Goal: Task Accomplishment & Management: Complete application form

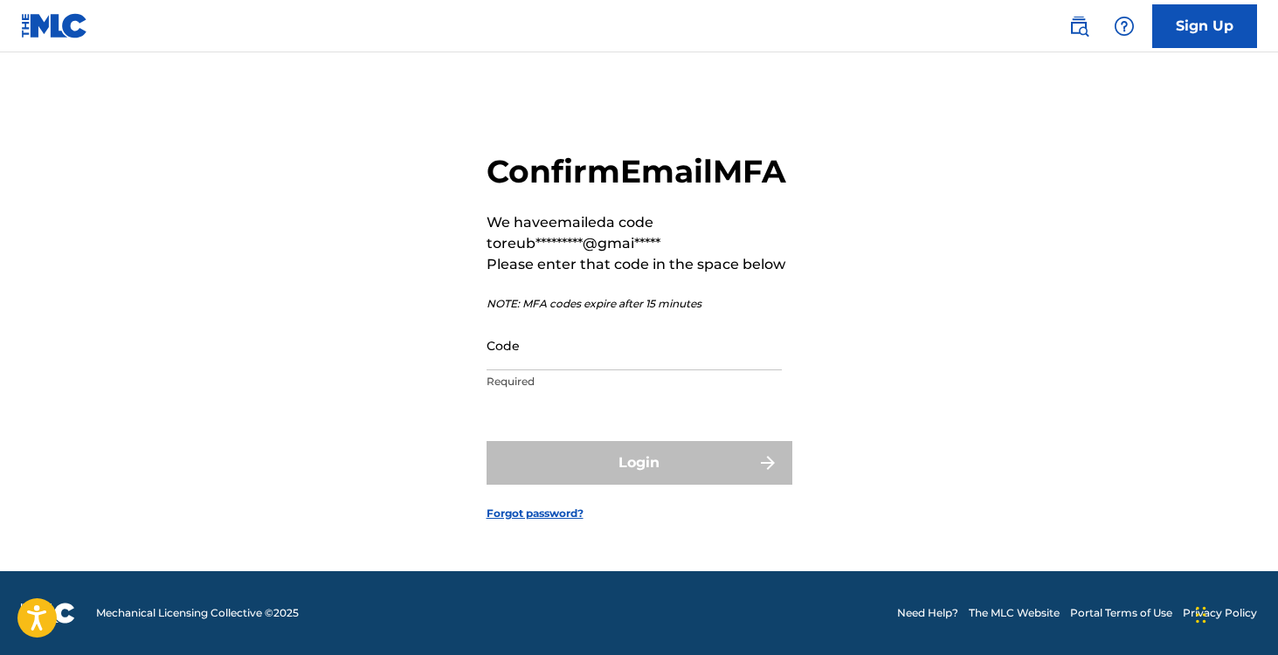
click at [1042, 105] on div "Confirm Email MFA We have emailed a code to reub*********@gmai***** Please ente…" at bounding box center [639, 322] width 1223 height 498
click at [537, 364] on input "Code" at bounding box center [634, 346] width 295 height 50
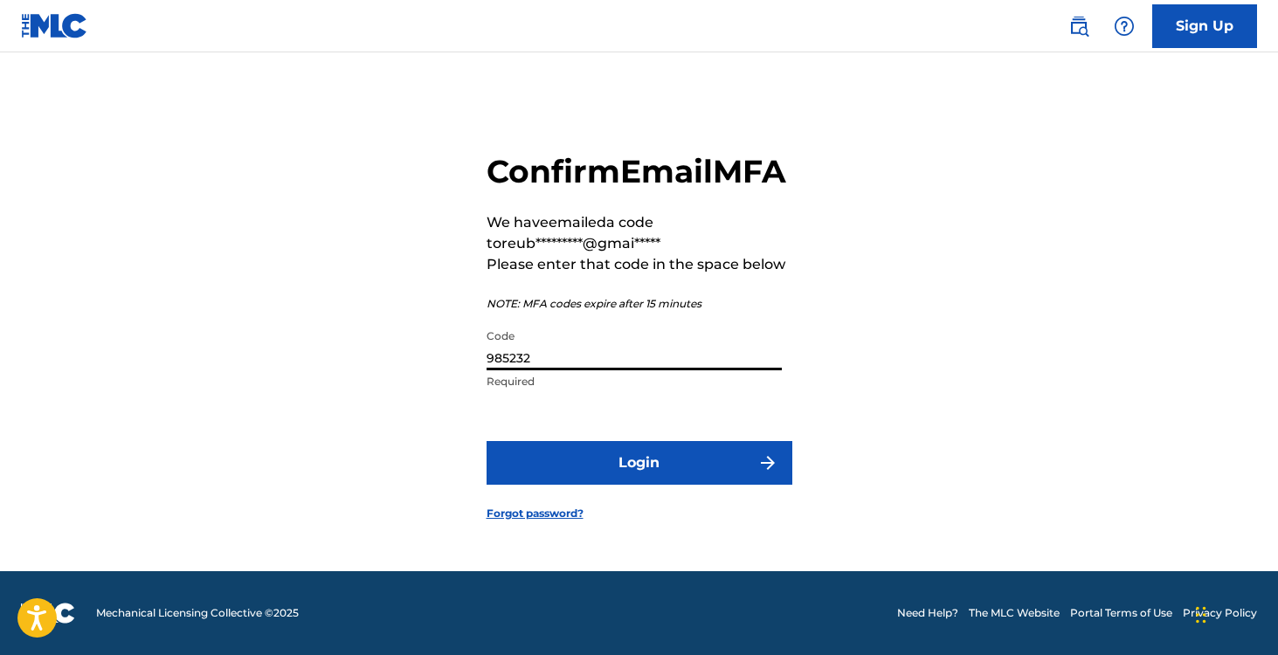
type input "985232"
click at [487, 441] on button "Login" at bounding box center [640, 463] width 306 height 44
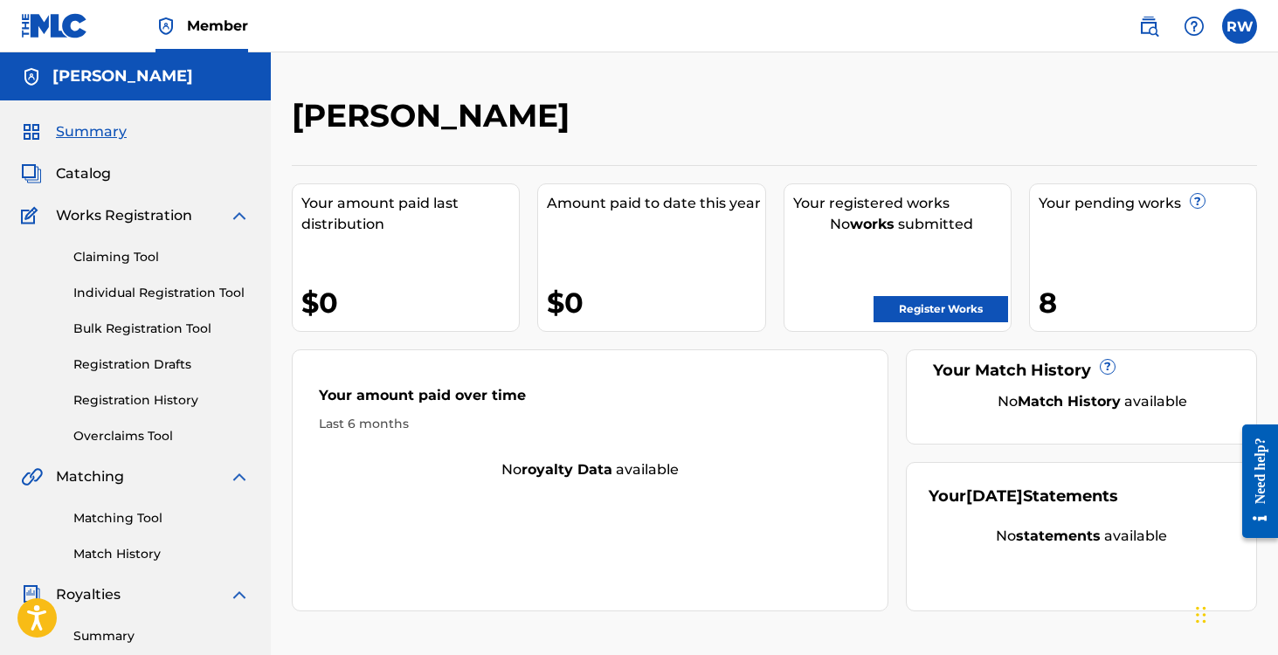
click at [99, 176] on span "Catalog" at bounding box center [83, 173] width 55 height 21
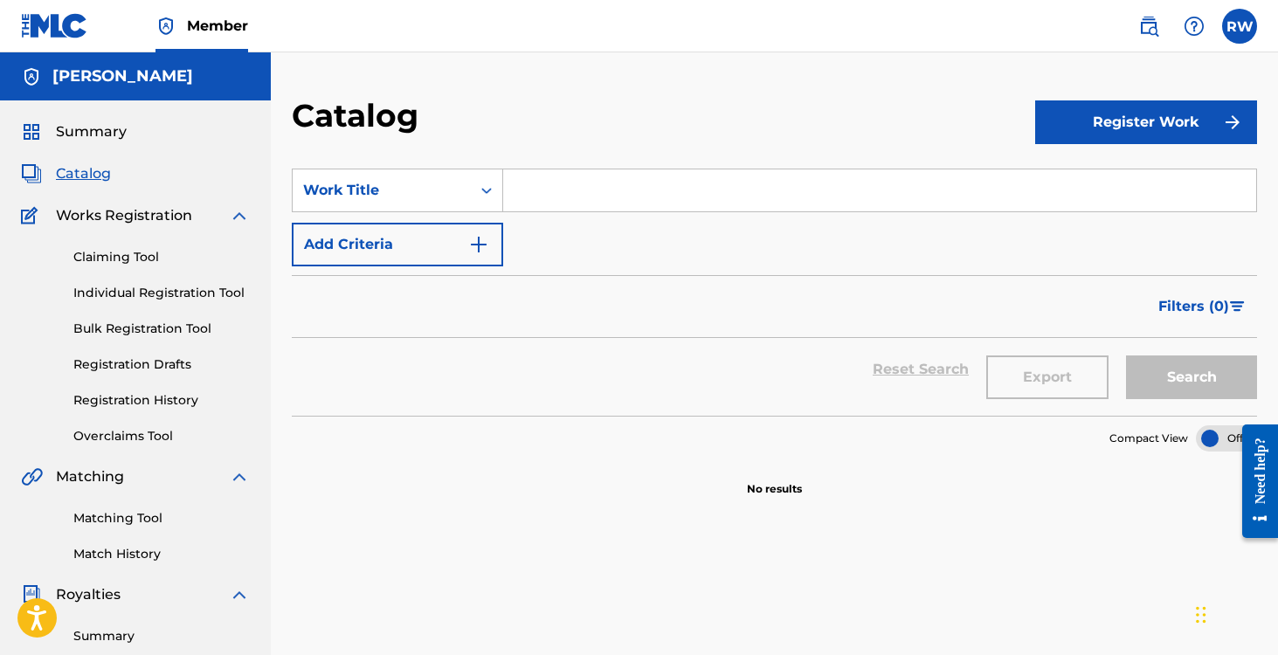
click at [136, 409] on link "Registration History" at bounding box center [161, 400] width 176 height 18
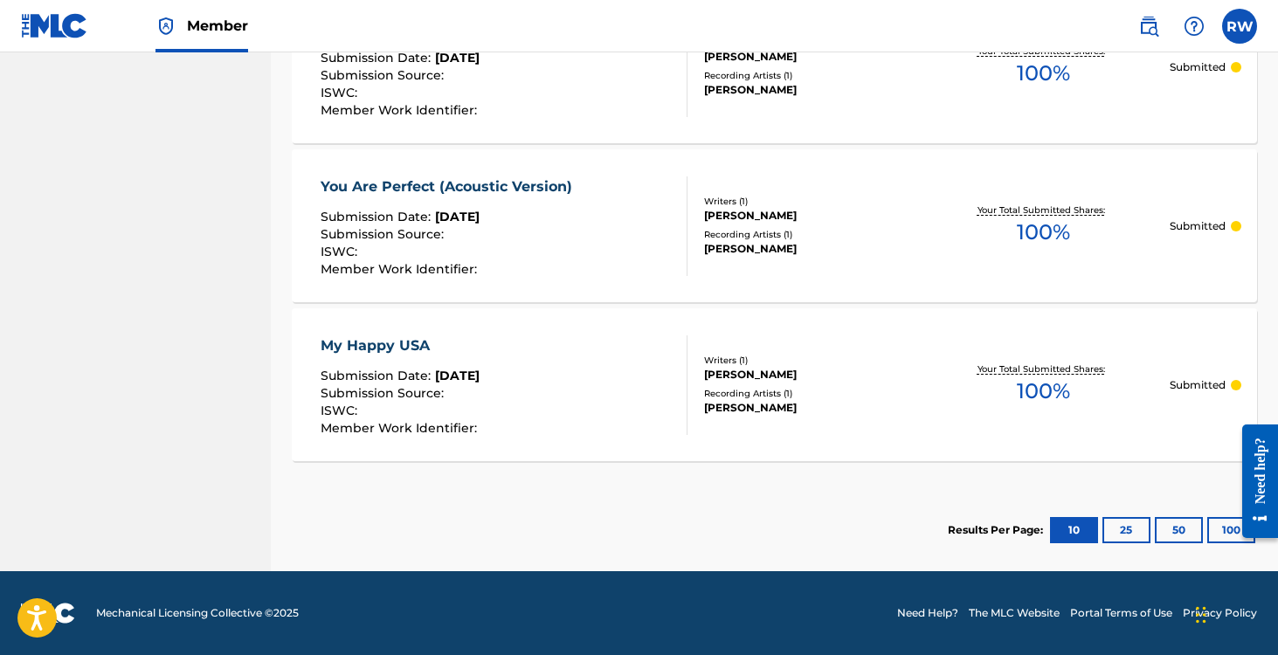
click at [1124, 532] on button "25" at bounding box center [1127, 530] width 48 height 26
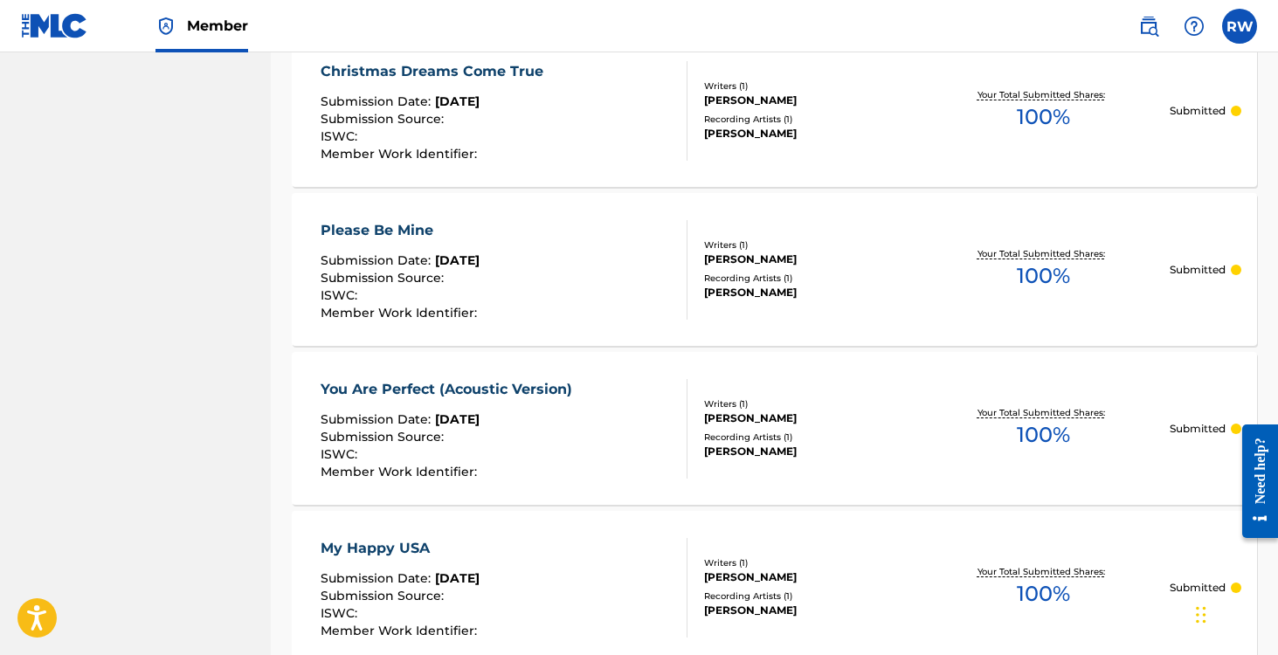
scroll to position [1367, 0]
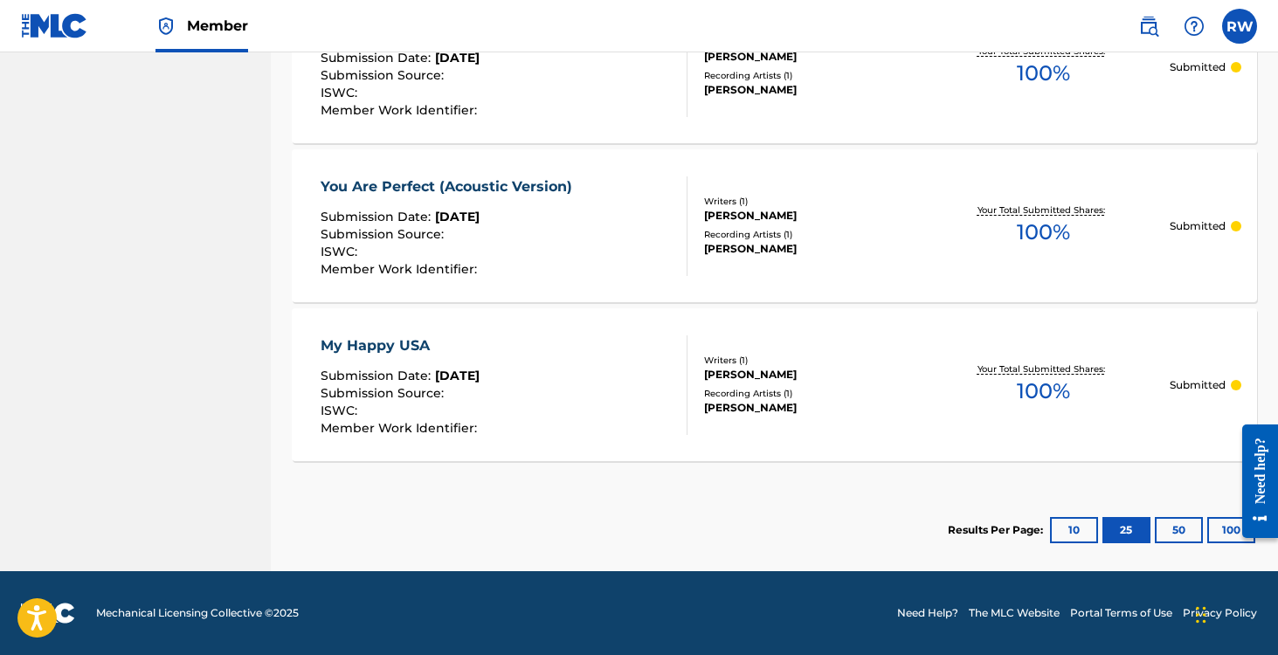
click at [1179, 527] on button "50" at bounding box center [1179, 530] width 48 height 26
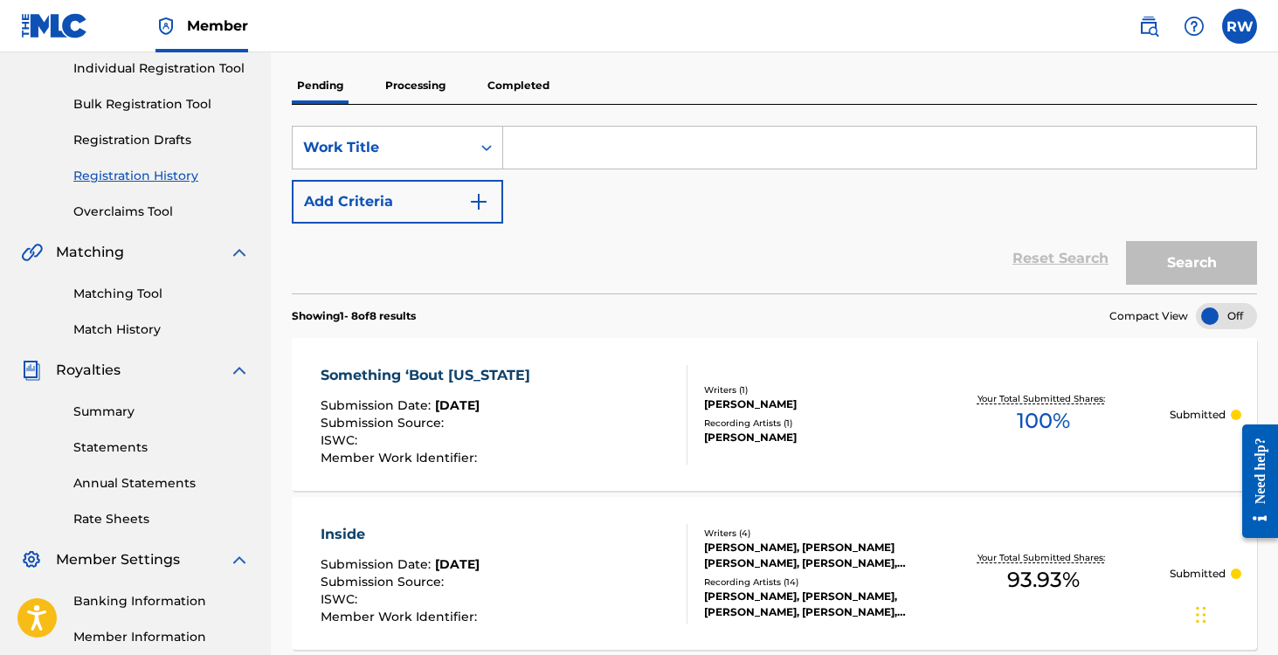
scroll to position [150, 0]
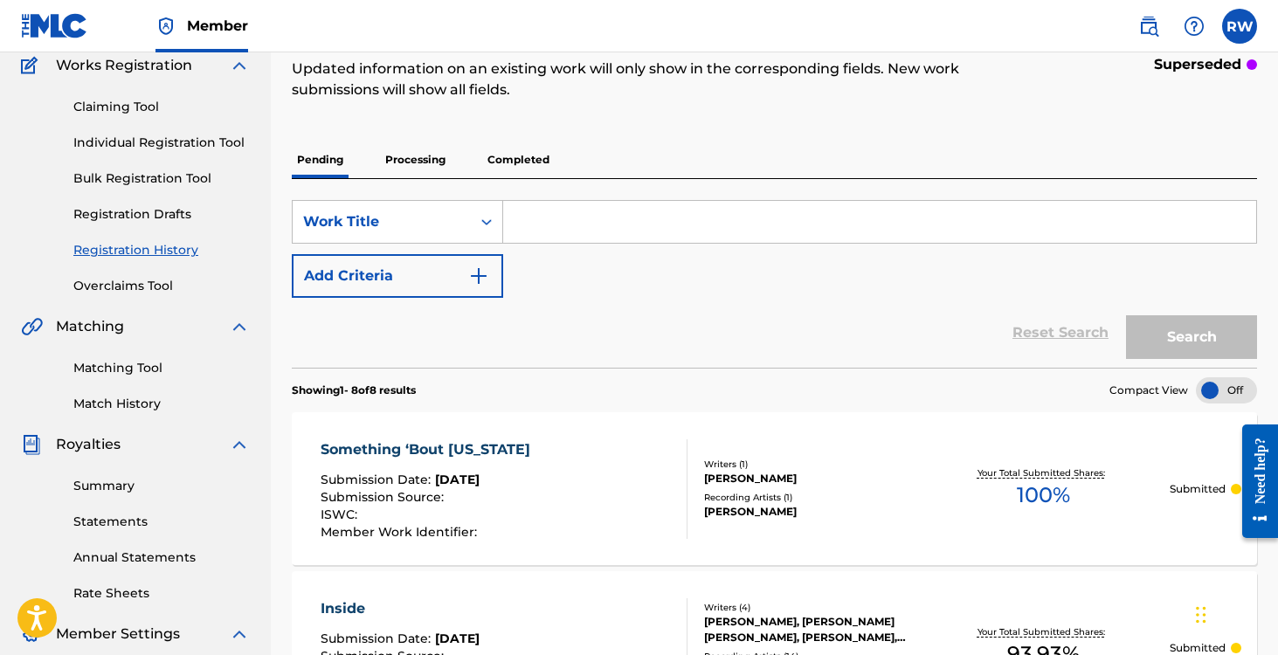
click at [160, 141] on link "Individual Registration Tool" at bounding box center [161, 143] width 176 height 18
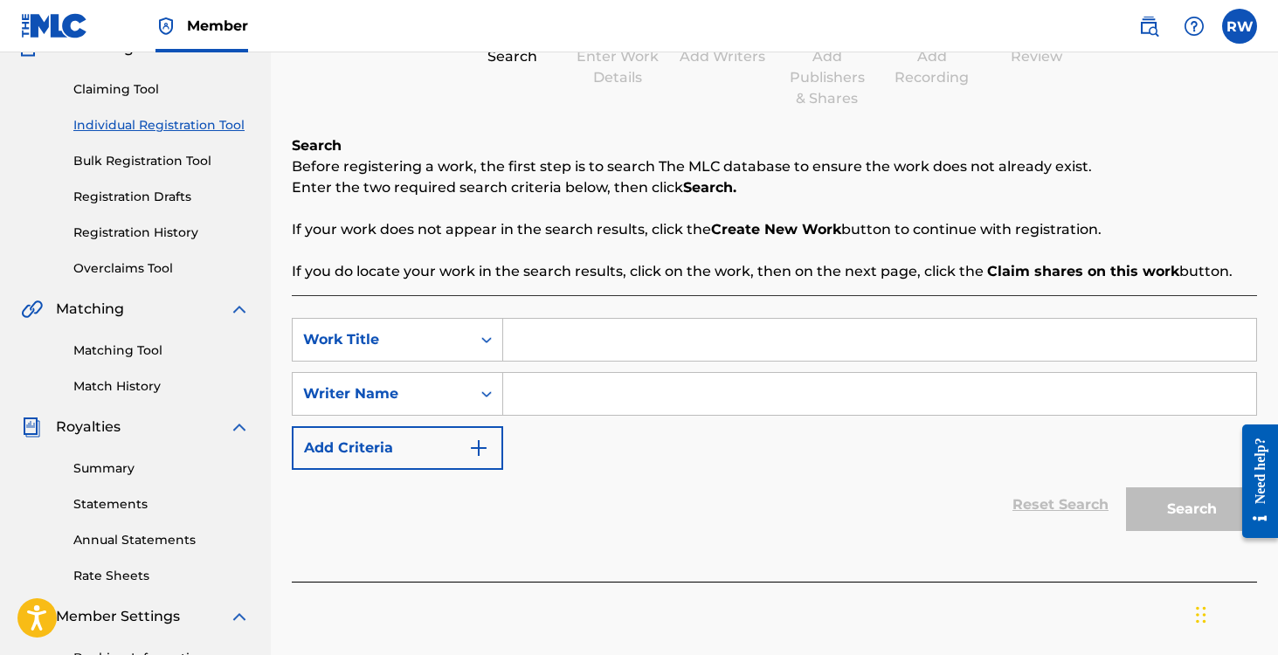
scroll to position [211, 0]
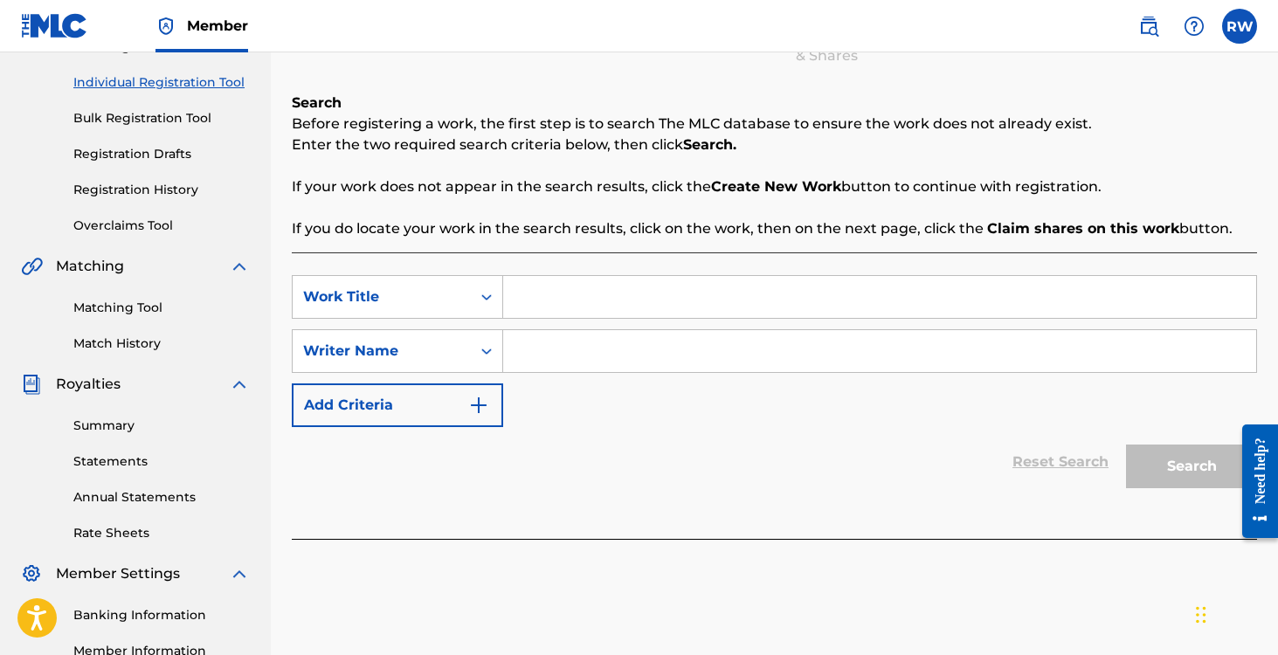
click at [644, 294] on input "Search Form" at bounding box center [879, 297] width 753 height 42
type input "Empty Wallet"
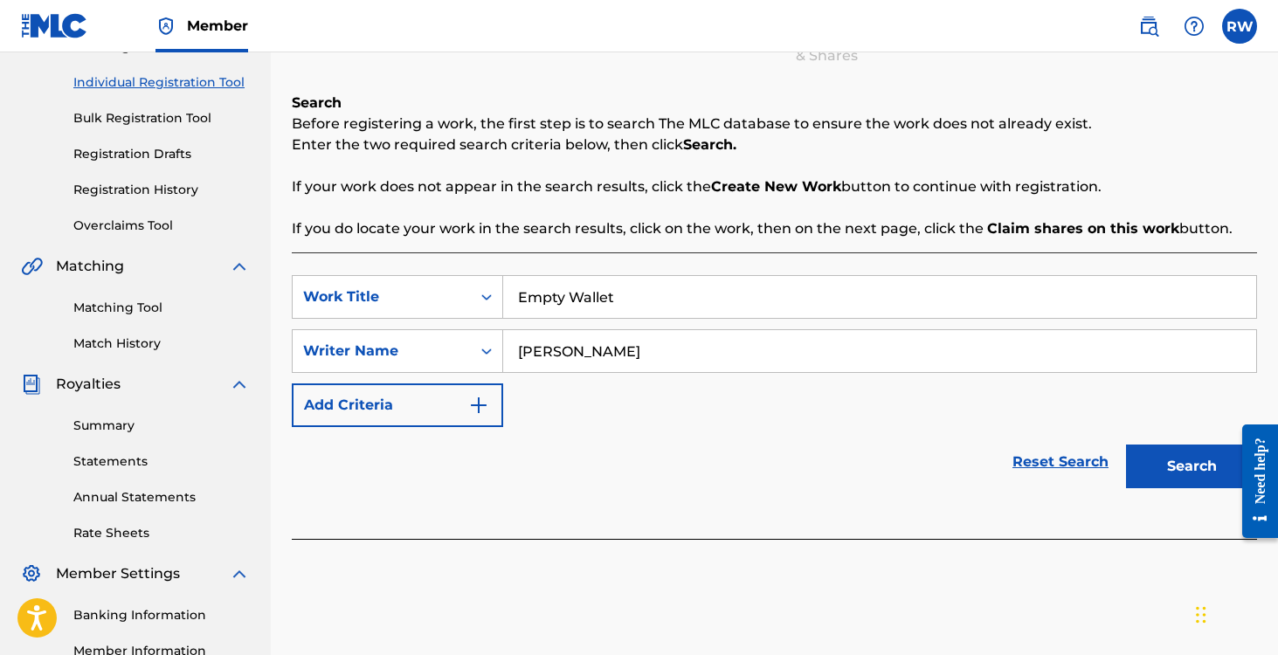
type input "[PERSON_NAME]"
click at [1126, 445] on button "Search" at bounding box center [1191, 467] width 131 height 44
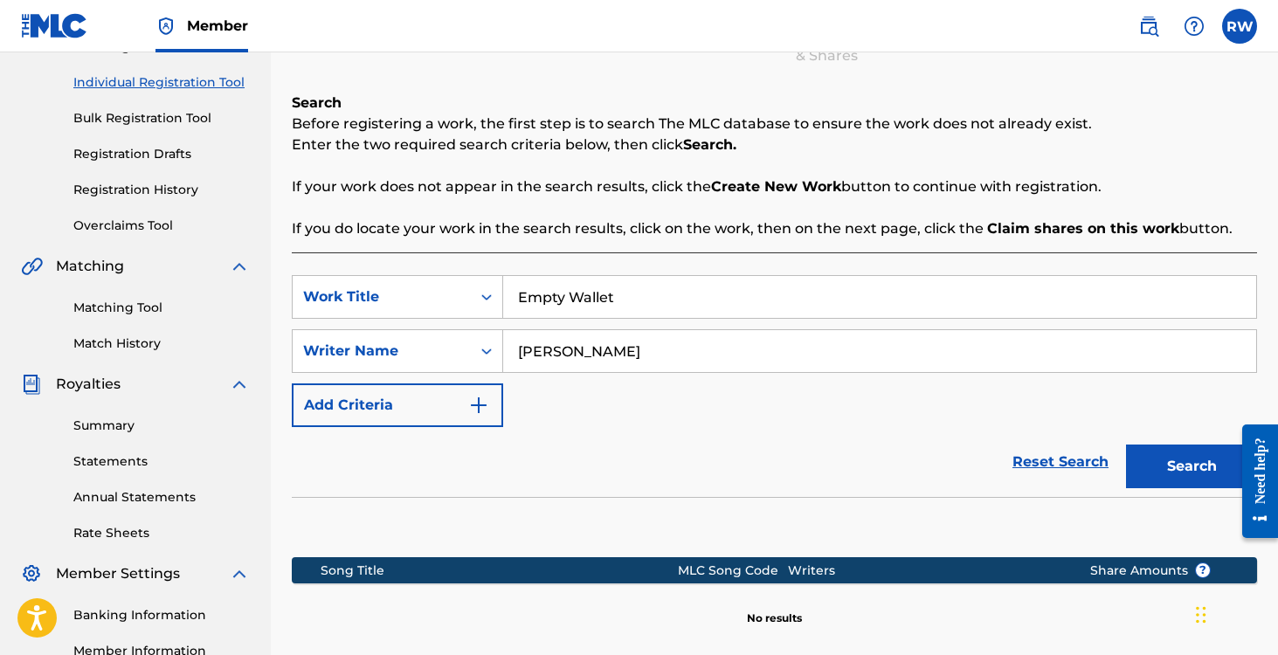
scroll to position [428, 0]
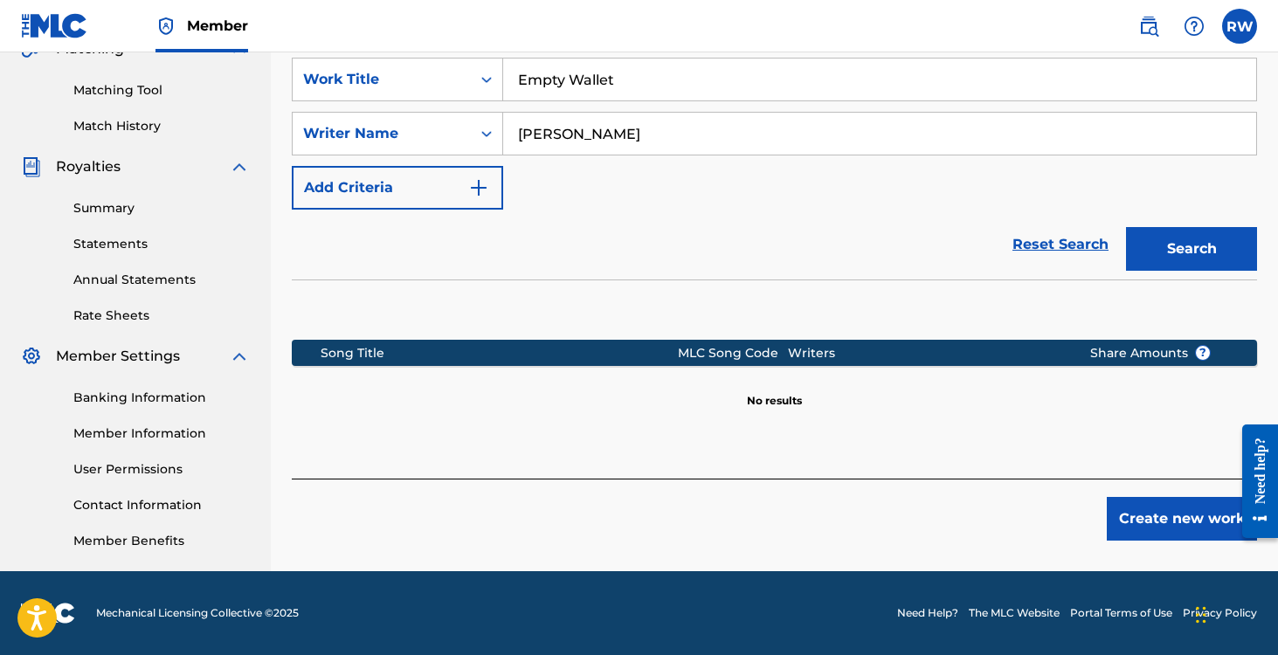
click at [1150, 512] on button "Create new work" at bounding box center [1182, 519] width 150 height 44
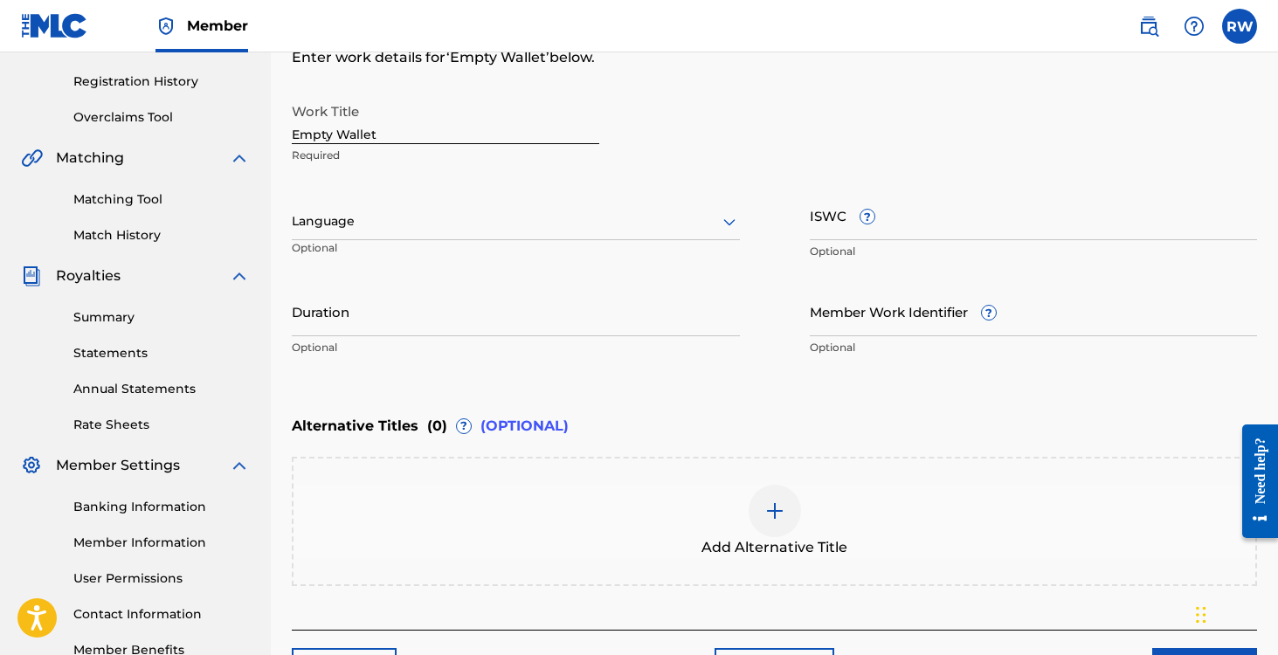
scroll to position [134, 0]
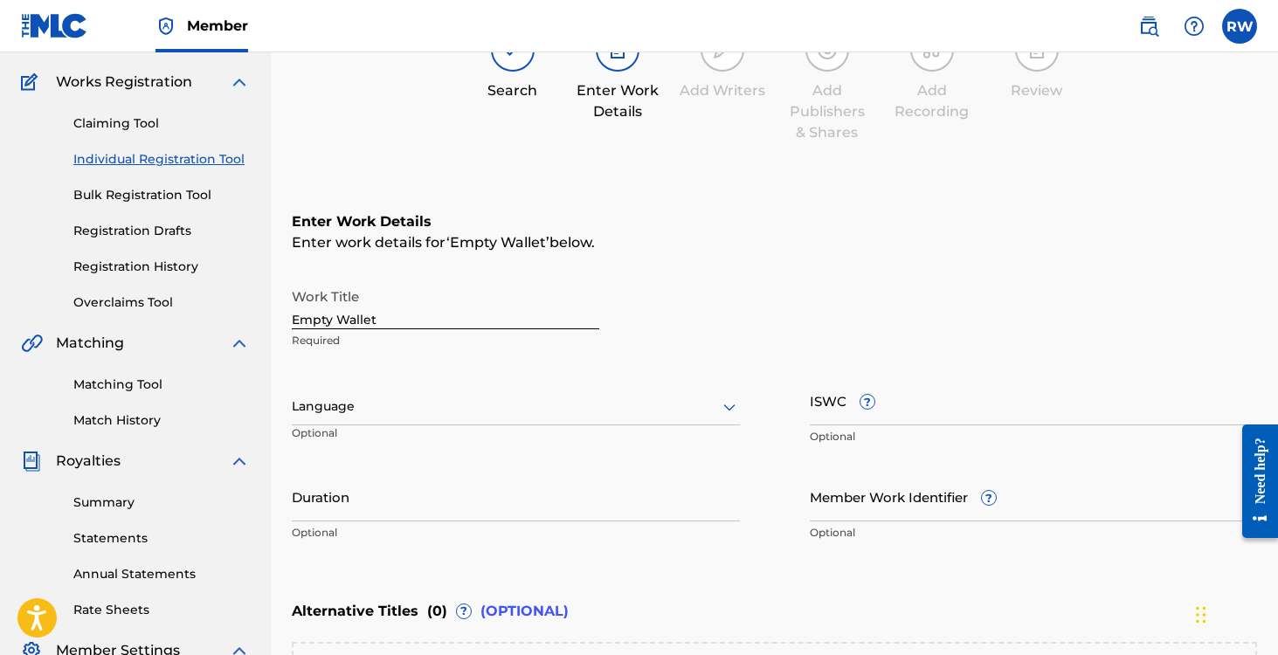
click at [472, 382] on div "Language Optional" at bounding box center [516, 415] width 448 height 79
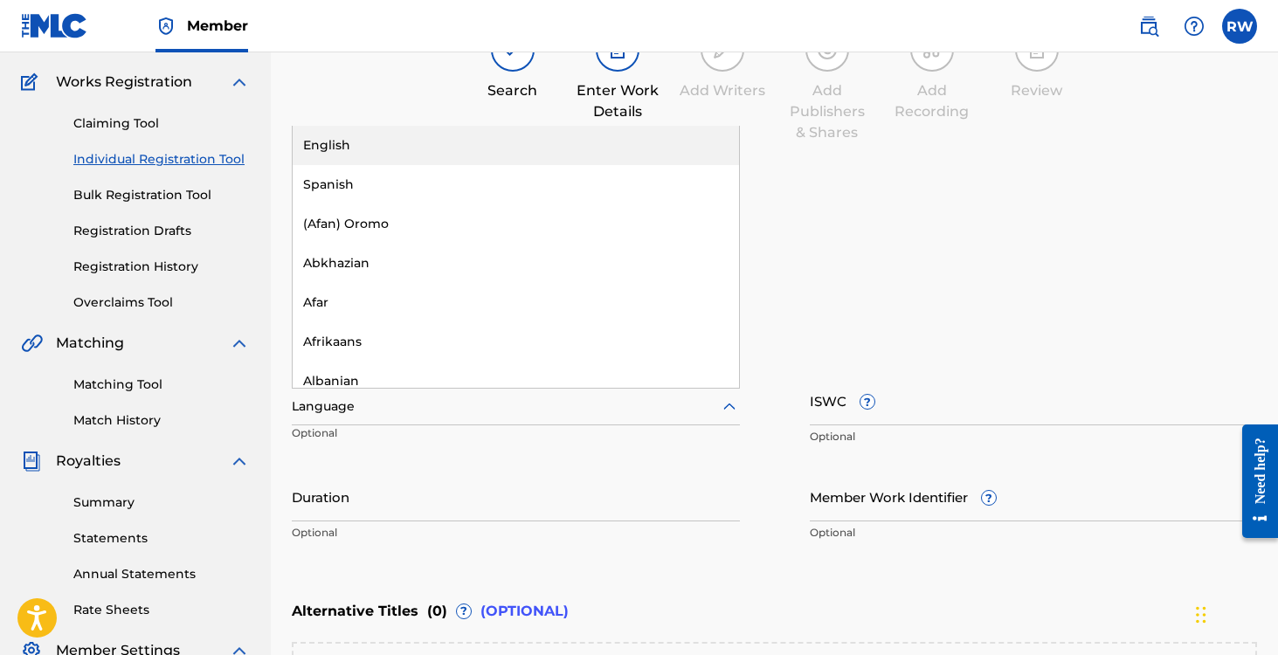
click at [472, 404] on div at bounding box center [516, 407] width 448 height 22
click at [406, 149] on div "English" at bounding box center [516, 145] width 446 height 39
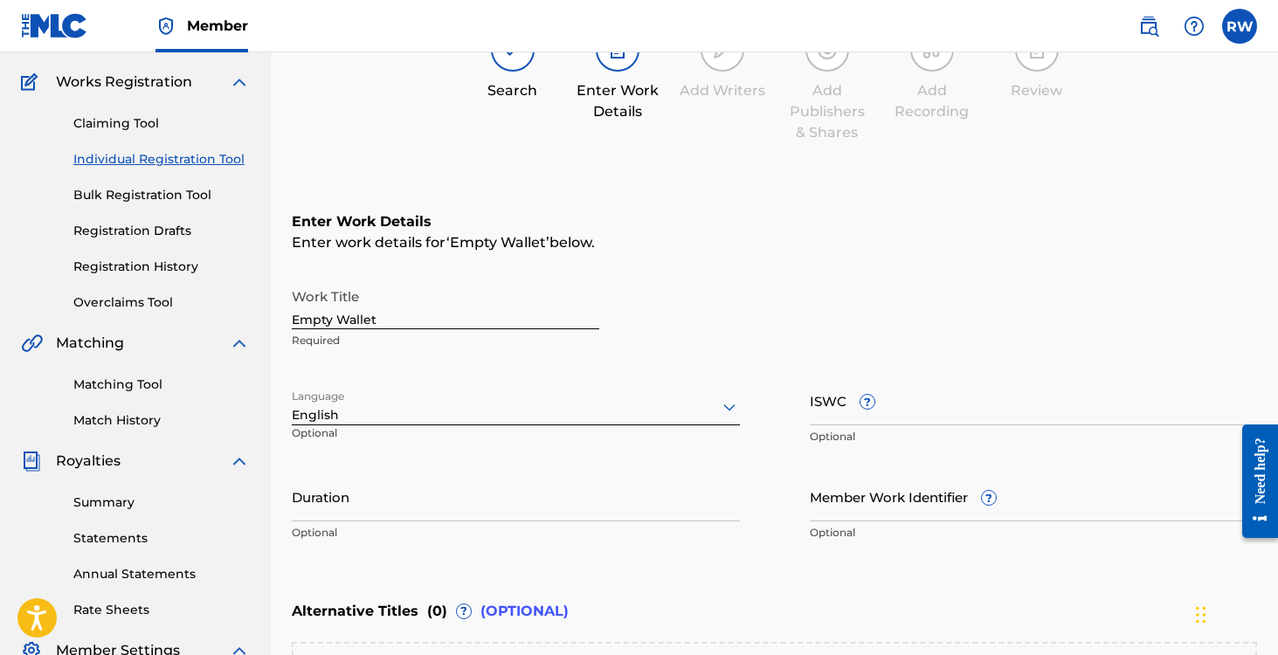
click at [424, 502] on input "Duration" at bounding box center [516, 497] width 448 height 50
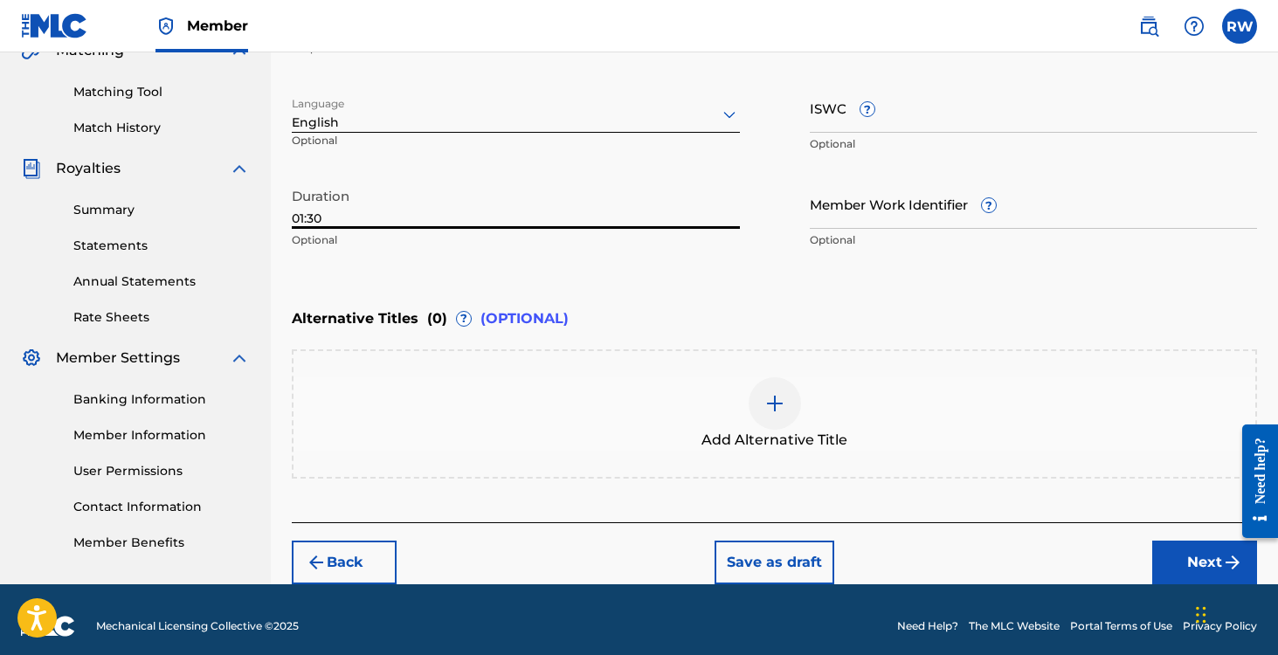
scroll to position [439, 0]
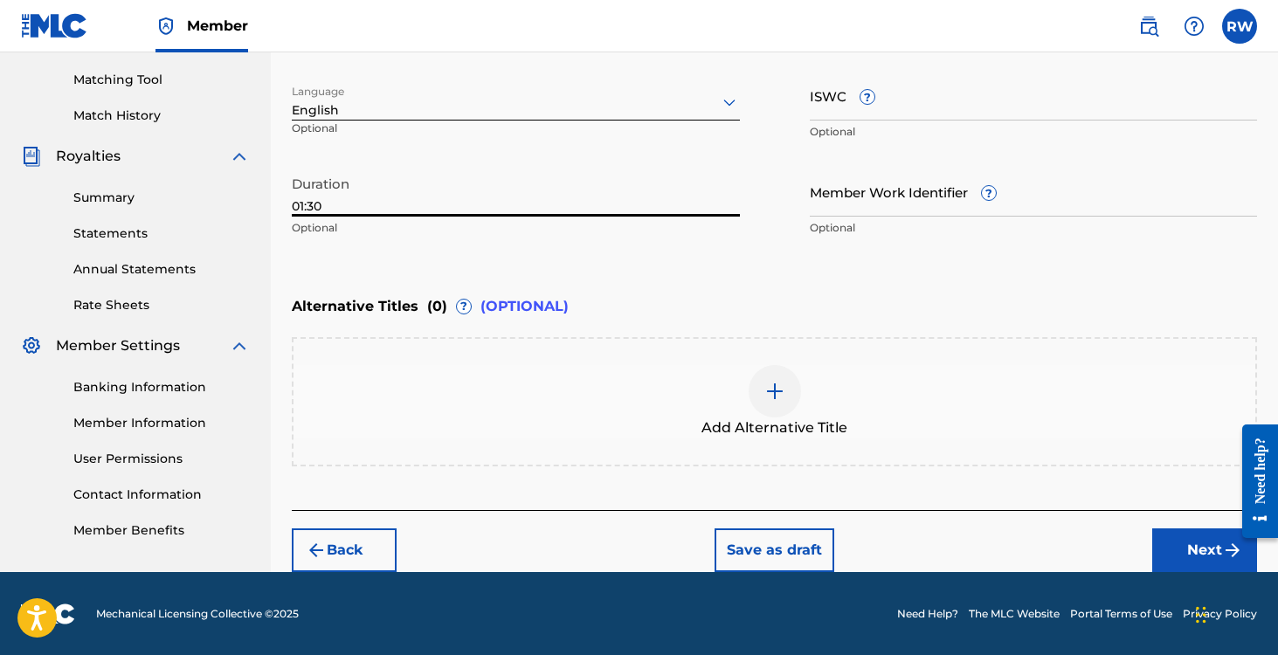
type input "01:30"
click at [1198, 547] on button "Next" at bounding box center [1204, 551] width 105 height 44
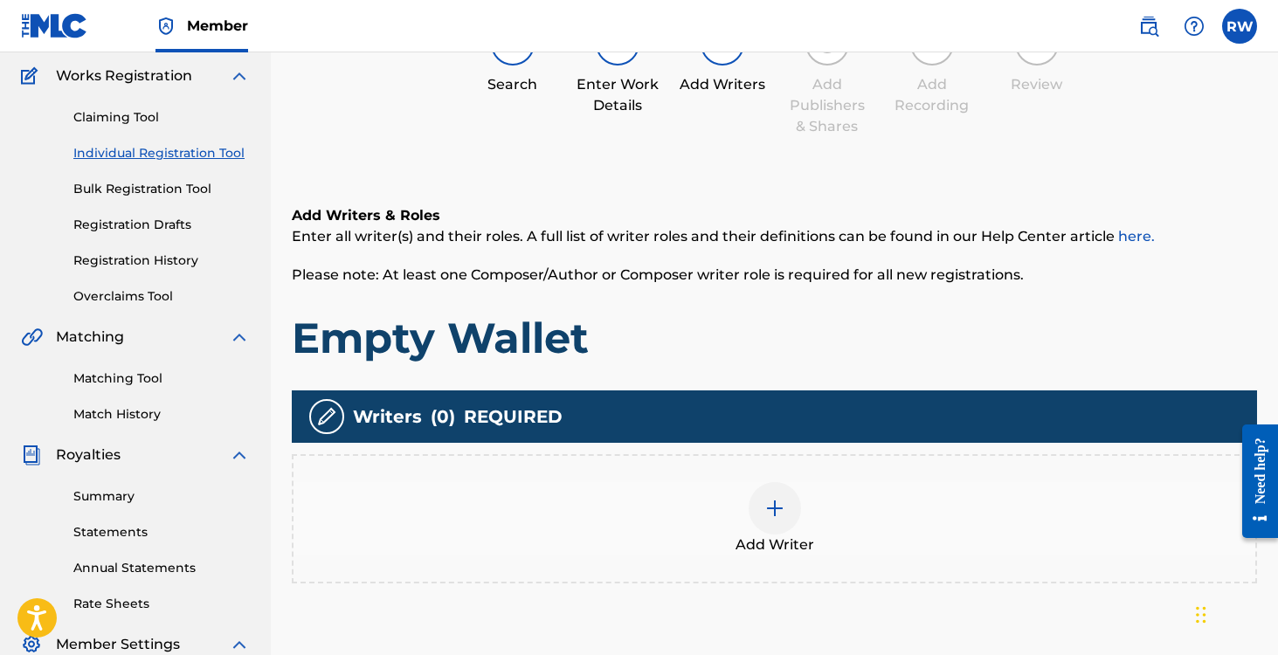
scroll to position [79, 0]
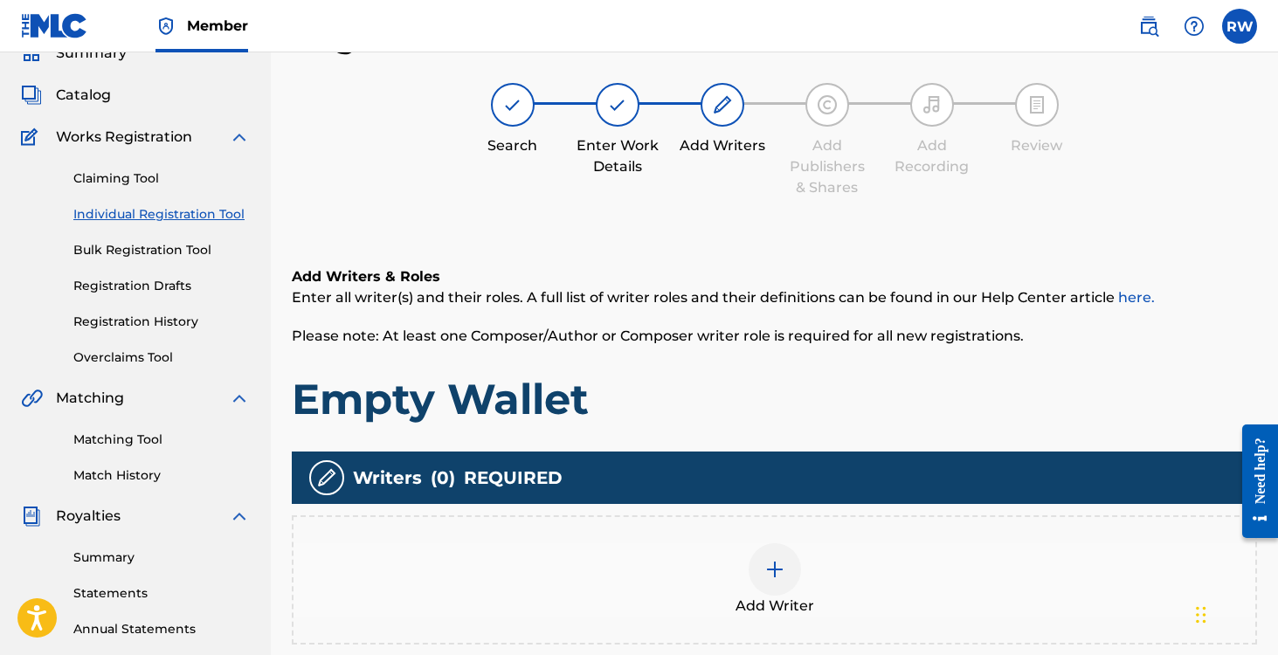
click at [782, 566] on img at bounding box center [774, 569] width 21 height 21
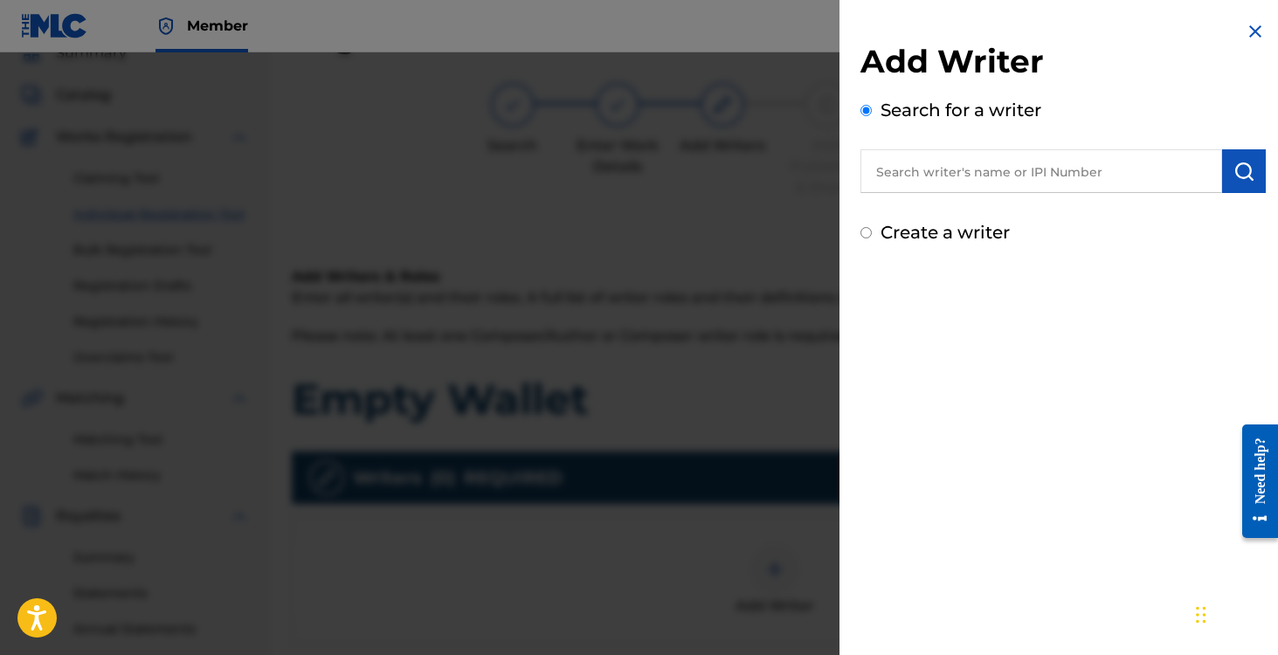
click at [868, 231] on input "Create a writer" at bounding box center [866, 232] width 11 height 11
radio input "false"
radio input "true"
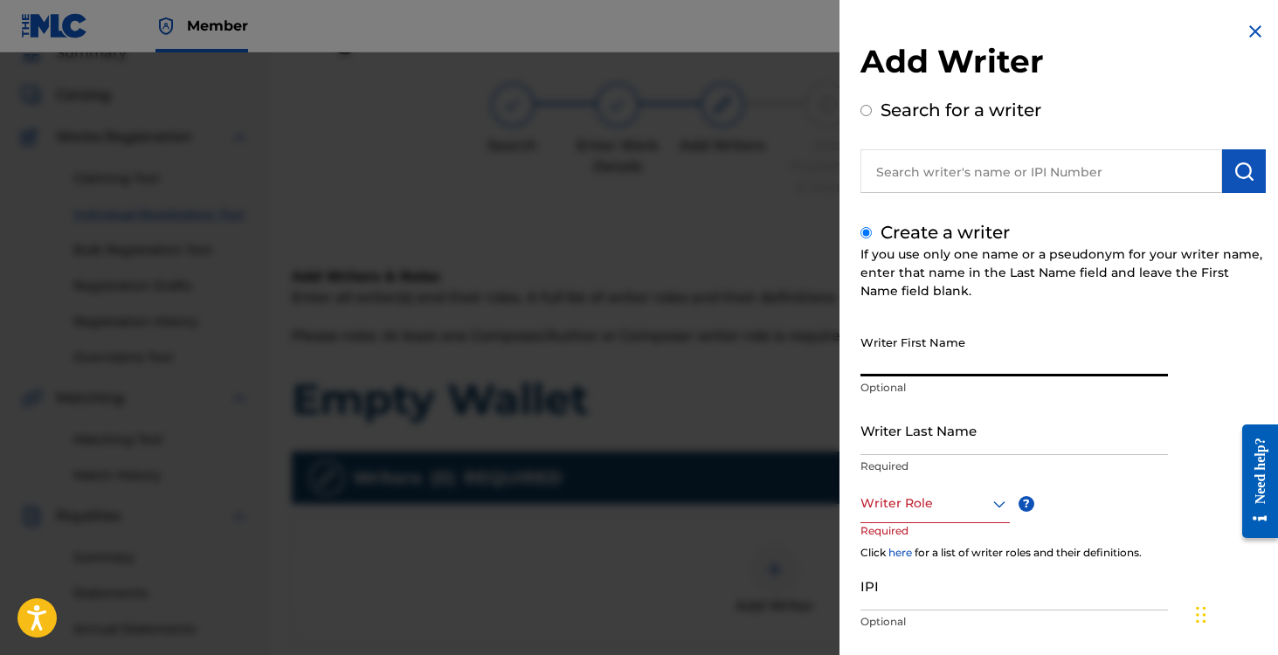
click at [917, 361] on input "Writer First Name" at bounding box center [1015, 352] width 308 height 50
type input "[PERSON_NAME]"
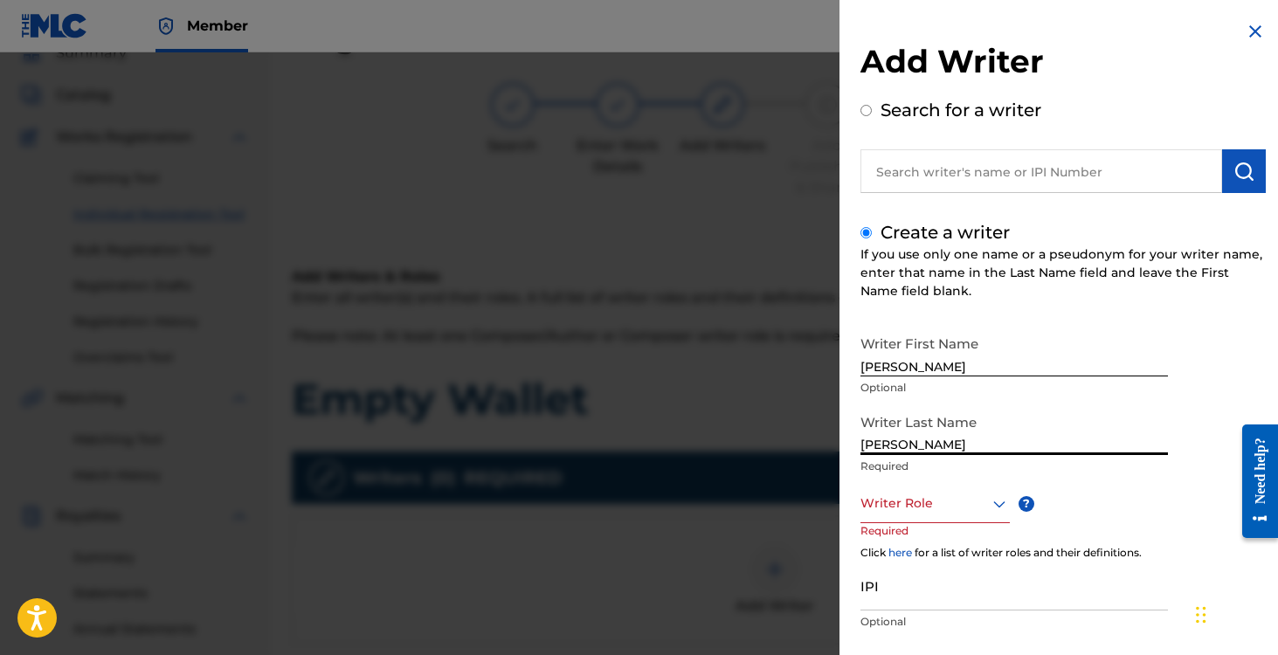
type input "[PERSON_NAME]"
click at [950, 515] on div "option , selected. Select is focused ,type to refine list, press Down to open t…" at bounding box center [935, 503] width 149 height 39
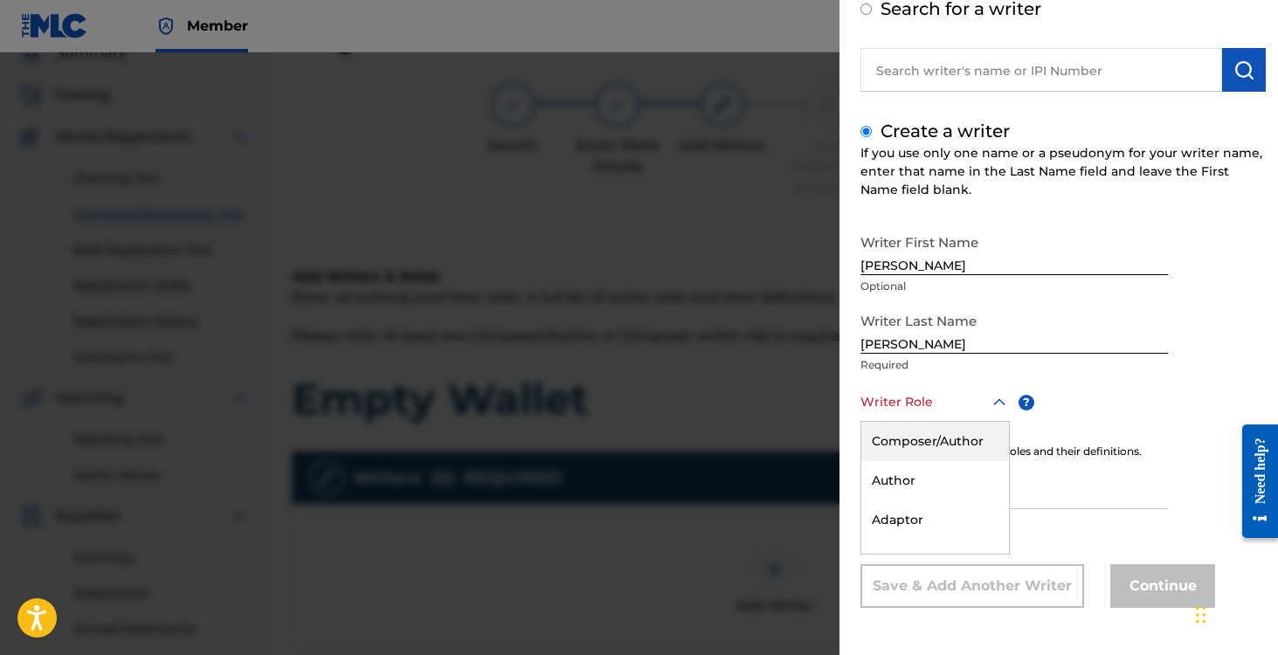
click at [932, 439] on div "Composer/Author" at bounding box center [935, 441] width 148 height 39
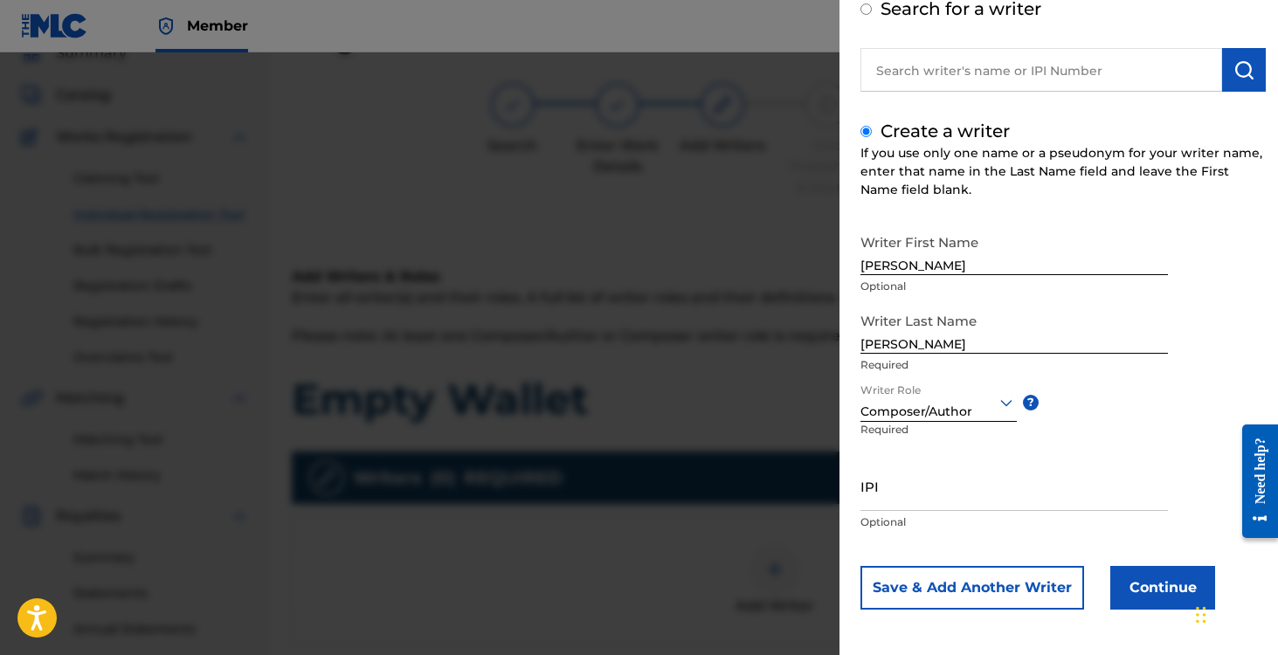
click at [1167, 591] on button "Continue" at bounding box center [1162, 588] width 105 height 44
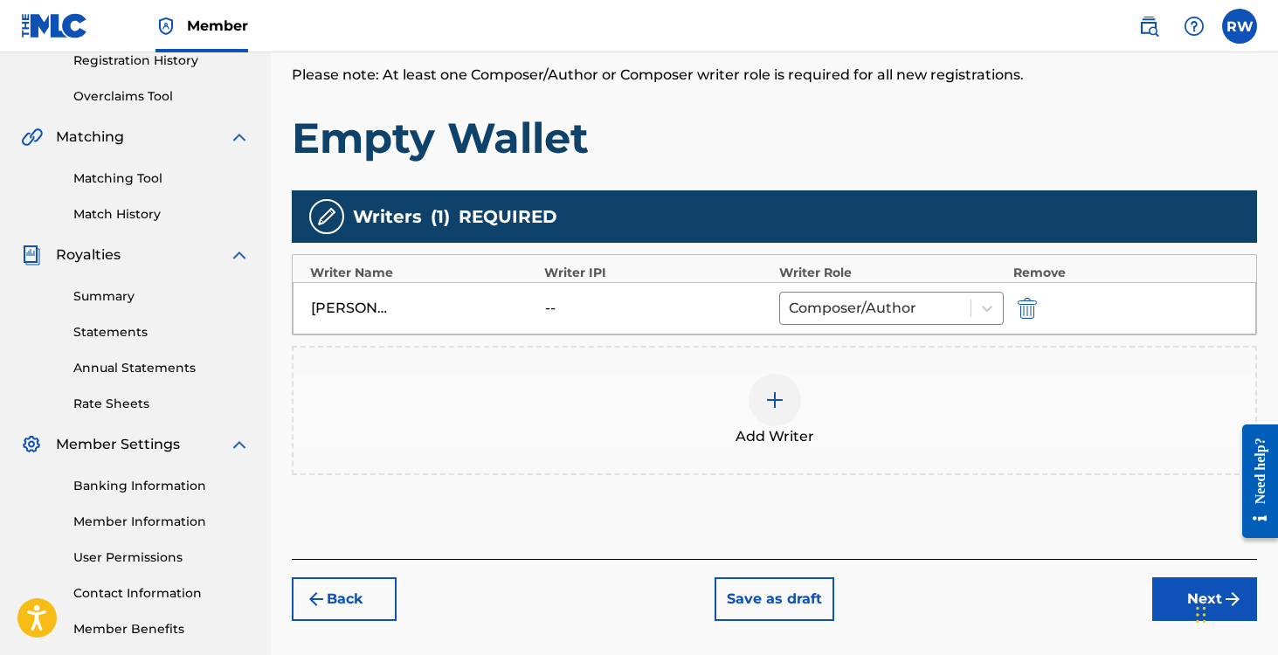
scroll to position [428, 0]
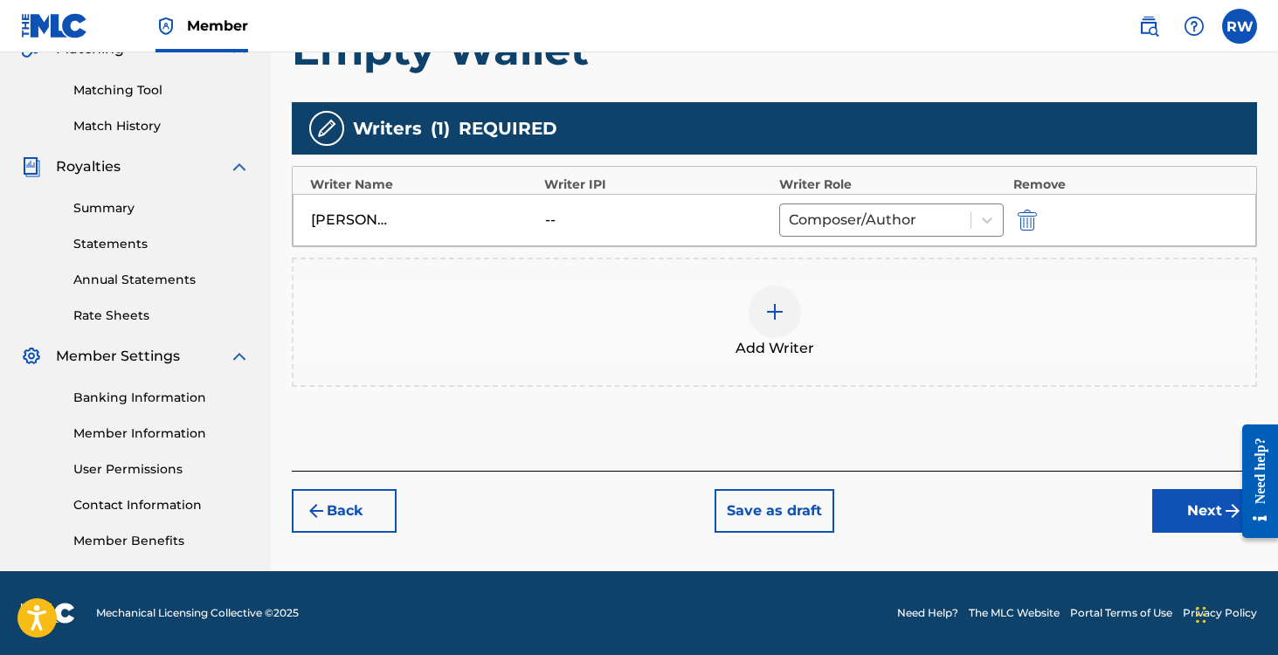
click at [1186, 515] on button "Next" at bounding box center [1204, 511] width 105 height 44
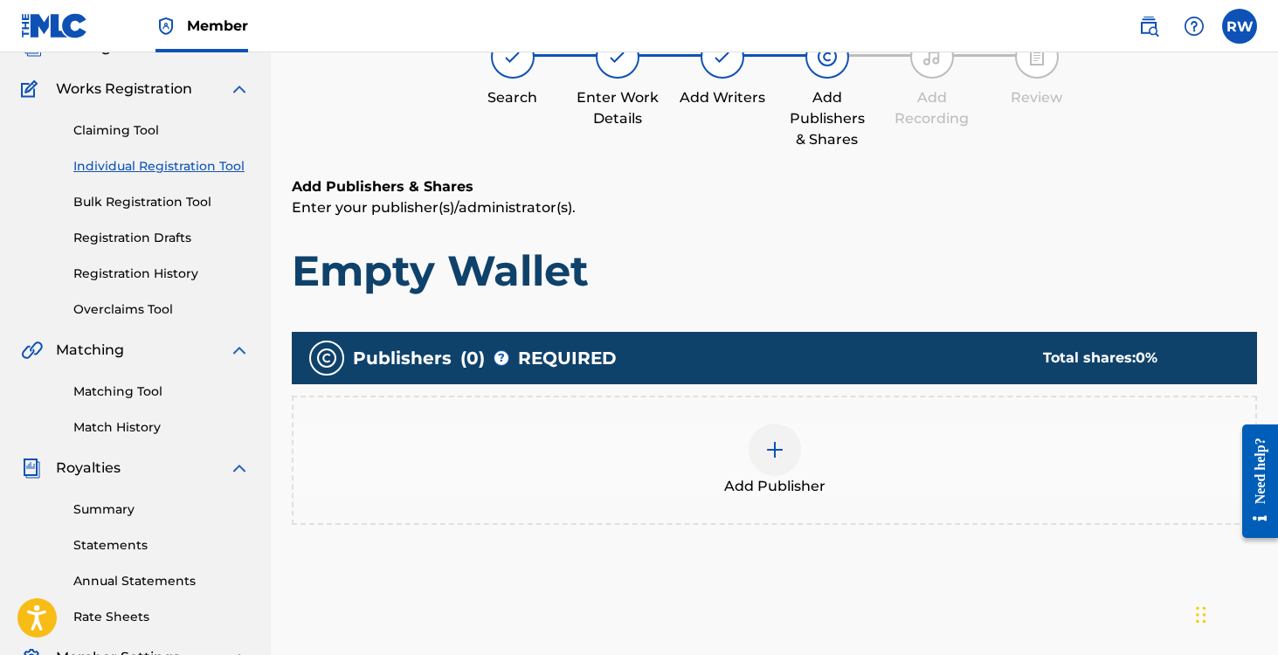
scroll to position [79, 0]
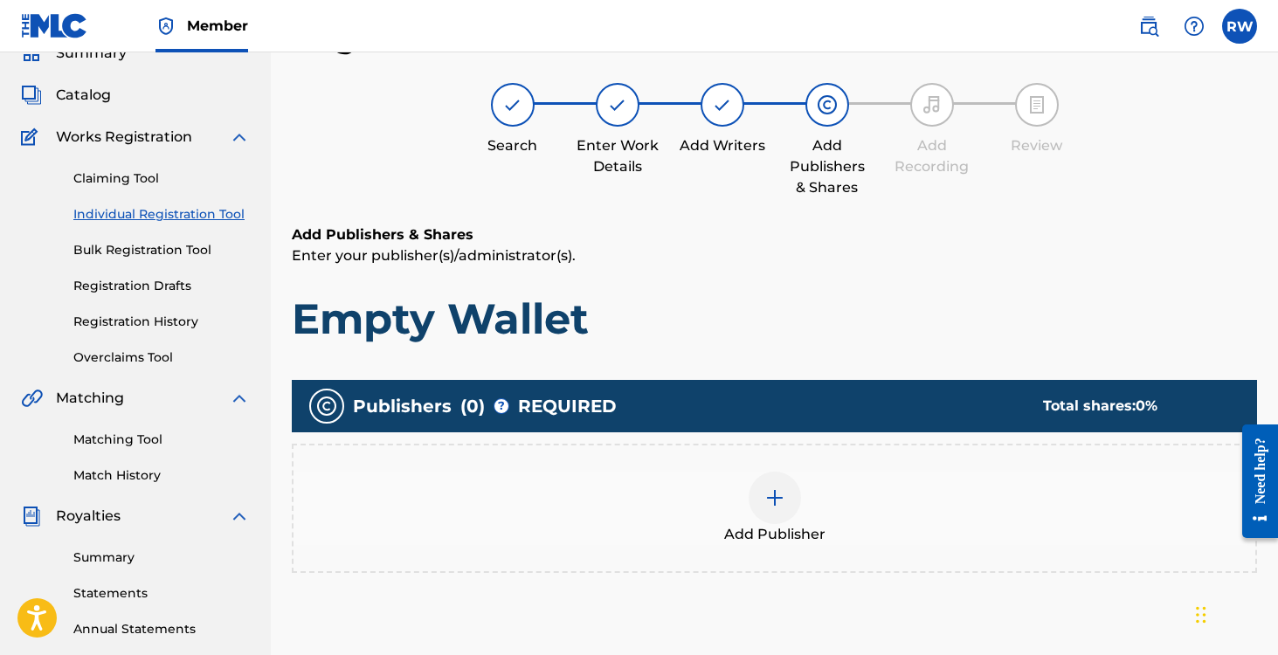
click at [757, 489] on div at bounding box center [775, 498] width 52 height 52
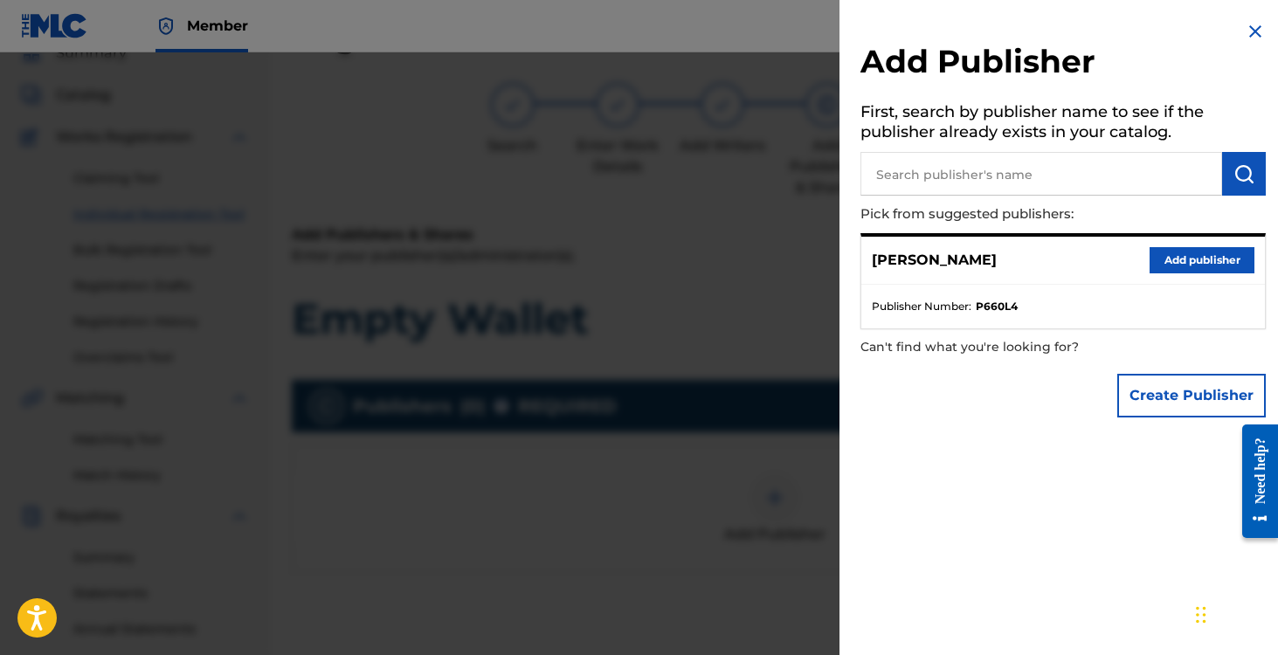
click at [1185, 264] on button "Add publisher" at bounding box center [1202, 260] width 105 height 26
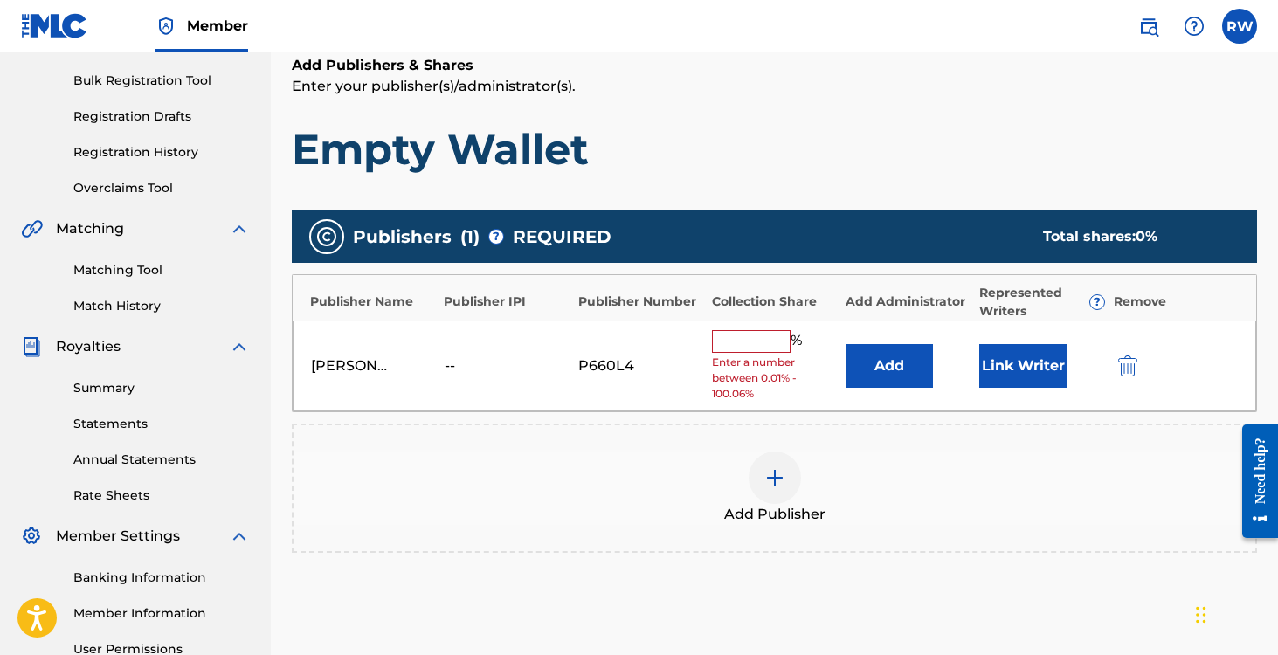
scroll to position [284, 0]
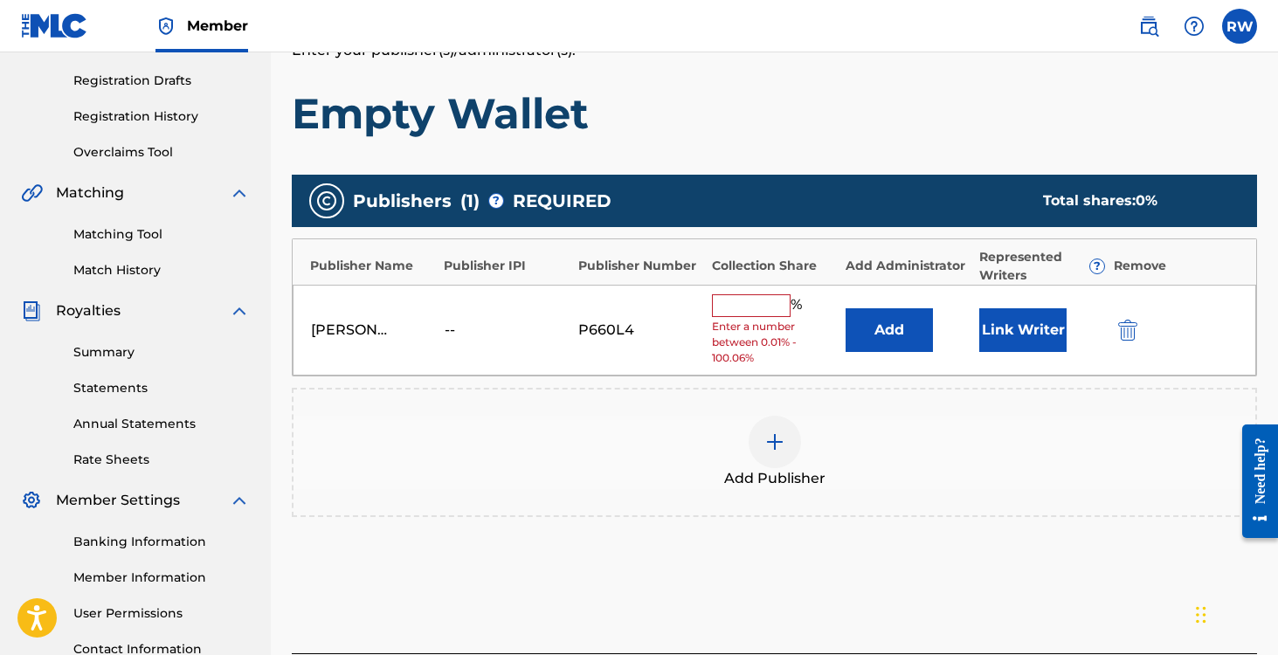
click at [750, 303] on input "text" at bounding box center [751, 305] width 79 height 23
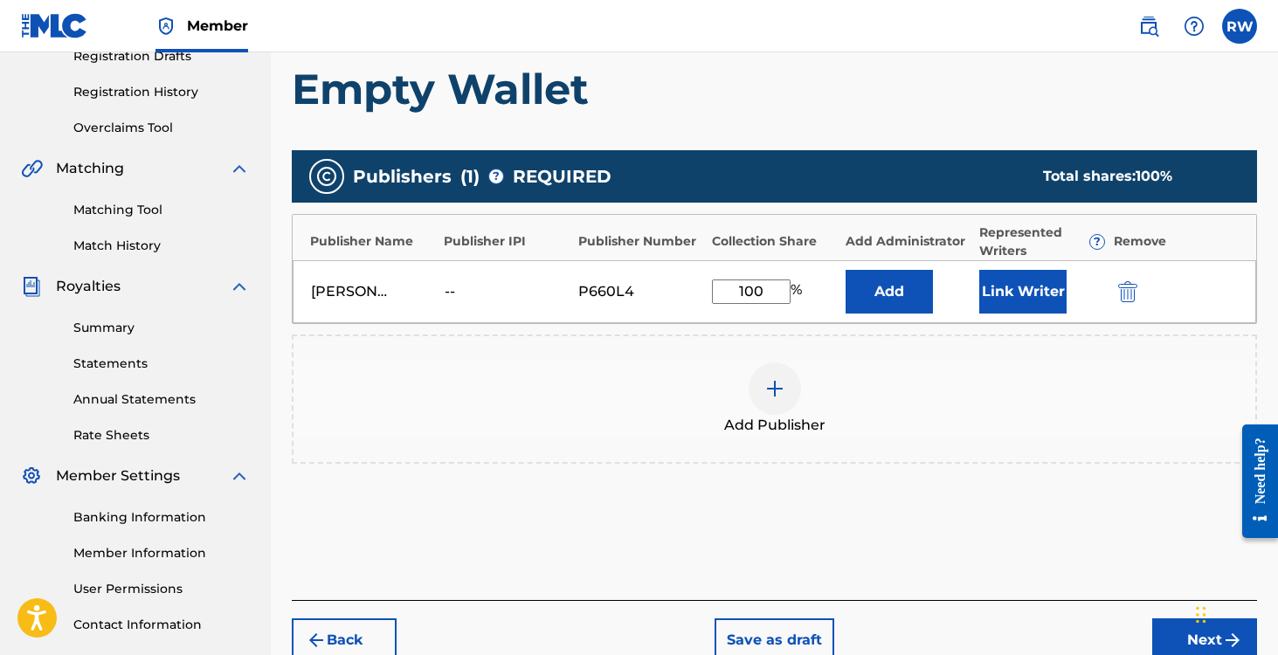
scroll to position [308, 0]
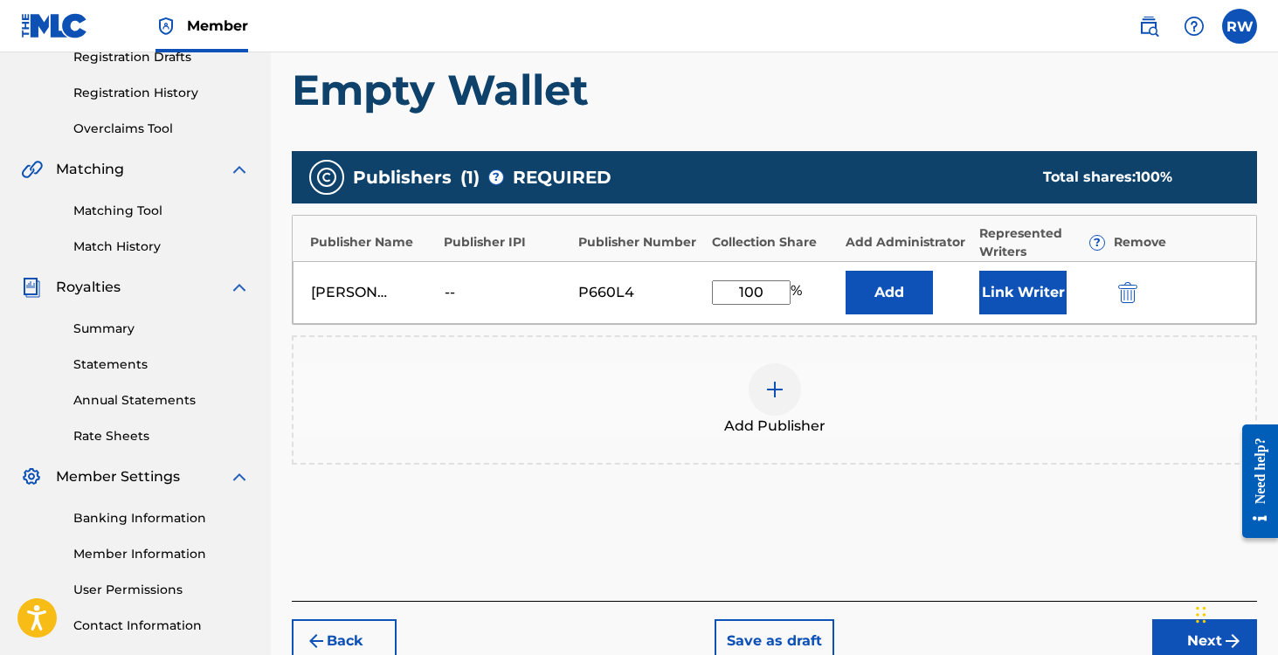
type input "100"
click at [1006, 288] on button "Link Writer" at bounding box center [1022, 293] width 87 height 44
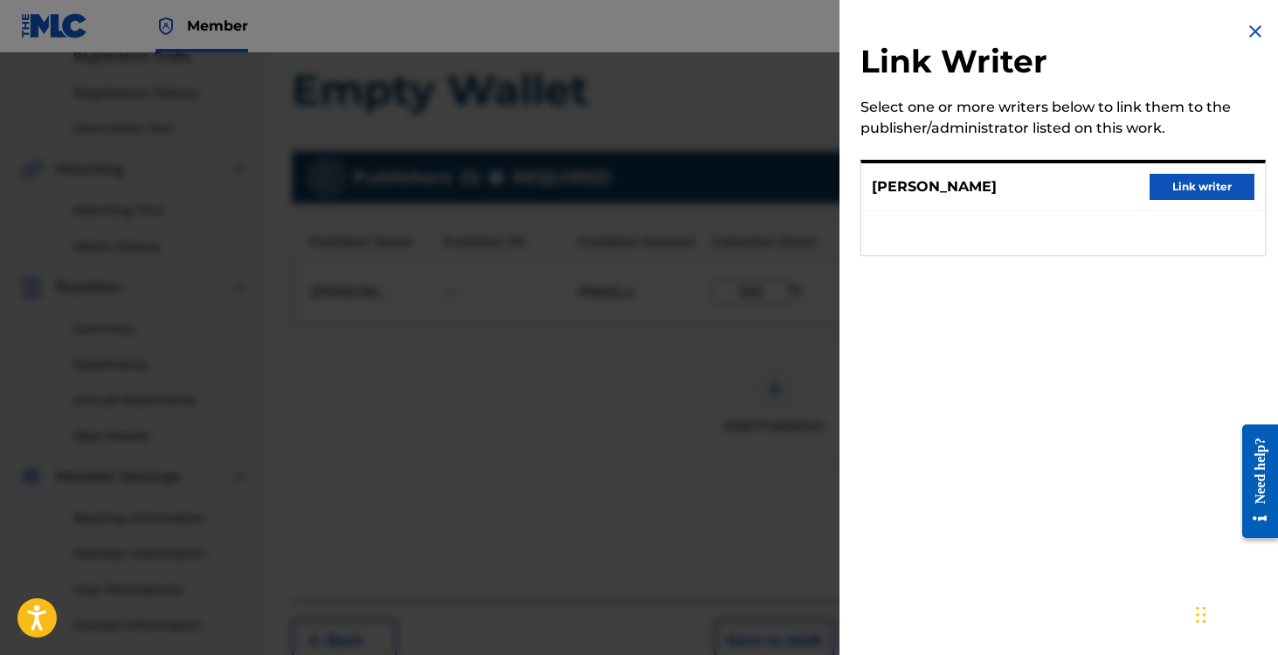
click at [1178, 187] on button "Link writer" at bounding box center [1202, 187] width 105 height 26
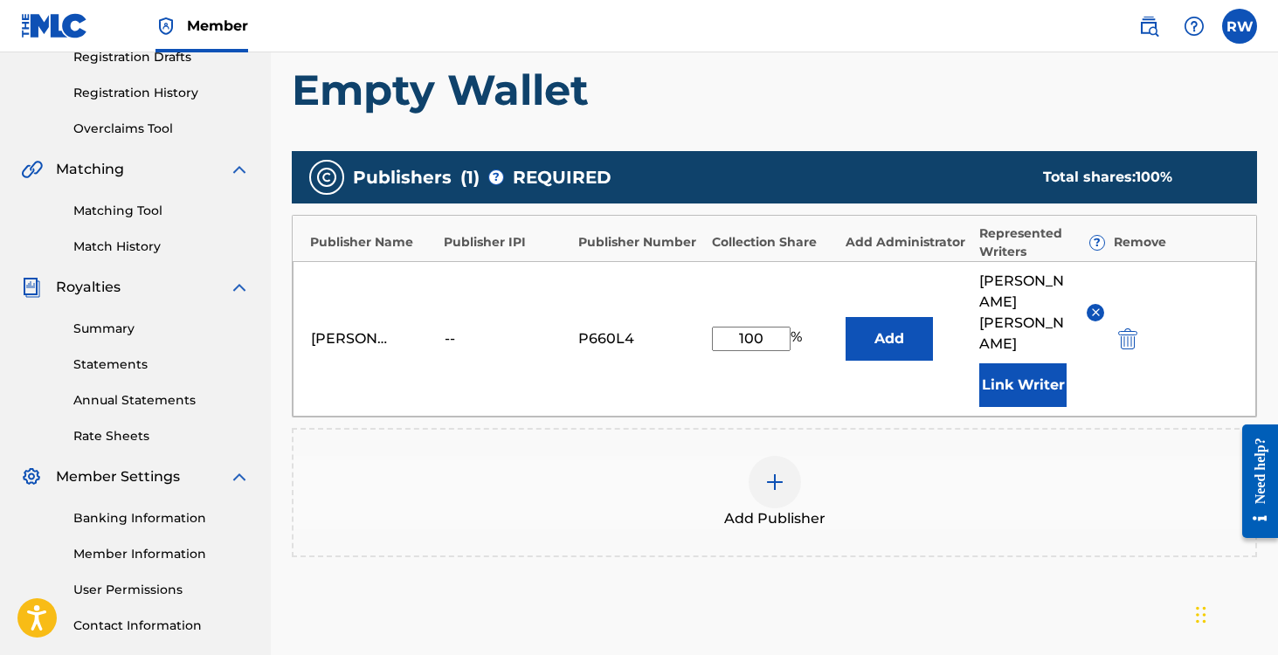
click at [1093, 306] on img at bounding box center [1096, 312] width 13 height 13
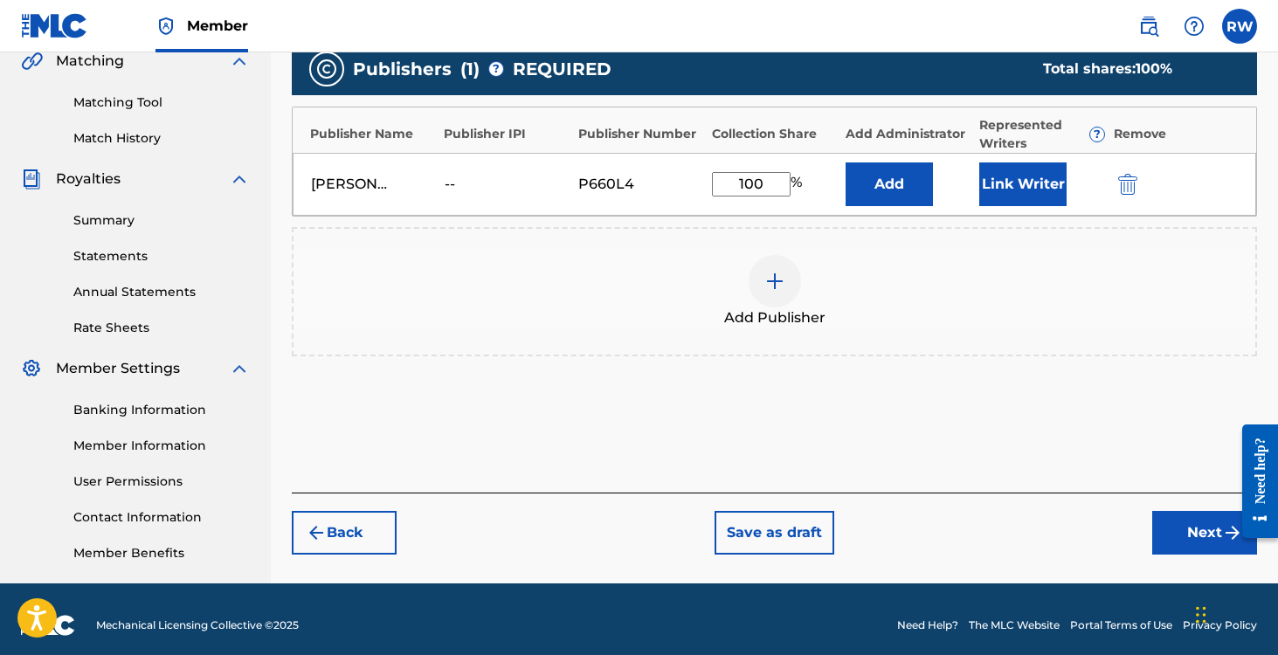
scroll to position [428, 0]
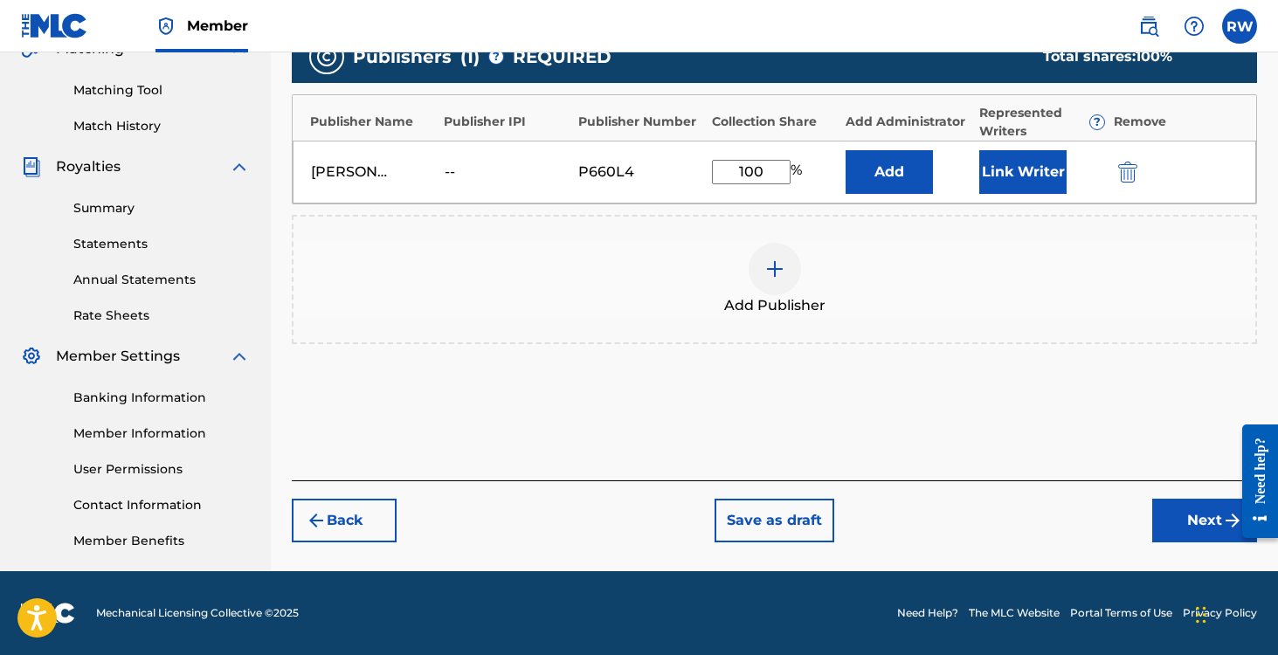
click at [901, 169] on button "Add" at bounding box center [889, 172] width 87 height 44
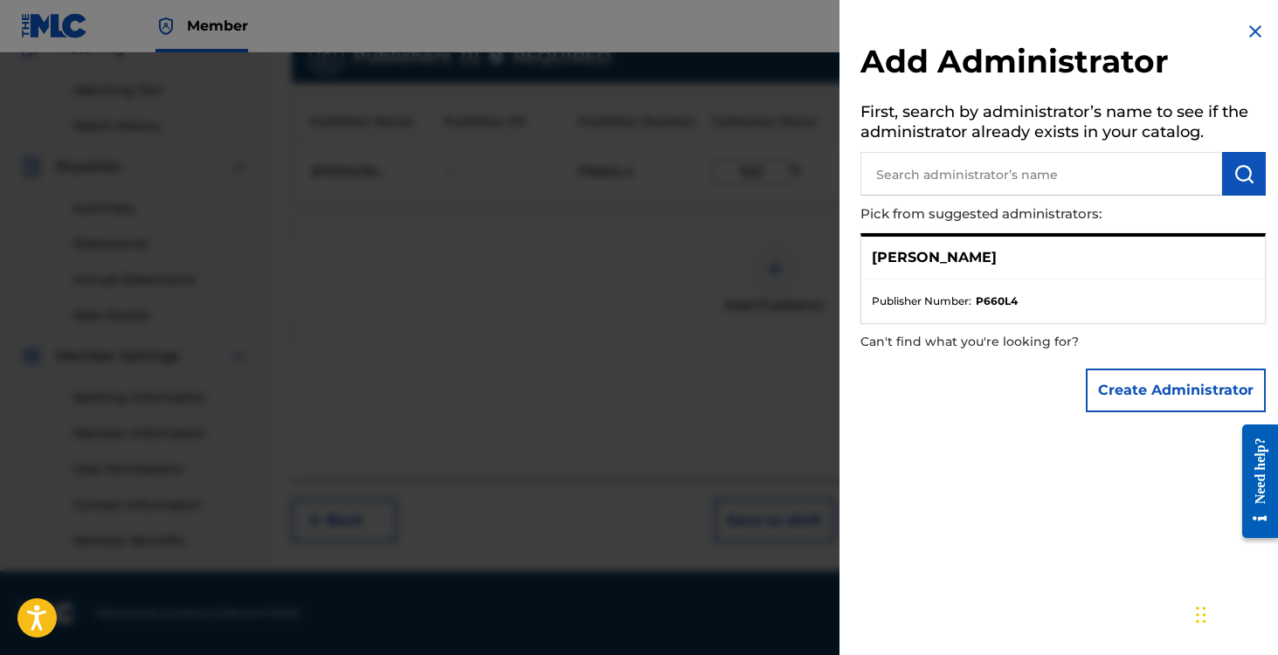
click at [951, 252] on p "[PERSON_NAME]" at bounding box center [934, 257] width 125 height 21
click at [1250, 37] on img at bounding box center [1255, 31] width 21 height 21
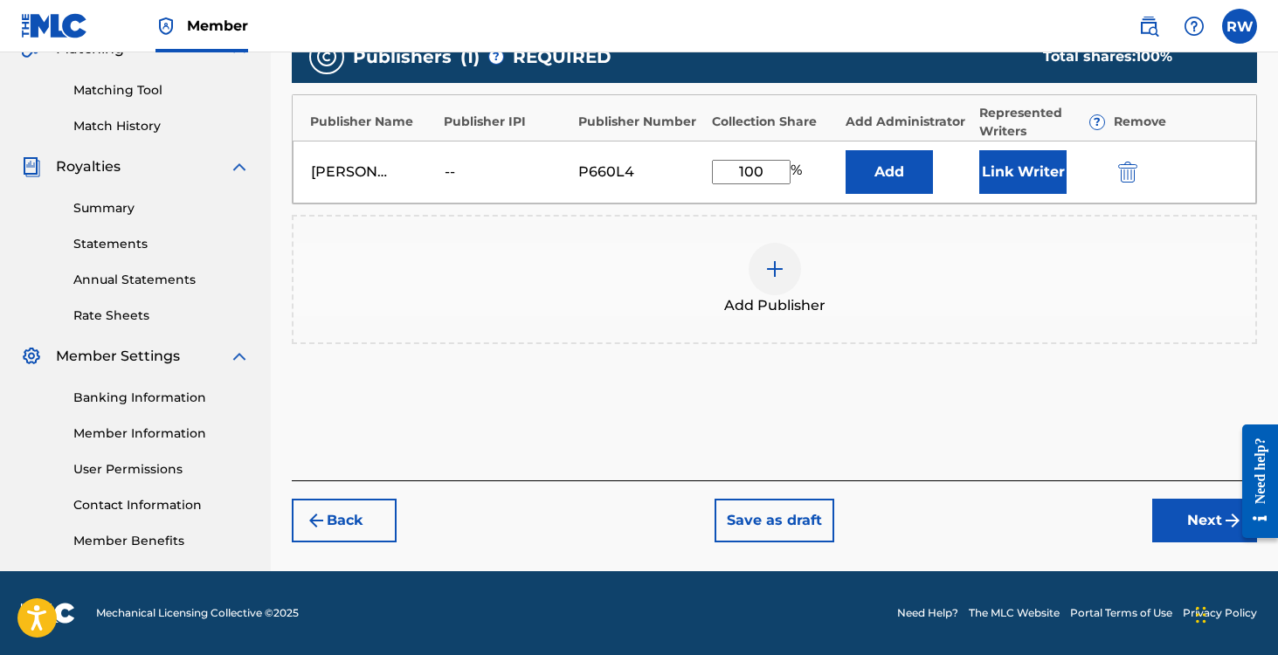
click at [1181, 509] on button "Next" at bounding box center [1204, 521] width 105 height 44
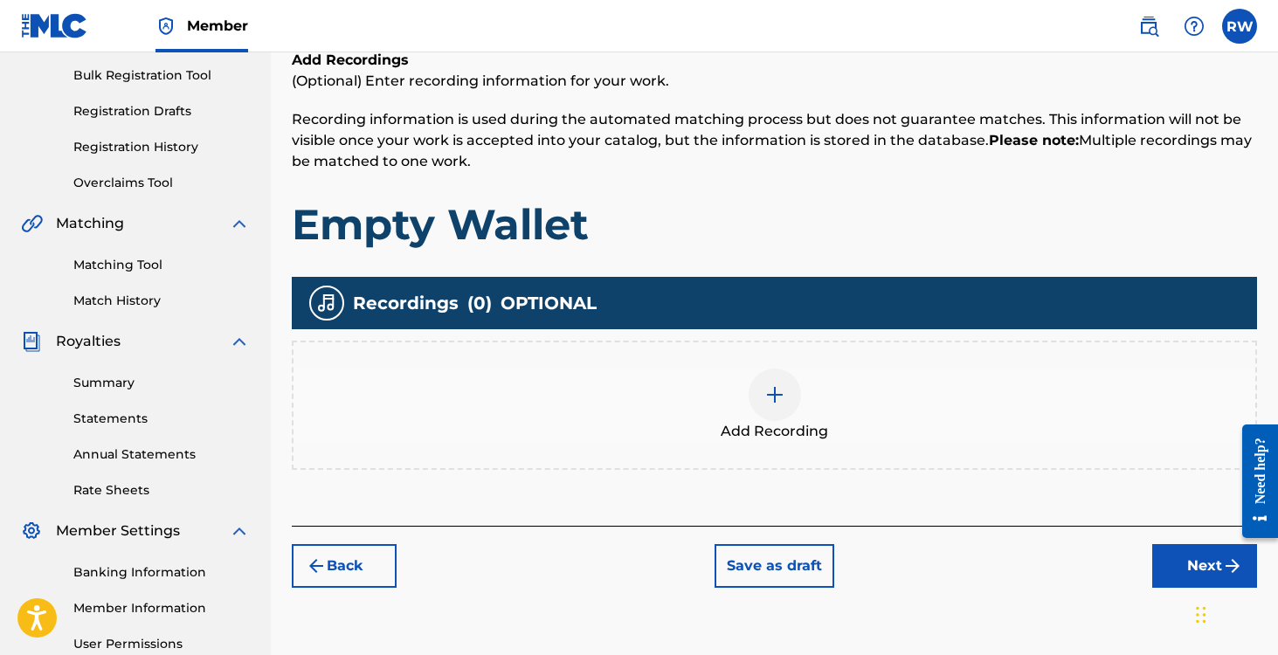
scroll to position [267, 0]
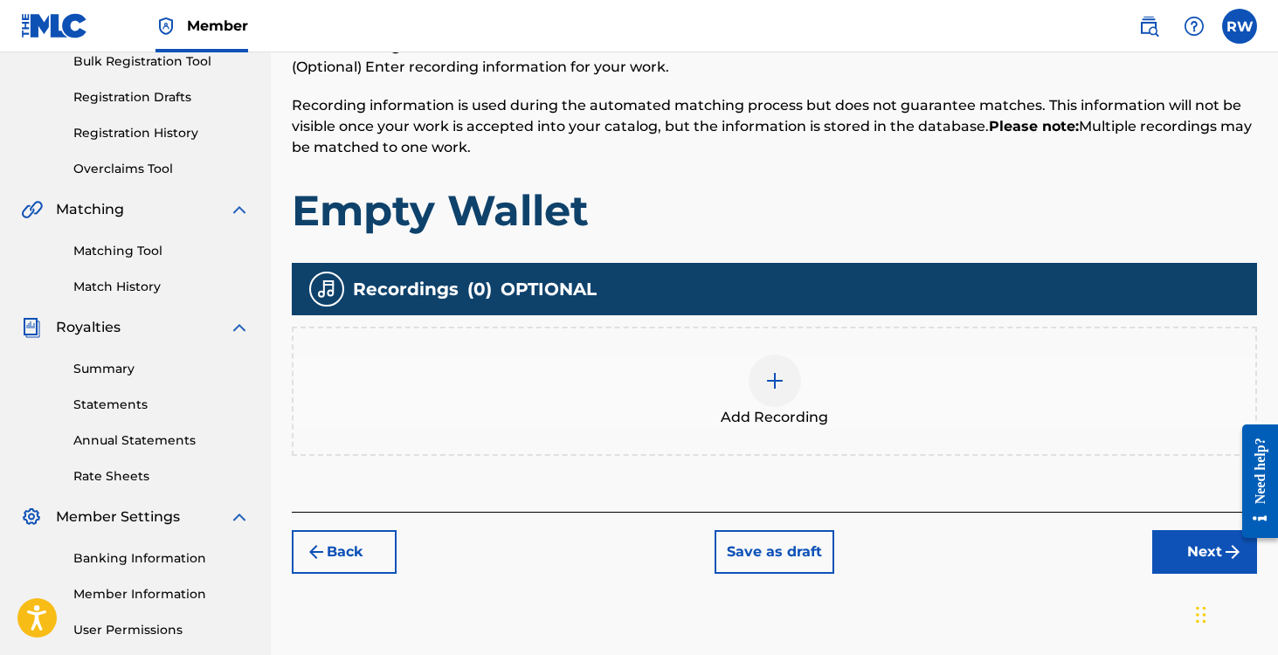
click at [769, 395] on div at bounding box center [775, 381] width 52 height 52
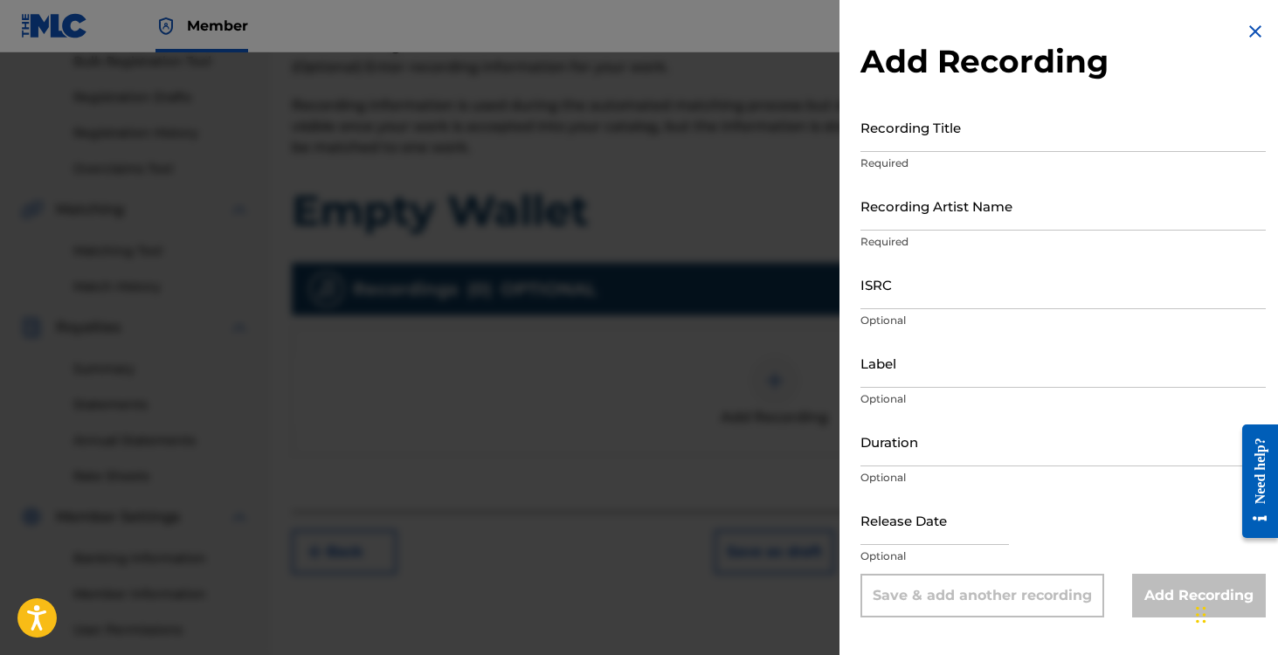
click at [910, 136] on input "Recording Title" at bounding box center [1063, 127] width 405 height 50
type input "e"
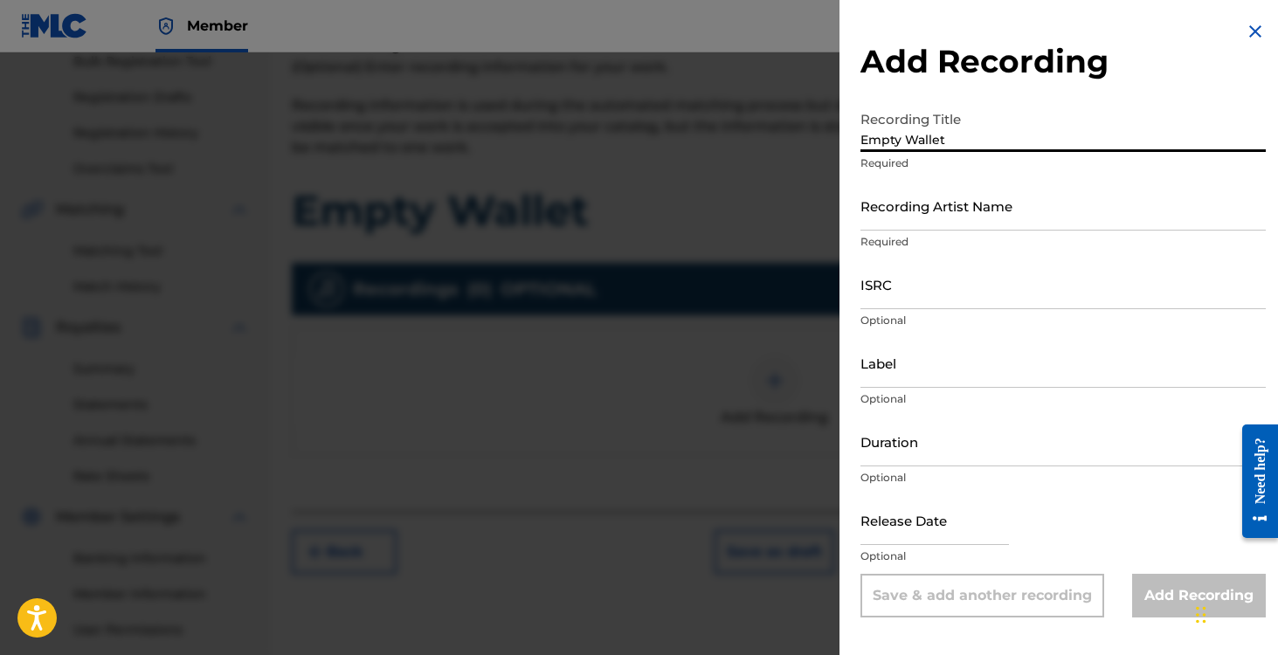
type input "Empty Wallet"
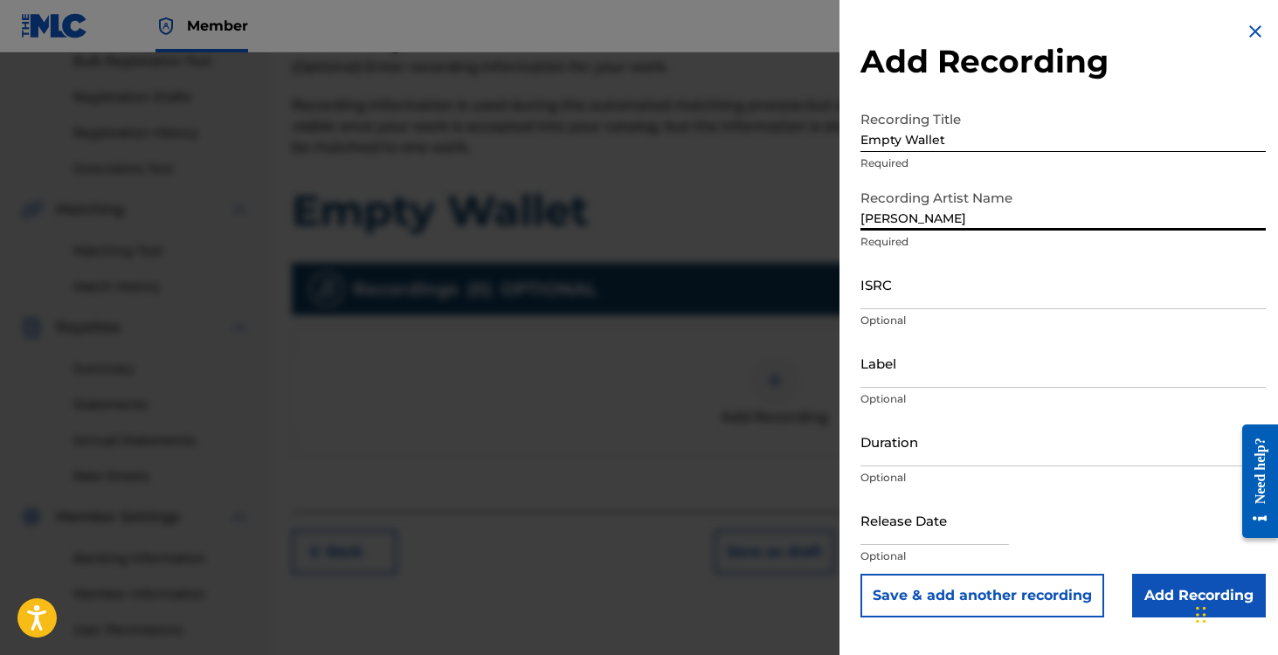
type input "[PERSON_NAME]"
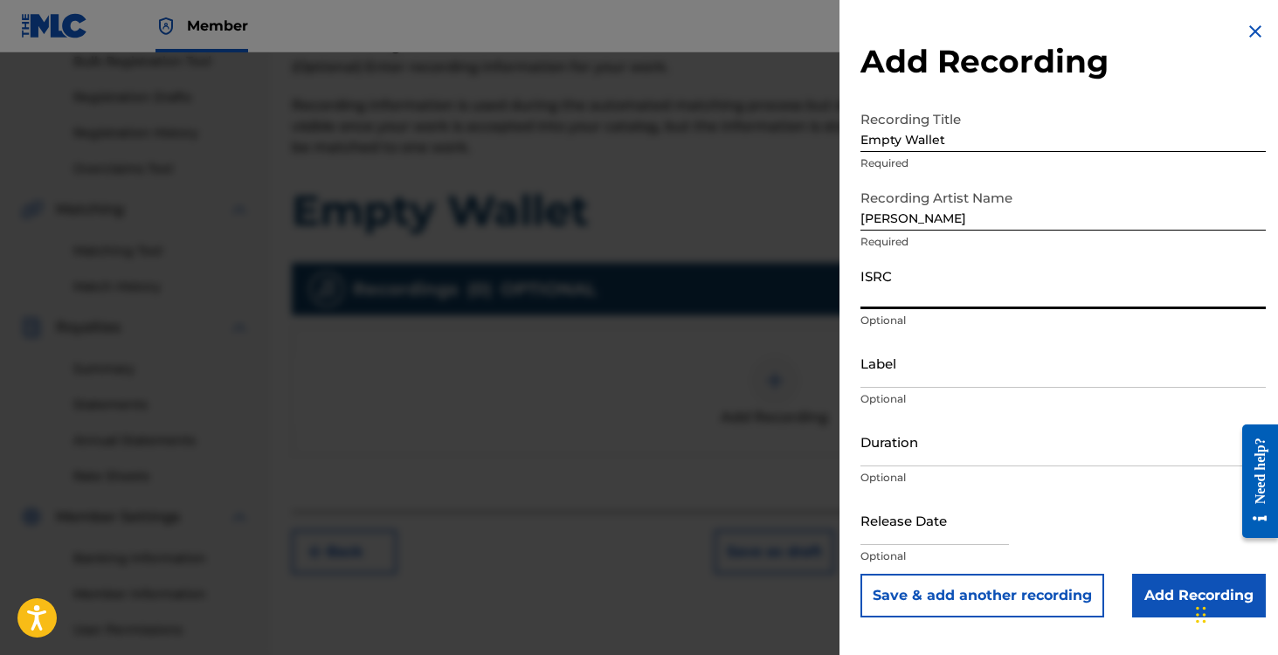
paste input "RUA1H2053836"
type input "RUA1H2053836"
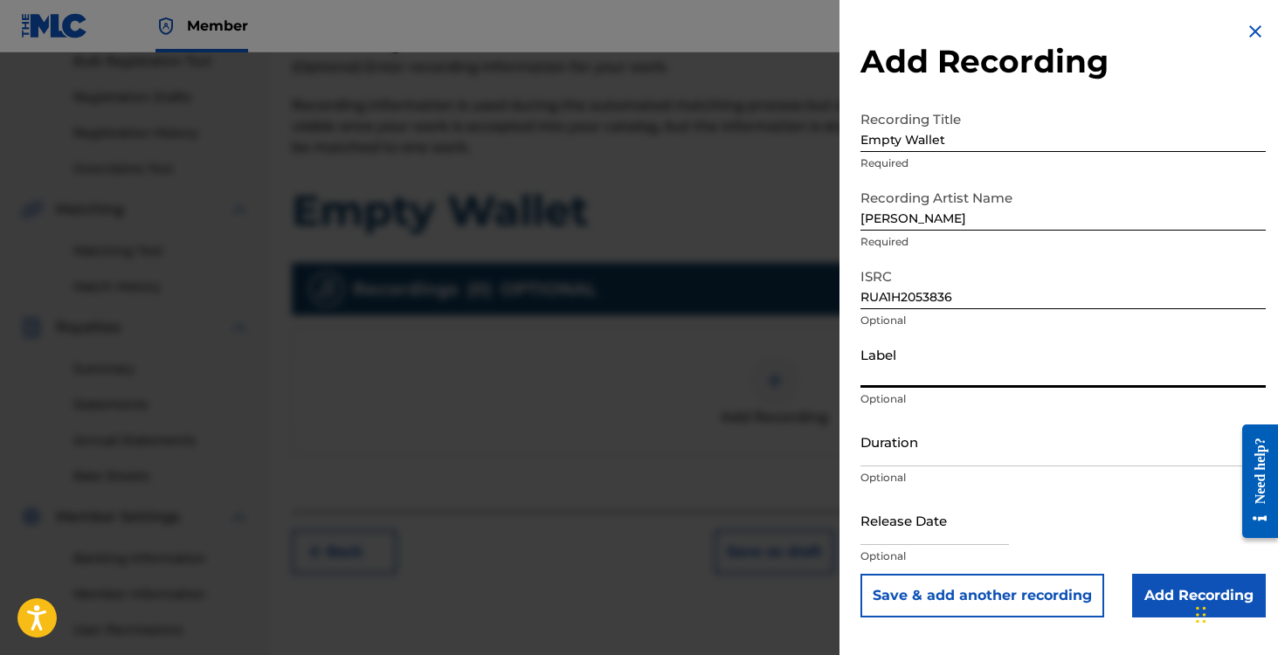
click at [935, 370] on input "Label" at bounding box center [1063, 363] width 405 height 50
type input "[PERSON_NAME] Records"
click at [922, 450] on input "Duration" at bounding box center [1063, 442] width 405 height 50
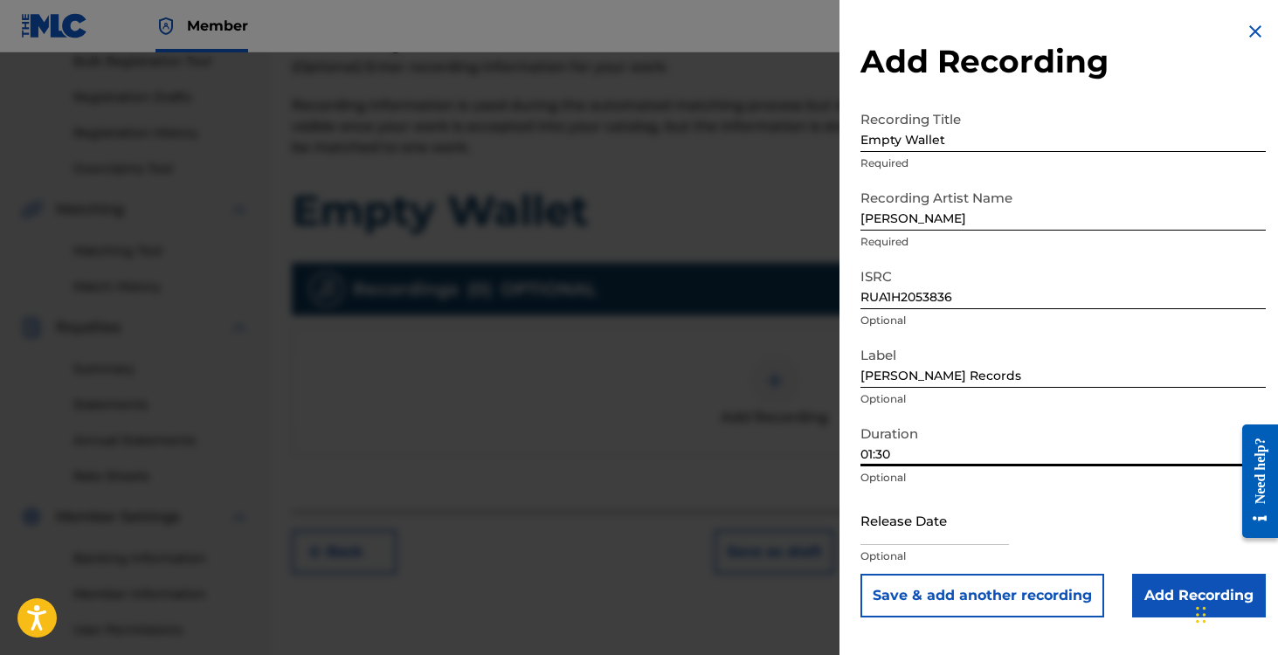
type input "01:30"
select select "7"
select select "2025"
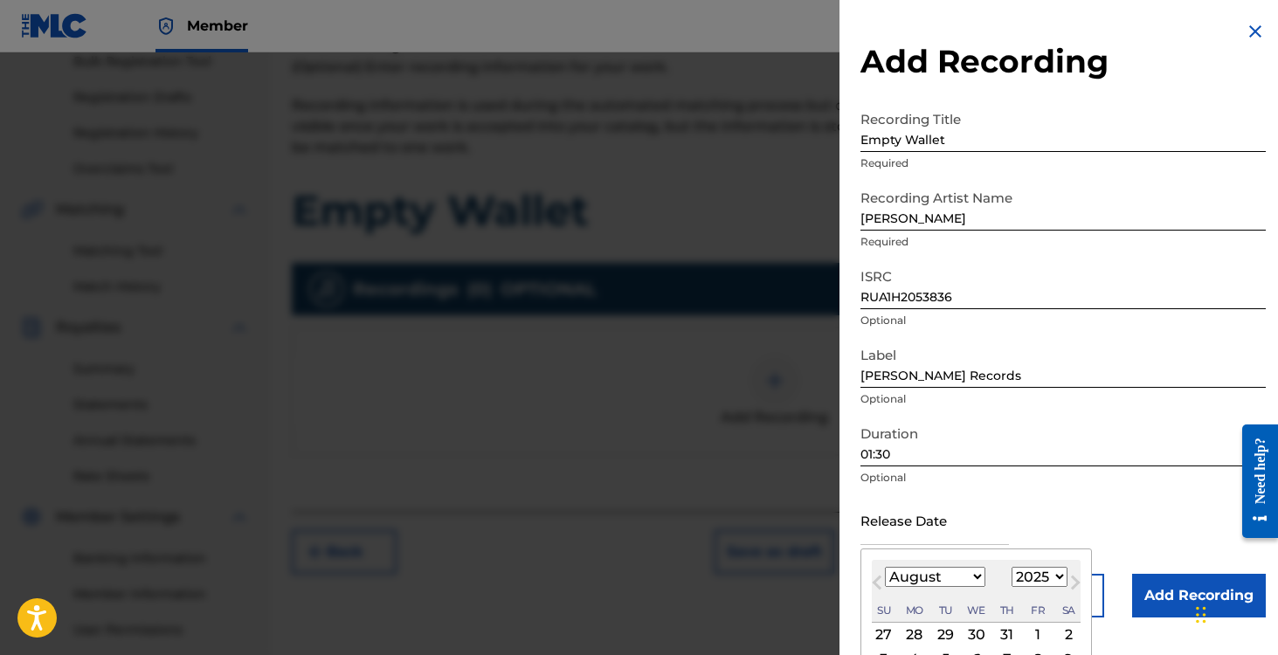
click at [968, 451] on input "01:30" at bounding box center [1063, 442] width 405 height 50
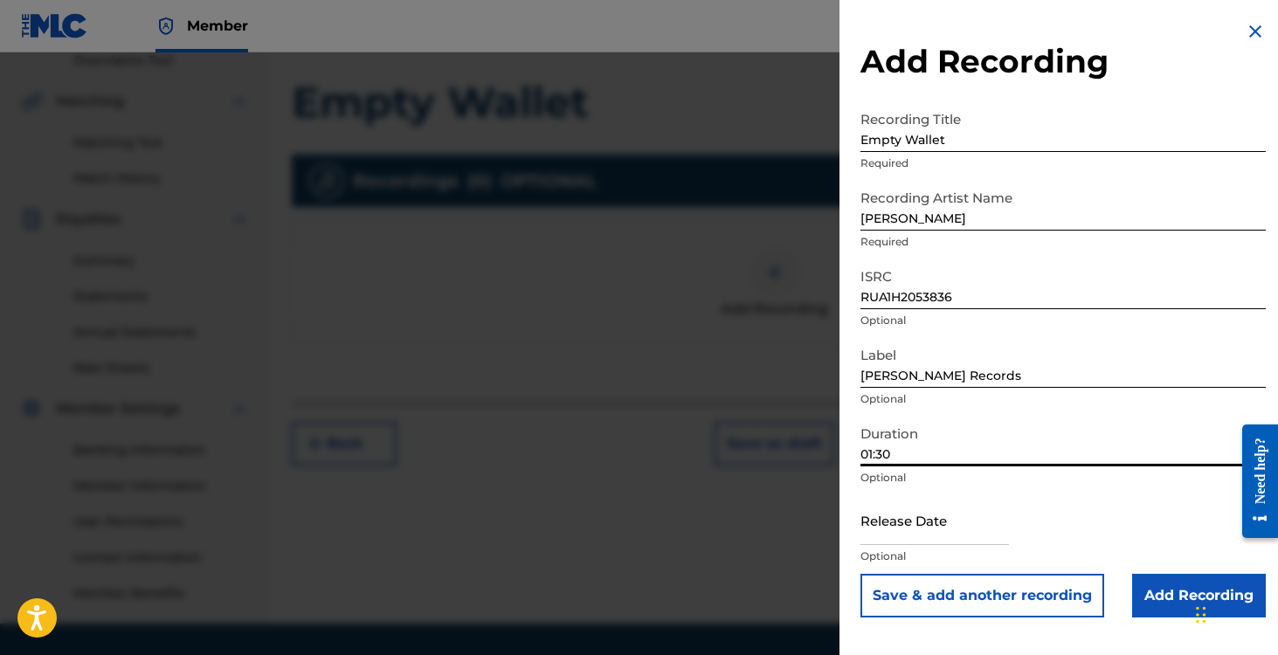
scroll to position [428, 0]
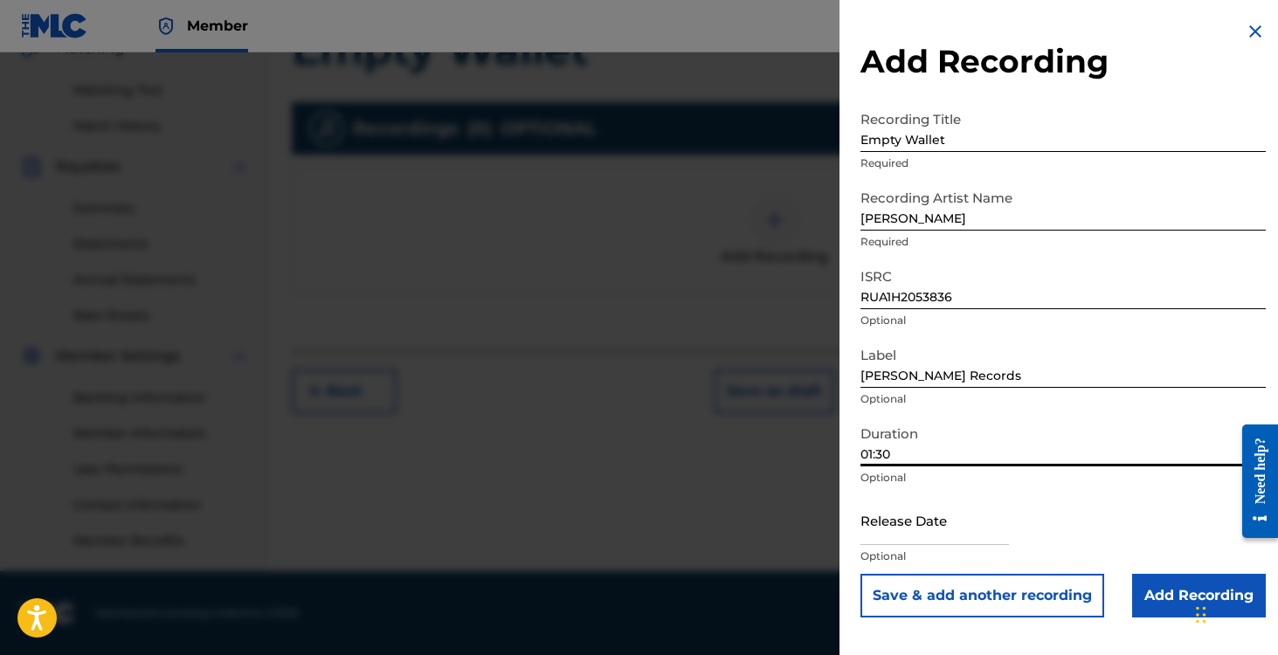
select select "7"
select select "2025"
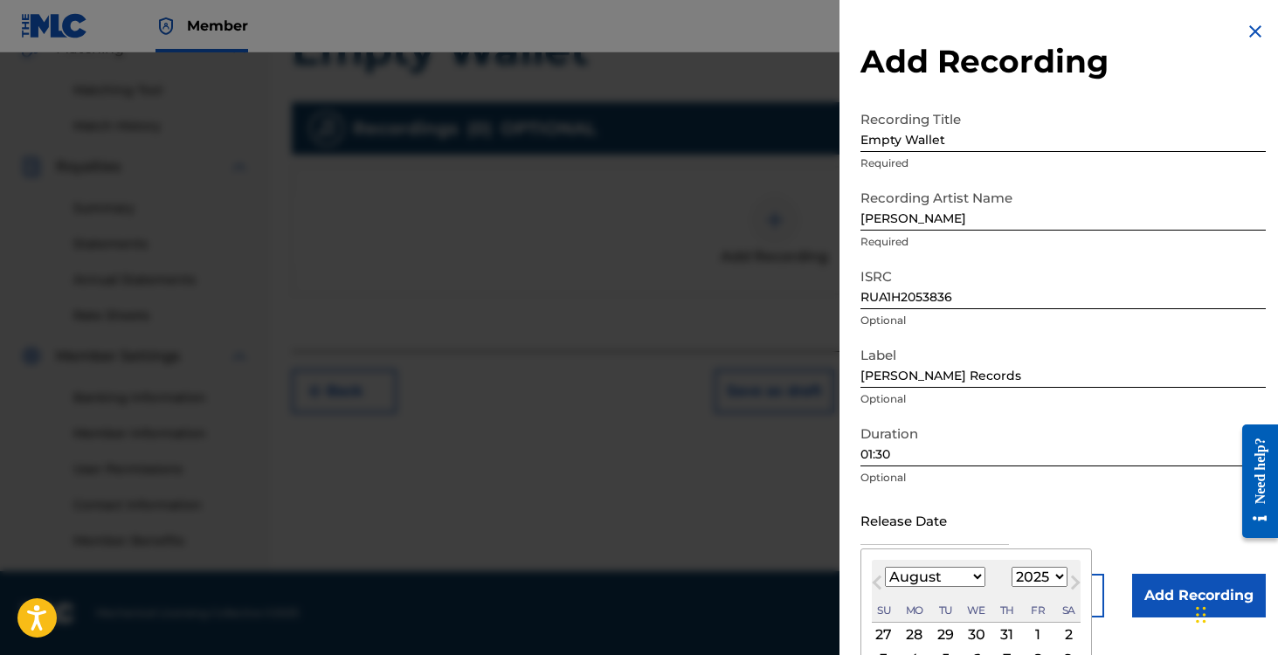
click at [907, 520] on input "text" at bounding box center [935, 520] width 149 height 50
type input ","
type input "[DATE]"
select select "2"
select select "2020"
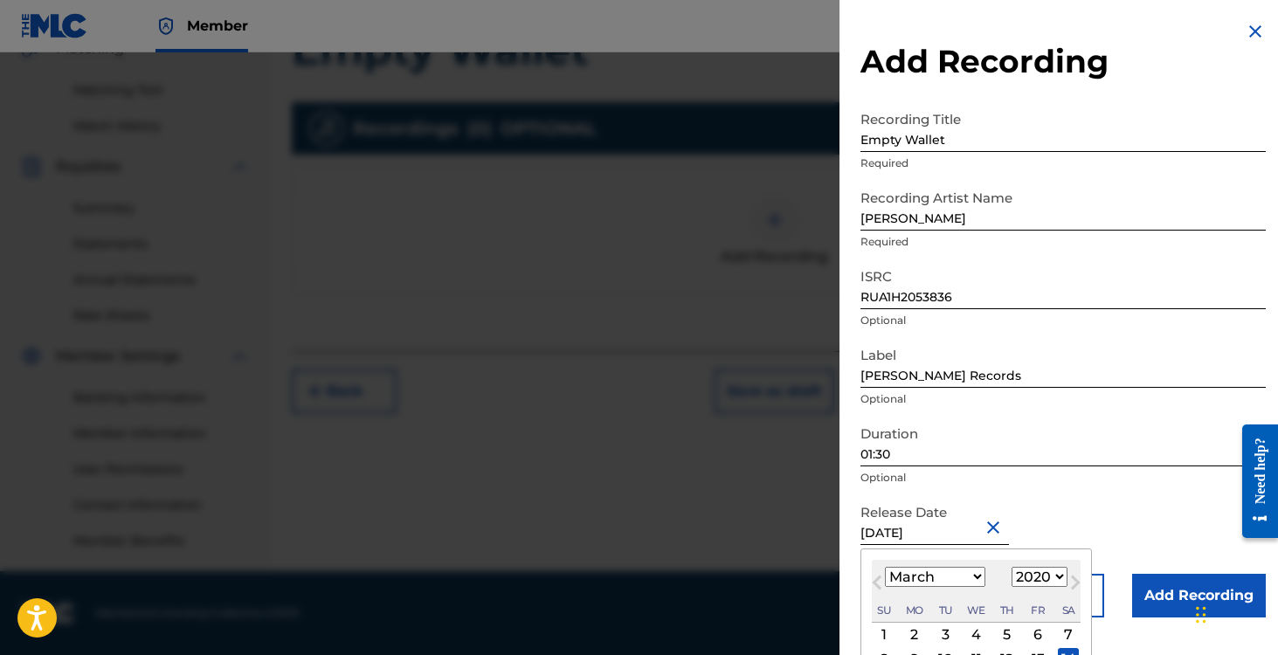
scroll to position [122, 0]
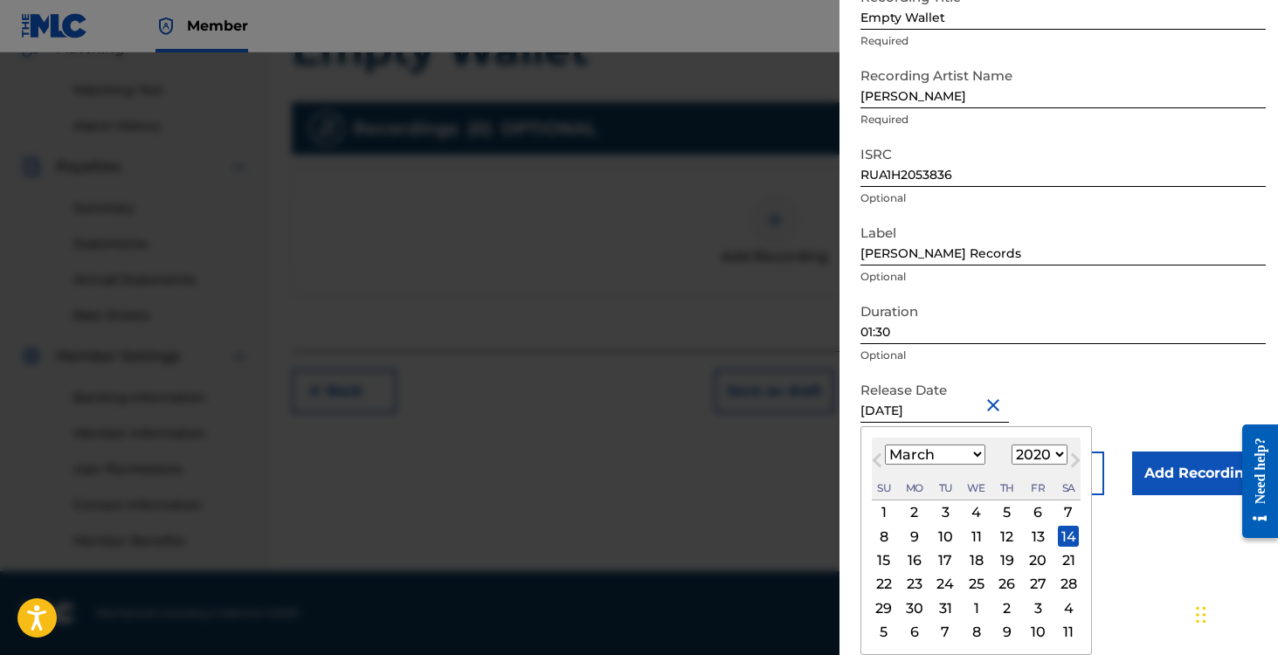
click at [1063, 536] on div "14" at bounding box center [1068, 536] width 21 height 21
type input "[DATE]"
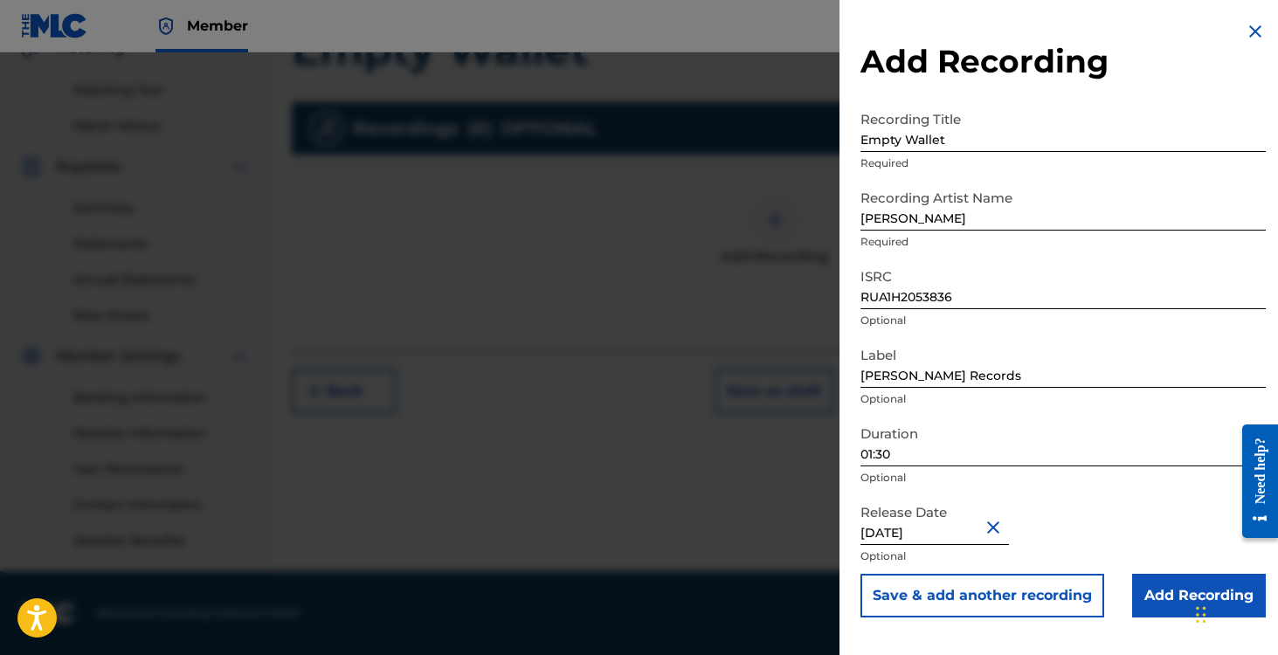
click at [1155, 585] on input "Add Recording" at bounding box center [1199, 596] width 134 height 44
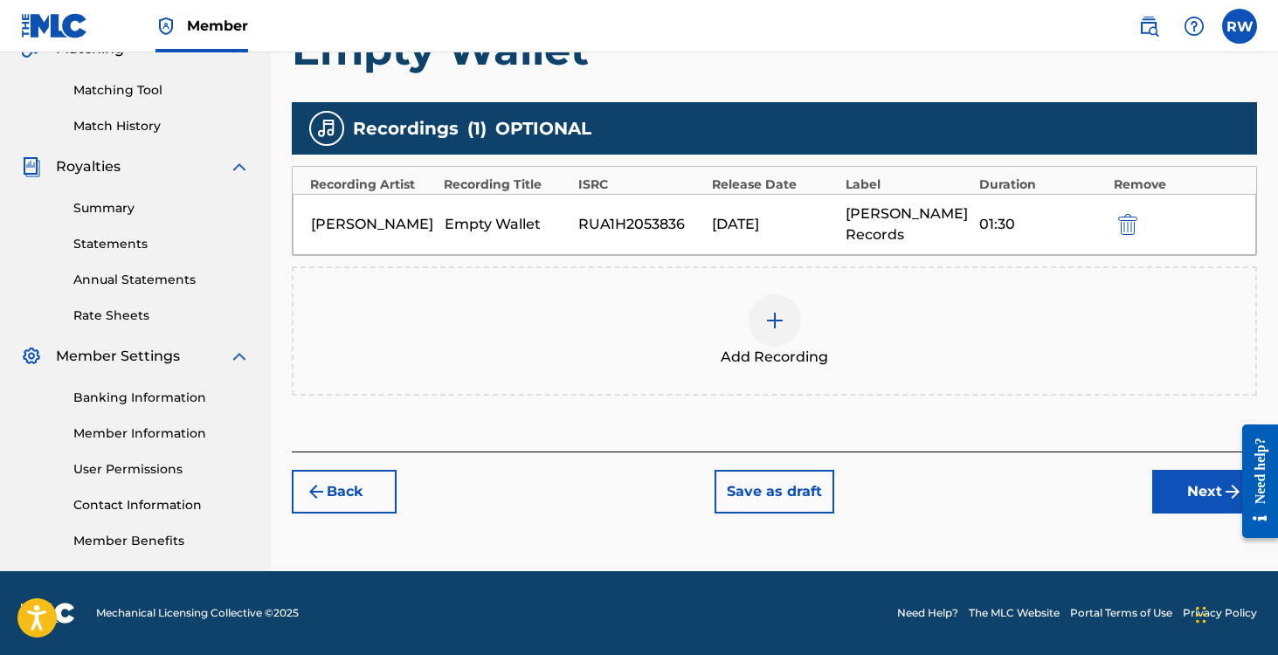
click at [1171, 487] on button "Next" at bounding box center [1204, 492] width 105 height 44
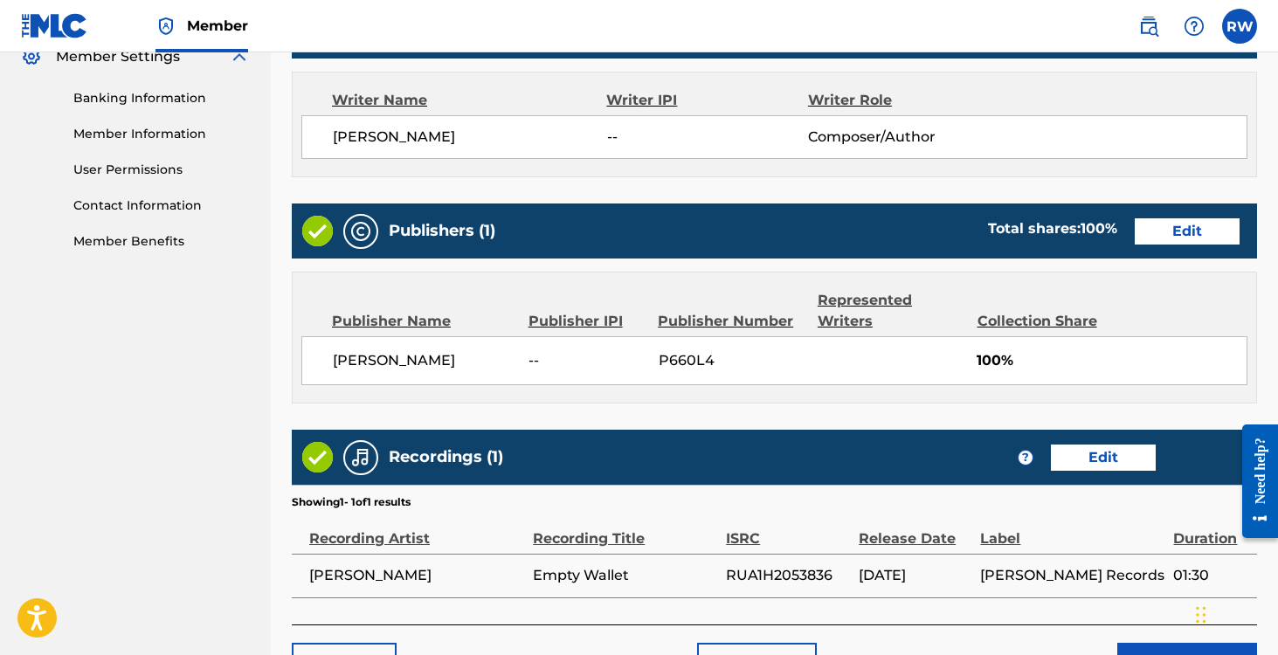
scroll to position [841, 0]
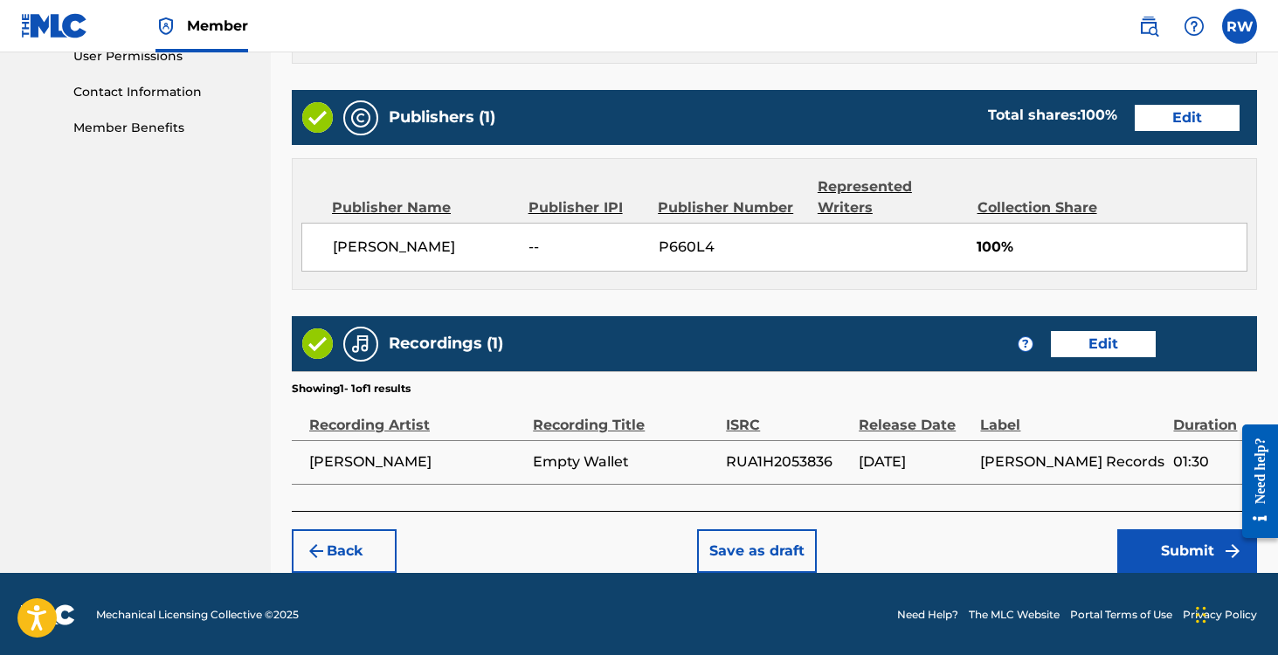
click at [1158, 547] on button "Submit" at bounding box center [1187, 551] width 140 height 44
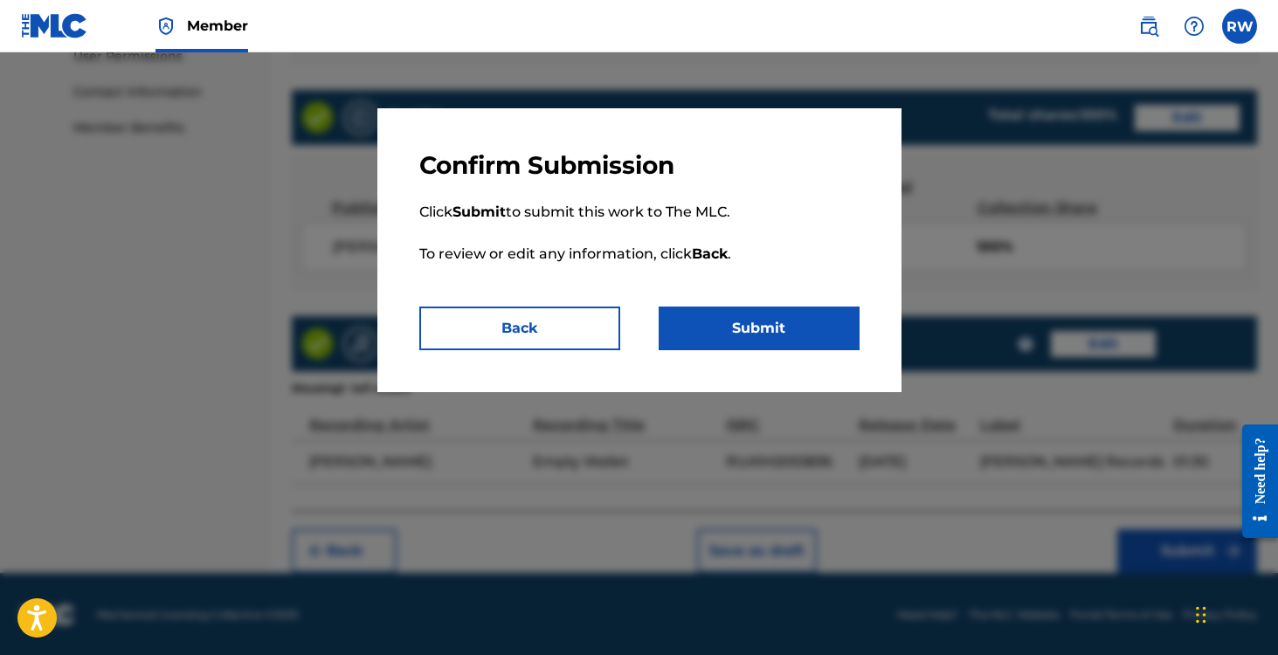
click at [739, 337] on button "Submit" at bounding box center [759, 329] width 201 height 44
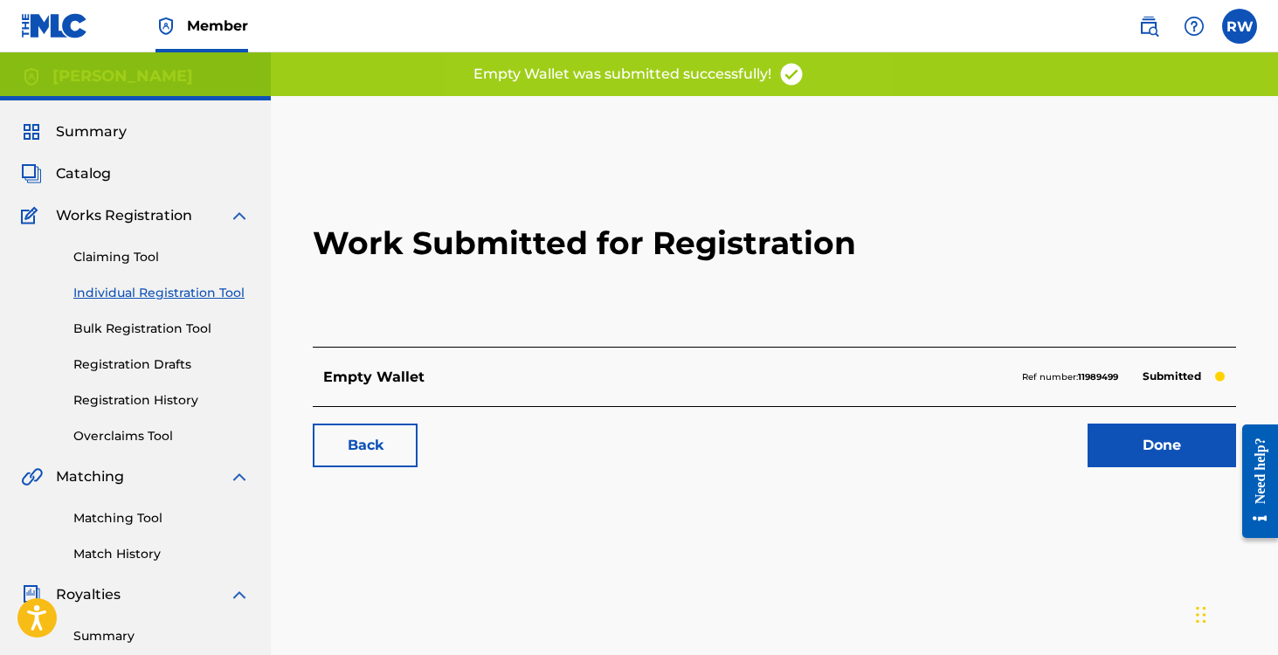
click at [1120, 445] on link "Done" at bounding box center [1162, 446] width 149 height 44
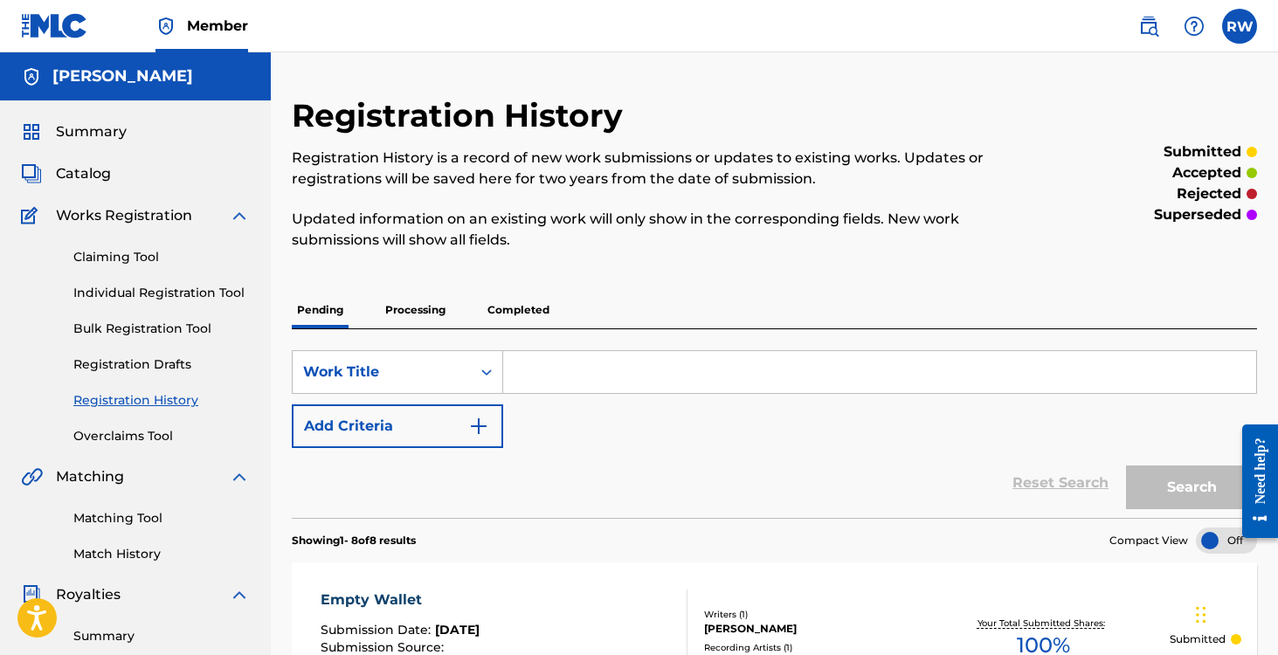
click at [114, 291] on link "Individual Registration Tool" at bounding box center [161, 293] width 176 height 18
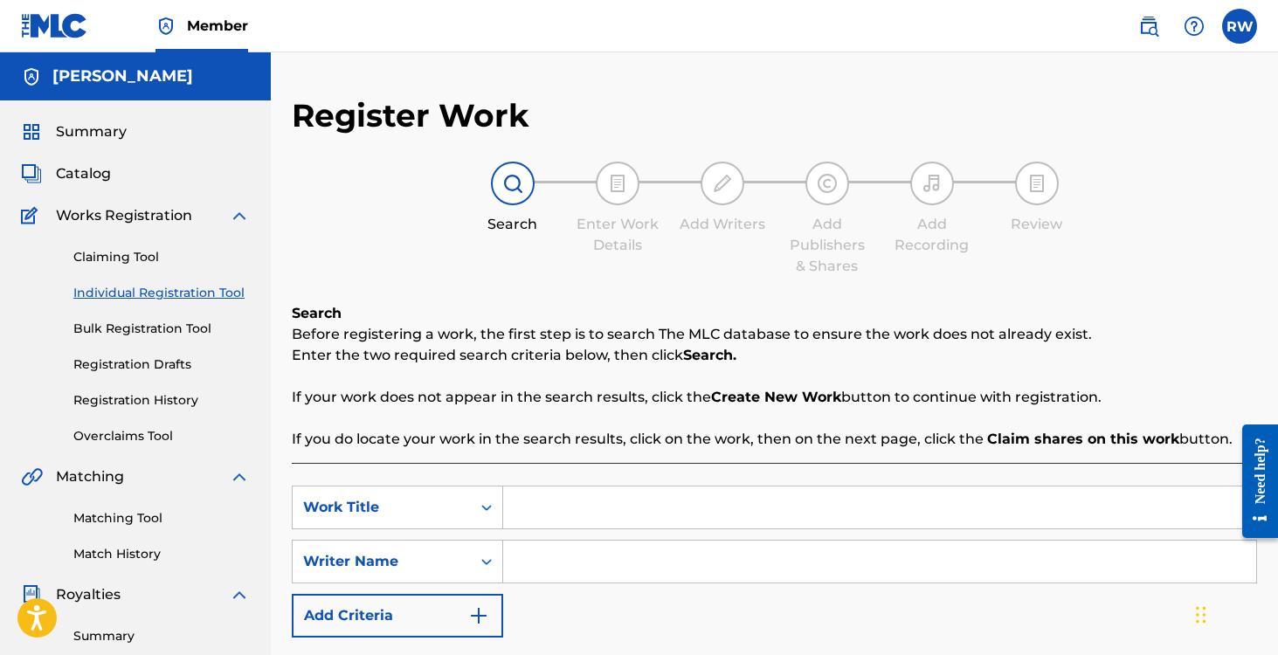
click at [162, 327] on link "Bulk Registration Tool" at bounding box center [161, 329] width 176 height 18
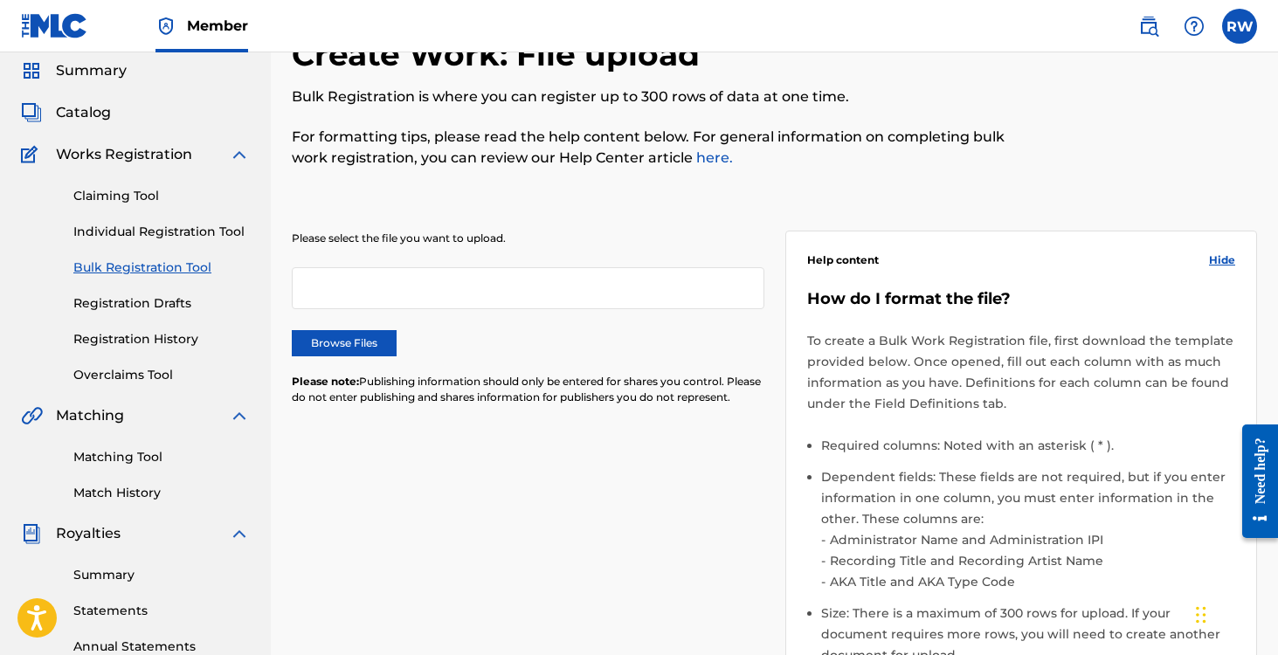
scroll to position [52, 0]
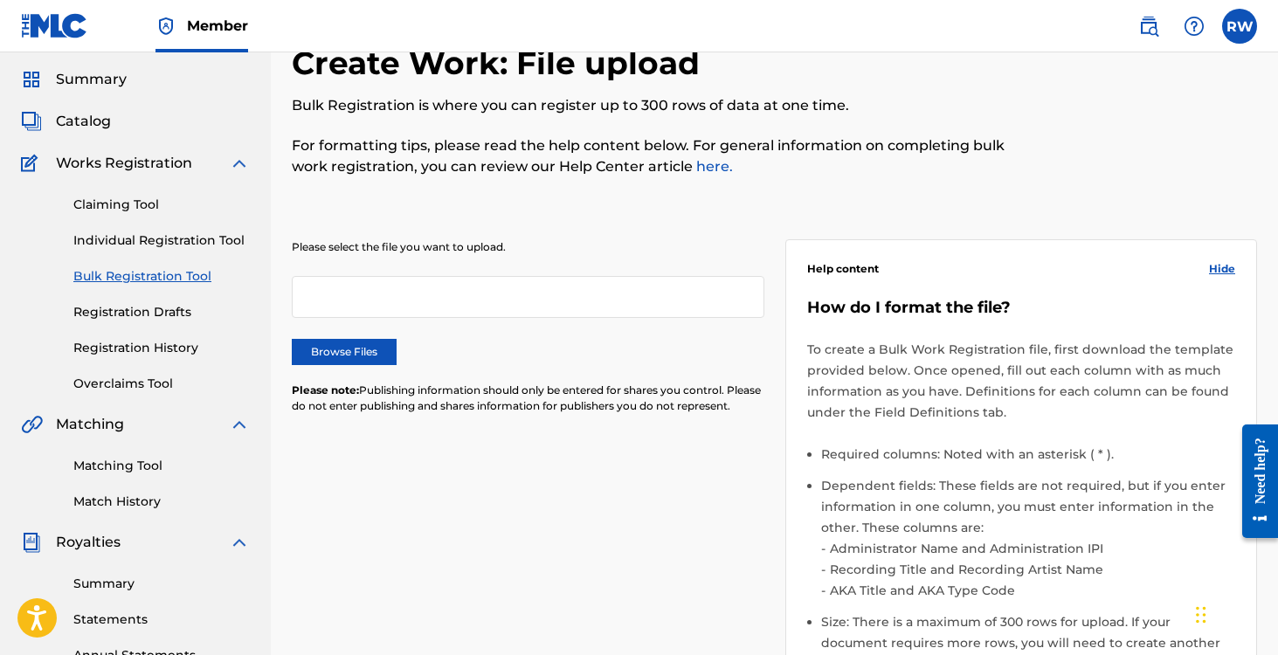
click at [120, 207] on link "Claiming Tool" at bounding box center [161, 205] width 176 height 18
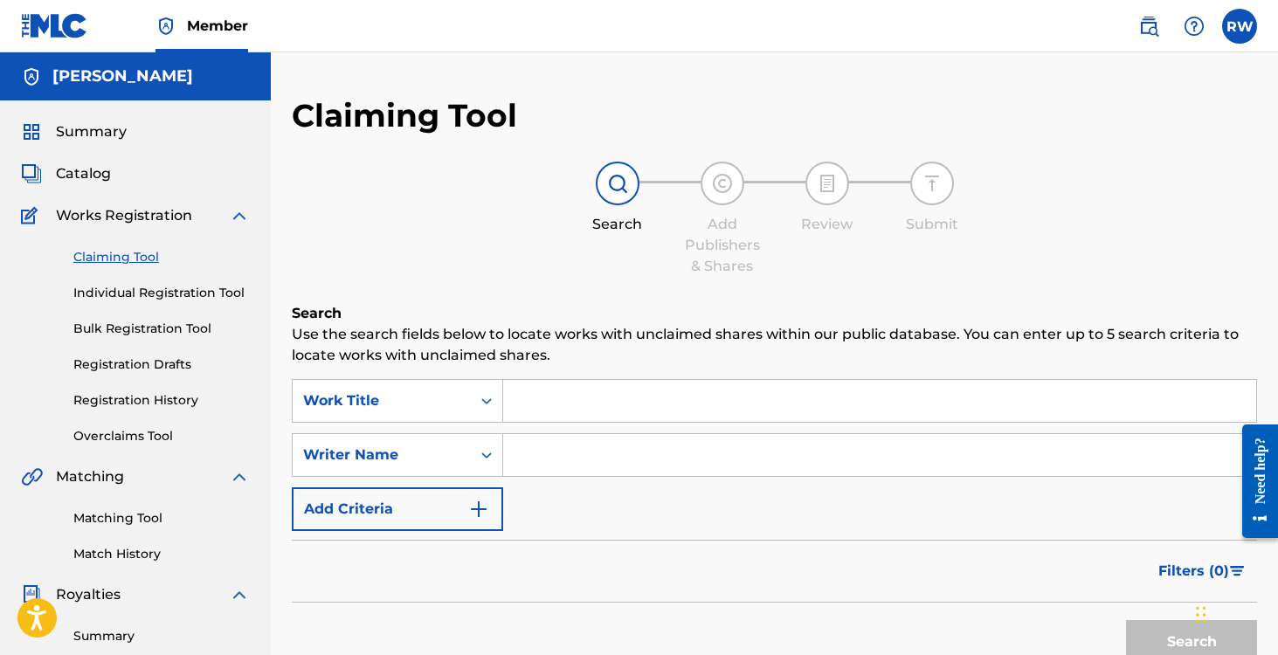
click at [177, 295] on link "Individual Registration Tool" at bounding box center [161, 293] width 176 height 18
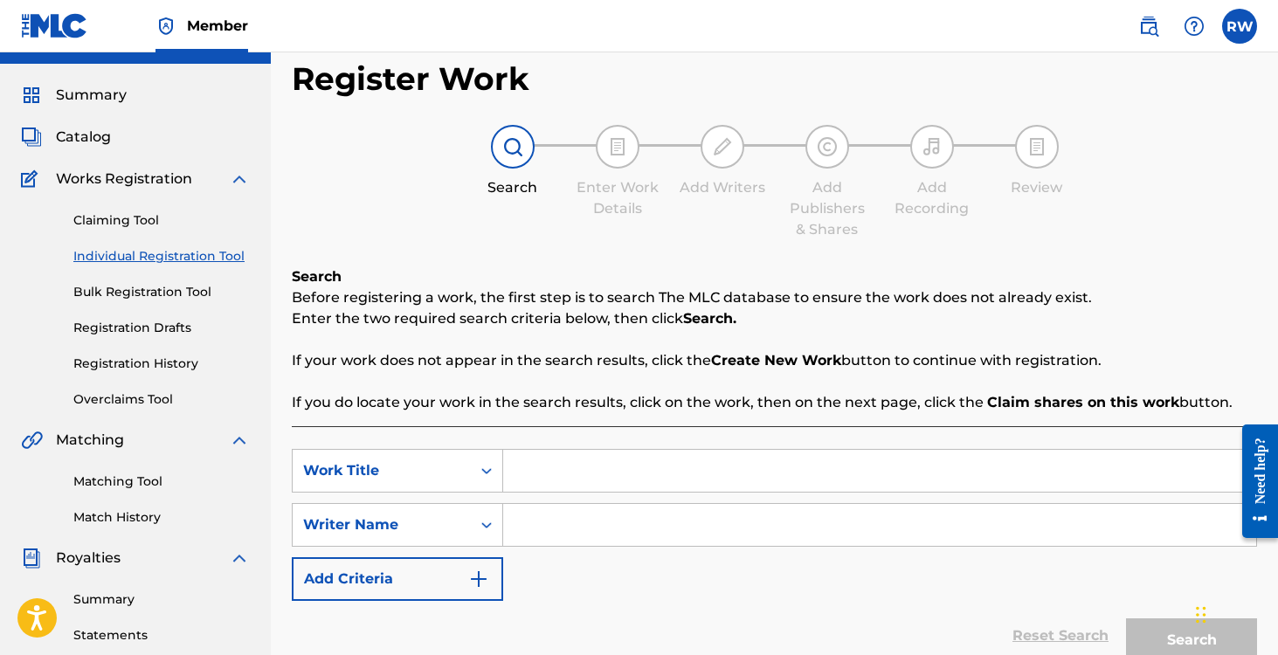
scroll to position [46, 0]
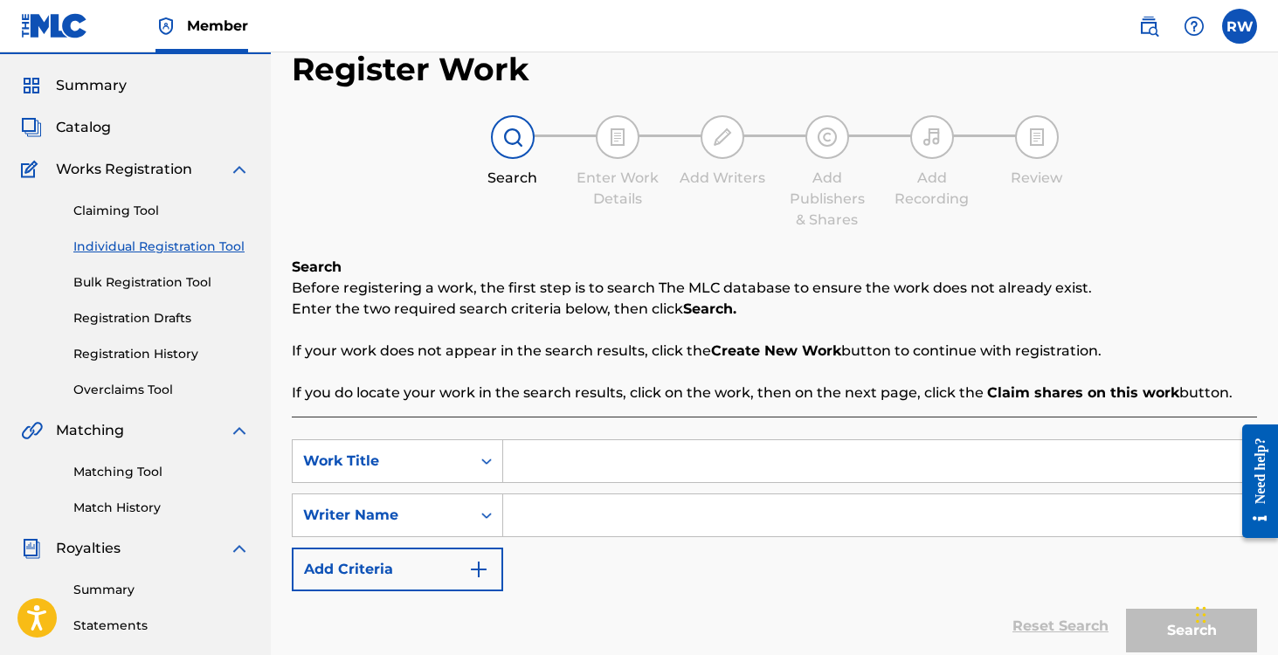
click at [108, 216] on link "Claiming Tool" at bounding box center [161, 211] width 176 height 18
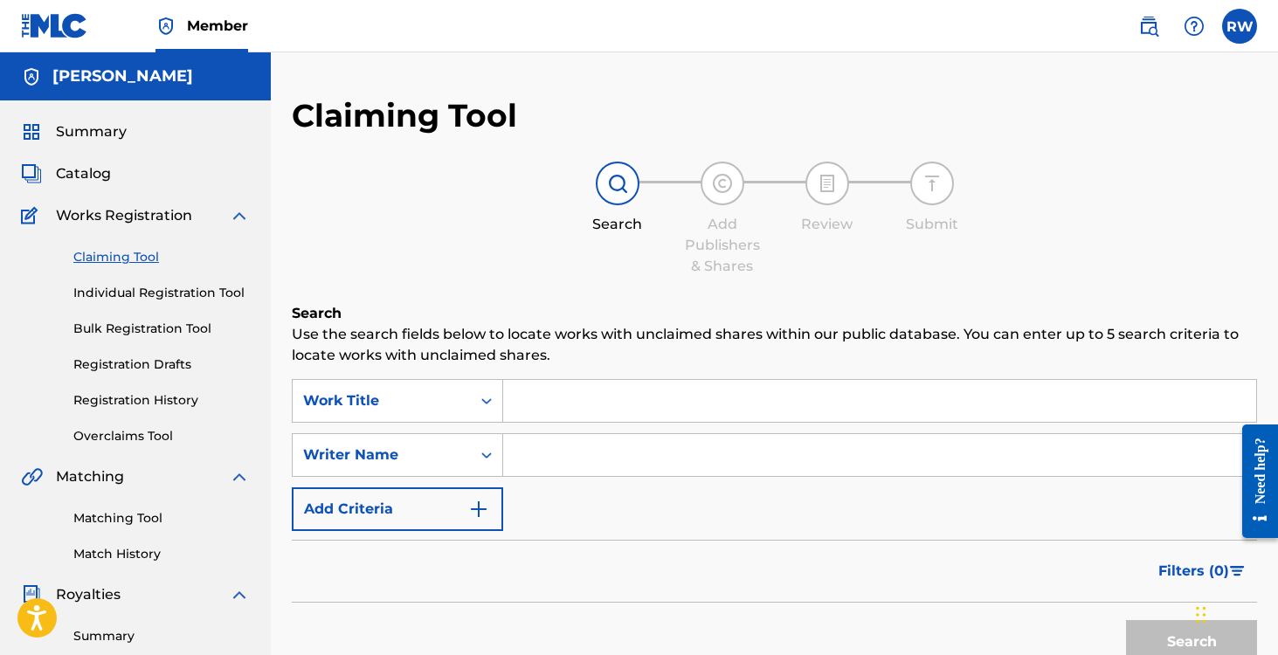
click at [111, 294] on link "Individual Registration Tool" at bounding box center [161, 293] width 176 height 18
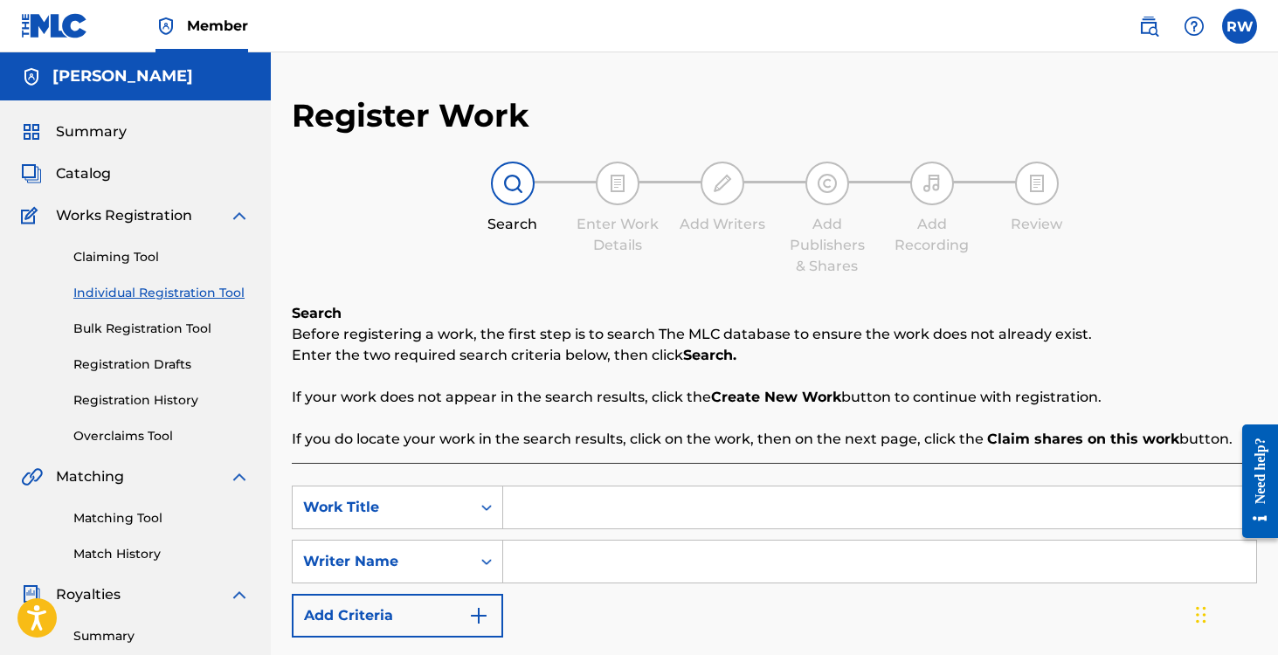
click at [597, 495] on input "Search Form" at bounding box center [879, 508] width 753 height 42
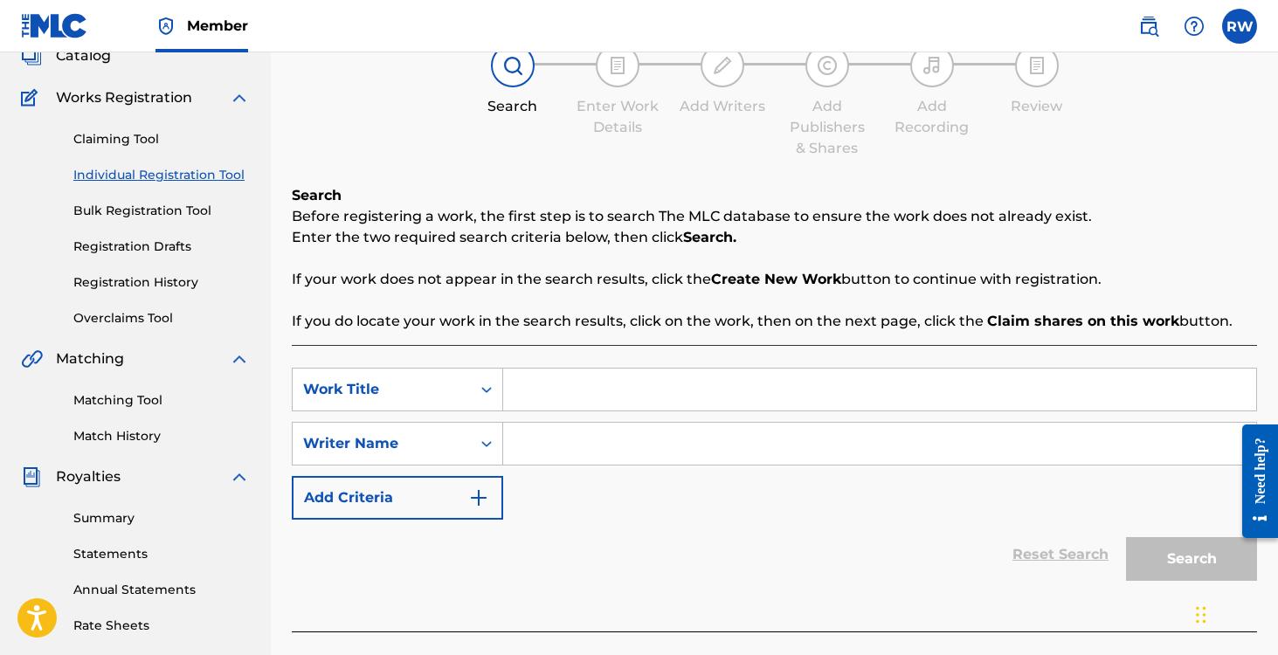
scroll to position [151, 0]
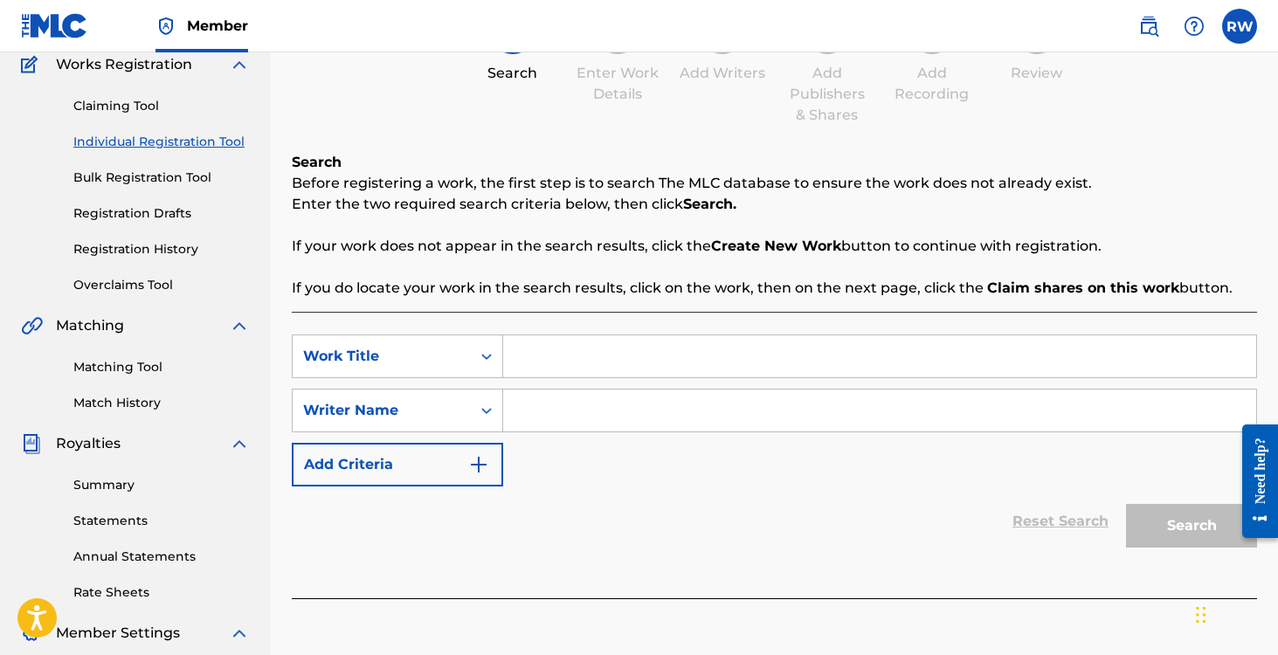
type input "R"
type input "Learn to Love Yourself"
click at [651, 419] on input "Search Form" at bounding box center [879, 411] width 753 height 42
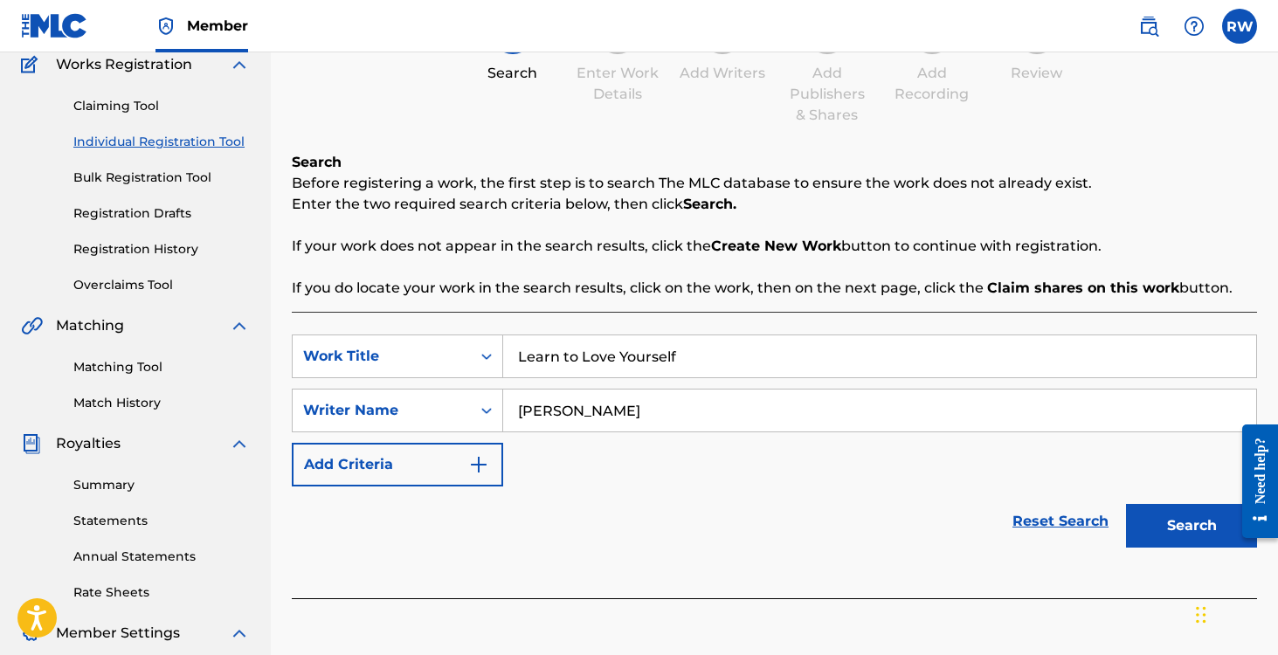
type input "[PERSON_NAME]"
click at [1126, 504] on button "Search" at bounding box center [1191, 526] width 131 height 44
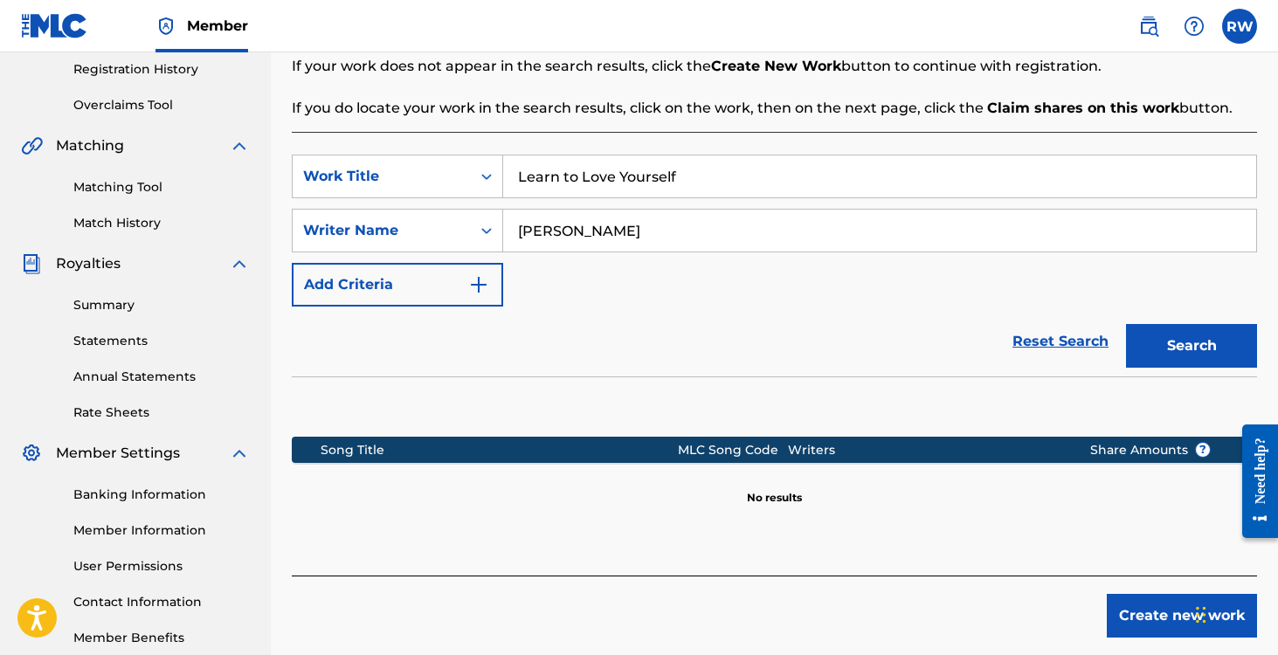
scroll to position [428, 0]
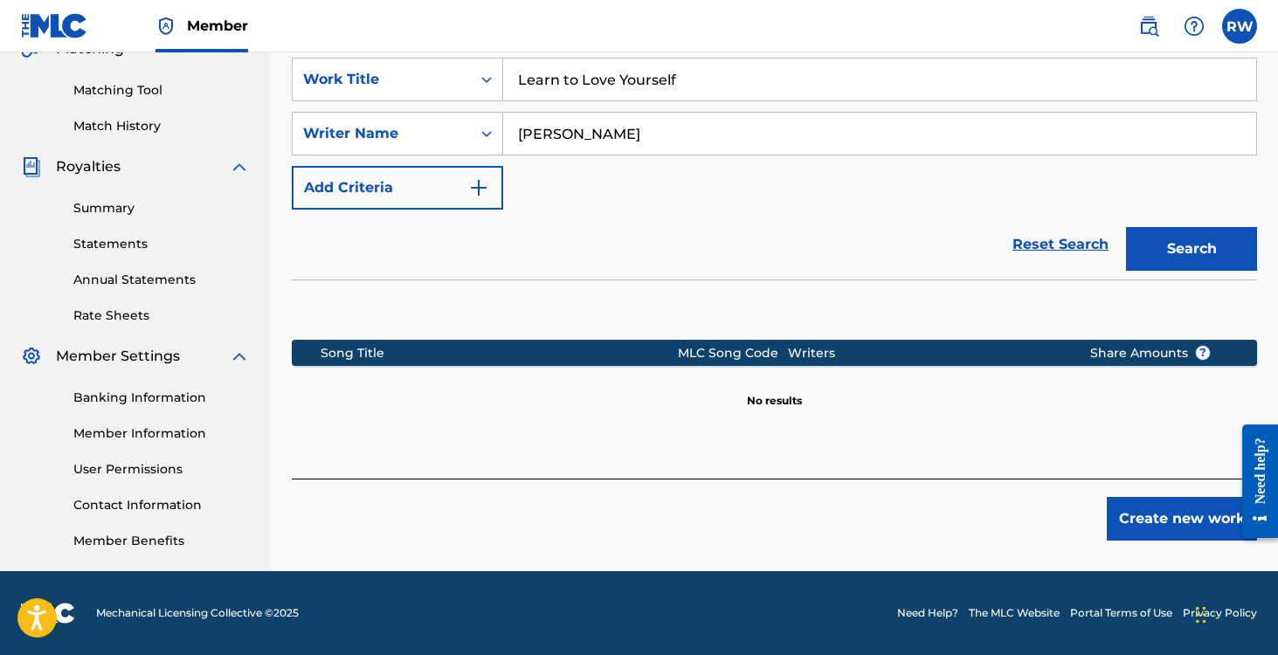
click at [1145, 511] on button "Create new work" at bounding box center [1182, 519] width 150 height 44
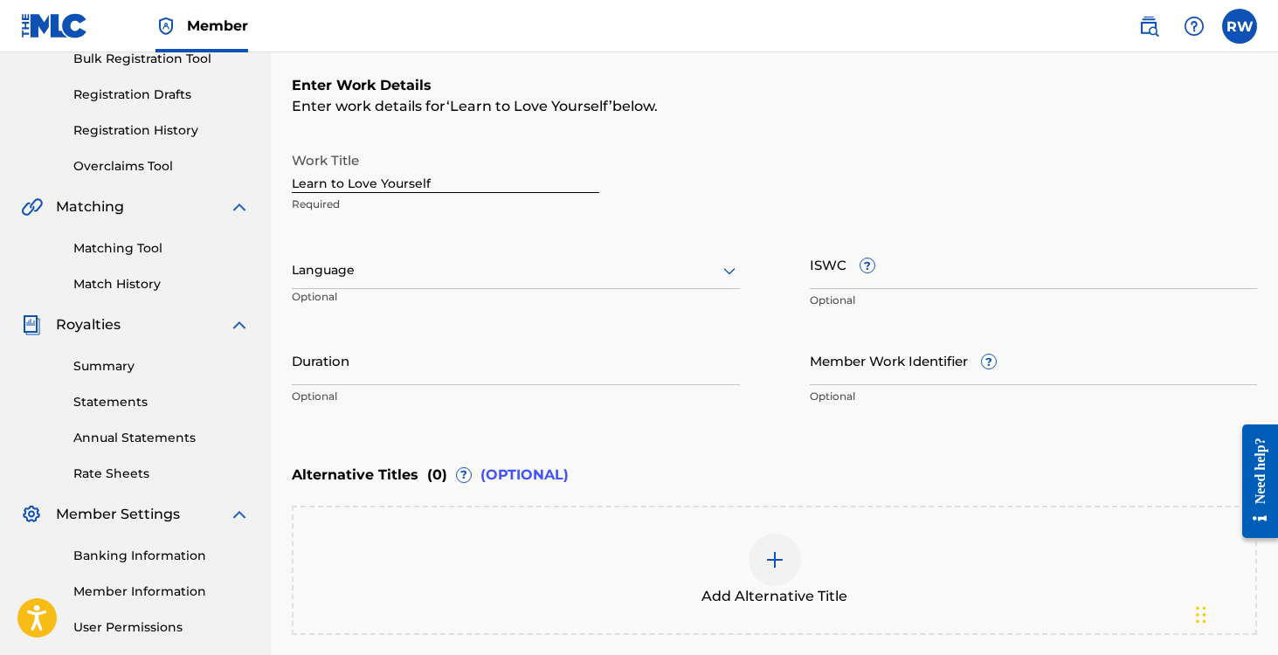
scroll to position [84, 0]
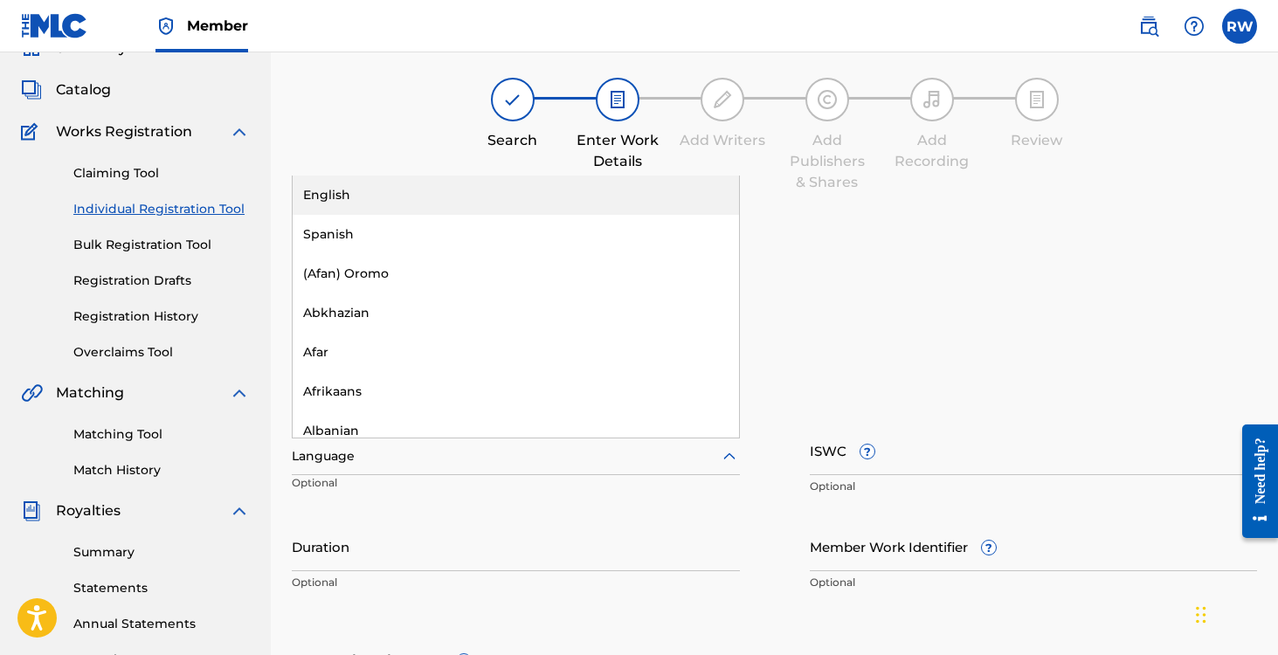
click at [456, 457] on div at bounding box center [516, 457] width 448 height 22
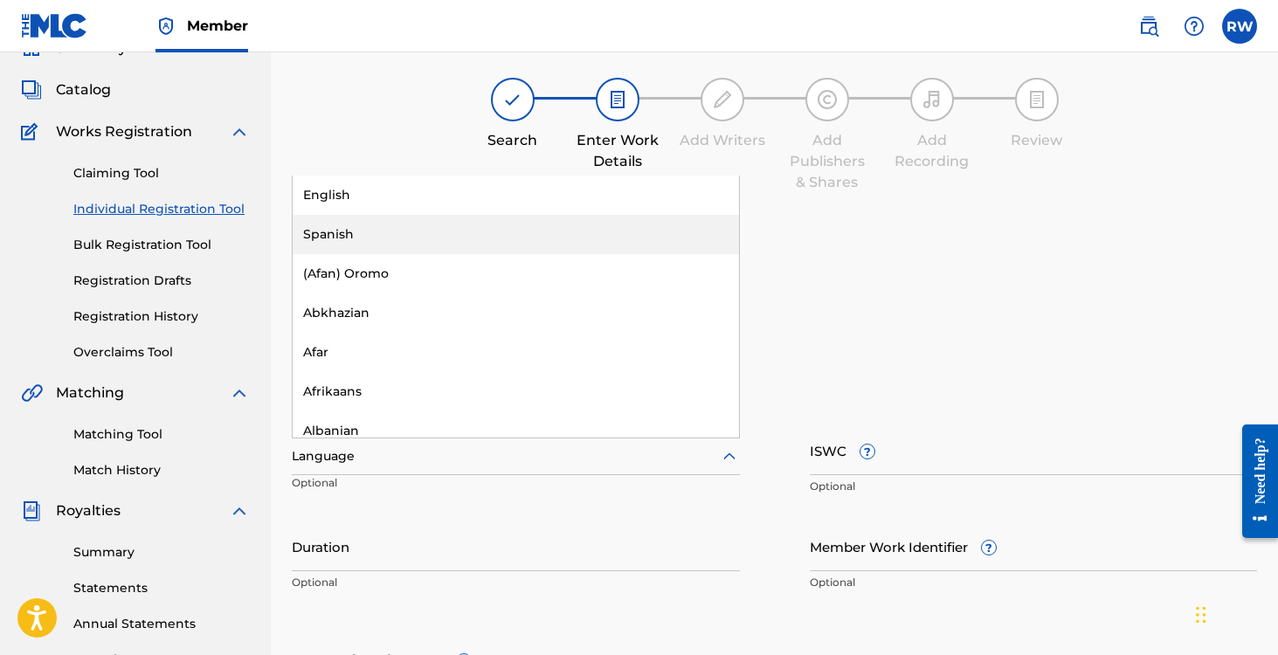
click at [364, 218] on div "Spanish" at bounding box center [516, 234] width 446 height 39
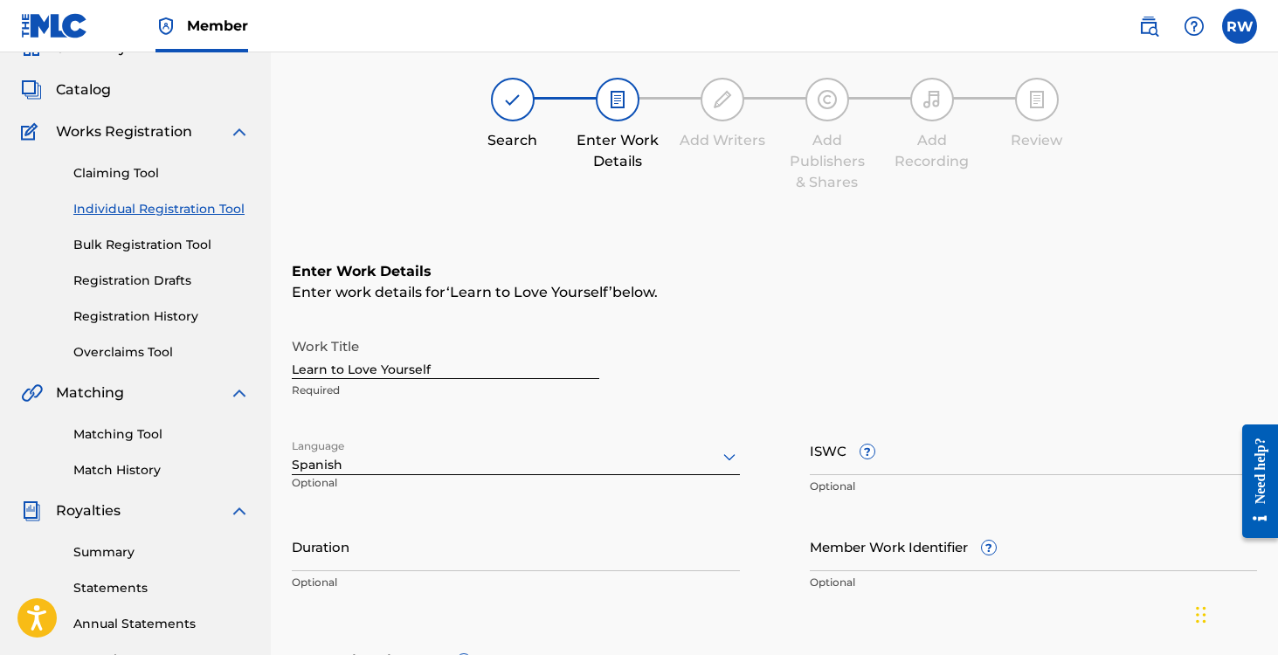
click at [379, 478] on p "Optional" at bounding box center [364, 489] width 145 height 29
click at [369, 460] on div at bounding box center [516, 457] width 448 height 22
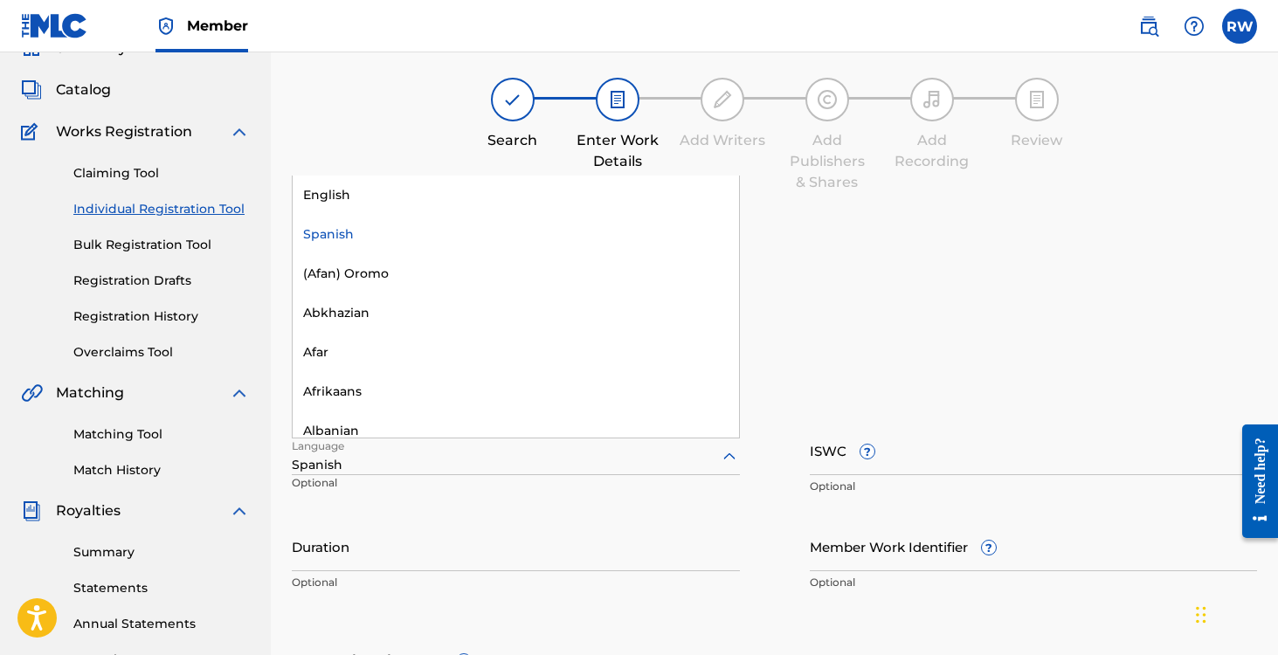
click at [363, 215] on div "Spanish" at bounding box center [516, 234] width 446 height 39
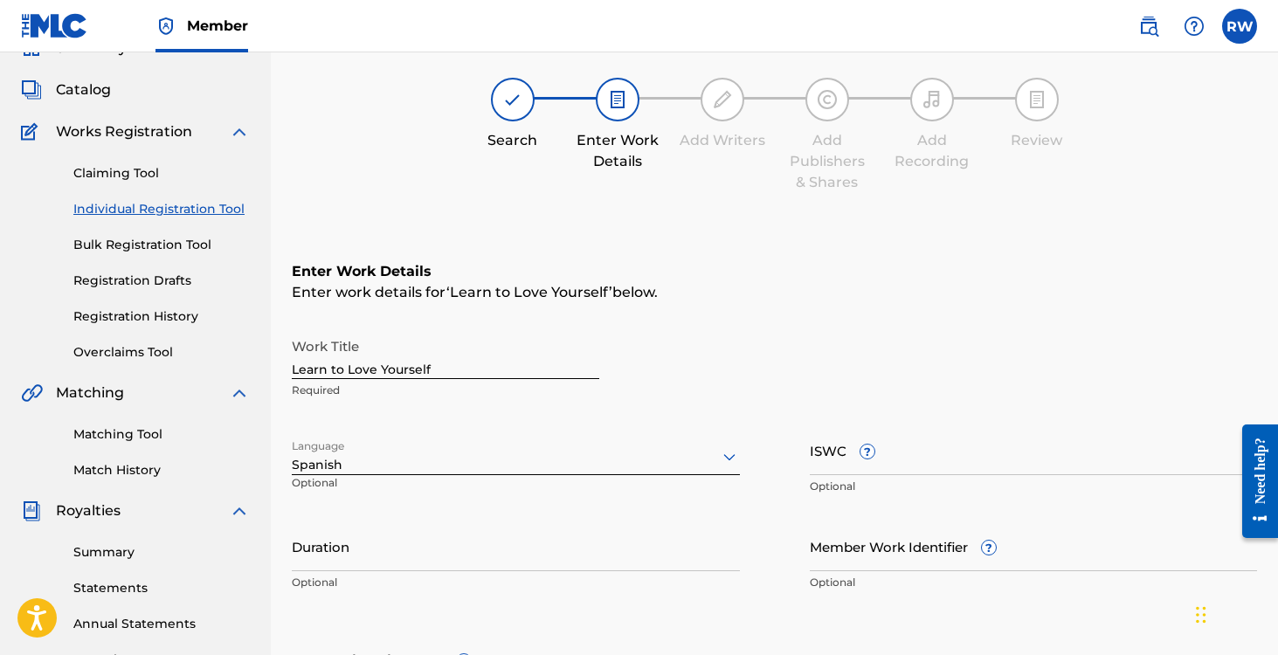
click at [340, 462] on div at bounding box center [516, 457] width 448 height 22
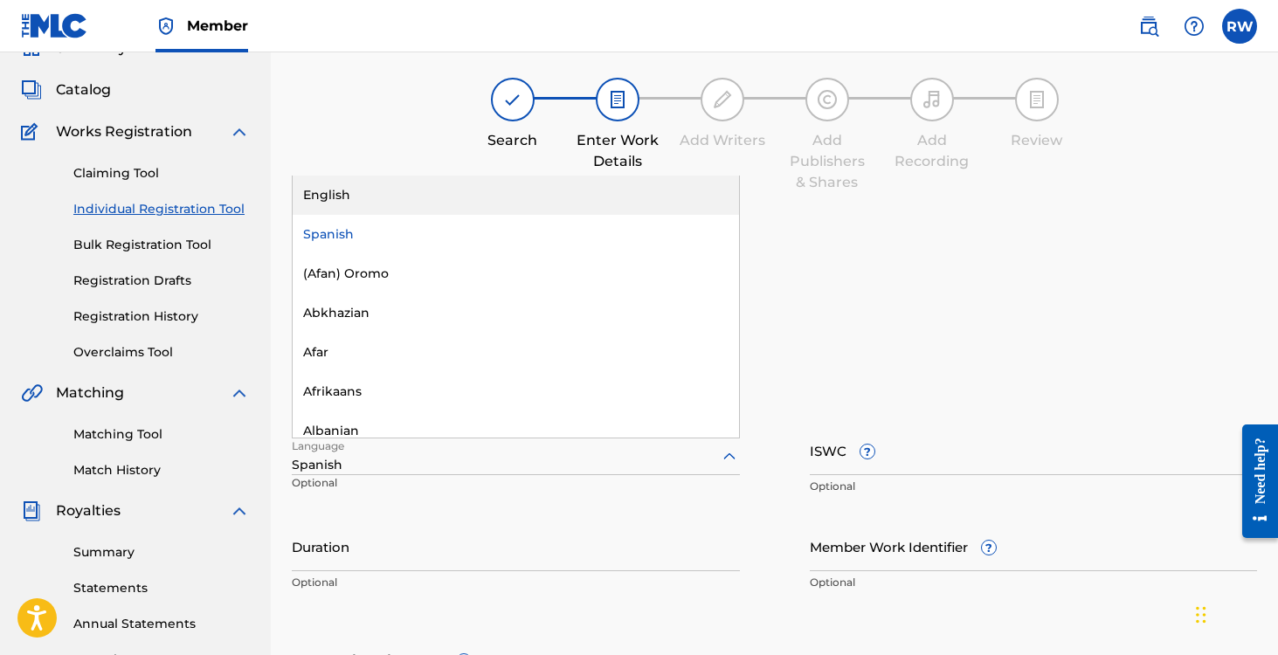
click at [329, 191] on div "English" at bounding box center [516, 195] width 446 height 39
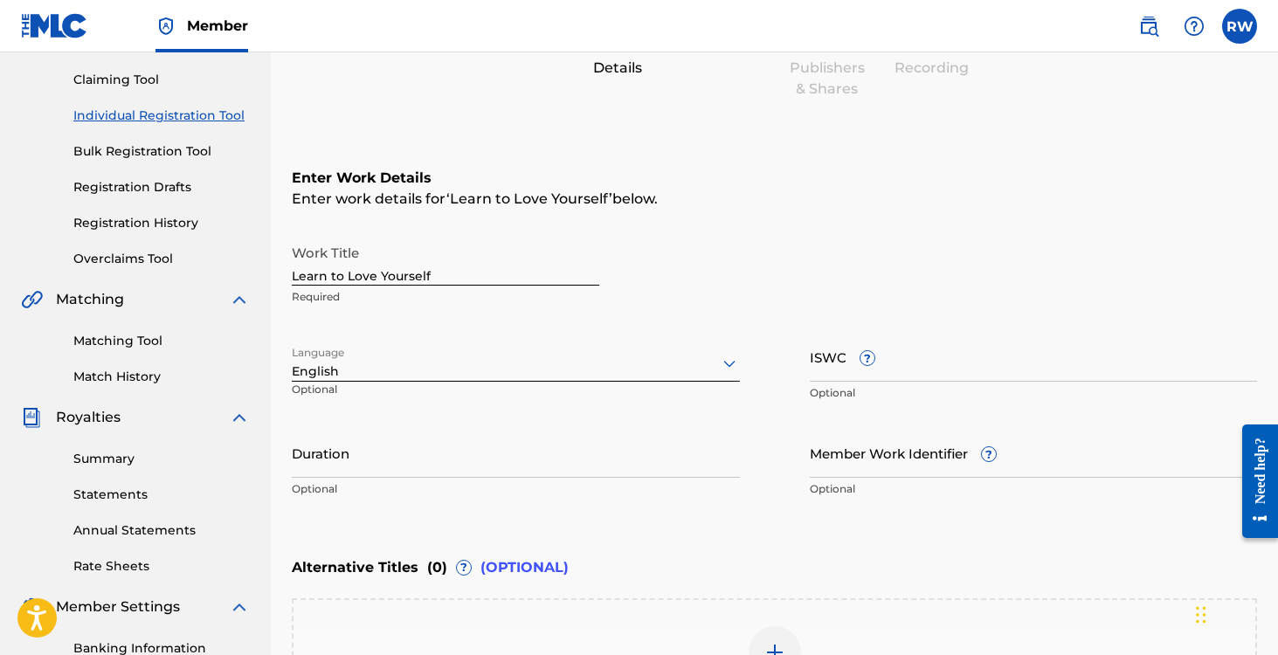
scroll to position [234, 0]
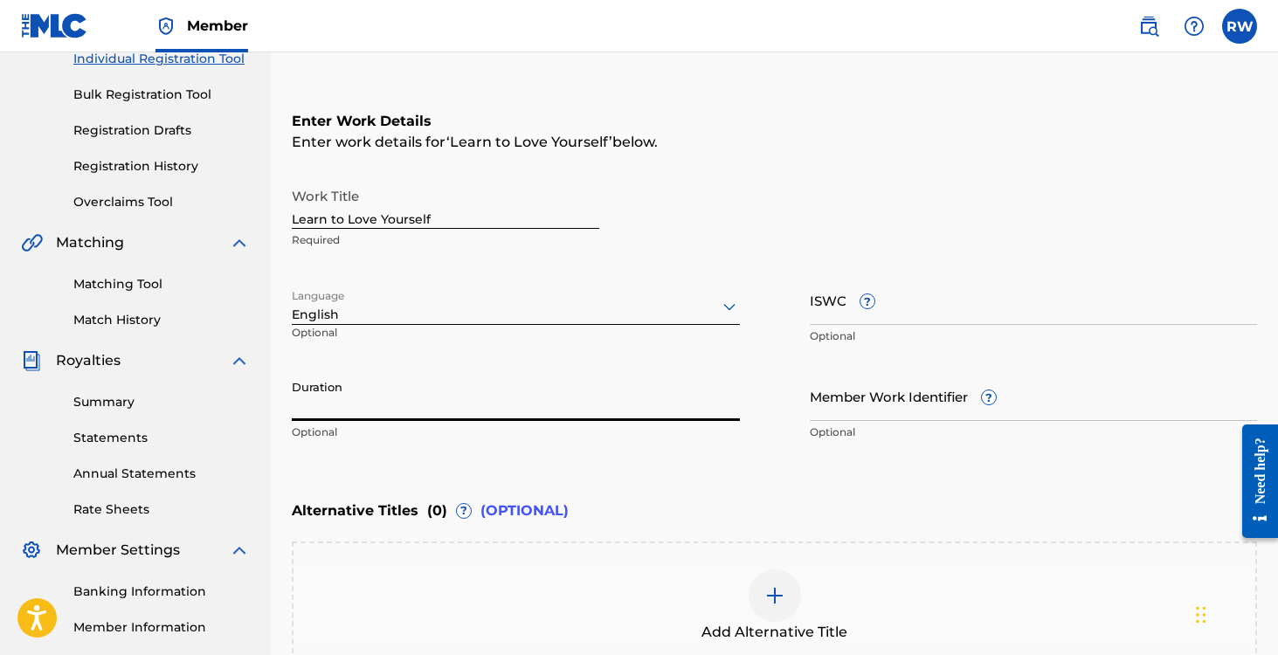
click at [303, 394] on input "Duration" at bounding box center [516, 396] width 448 height 50
click at [503, 406] on input "Duration" at bounding box center [516, 396] width 448 height 50
type input ")"
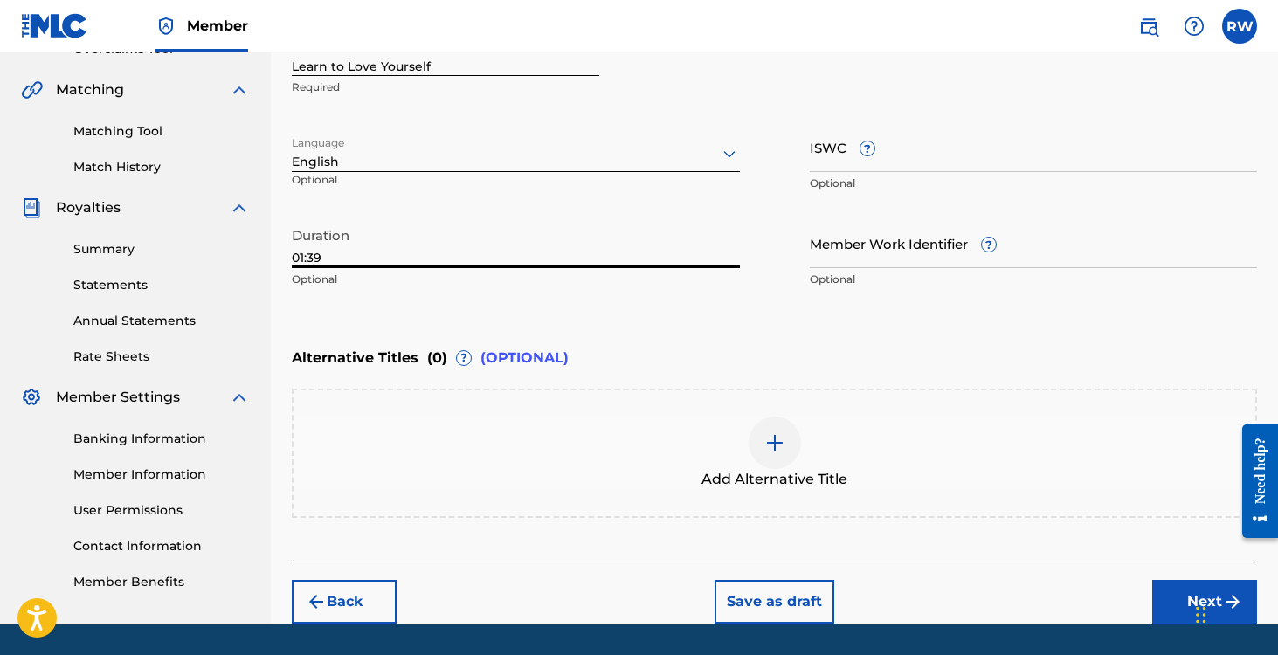
scroll to position [438, 0]
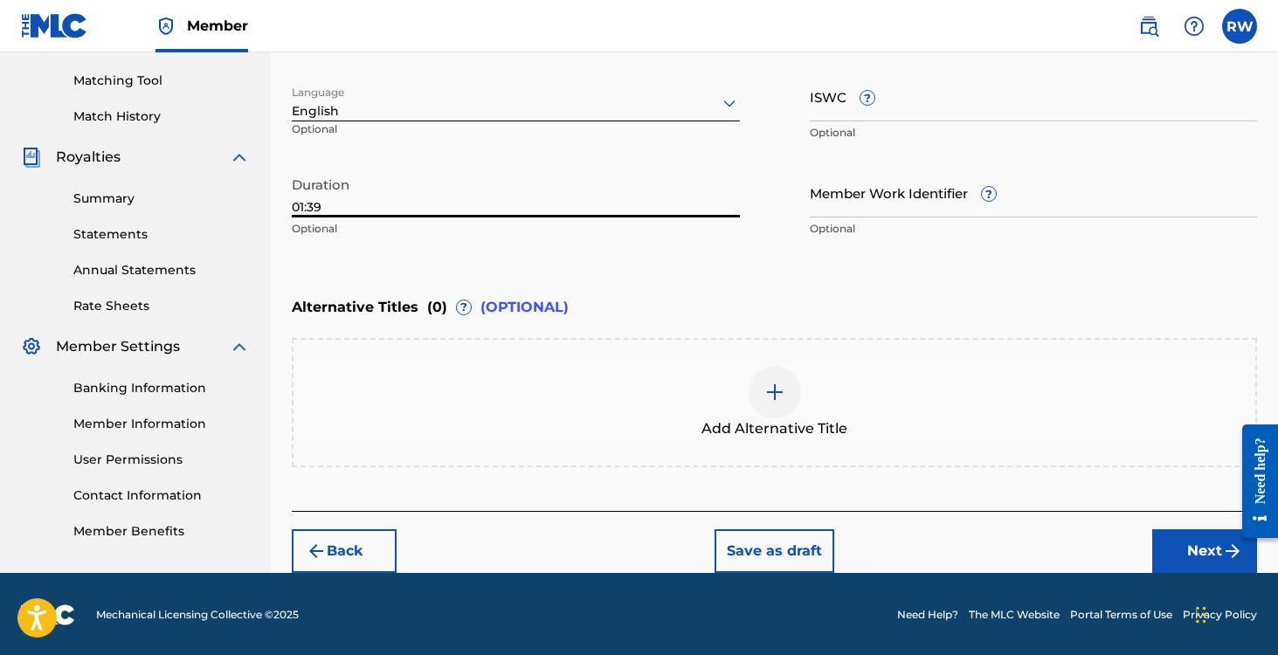
type input "01:39"
click at [1207, 550] on button "Next" at bounding box center [1204, 551] width 105 height 44
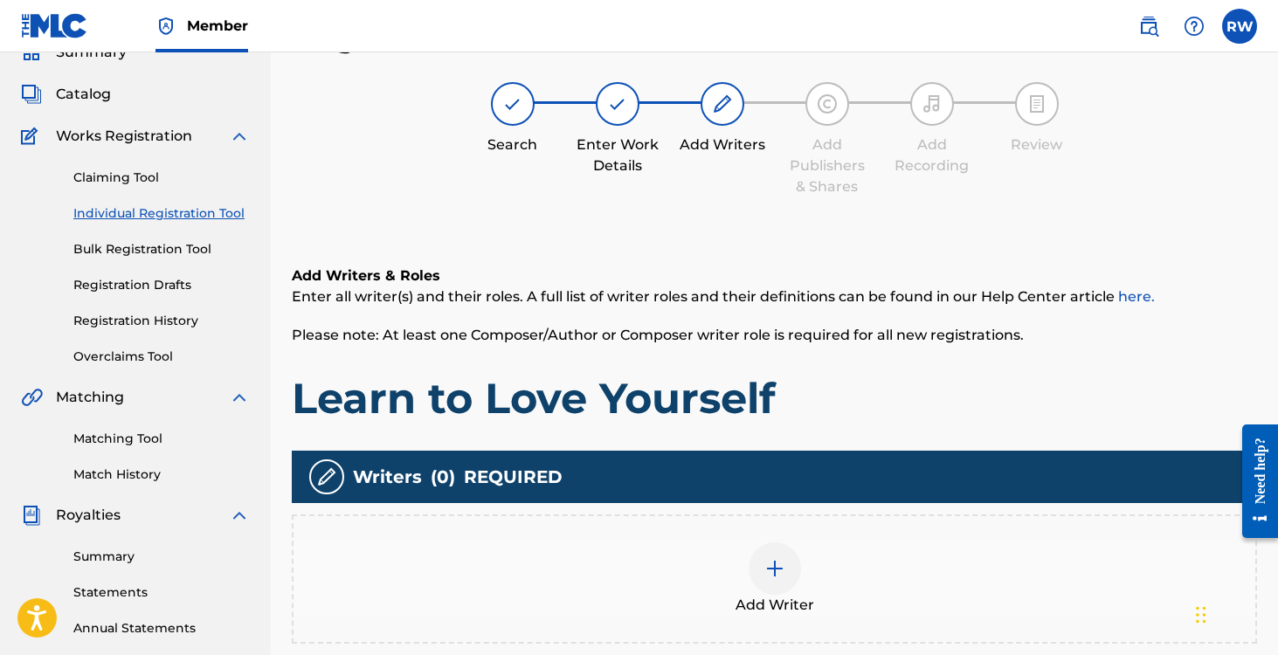
scroll to position [79, 0]
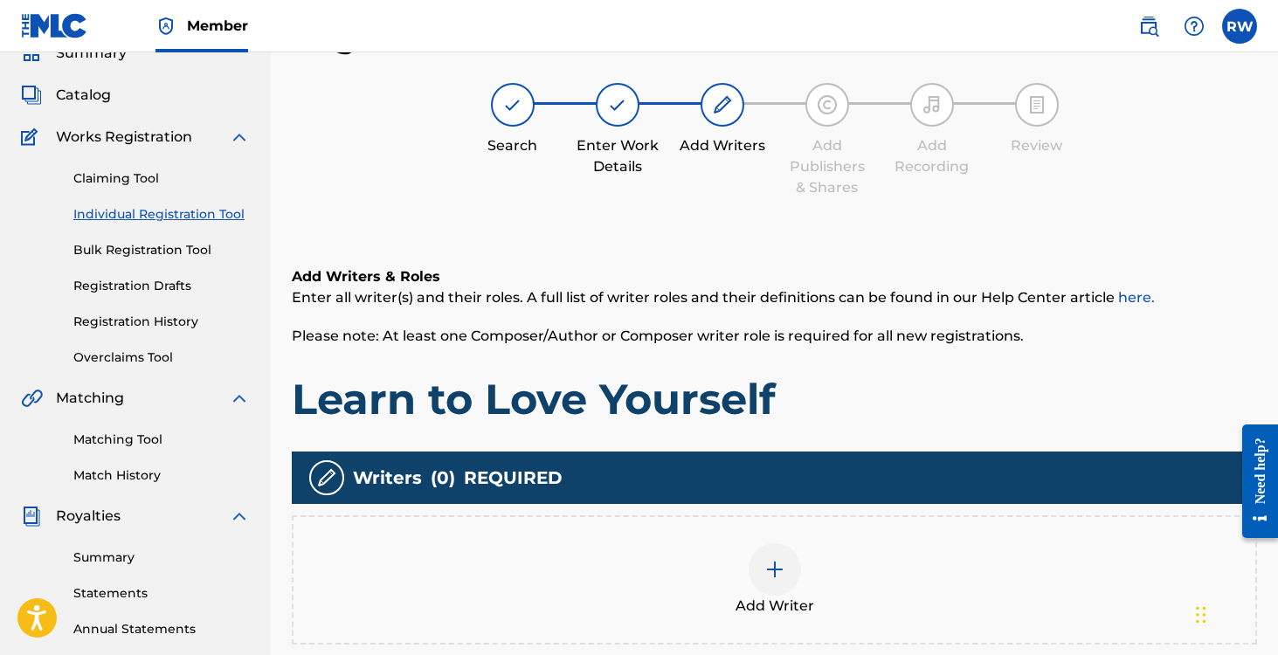
click at [766, 570] on img at bounding box center [774, 569] width 21 height 21
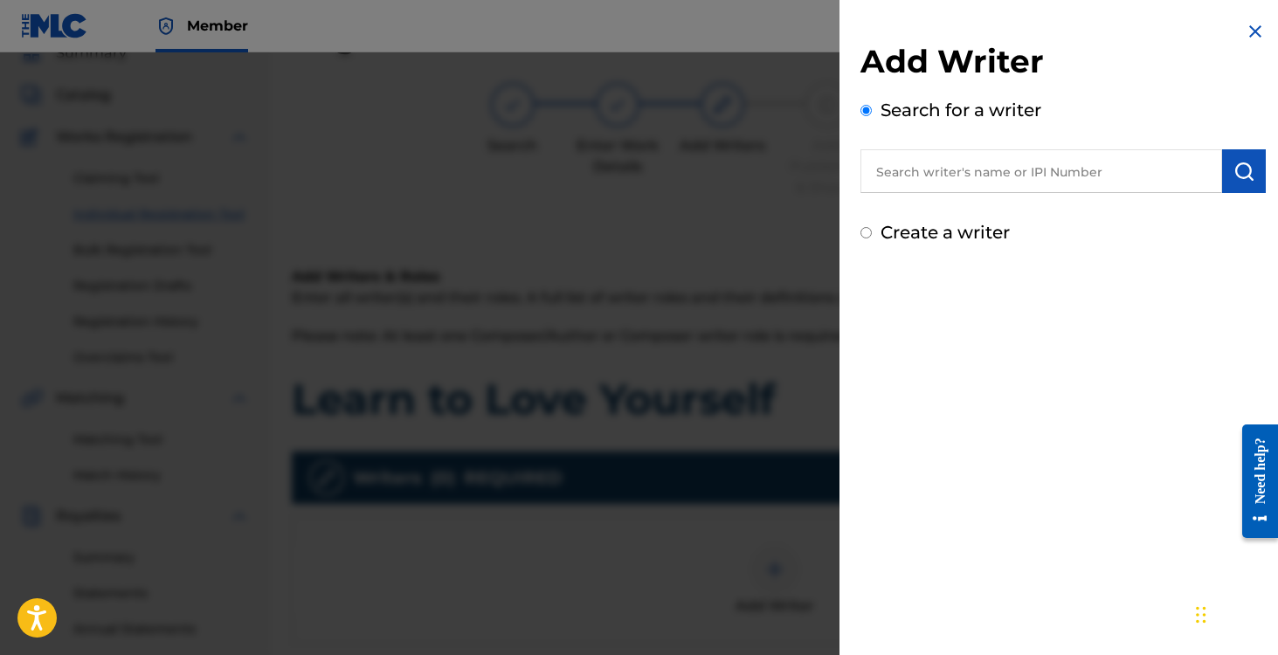
click at [870, 233] on input "Create a writer" at bounding box center [866, 232] width 11 height 11
radio input "false"
radio input "true"
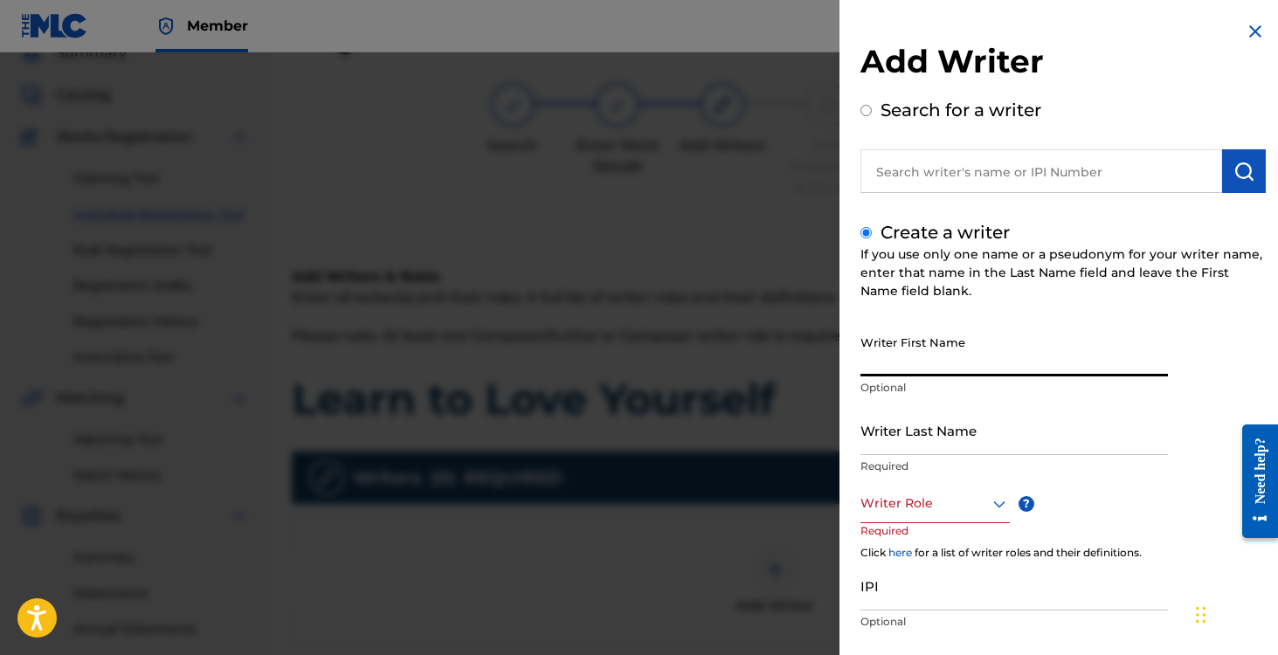
click at [918, 363] on input "Writer First Name" at bounding box center [1015, 352] width 308 height 50
type input "[PERSON_NAME]"
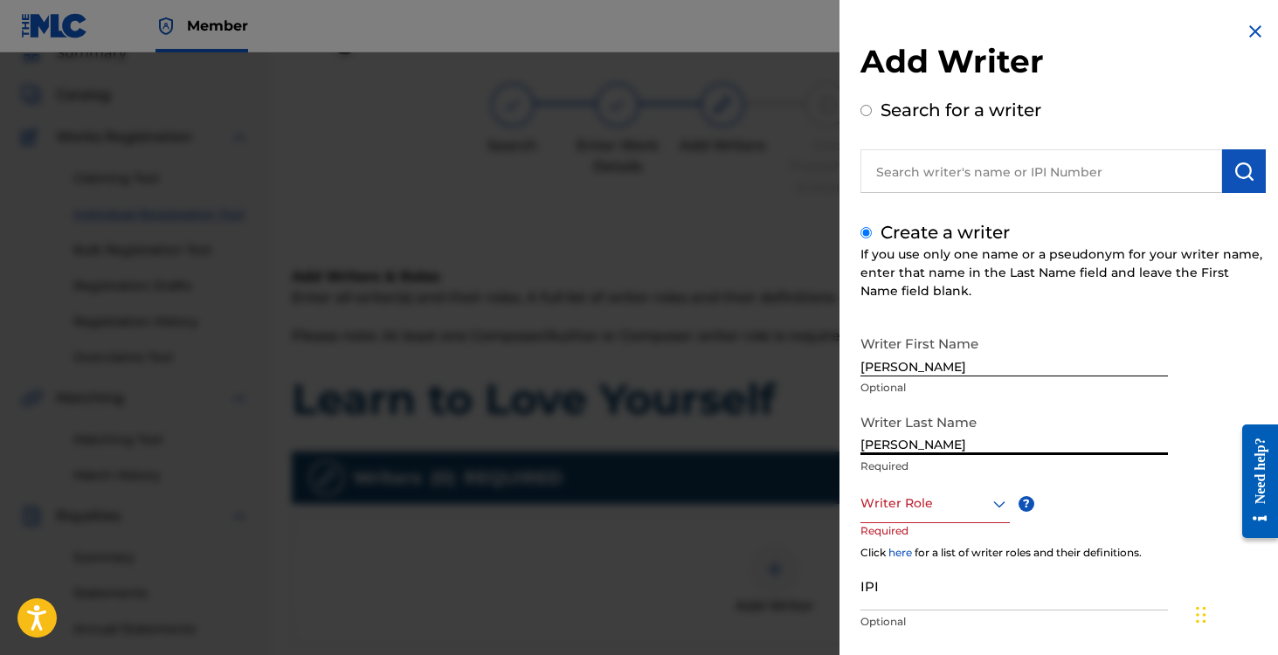
type input "[PERSON_NAME]"
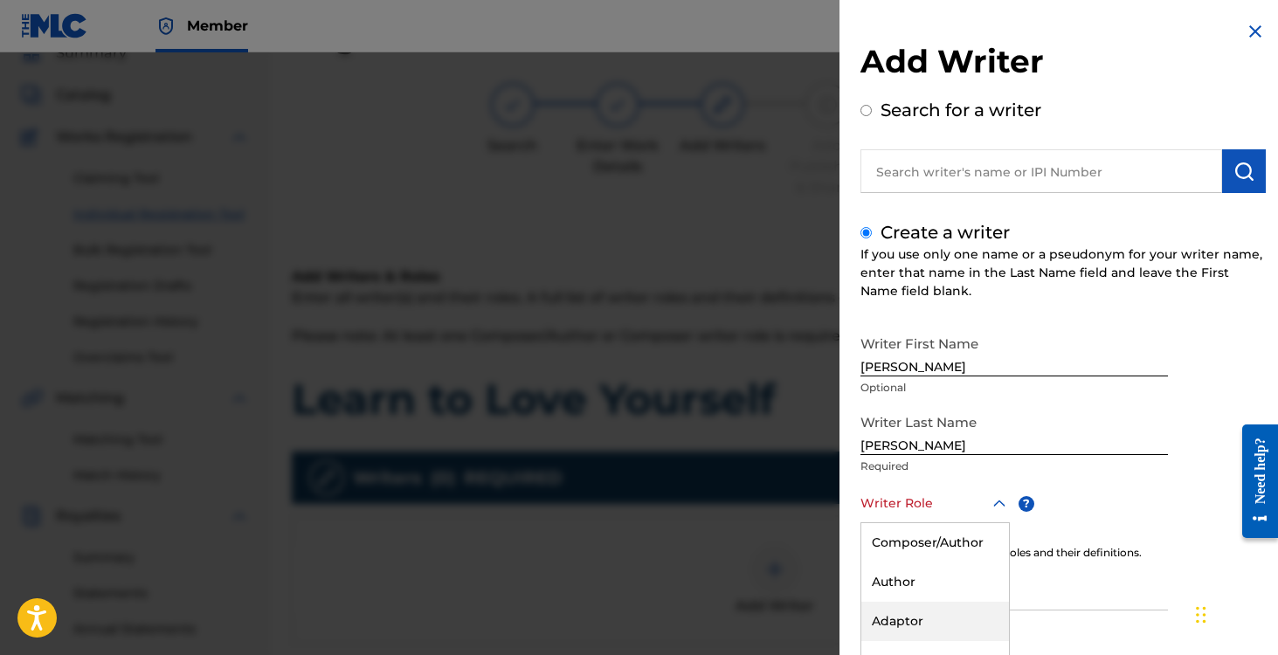
click at [943, 516] on div "Adaptor, 3 of 8. 8 results available. Use Up and Down to choose options, press …" at bounding box center [935, 503] width 149 height 39
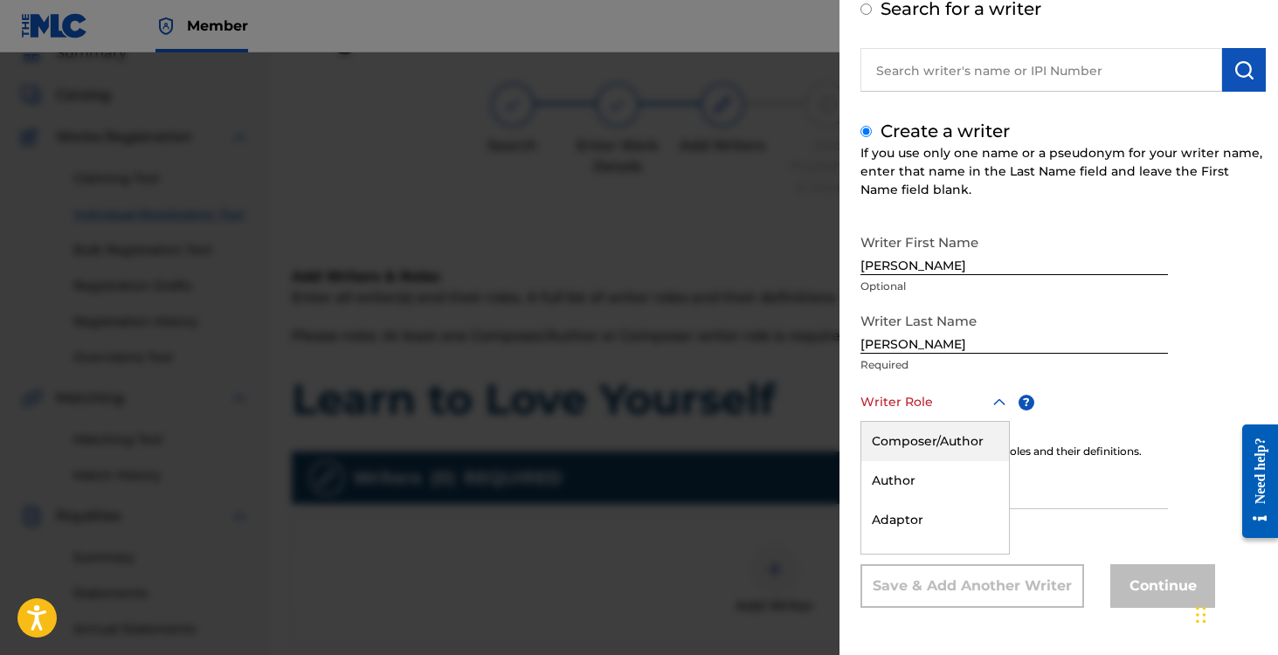
click at [921, 442] on div "Composer/Author" at bounding box center [935, 441] width 148 height 39
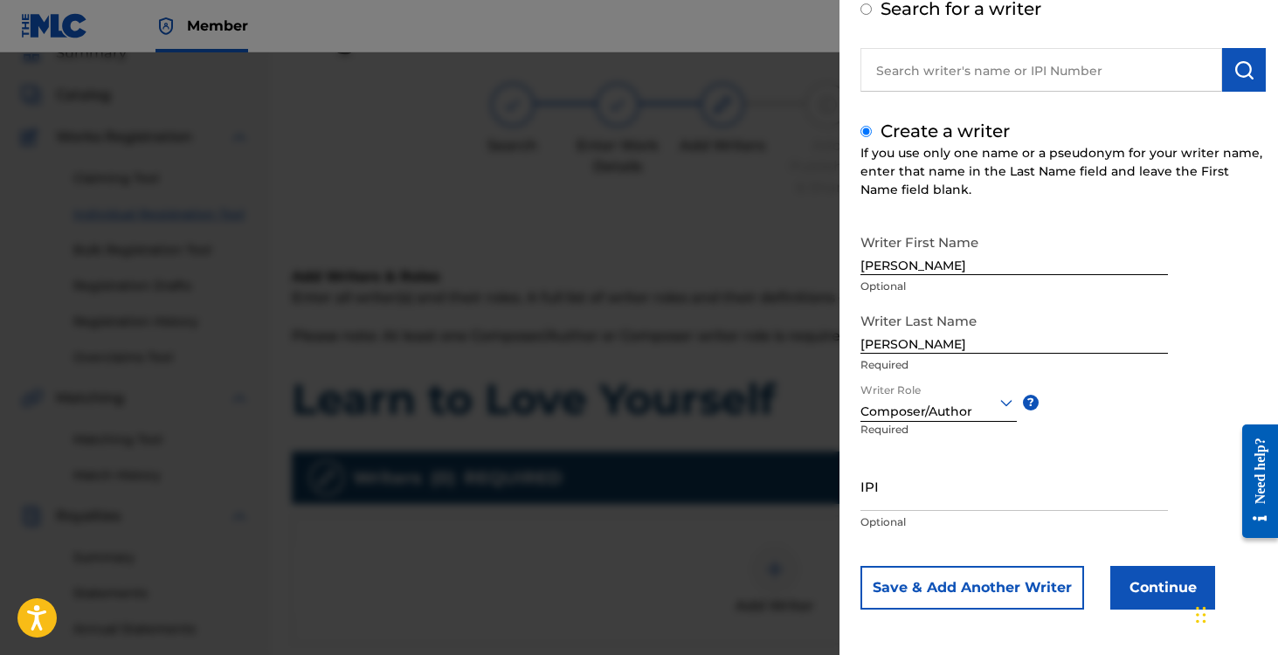
scroll to position [103, 0]
click at [1132, 585] on button "Continue" at bounding box center [1162, 586] width 105 height 44
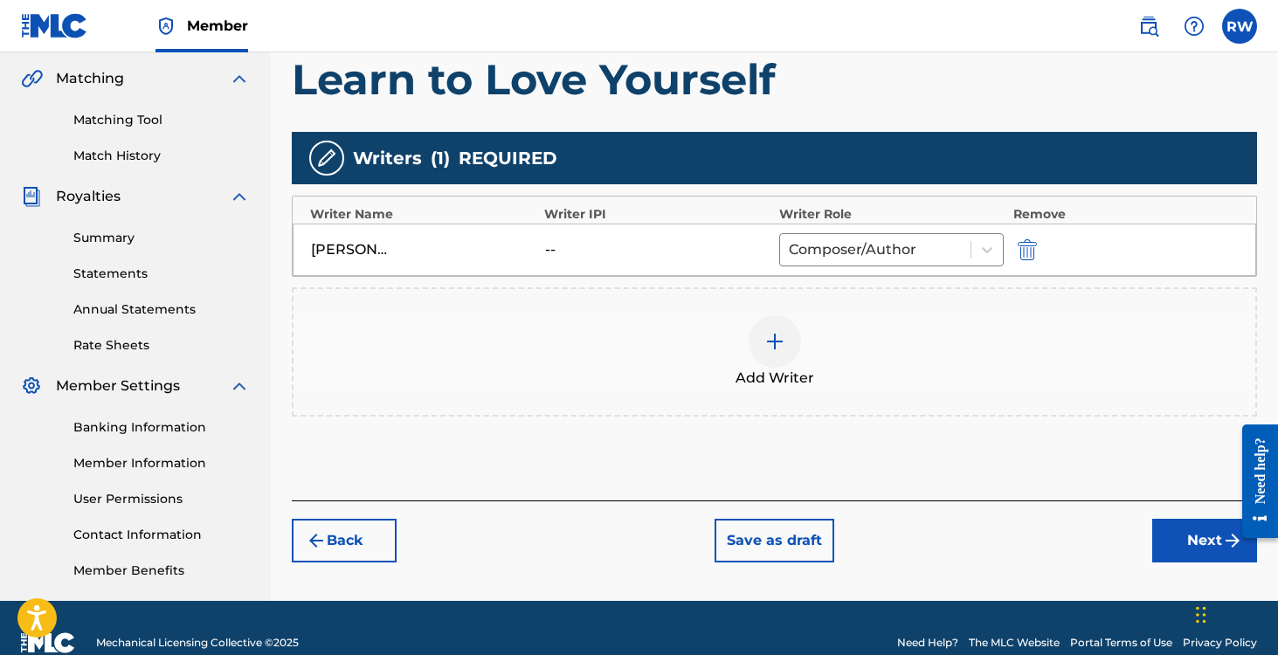
scroll to position [411, 0]
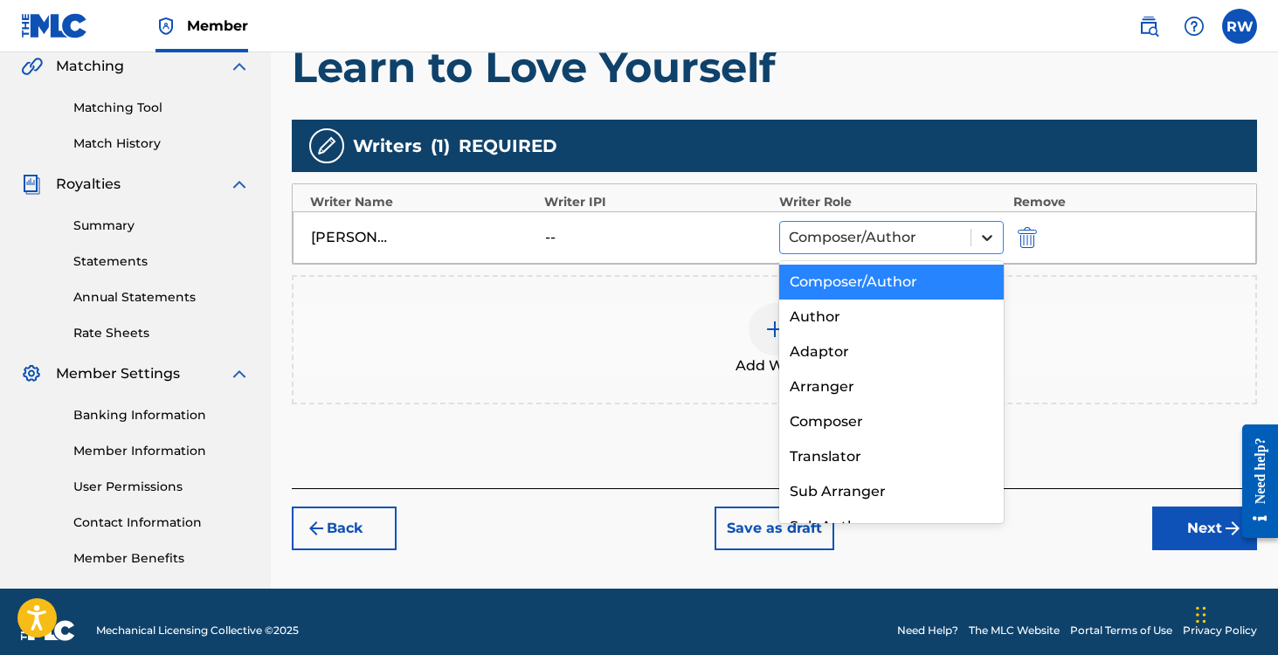
click at [991, 239] on icon at bounding box center [987, 237] width 17 height 17
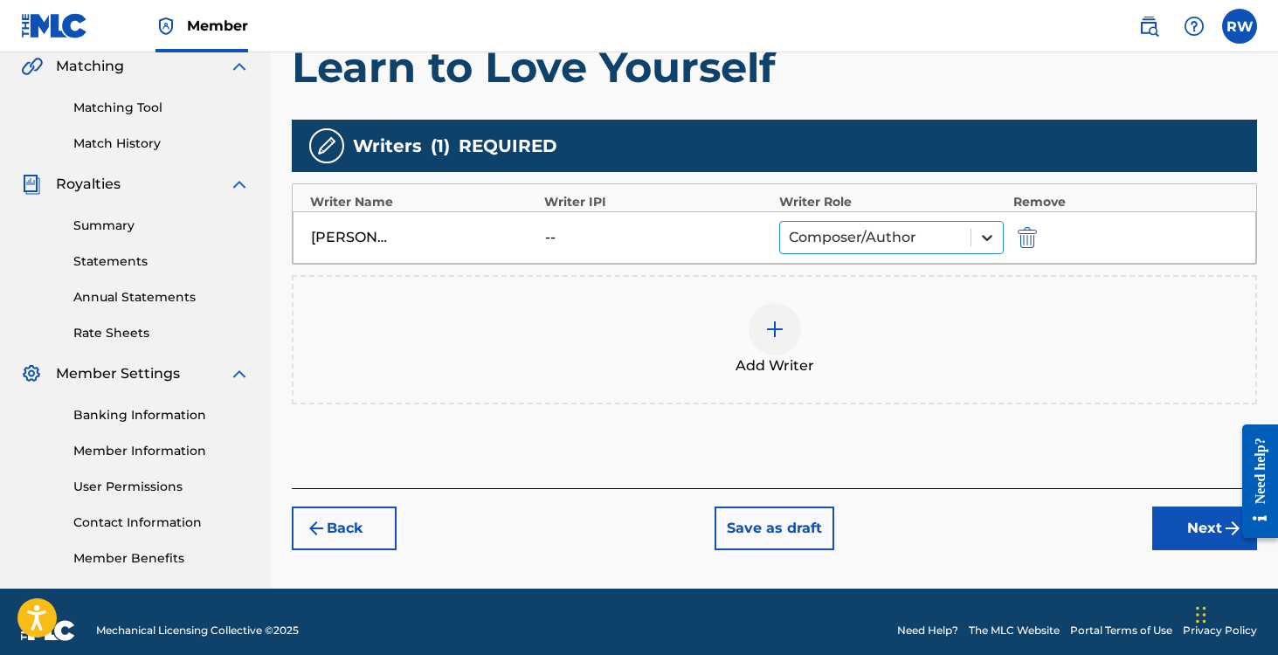
click at [979, 236] on icon at bounding box center [987, 237] width 17 height 17
click at [1182, 524] on button "Next" at bounding box center [1204, 529] width 105 height 44
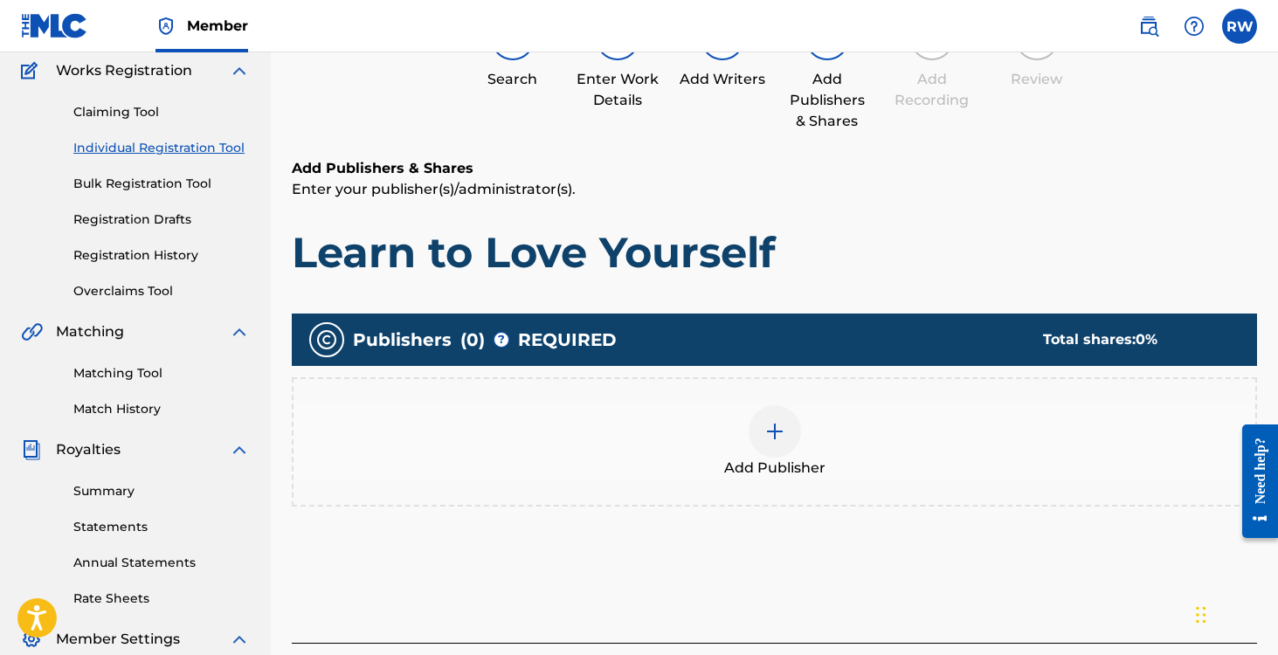
scroll to position [79, 0]
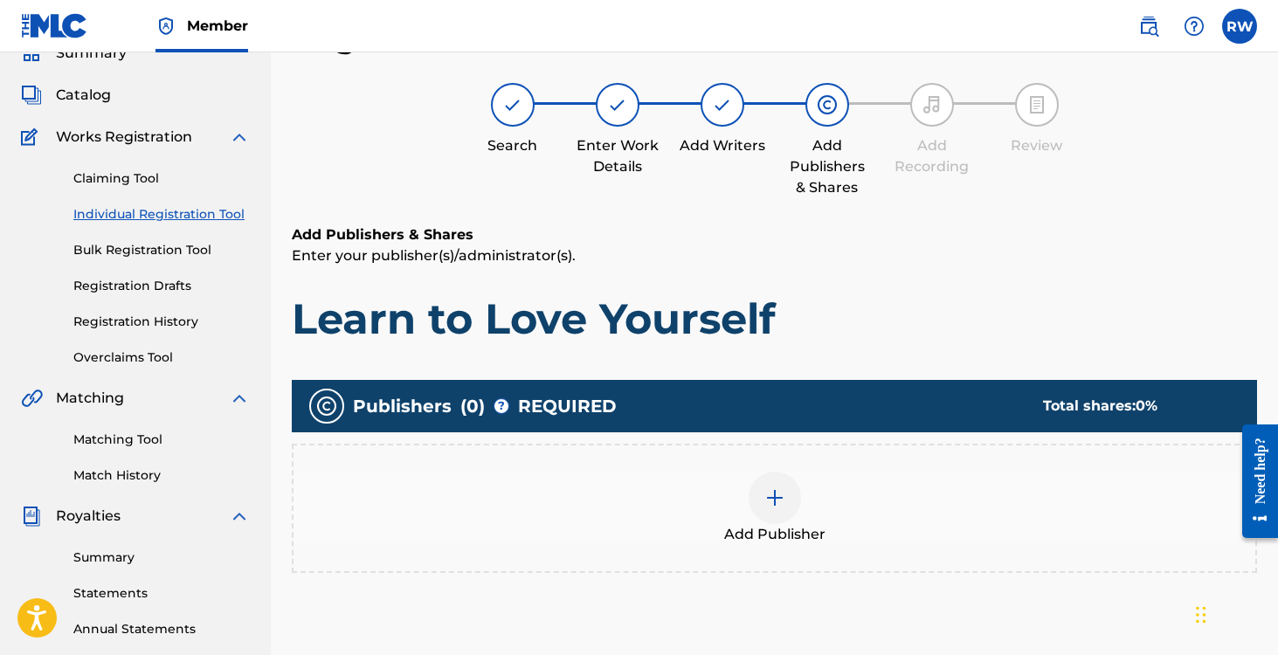
click at [778, 491] on img at bounding box center [774, 498] width 21 height 21
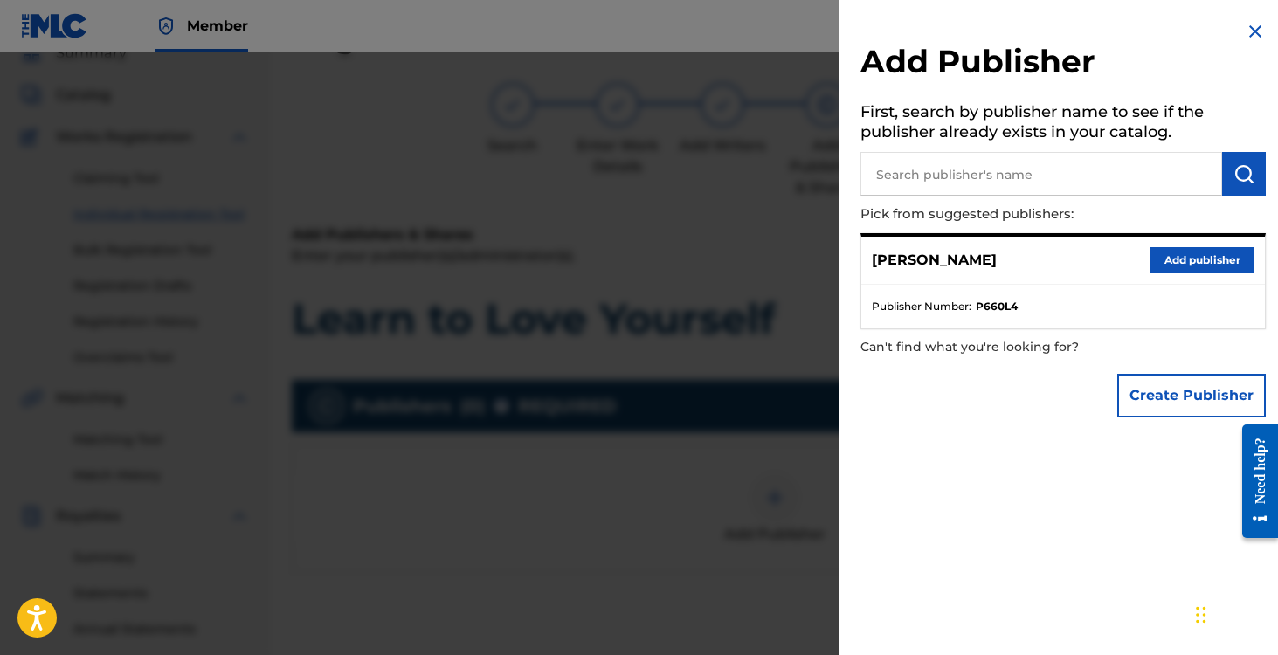
click at [1196, 255] on button "Add publisher" at bounding box center [1202, 260] width 105 height 26
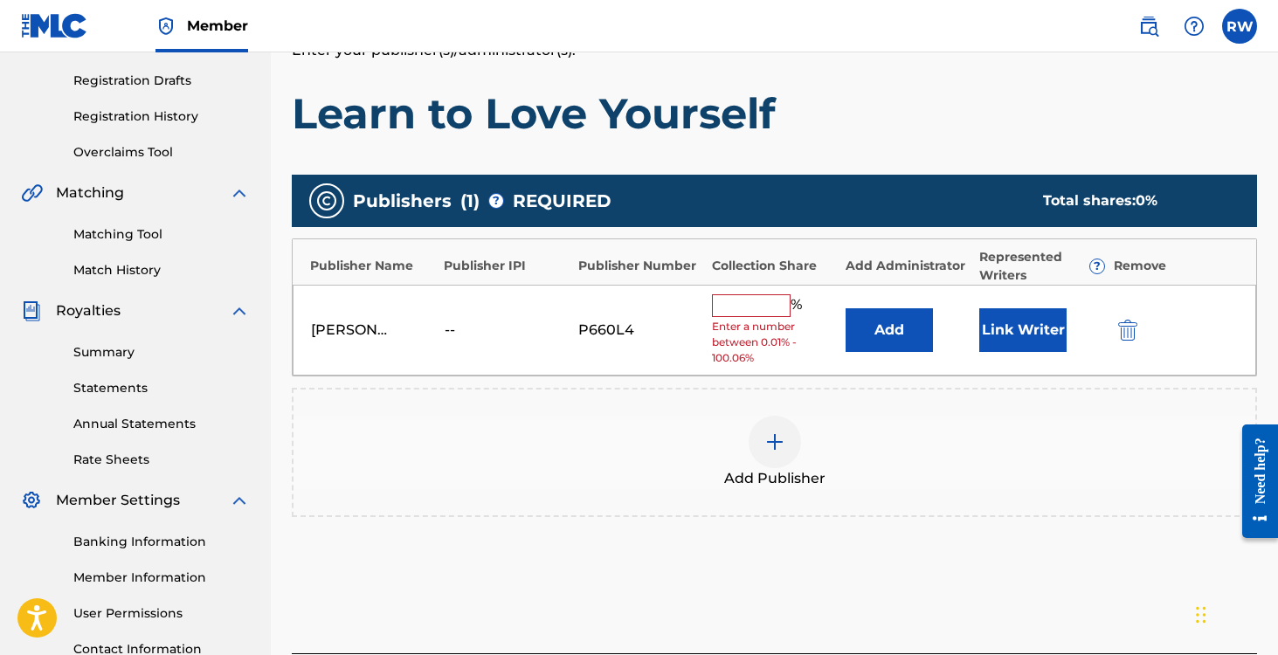
scroll to position [428, 0]
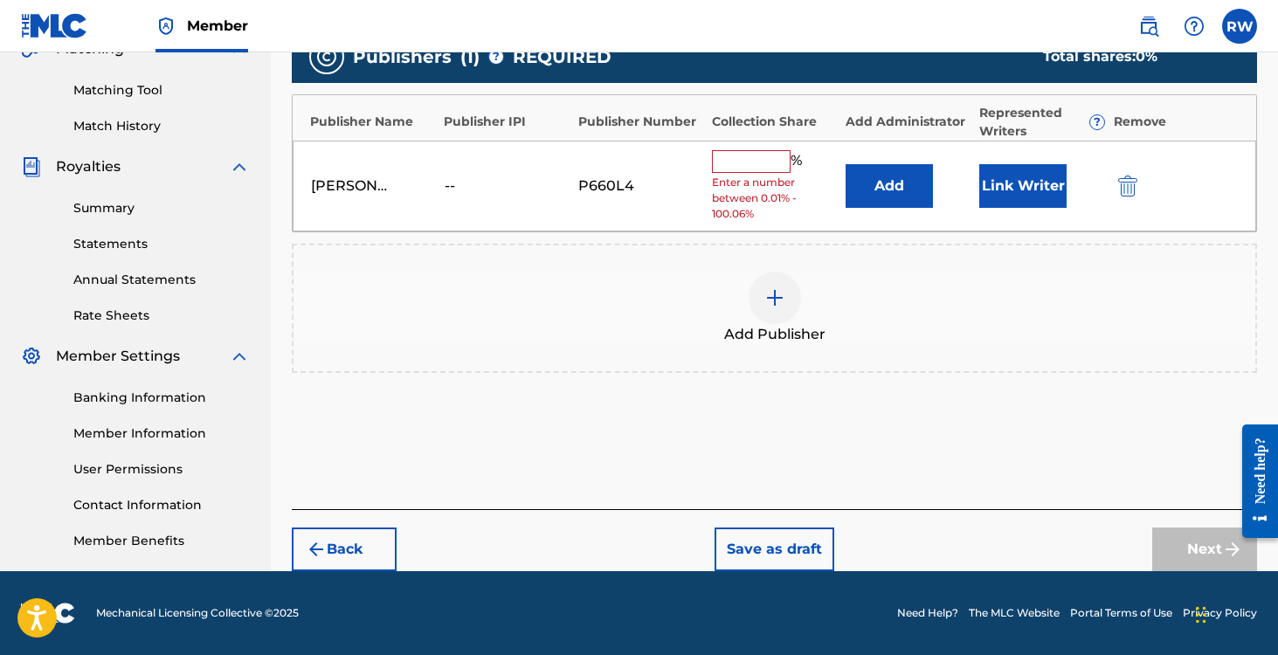
click at [756, 169] on input "text" at bounding box center [751, 161] width 79 height 23
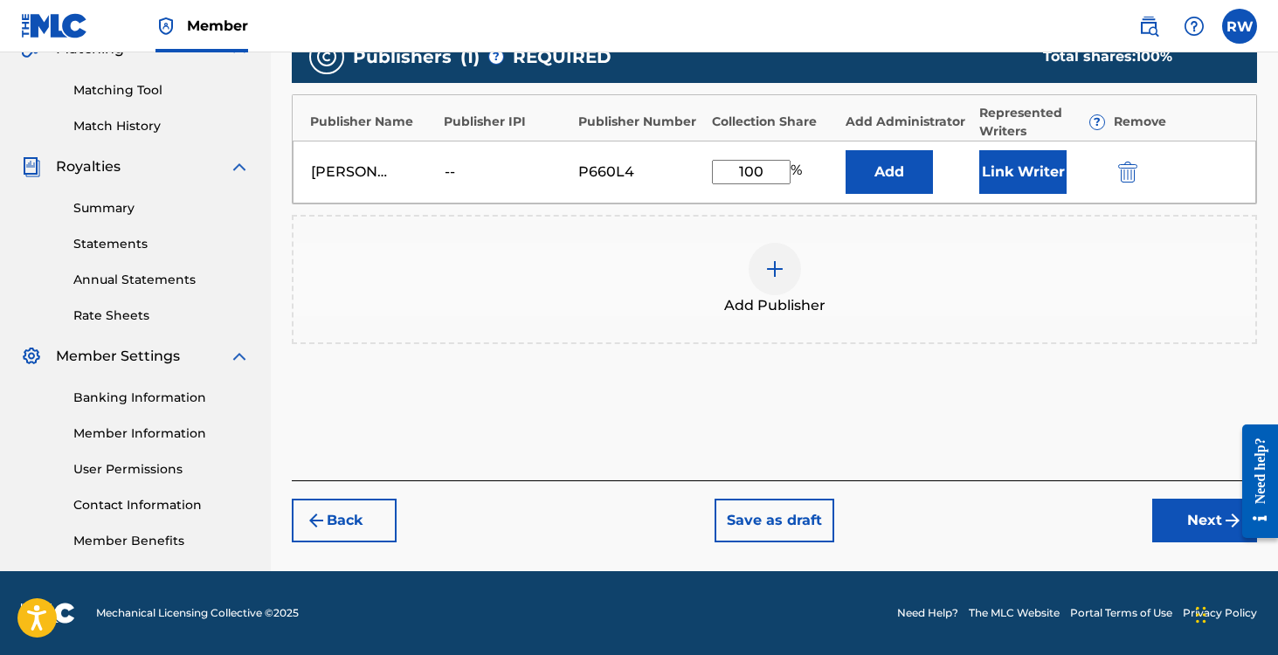
type input "100"
click at [1194, 507] on button "Next" at bounding box center [1204, 521] width 105 height 44
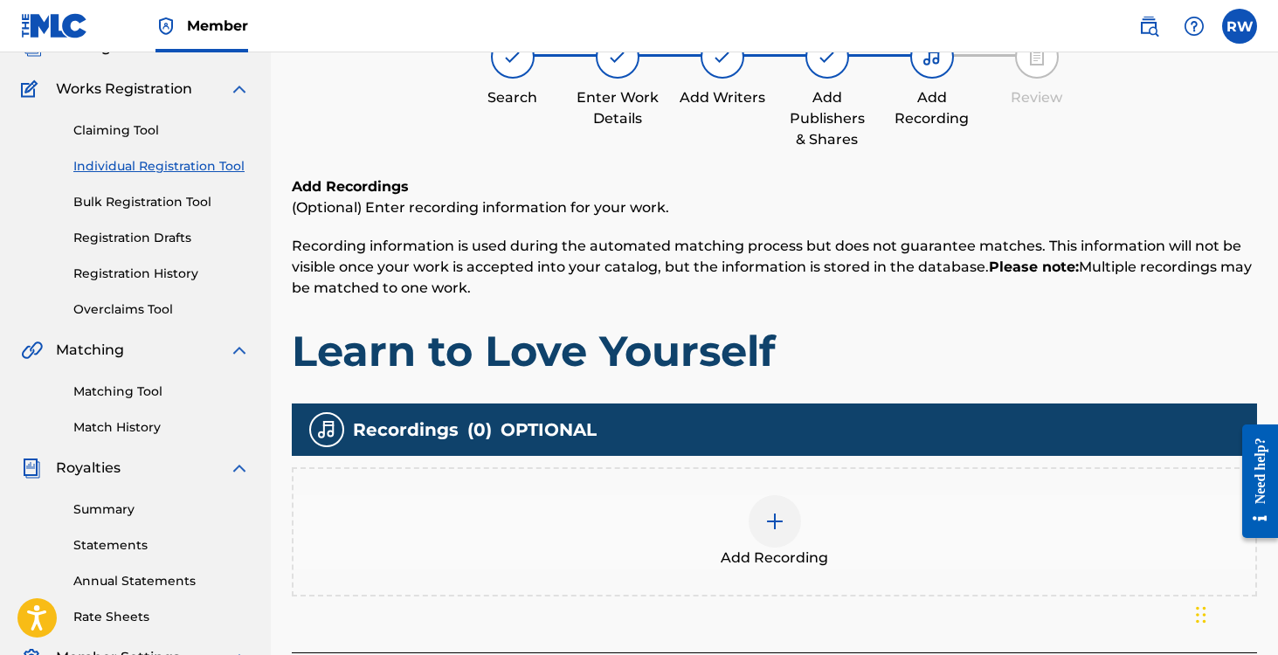
scroll to position [79, 0]
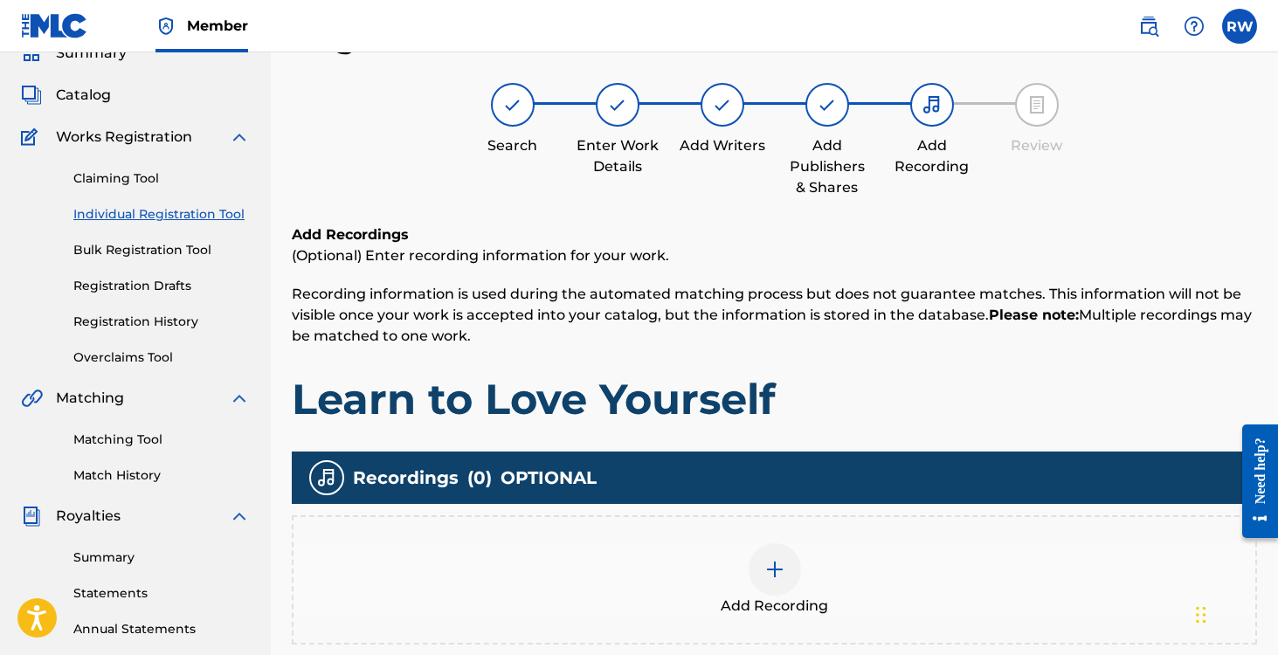
click at [763, 564] on div at bounding box center [775, 569] width 52 height 52
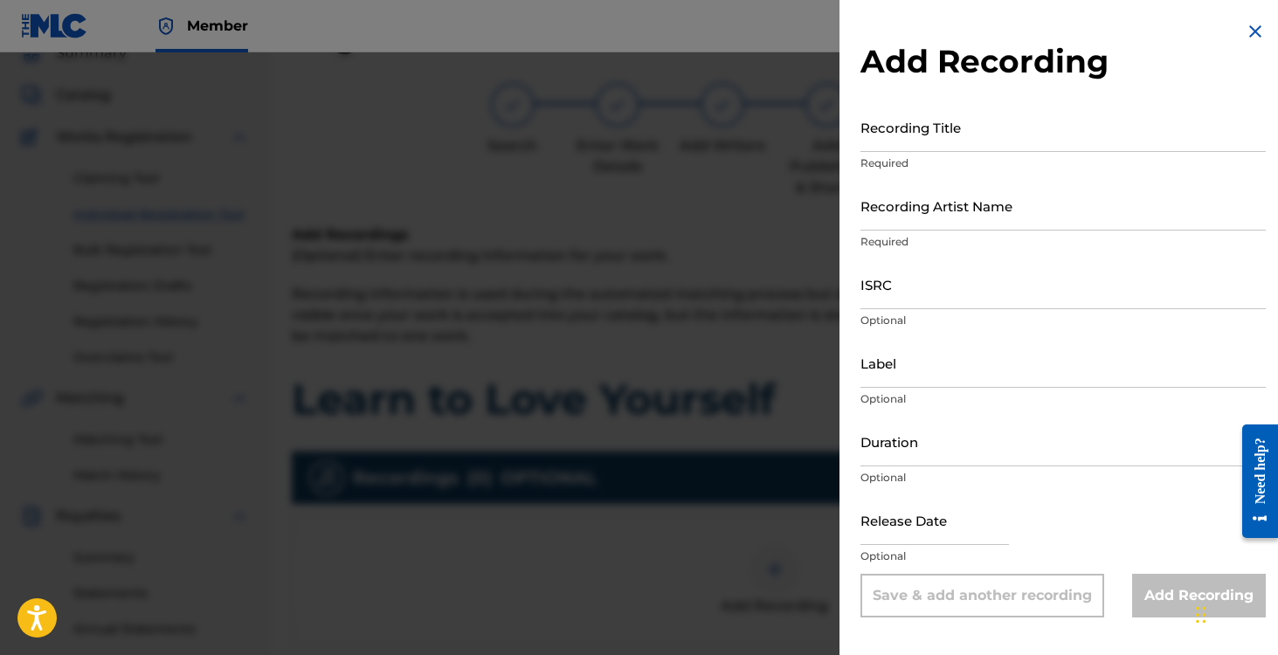
click at [939, 119] on input "Recording Title" at bounding box center [1063, 127] width 405 height 50
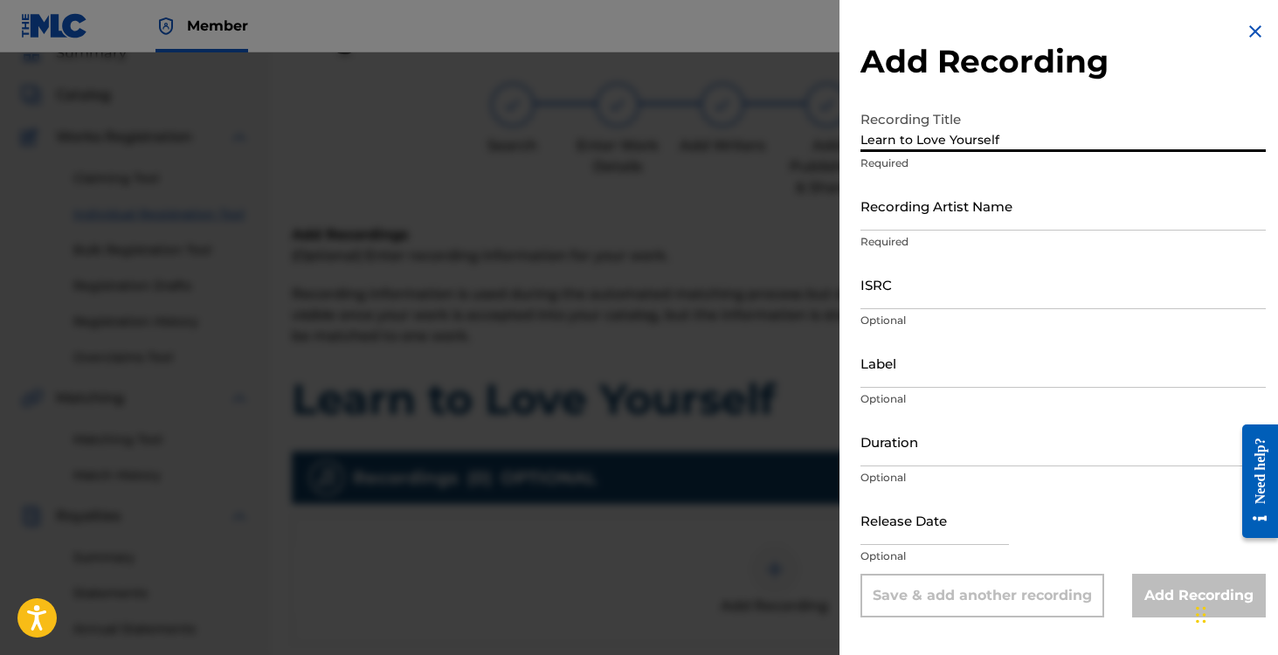
type input "Learn to Love Yourself"
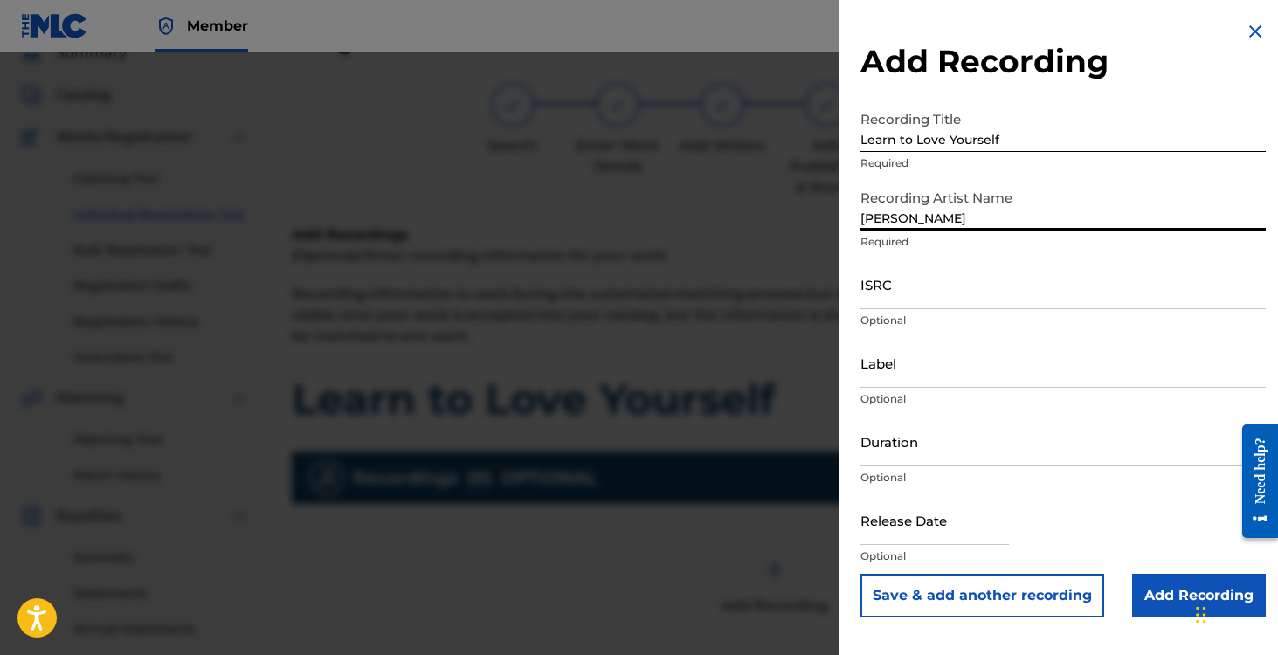
type input "[PERSON_NAME]"
click at [931, 299] on input "ISRC" at bounding box center [1063, 284] width 405 height 50
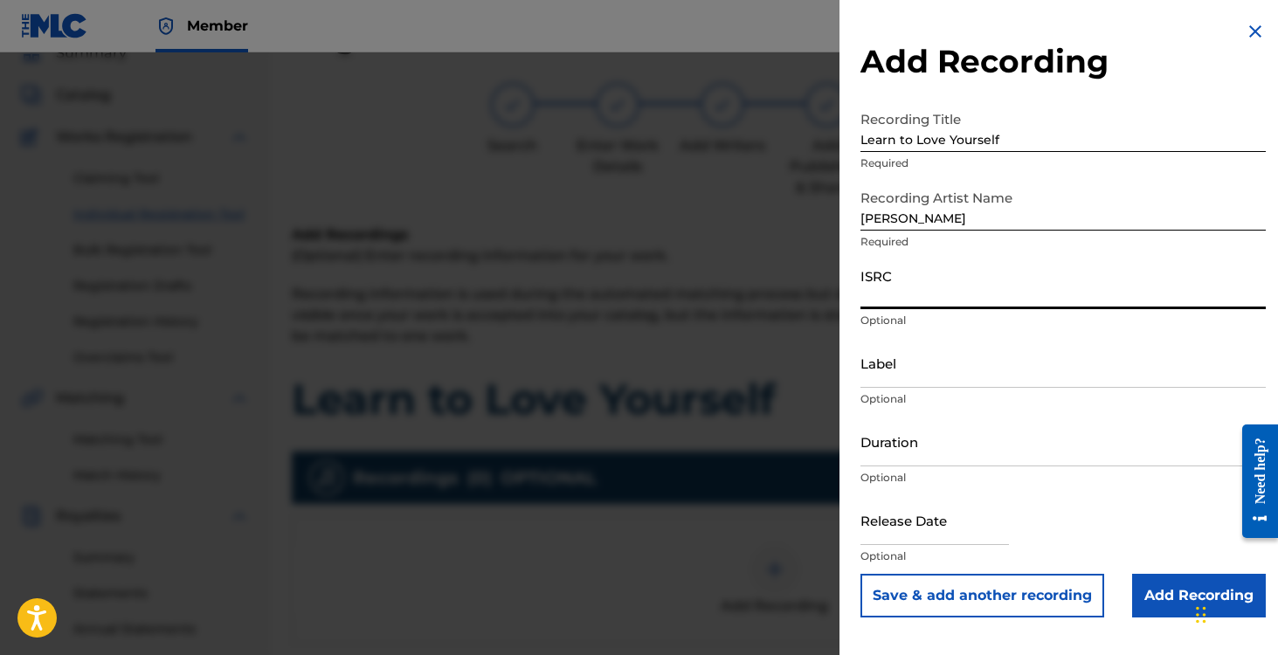
paste input "RUA1H2061662"
type input "RUA1H2061662"
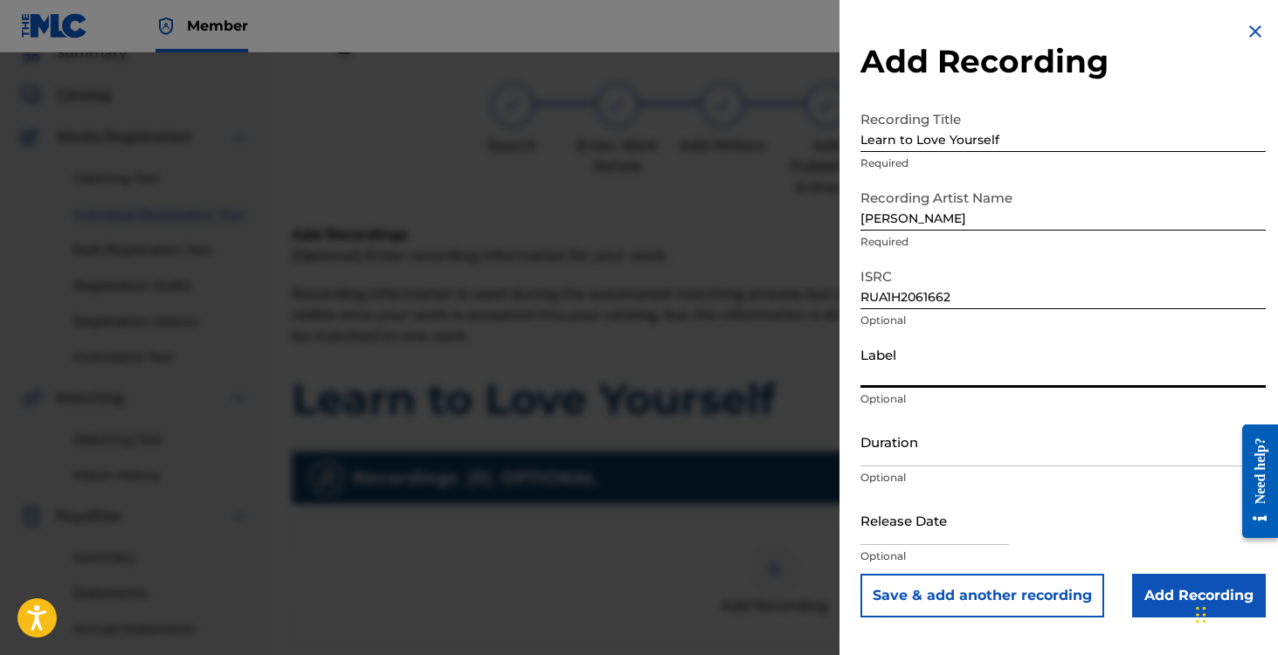
click at [912, 370] on input "Label" at bounding box center [1063, 363] width 405 height 50
type input "[PERSON_NAME]"
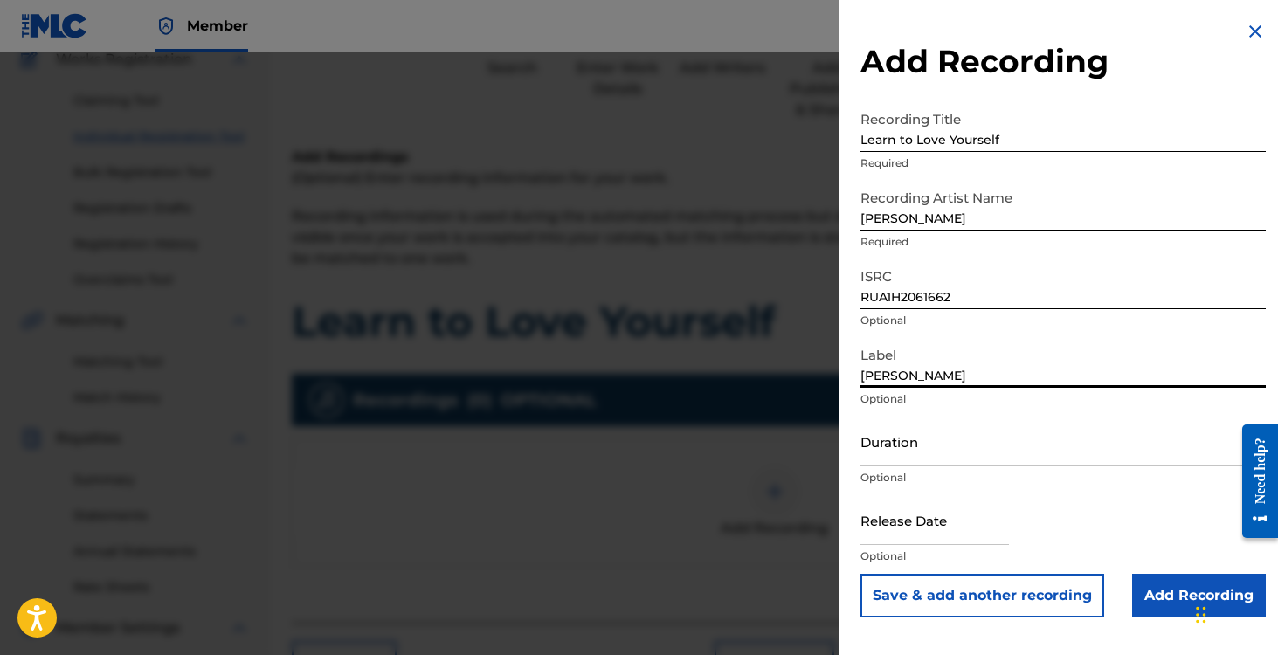
scroll to position [177, 0]
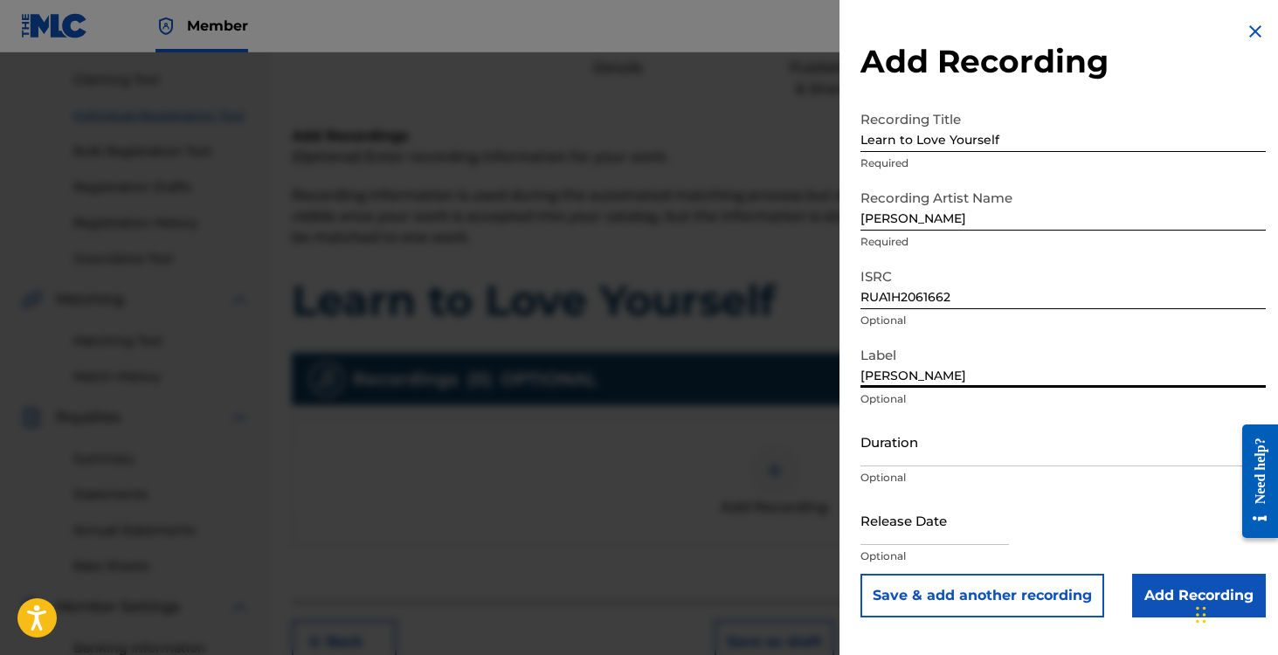
click at [904, 521] on input "text" at bounding box center [935, 520] width 149 height 50
select select "7"
select select "2025"
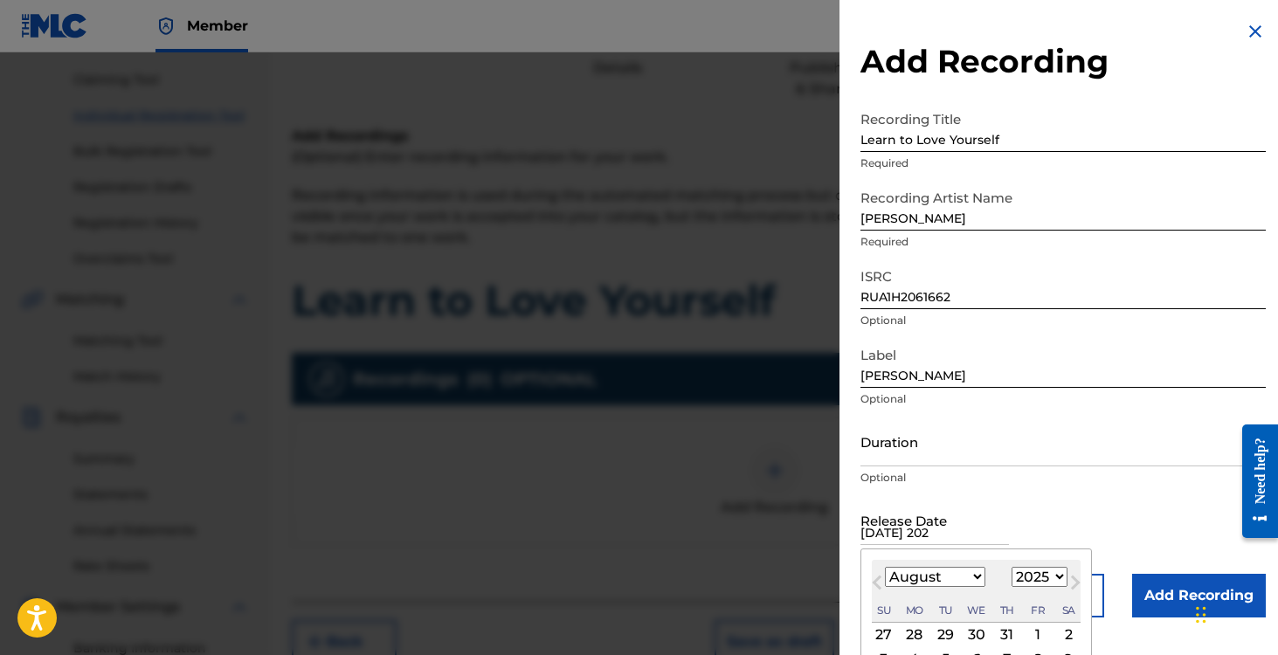
type input "[DATE]"
select select "2"
select select "2020"
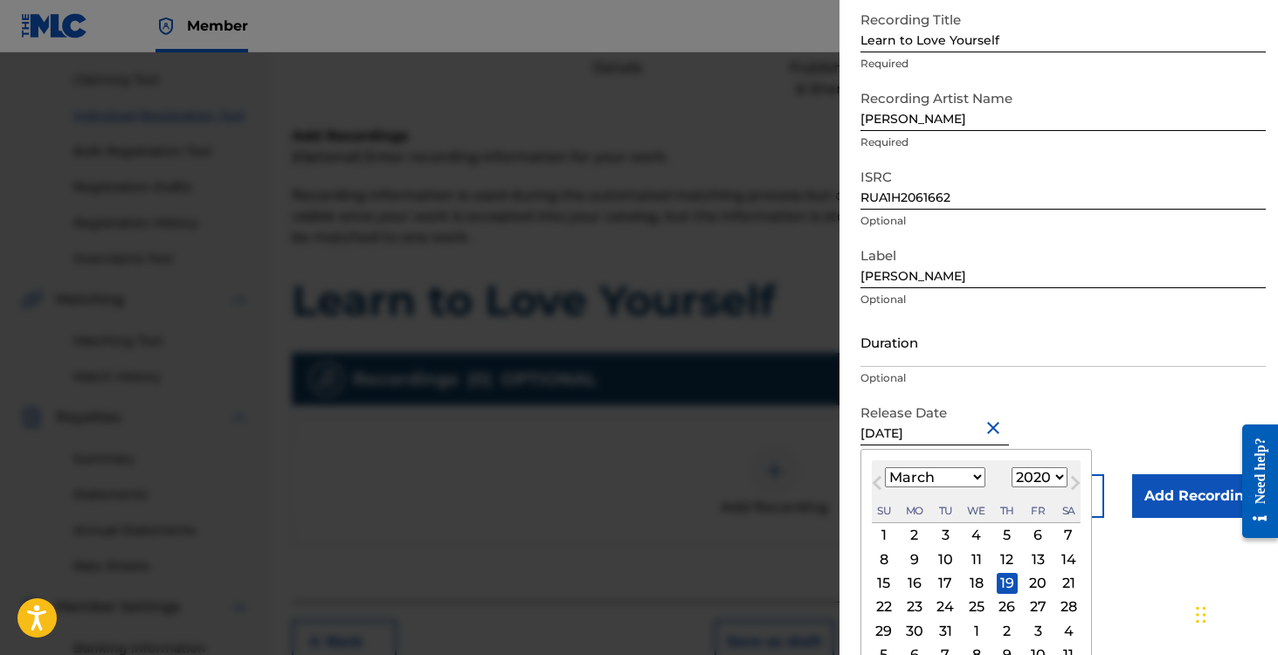
scroll to position [122, 0]
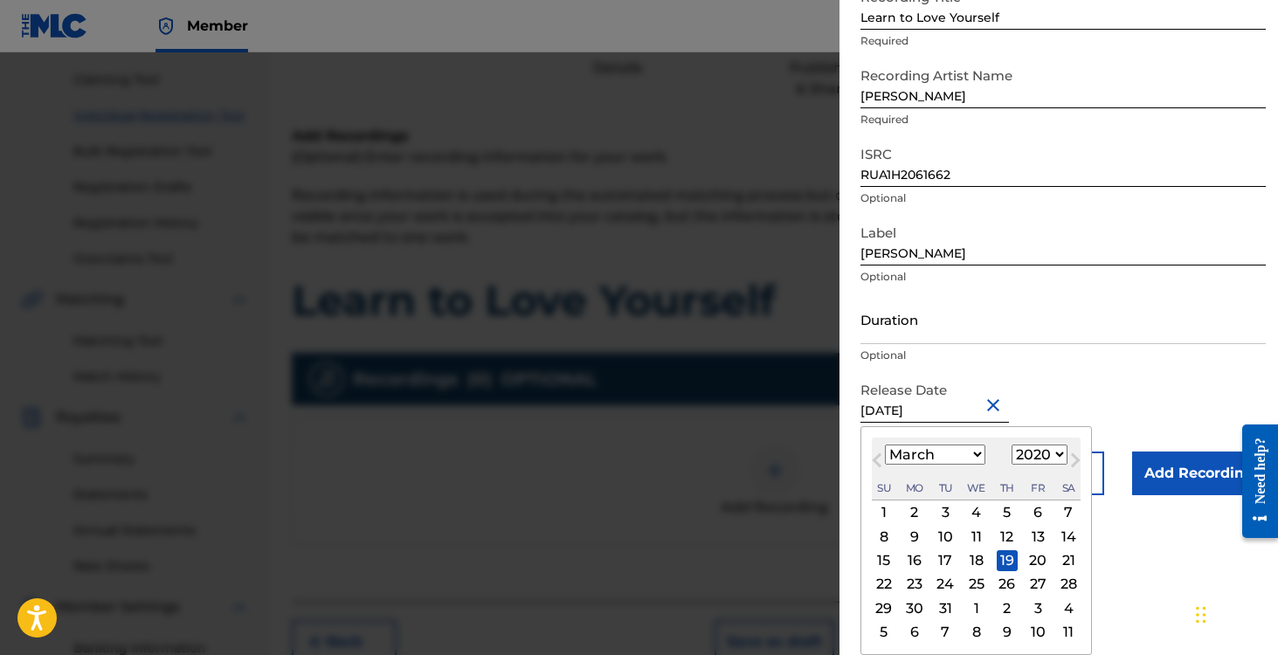
click at [1007, 558] on div "19" at bounding box center [1007, 560] width 21 height 21
type input "[DATE]"
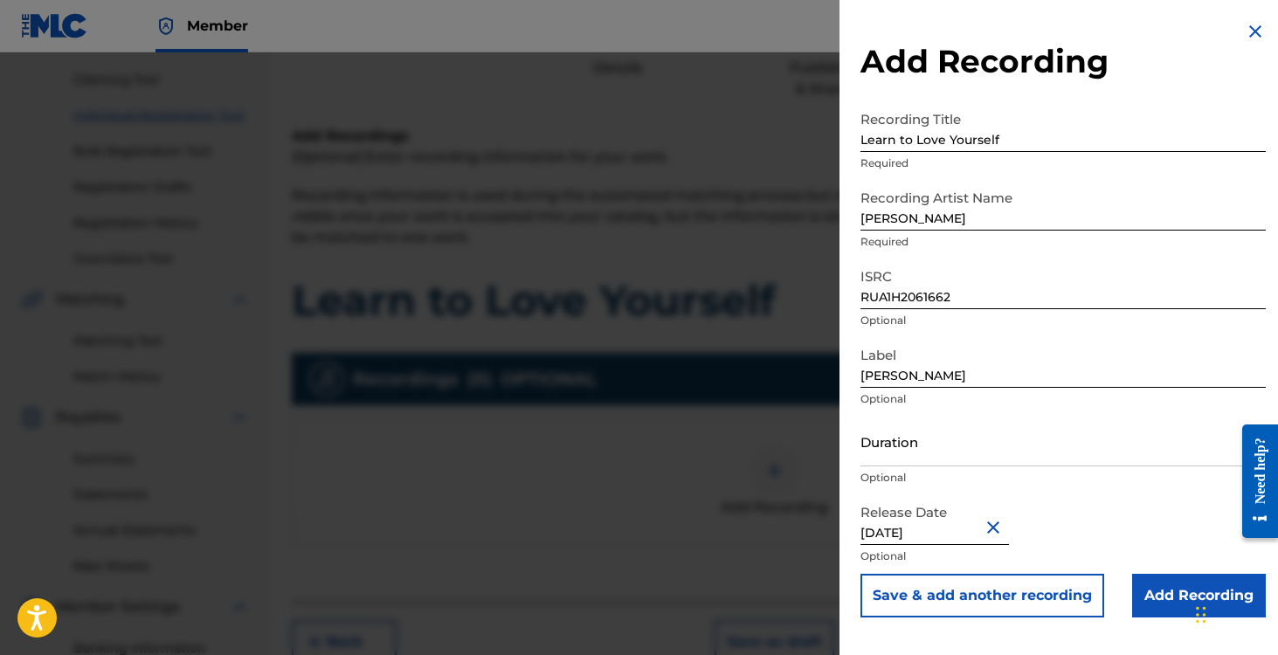
click at [941, 449] on input "Duration" at bounding box center [1063, 442] width 405 height 50
type input "01:39"
click at [1148, 588] on input "Add Recording" at bounding box center [1199, 596] width 134 height 44
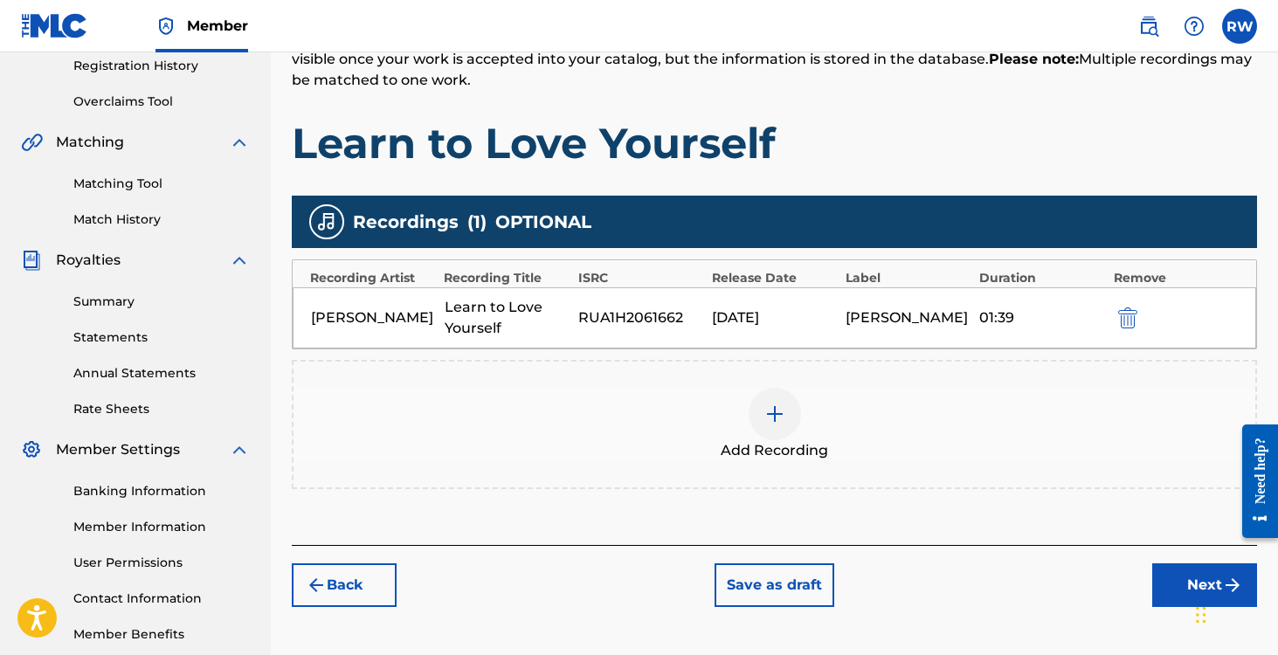
scroll to position [419, 0]
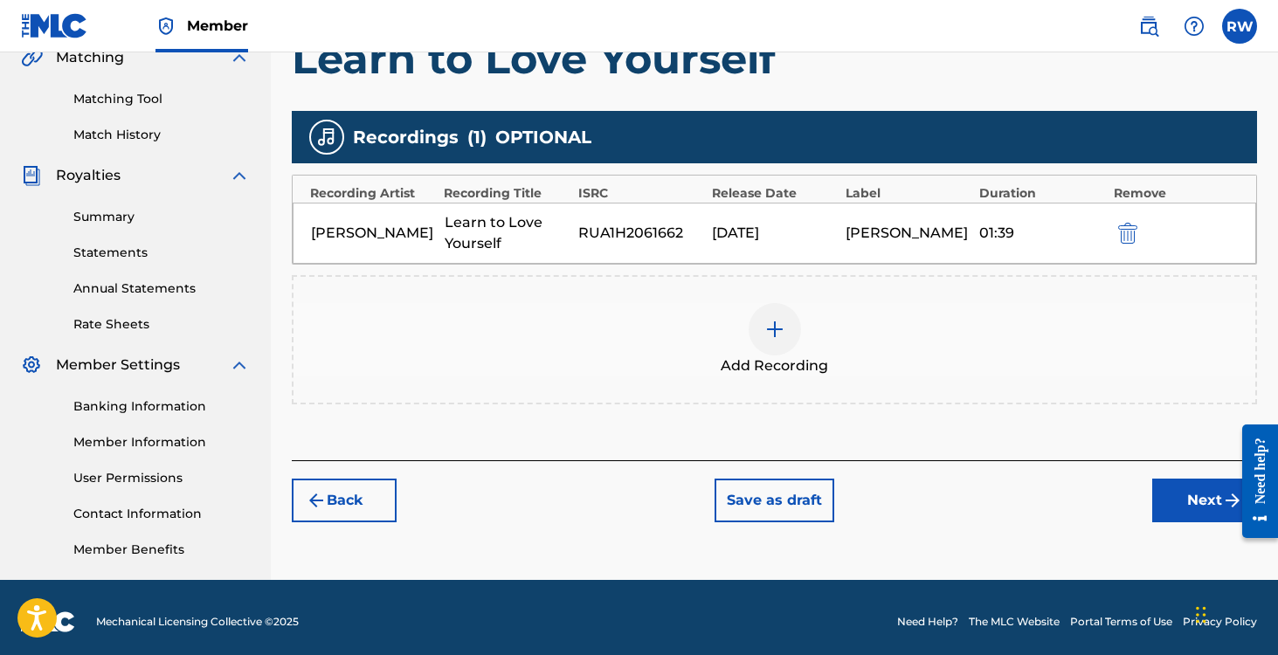
click at [1182, 490] on button "Next" at bounding box center [1204, 501] width 105 height 44
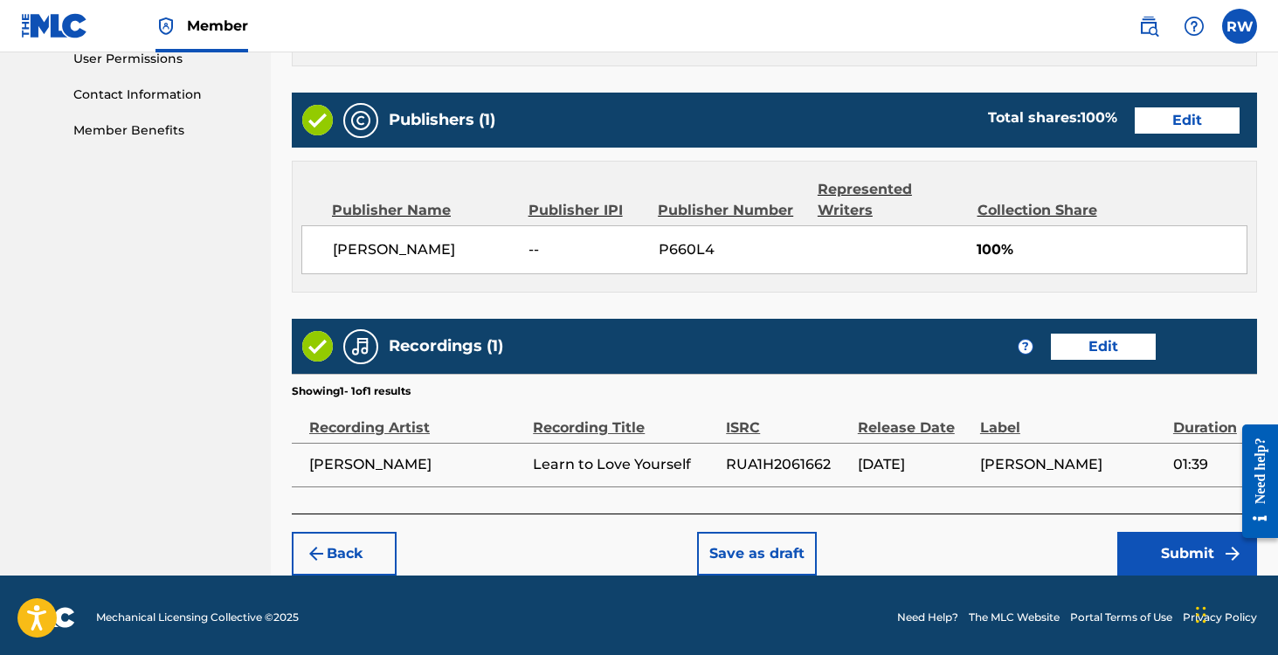
scroll to position [841, 0]
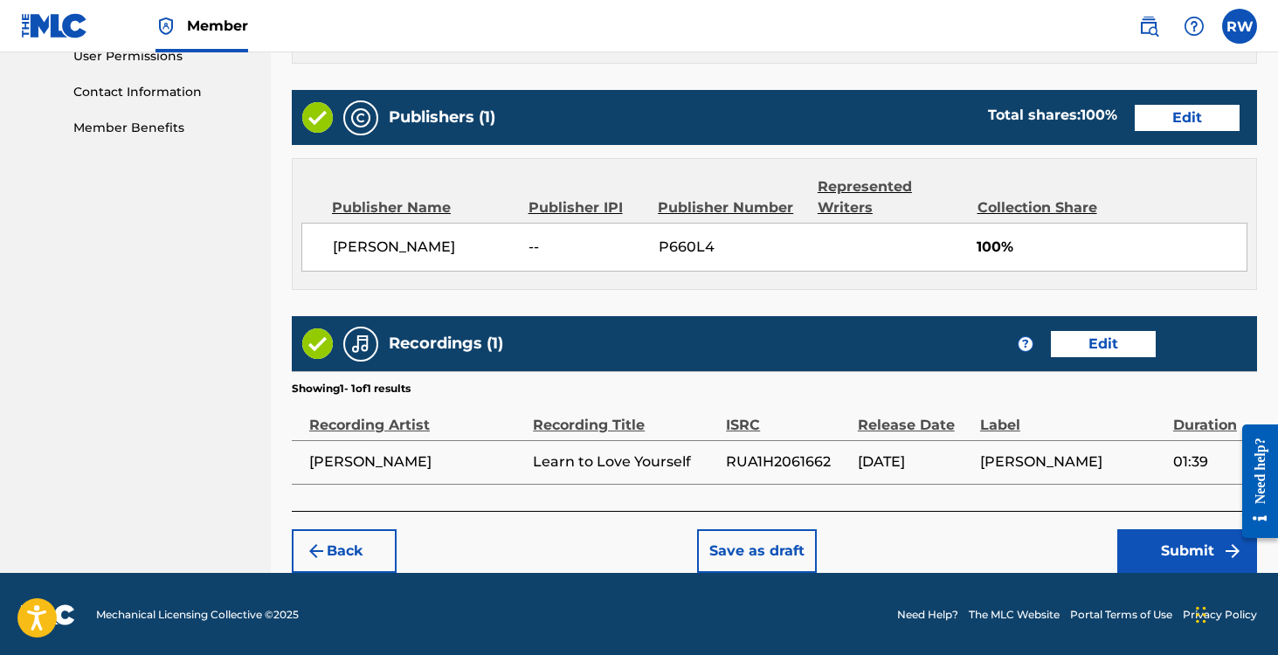
click at [1200, 542] on button "Submit" at bounding box center [1187, 551] width 140 height 44
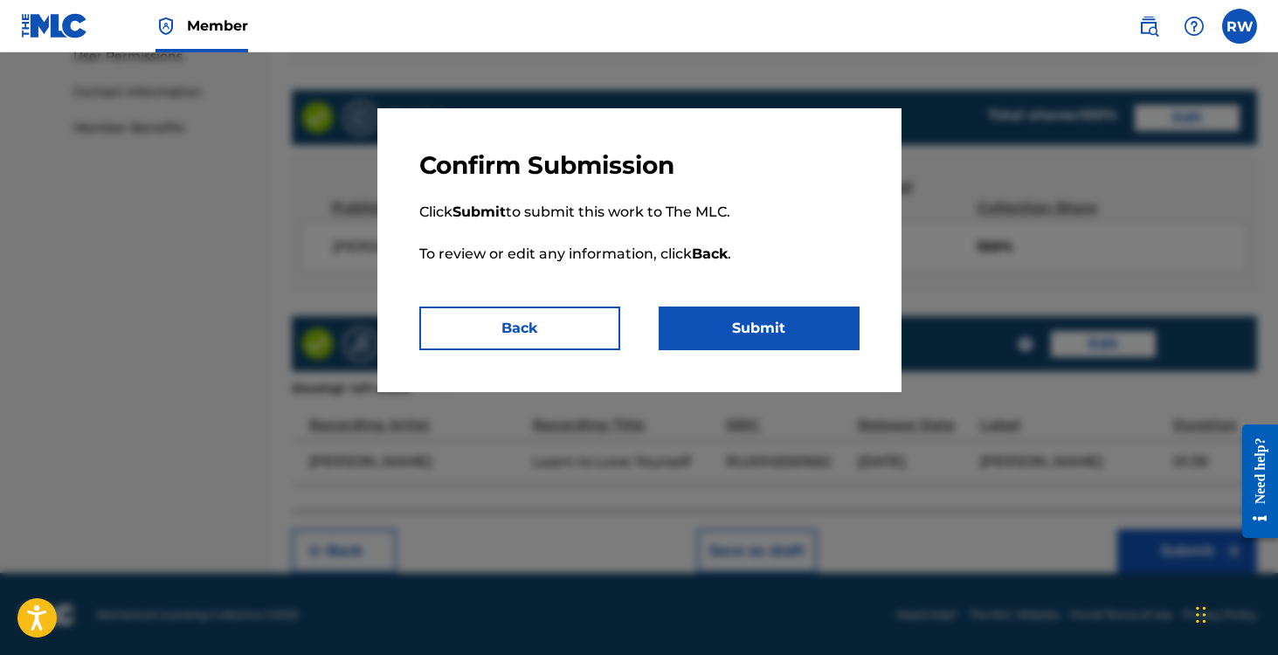
click at [773, 332] on button "Submit" at bounding box center [759, 329] width 201 height 44
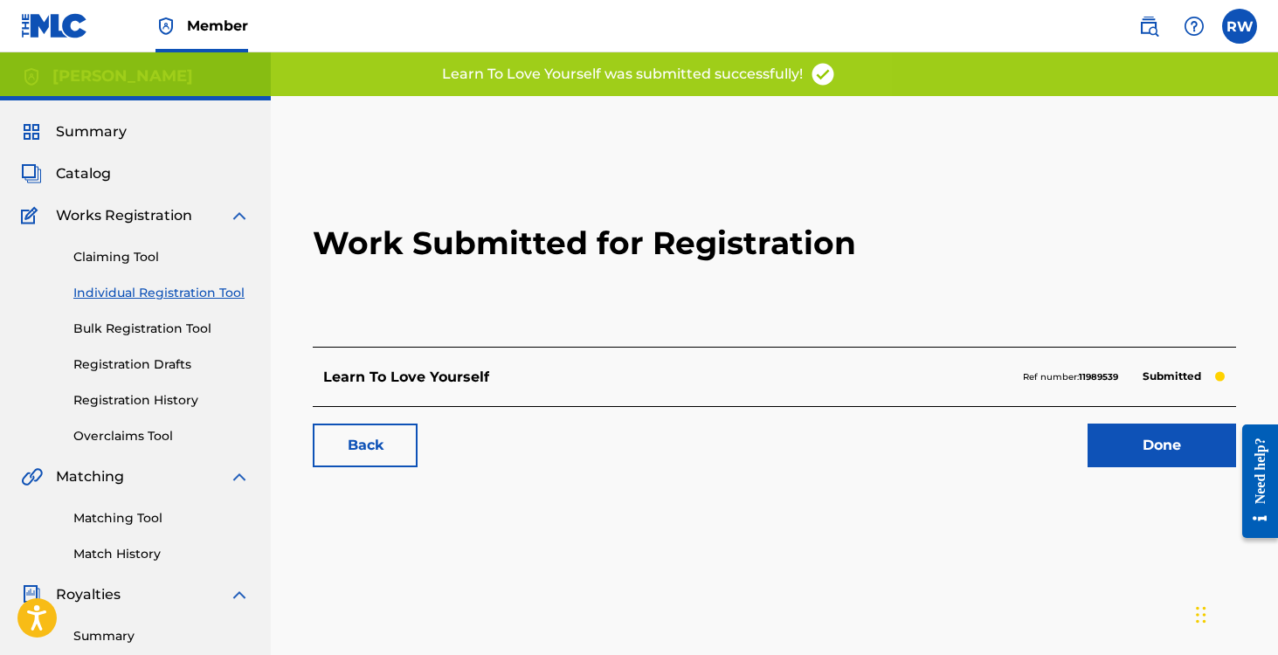
click at [1117, 447] on link "Done" at bounding box center [1162, 446] width 149 height 44
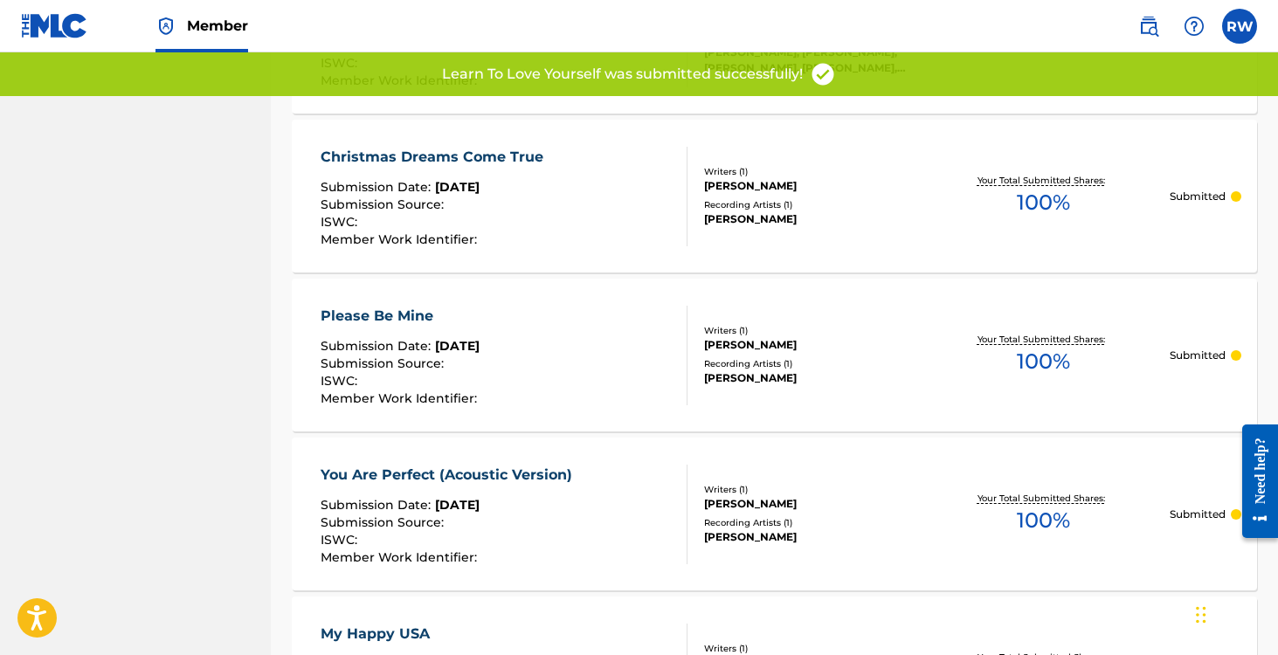
scroll to position [1685, 0]
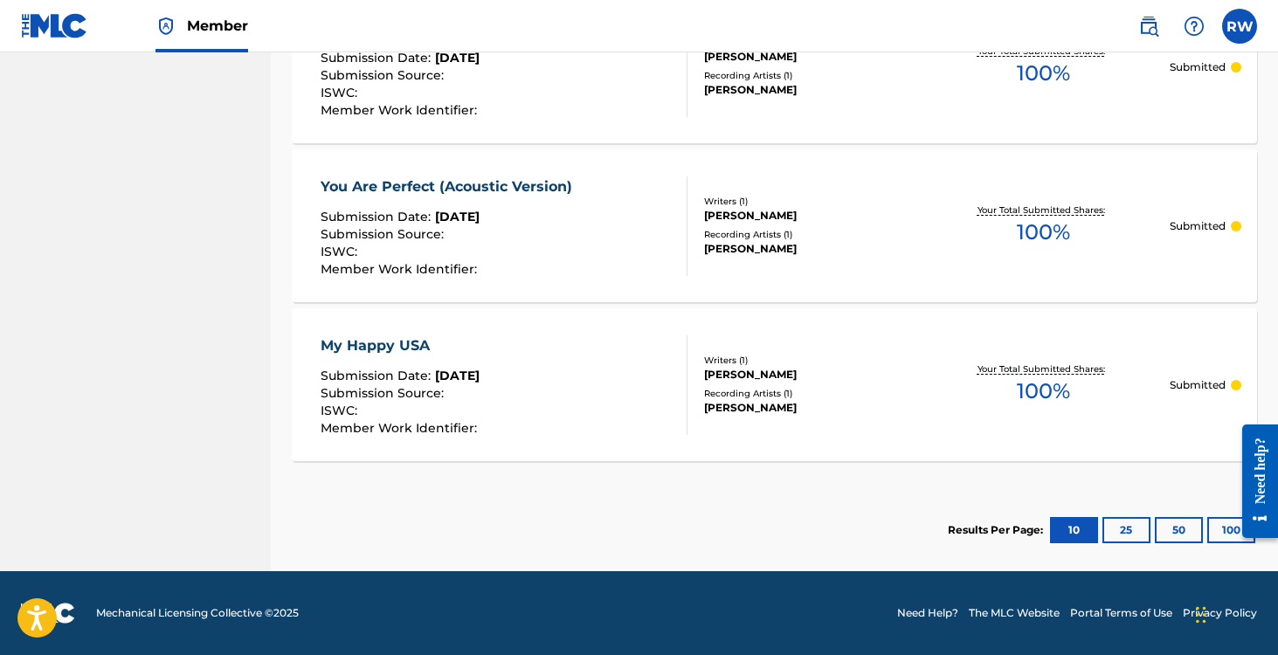
click at [1214, 534] on button "100" at bounding box center [1231, 530] width 48 height 26
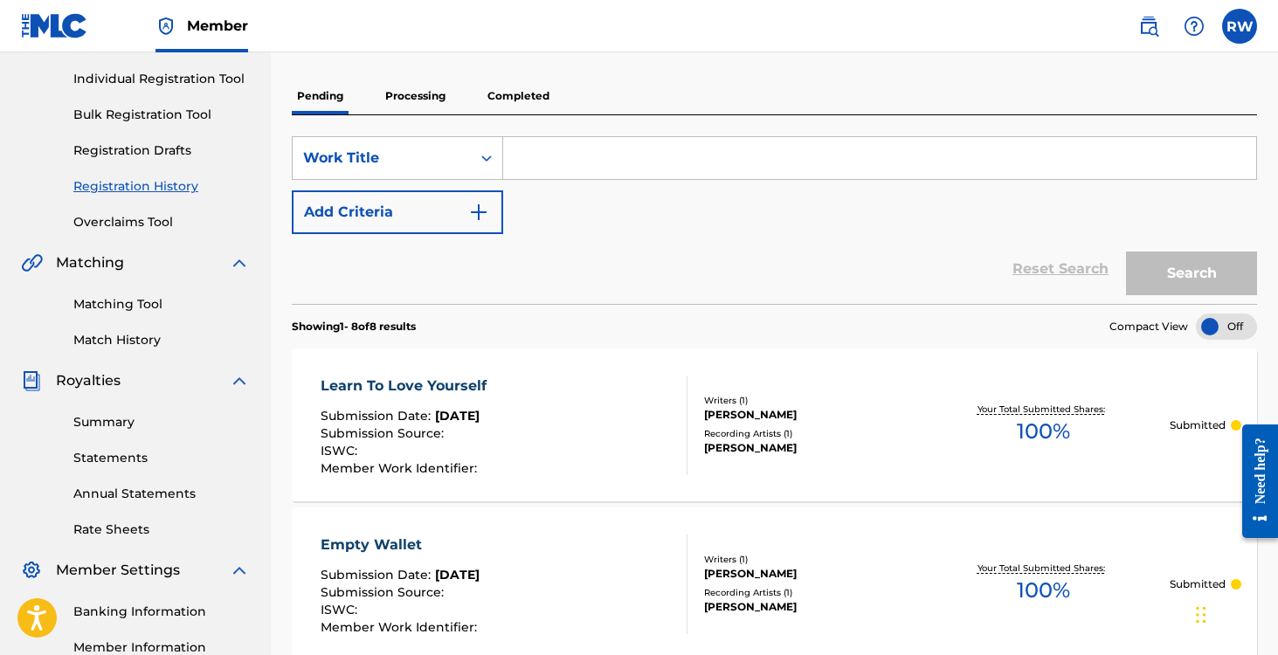
scroll to position [150, 0]
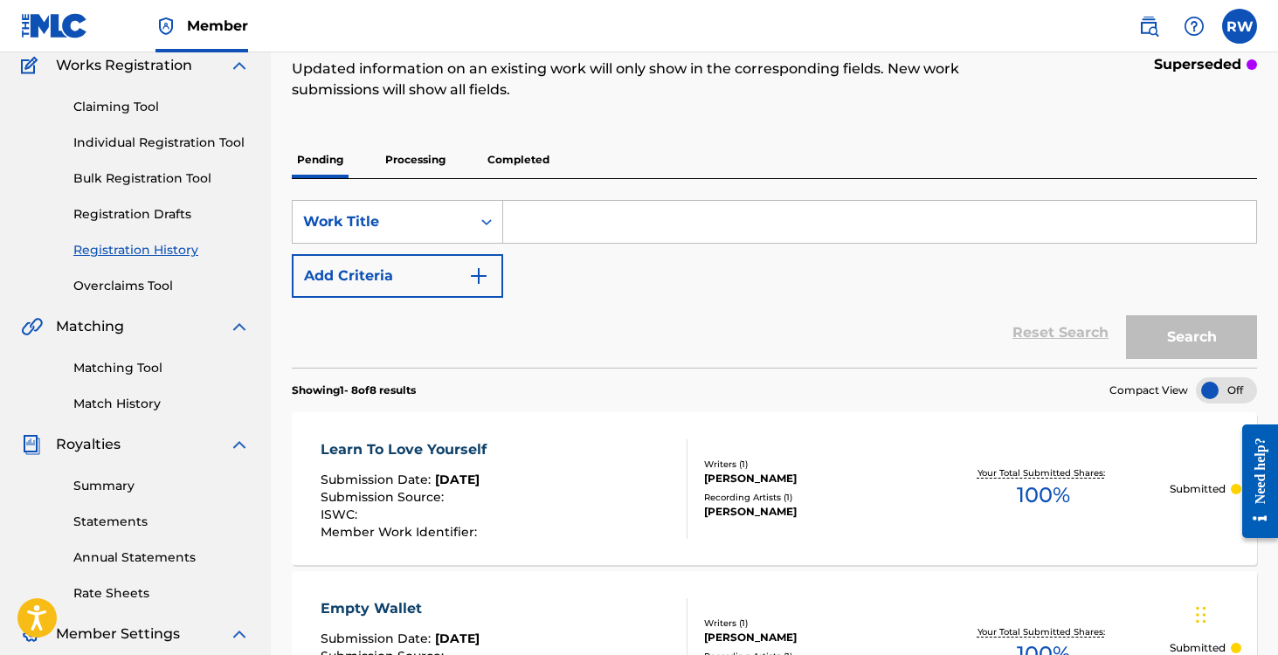
click at [142, 144] on link "Individual Registration Tool" at bounding box center [161, 143] width 176 height 18
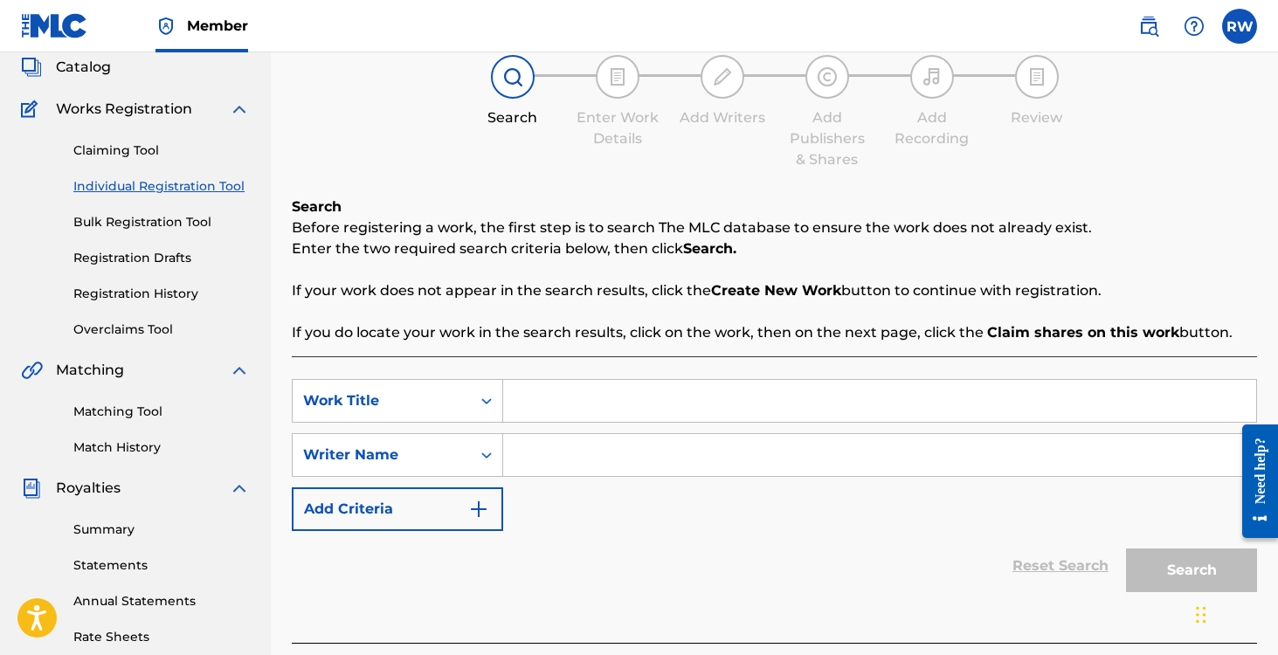
scroll to position [156, 0]
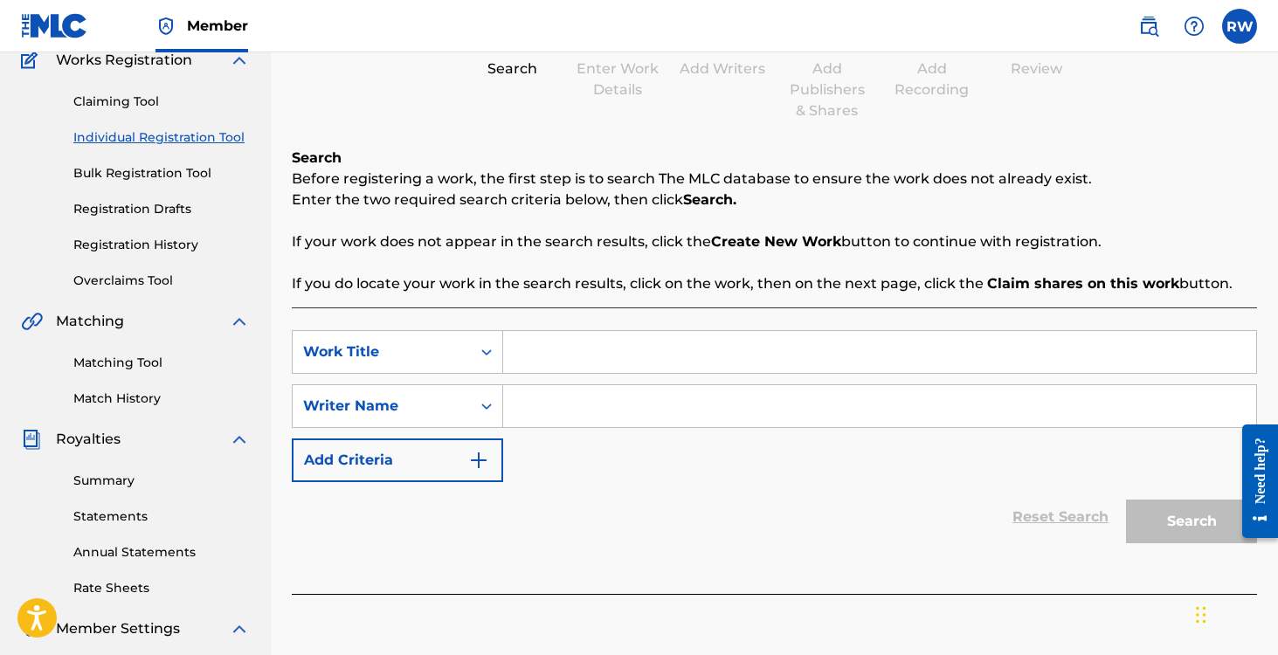
click at [612, 363] on input "Search Form" at bounding box center [879, 352] width 753 height 42
type input "But Then"
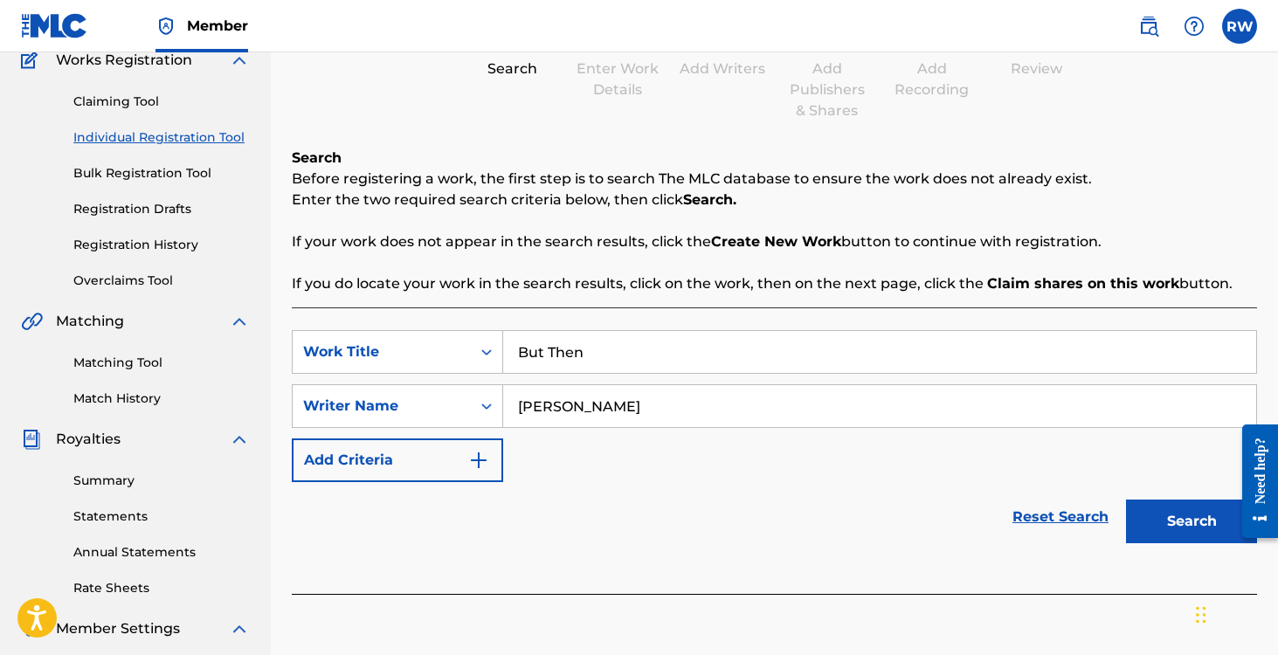
type input "[PERSON_NAME]"
click at [1126, 500] on button "Search" at bounding box center [1191, 522] width 131 height 44
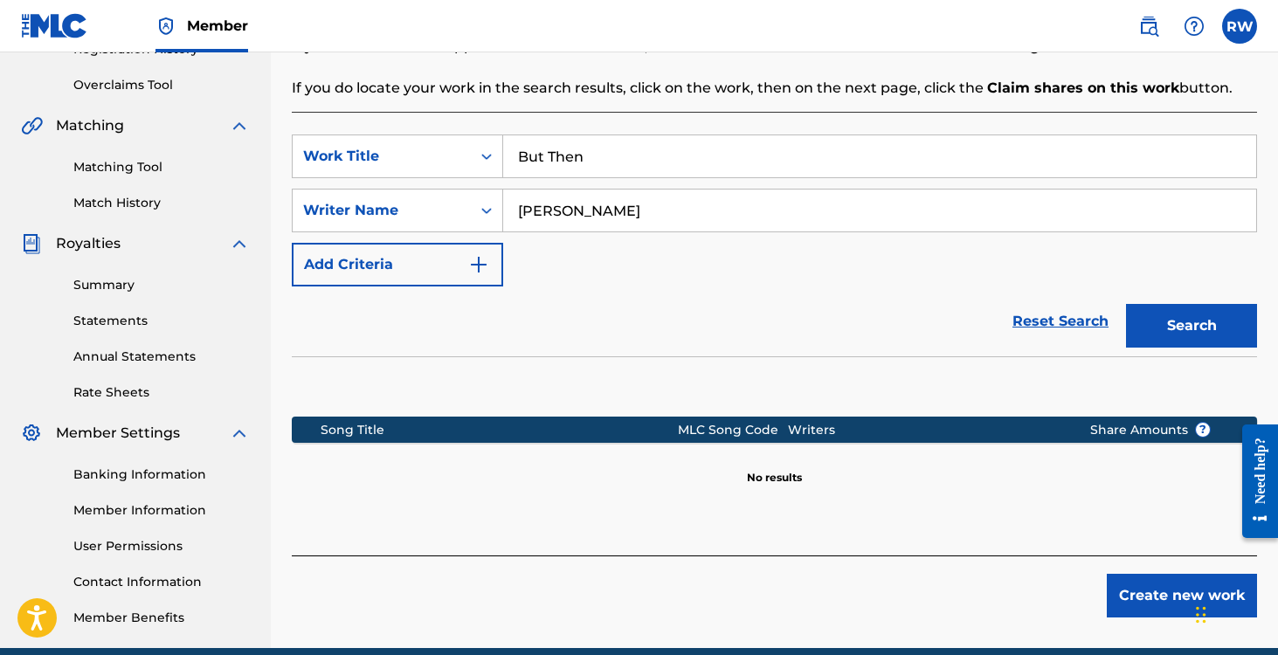
scroll to position [428, 0]
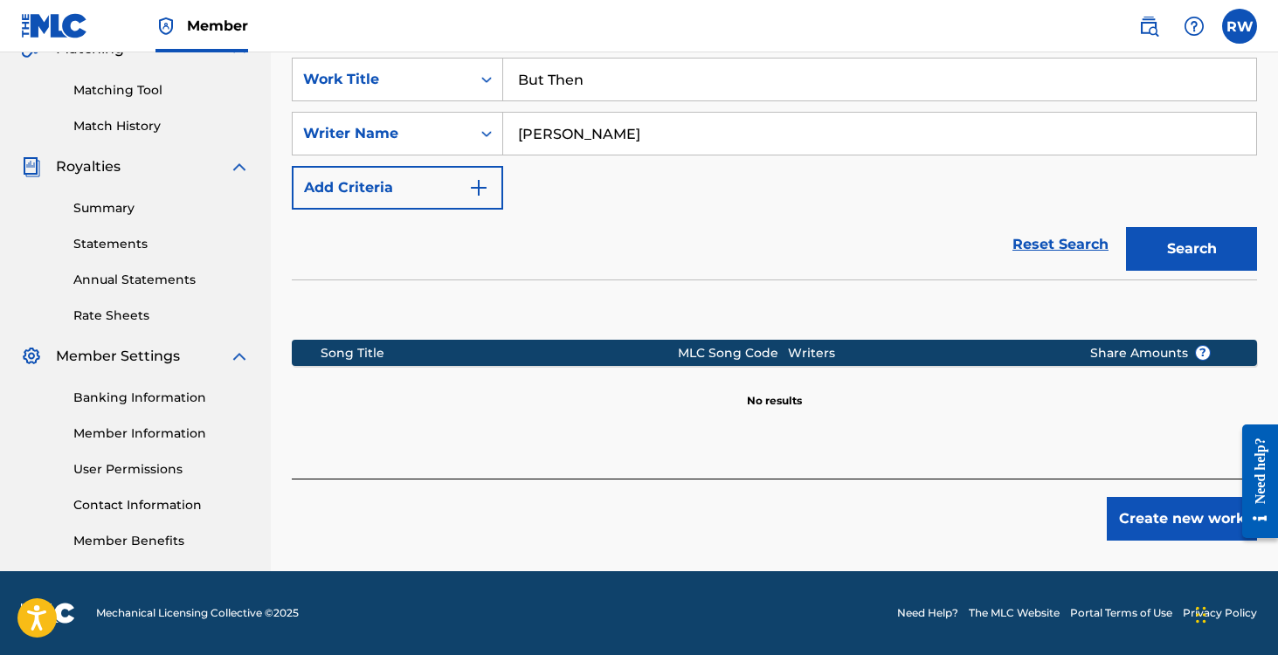
click at [1174, 525] on button "Create new work" at bounding box center [1182, 519] width 150 height 44
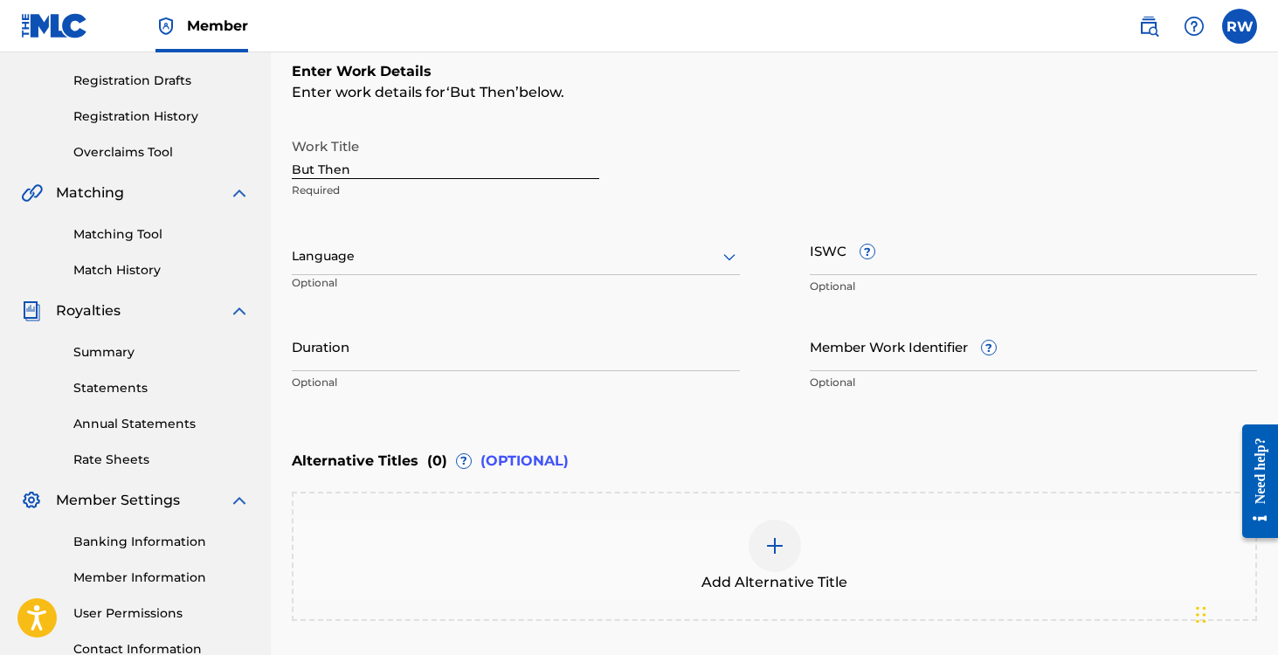
scroll to position [66, 0]
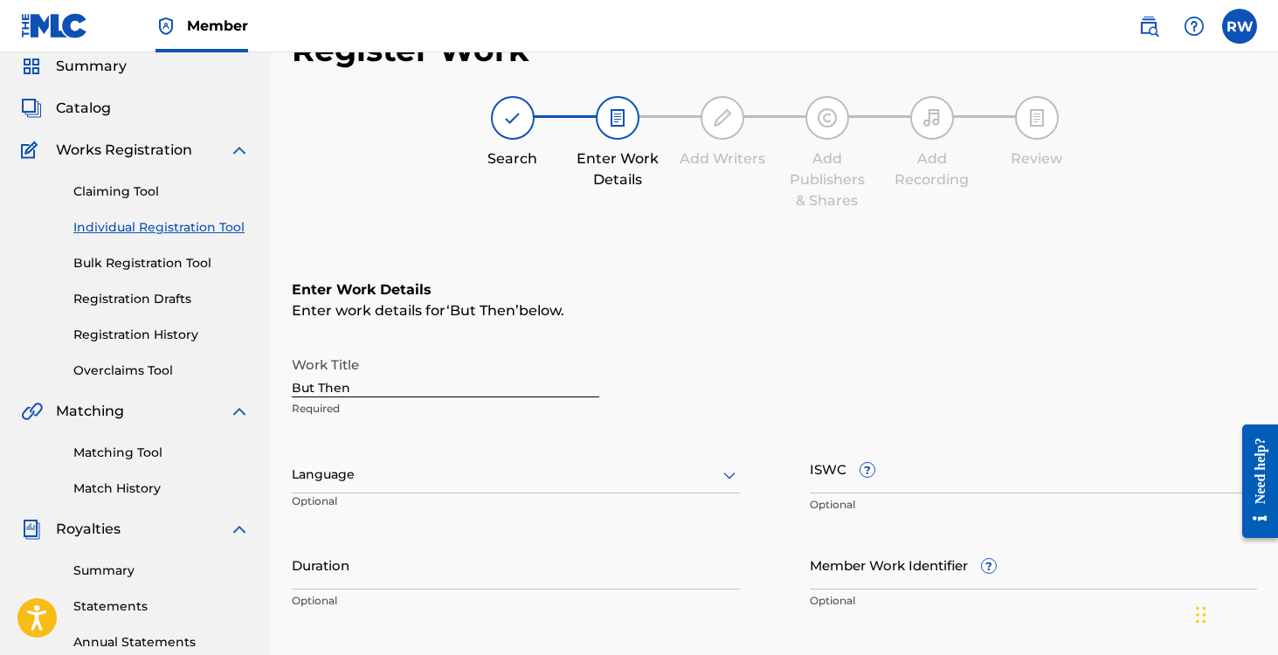
click at [394, 482] on div at bounding box center [516, 475] width 448 height 22
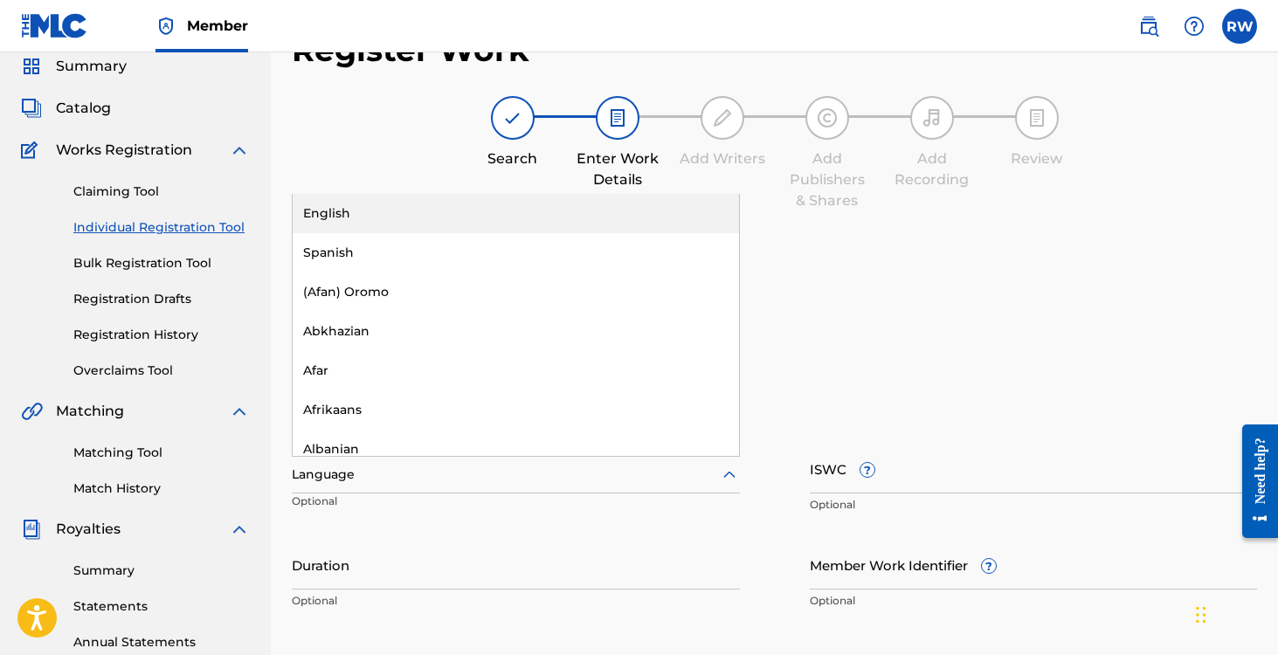
click at [352, 225] on div "English" at bounding box center [516, 213] width 446 height 39
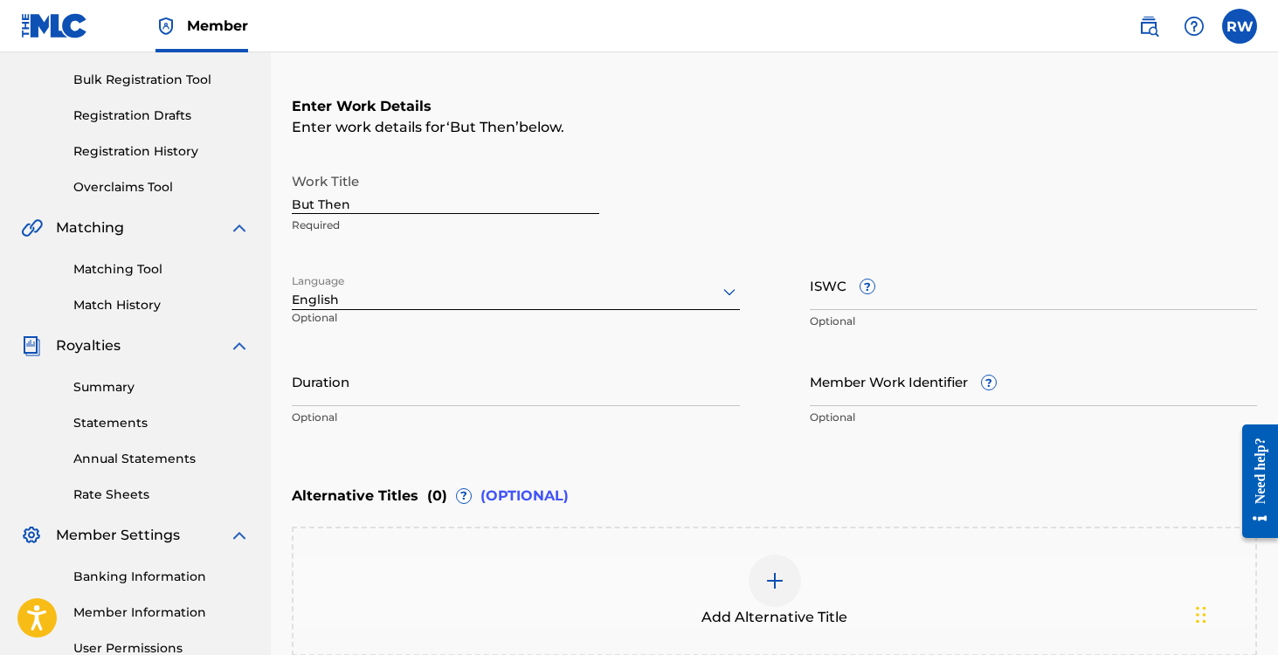
scroll to position [278, 0]
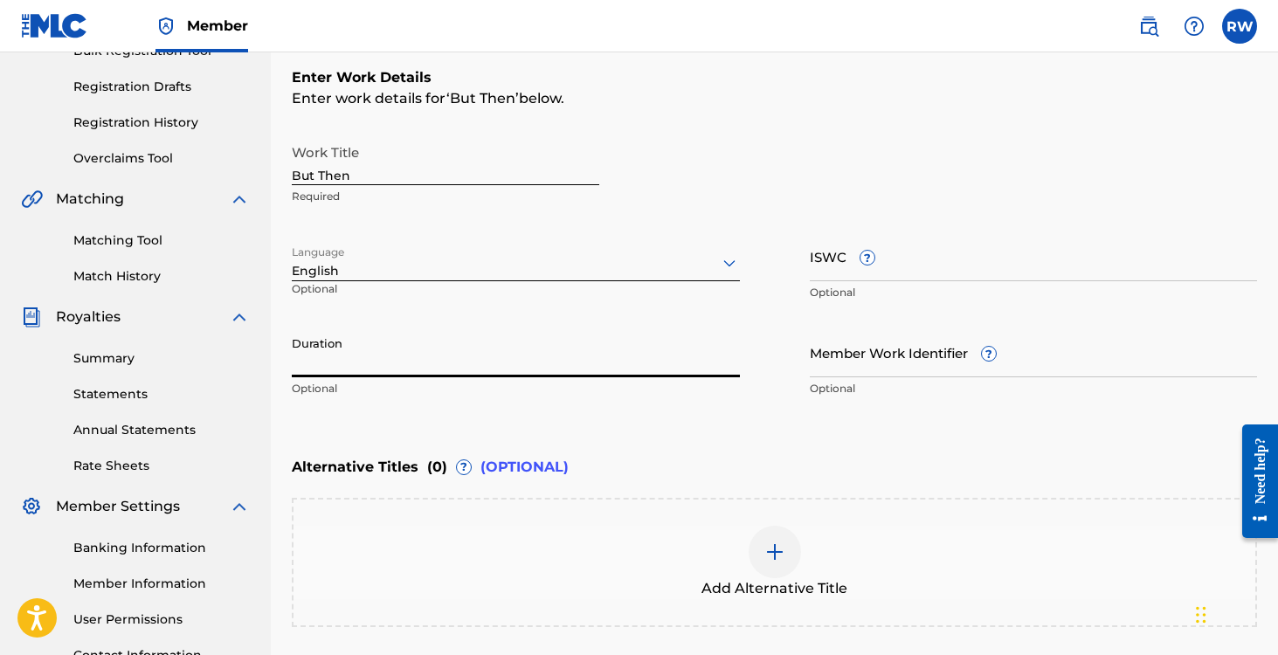
click at [366, 344] on input "Duration" at bounding box center [516, 353] width 448 height 50
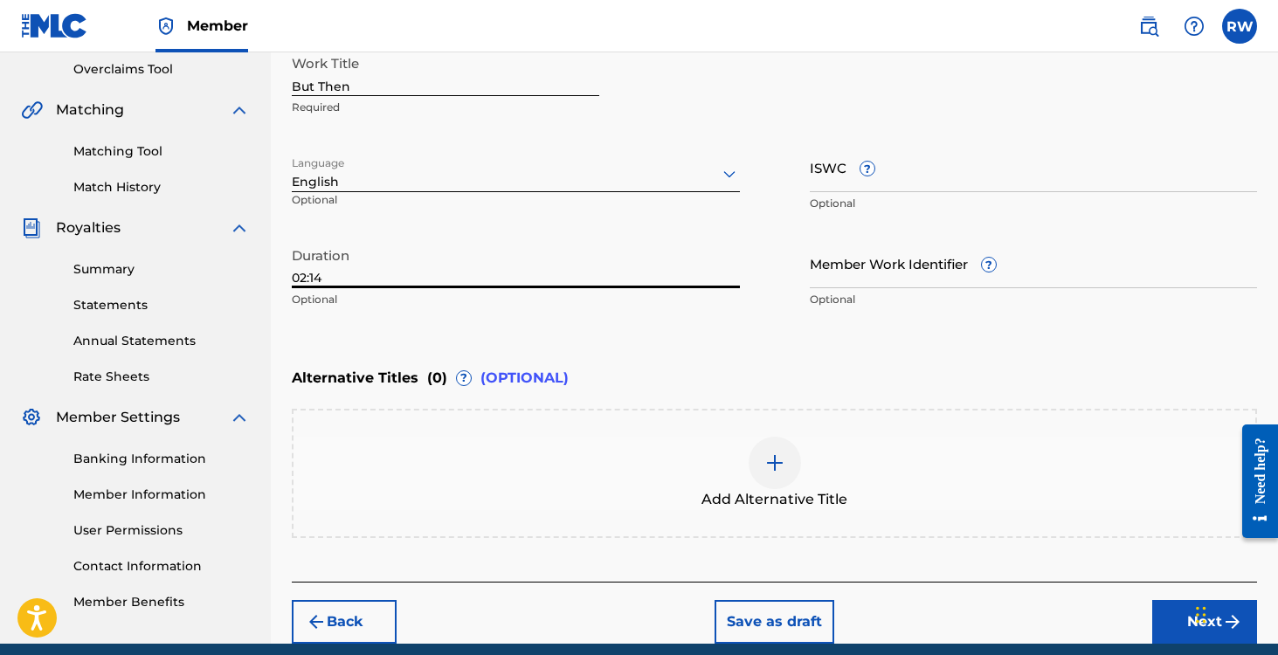
scroll to position [404, 0]
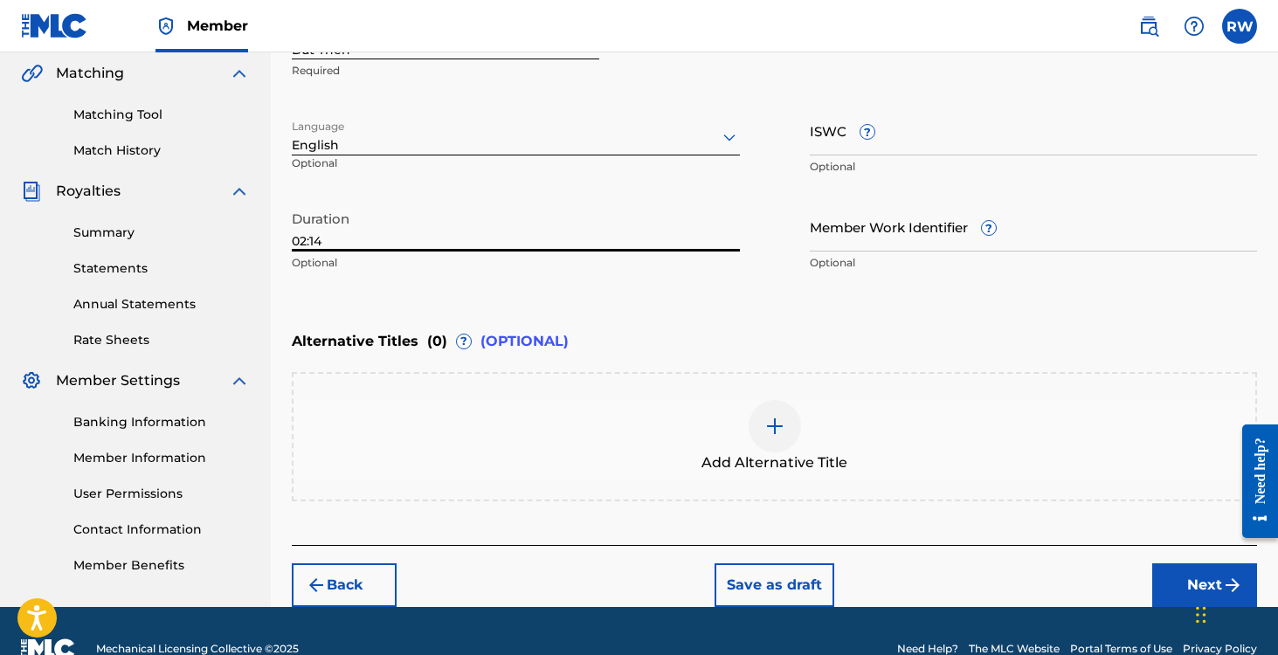
type input "02:14"
click at [1180, 571] on button "Next" at bounding box center [1204, 586] width 105 height 44
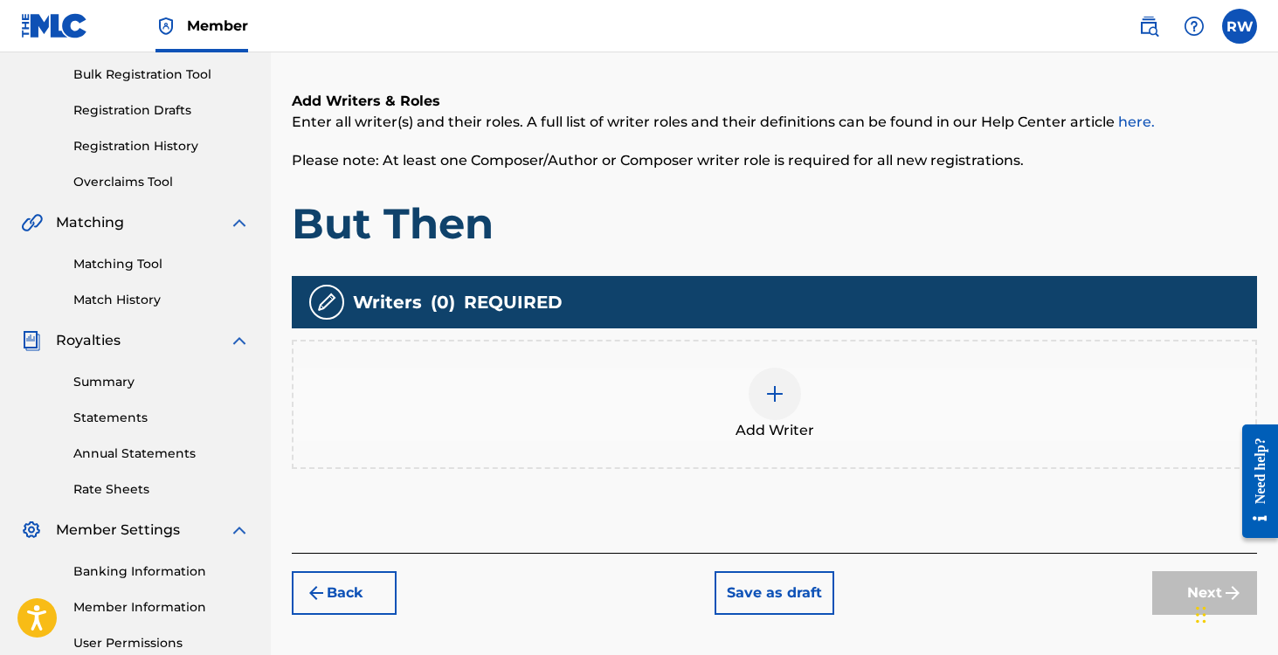
scroll to position [79, 0]
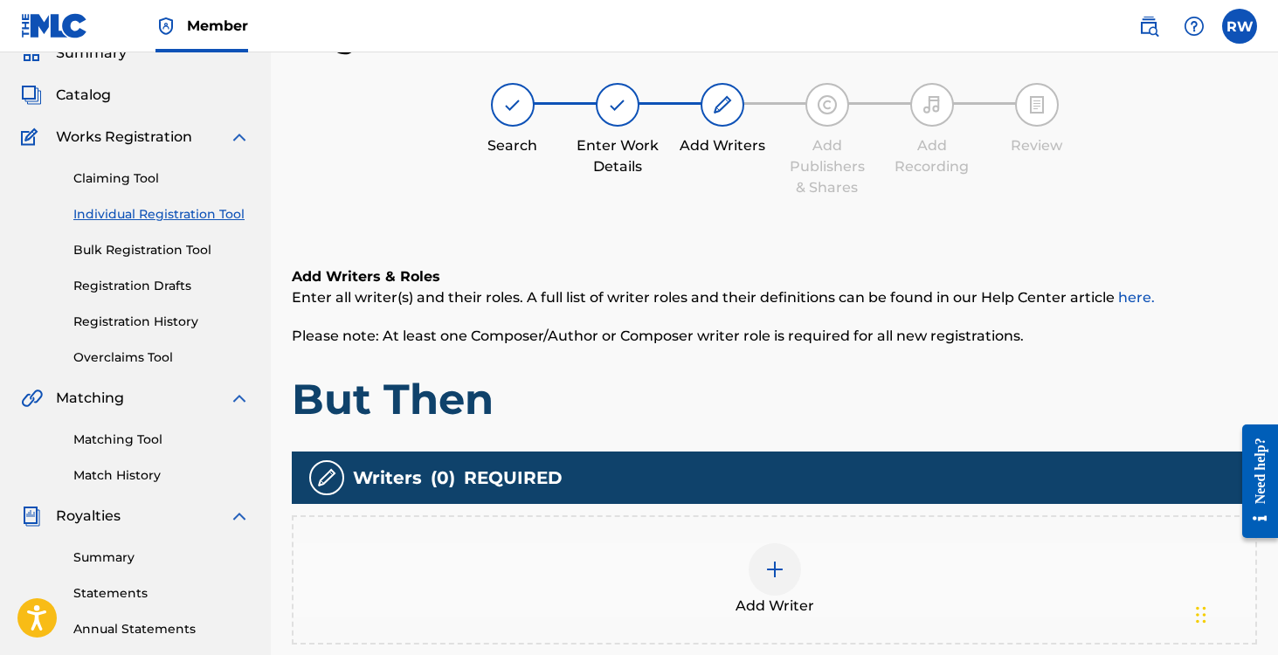
click at [775, 578] on img at bounding box center [774, 569] width 21 height 21
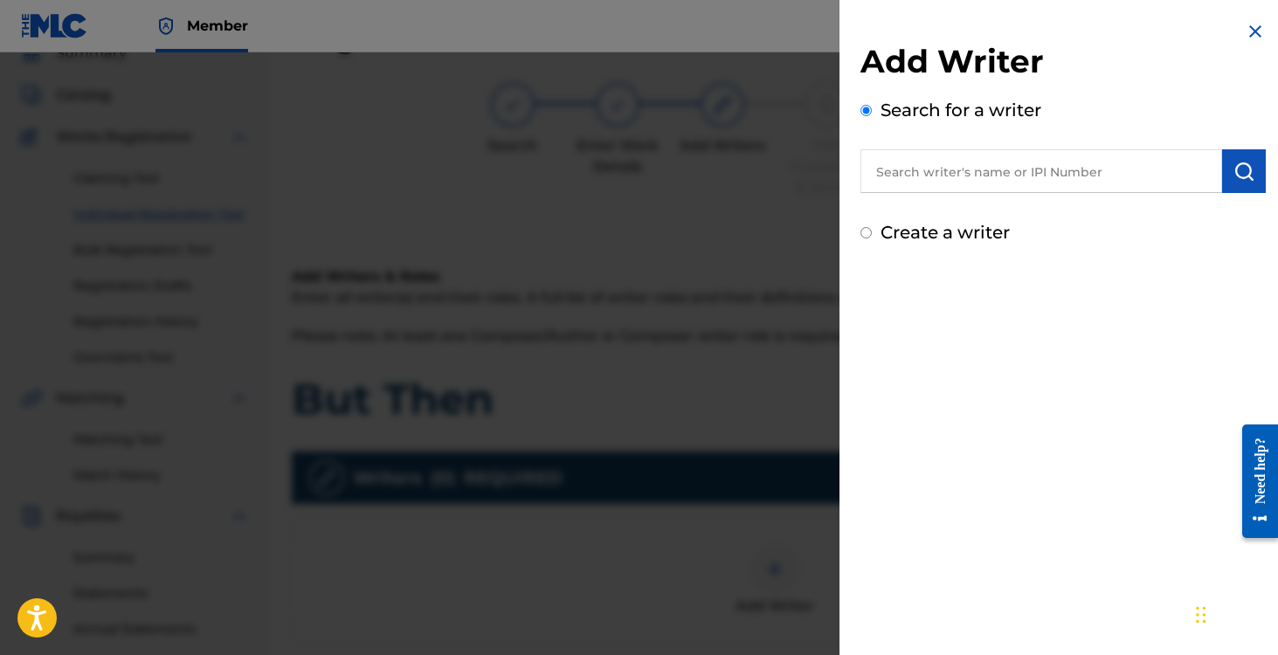
click at [865, 232] on input "Create a writer" at bounding box center [866, 232] width 11 height 11
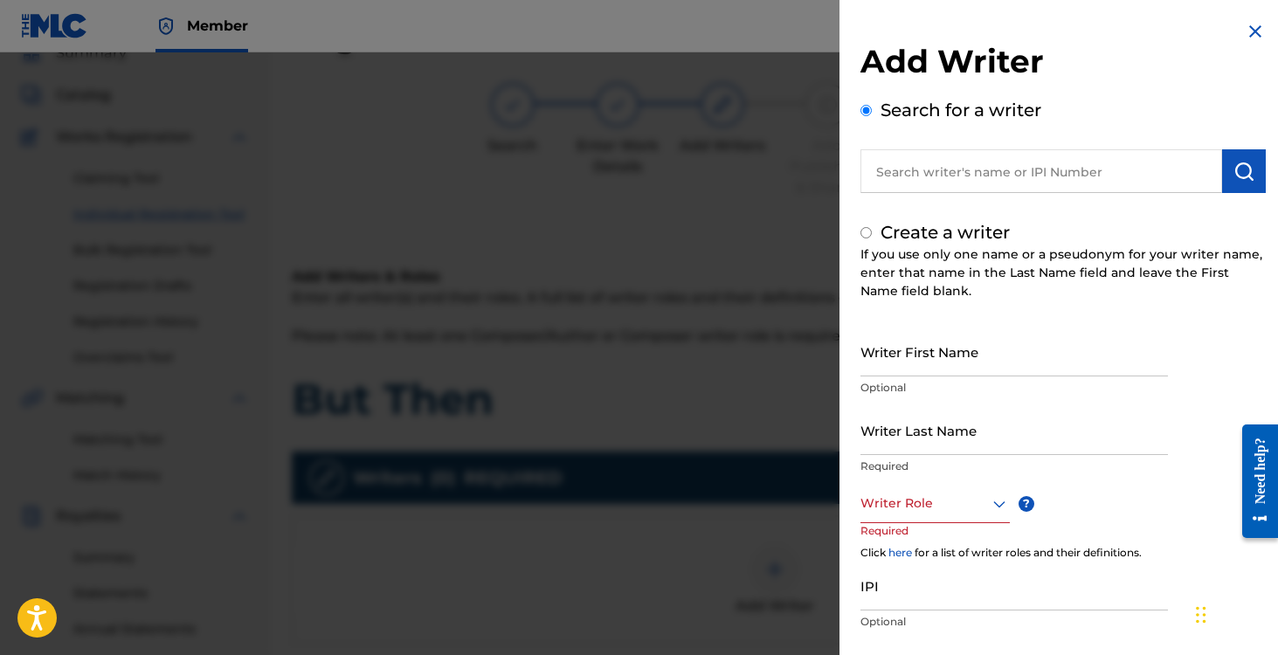
radio input "false"
radio input "true"
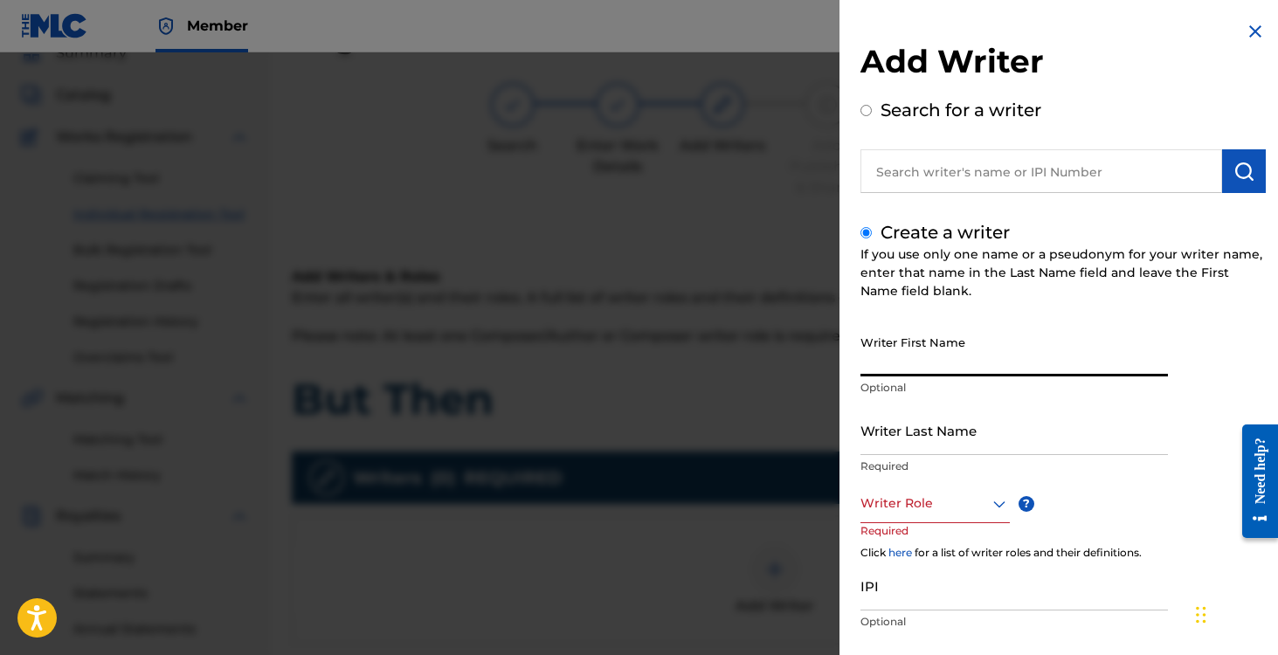
click at [894, 354] on input "Writer First Name" at bounding box center [1015, 352] width 308 height 50
type input "[PERSON_NAME]"
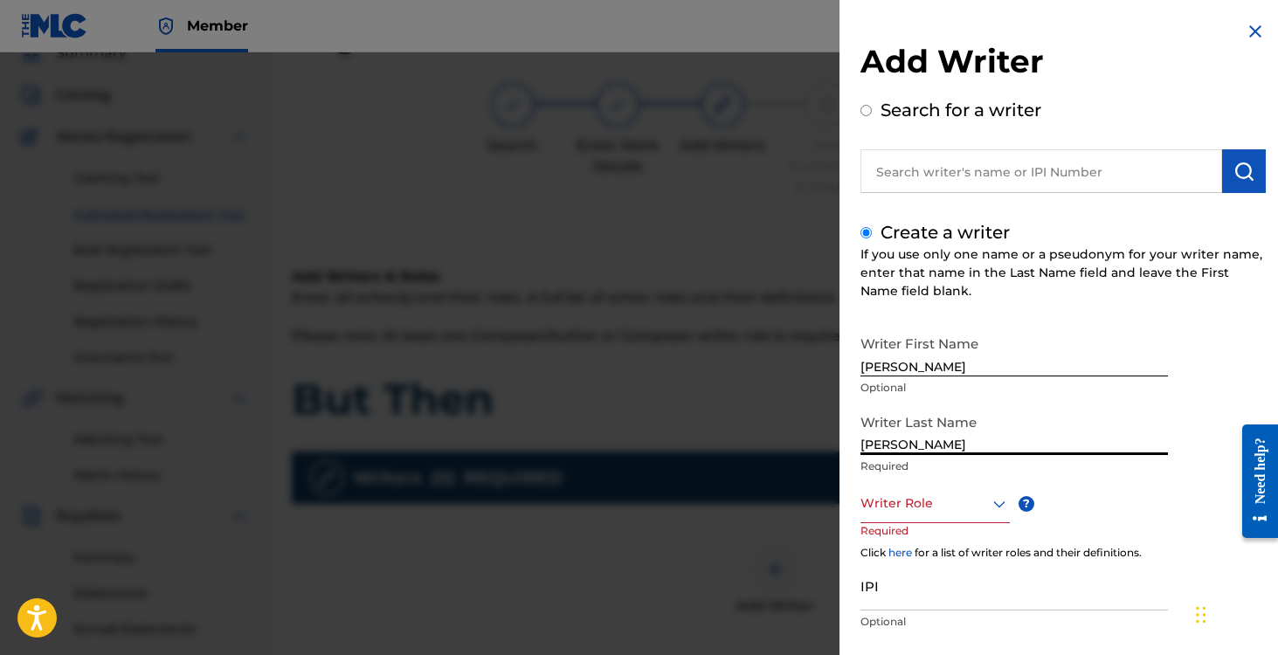
type input "[PERSON_NAME]"
click at [922, 513] on div "option , selected. Select is focused ,type to refine list, press Down to open t…" at bounding box center [935, 503] width 149 height 39
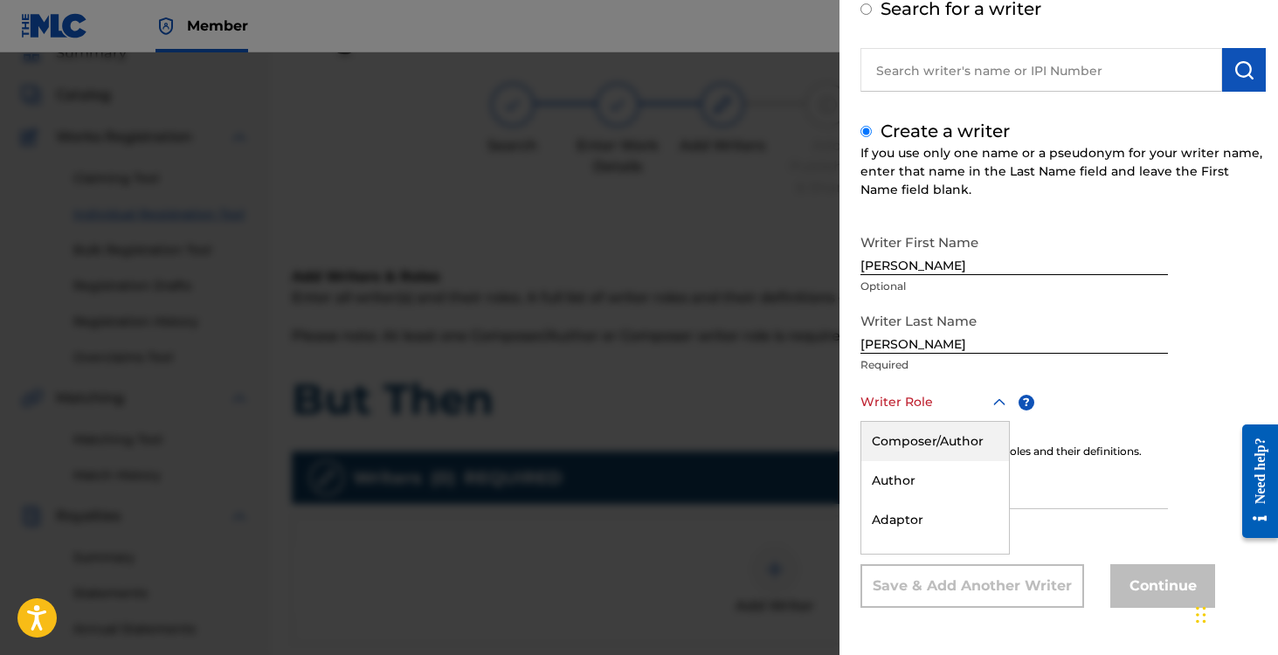
click at [907, 435] on div "Composer/Author" at bounding box center [935, 441] width 148 height 39
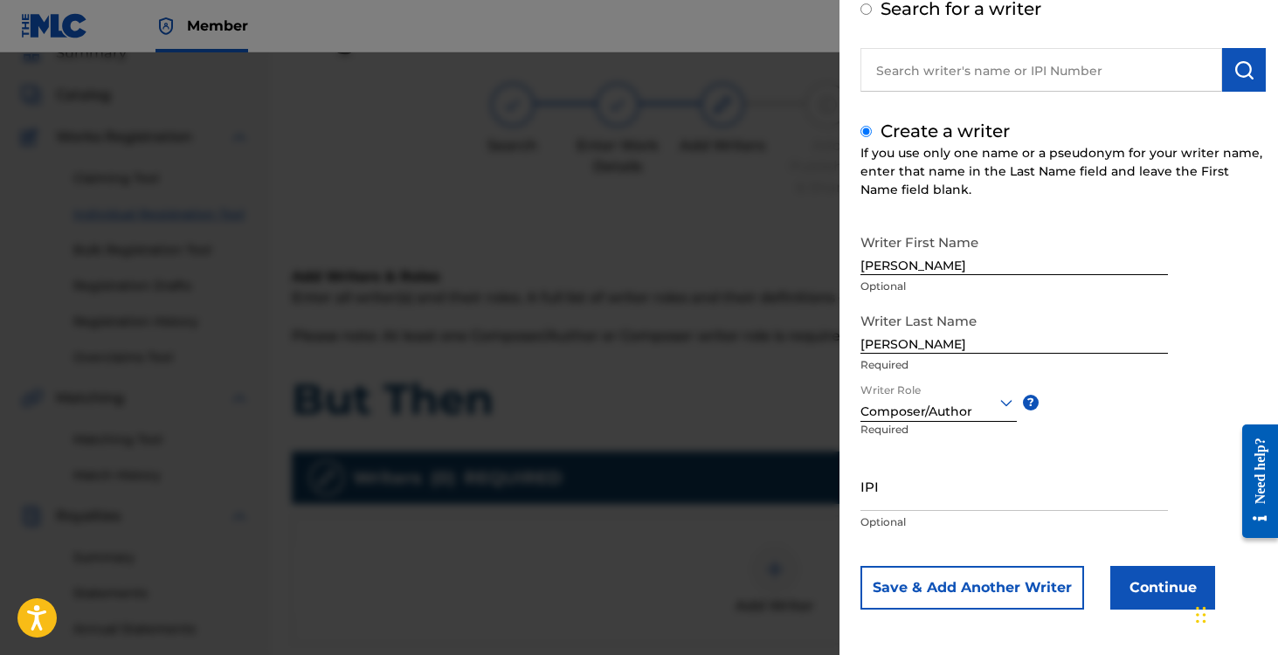
click at [1161, 588] on button "Continue" at bounding box center [1162, 588] width 105 height 44
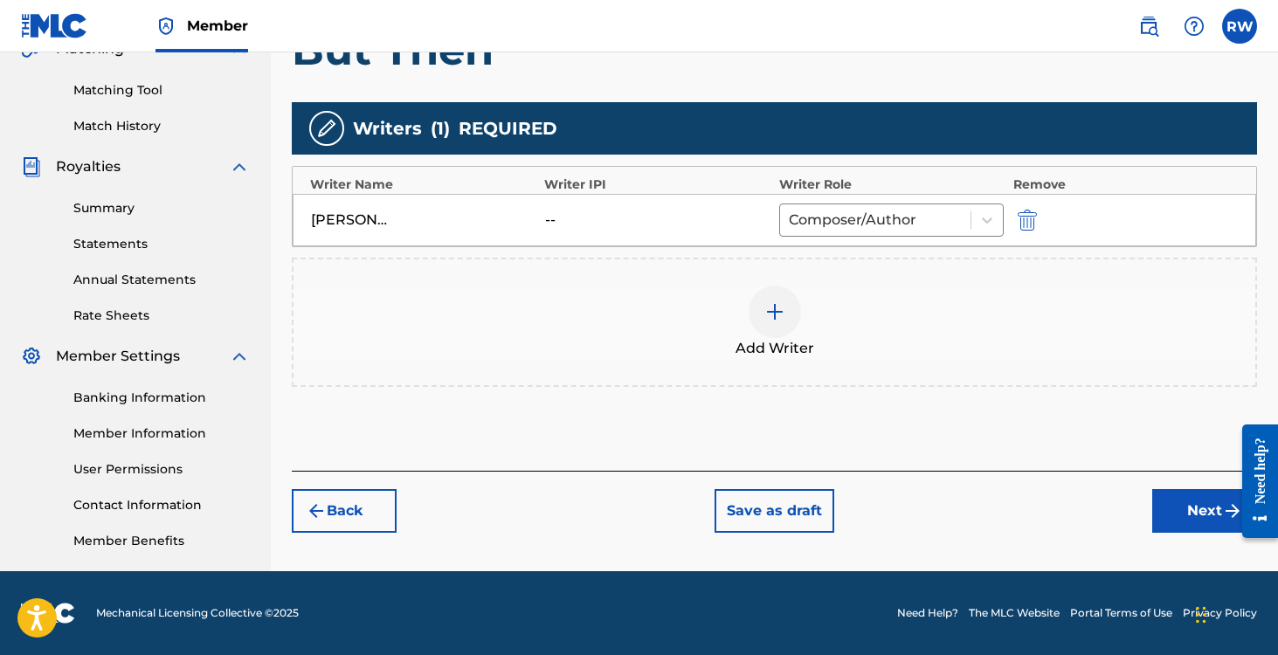
click at [1180, 504] on button "Next" at bounding box center [1204, 511] width 105 height 44
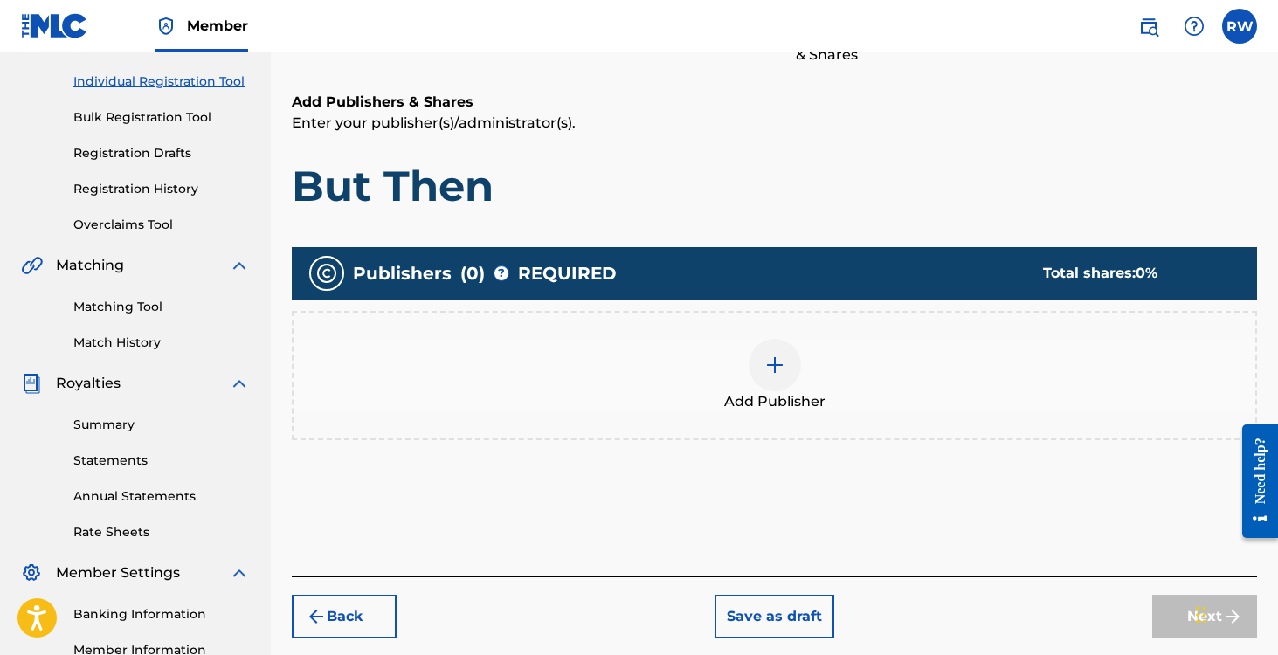
scroll to position [224, 0]
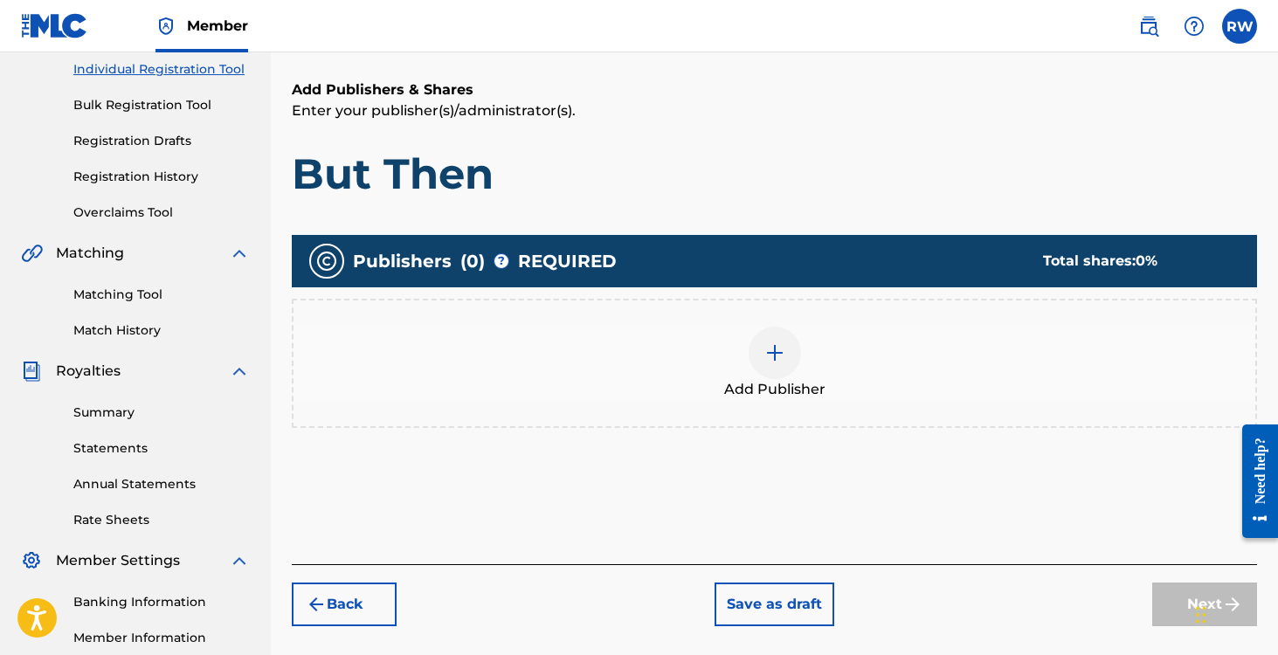
click at [772, 353] on img at bounding box center [774, 352] width 21 height 21
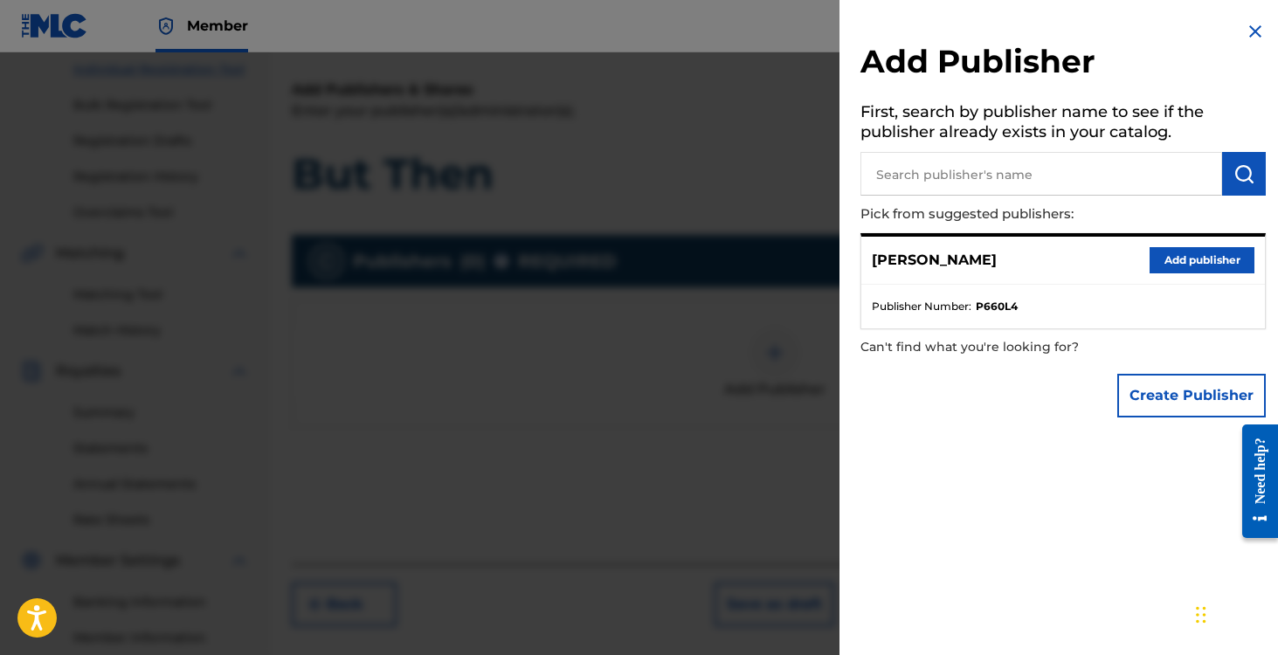
click at [1182, 264] on button "Add publisher" at bounding box center [1202, 260] width 105 height 26
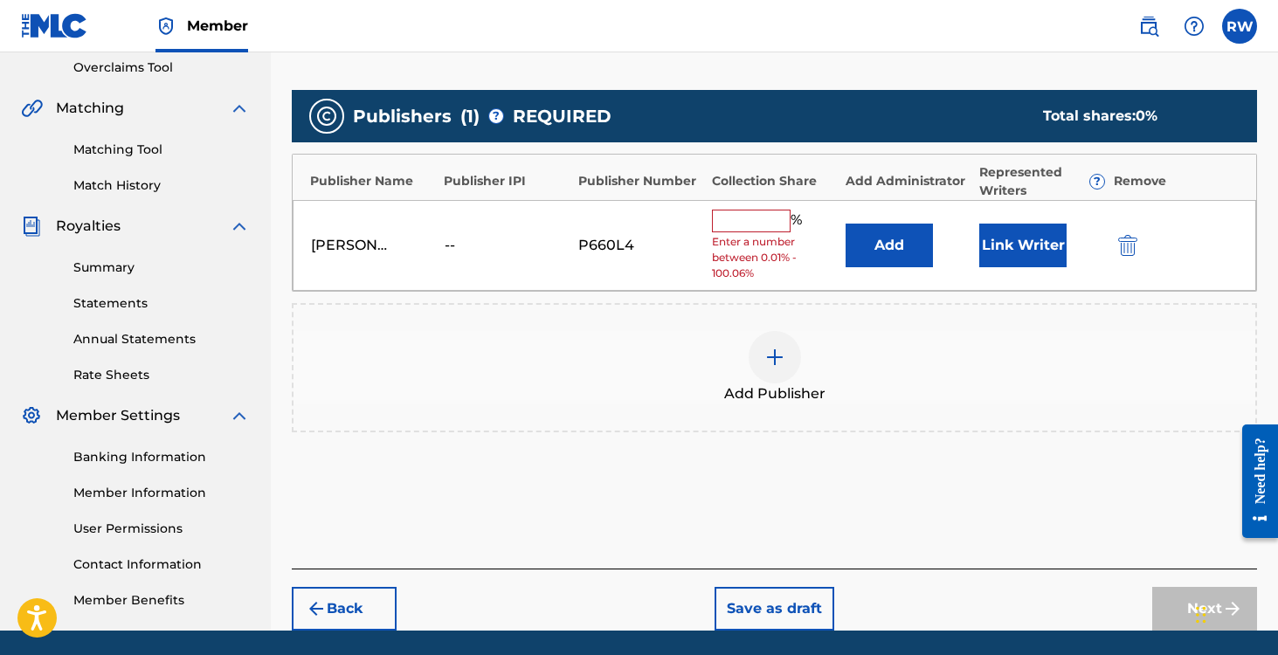
scroll to position [428, 0]
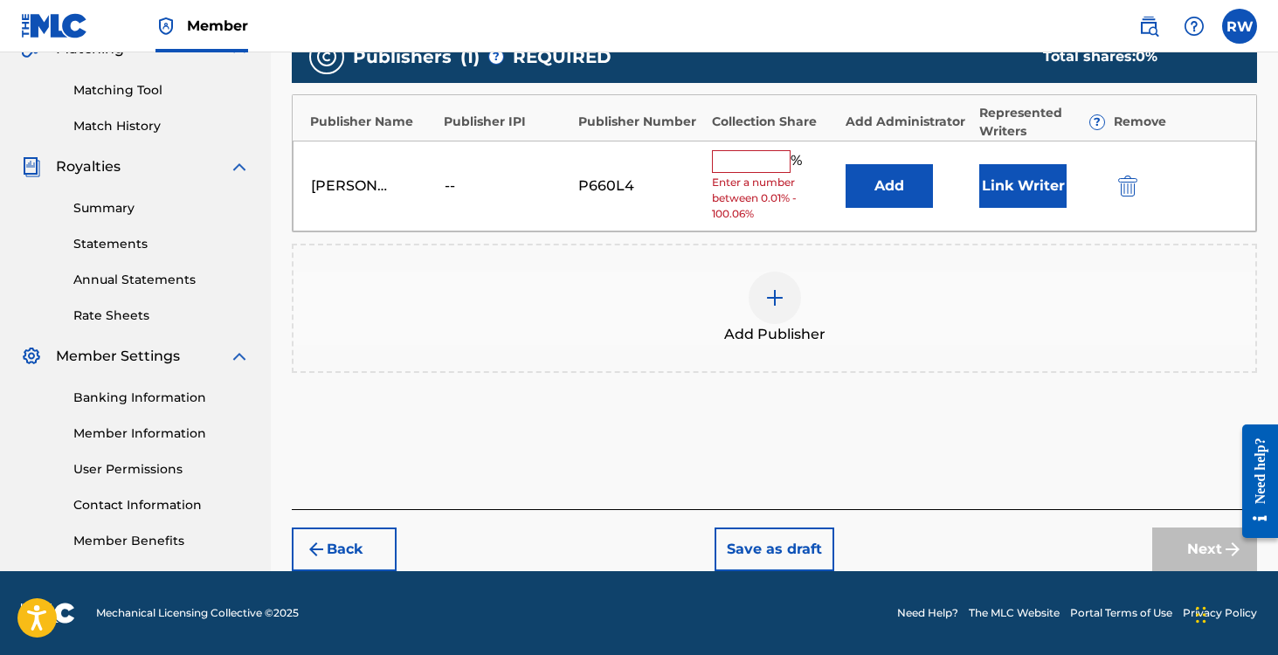
click at [767, 163] on input "text" at bounding box center [751, 161] width 79 height 23
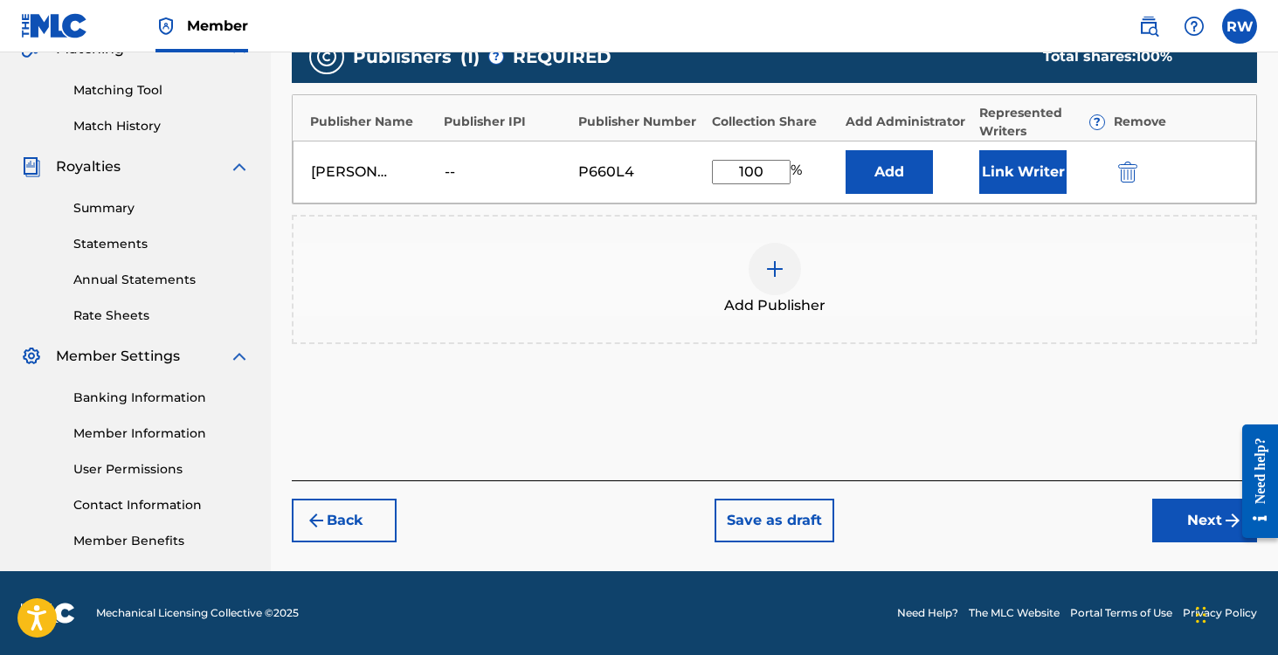
type input "100"
click at [1194, 526] on button "Next" at bounding box center [1204, 521] width 105 height 44
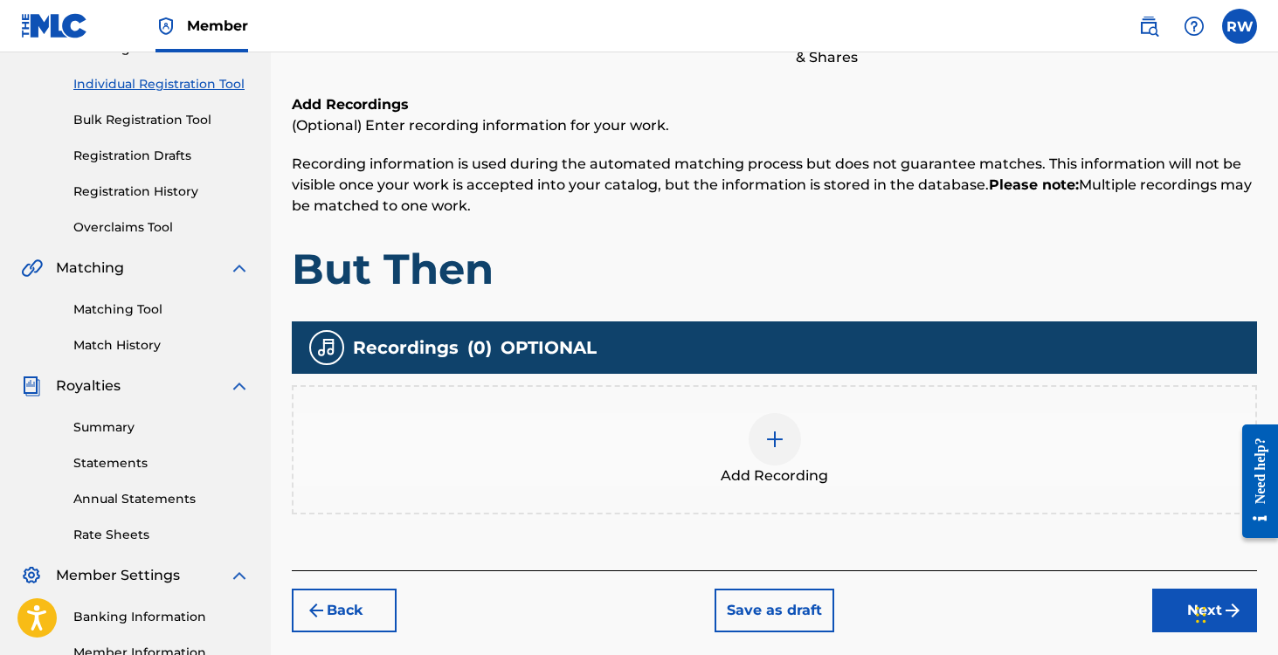
scroll to position [225, 0]
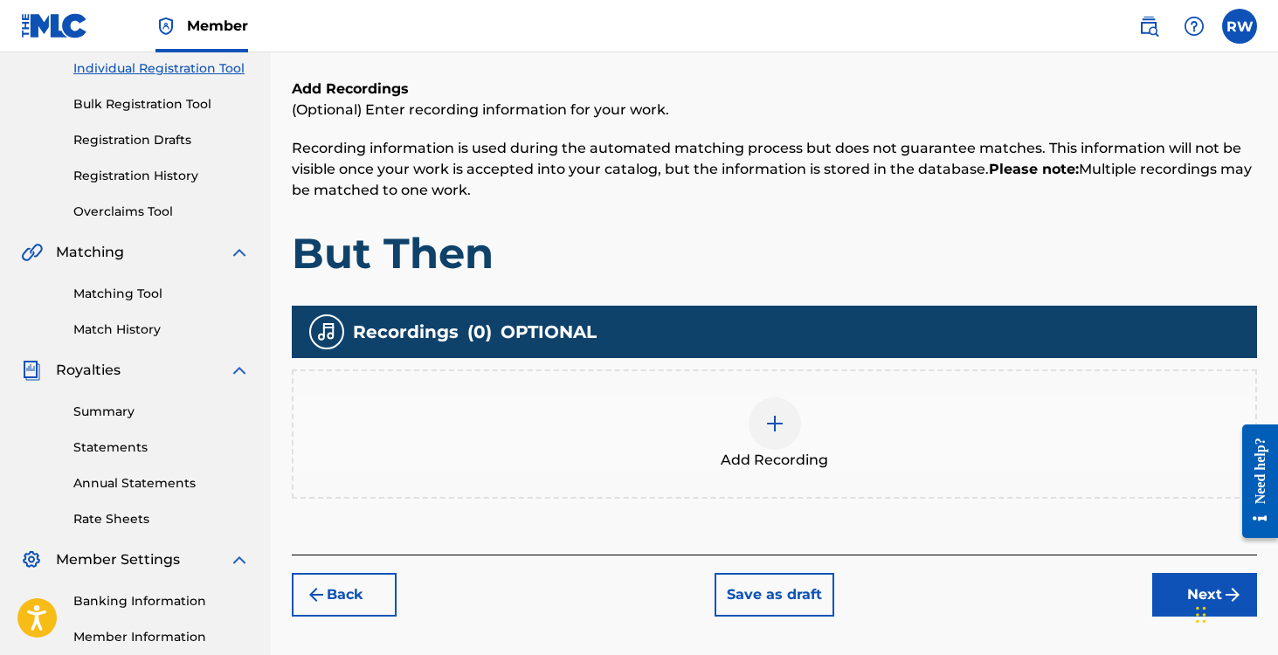
click at [769, 424] on img at bounding box center [774, 423] width 21 height 21
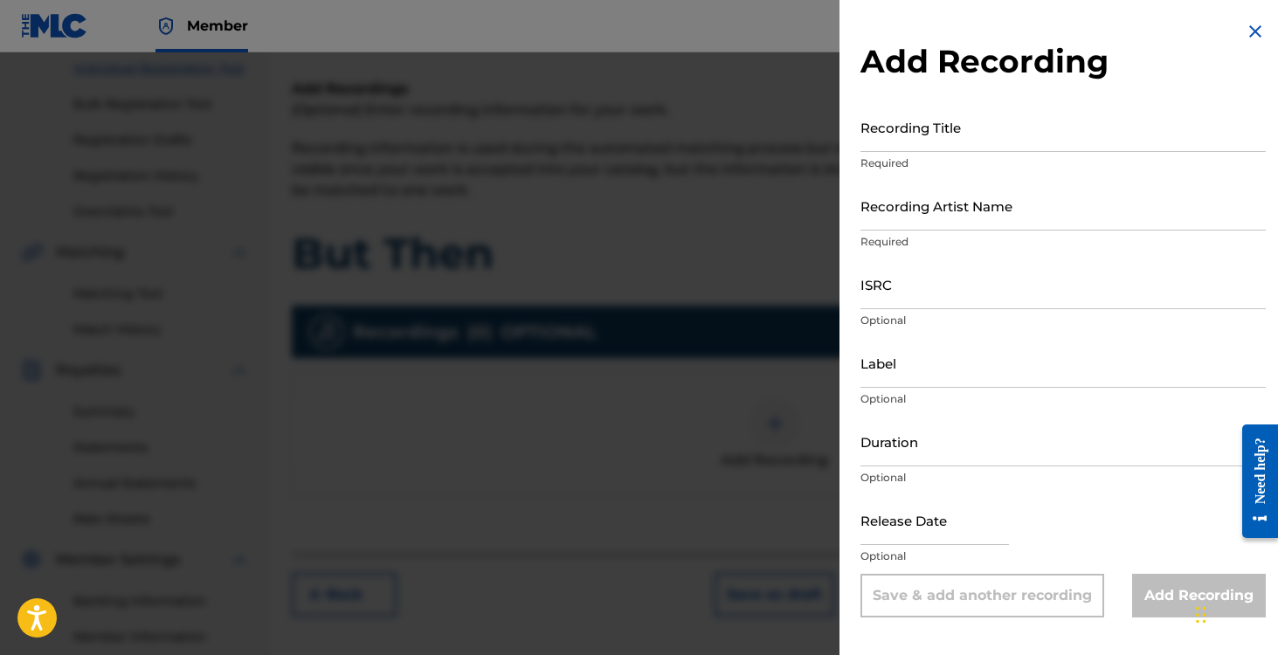
click at [912, 138] on input "Recording Title" at bounding box center [1063, 127] width 405 height 50
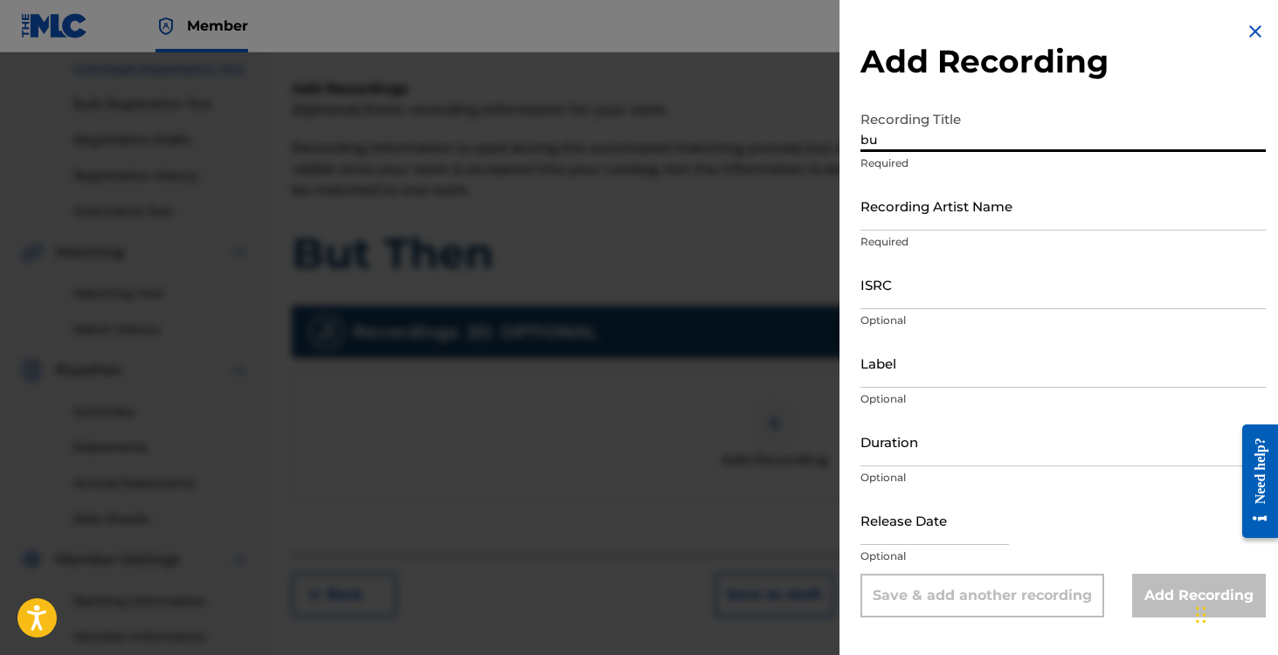
type input "b"
type input "B"
type input "But Then"
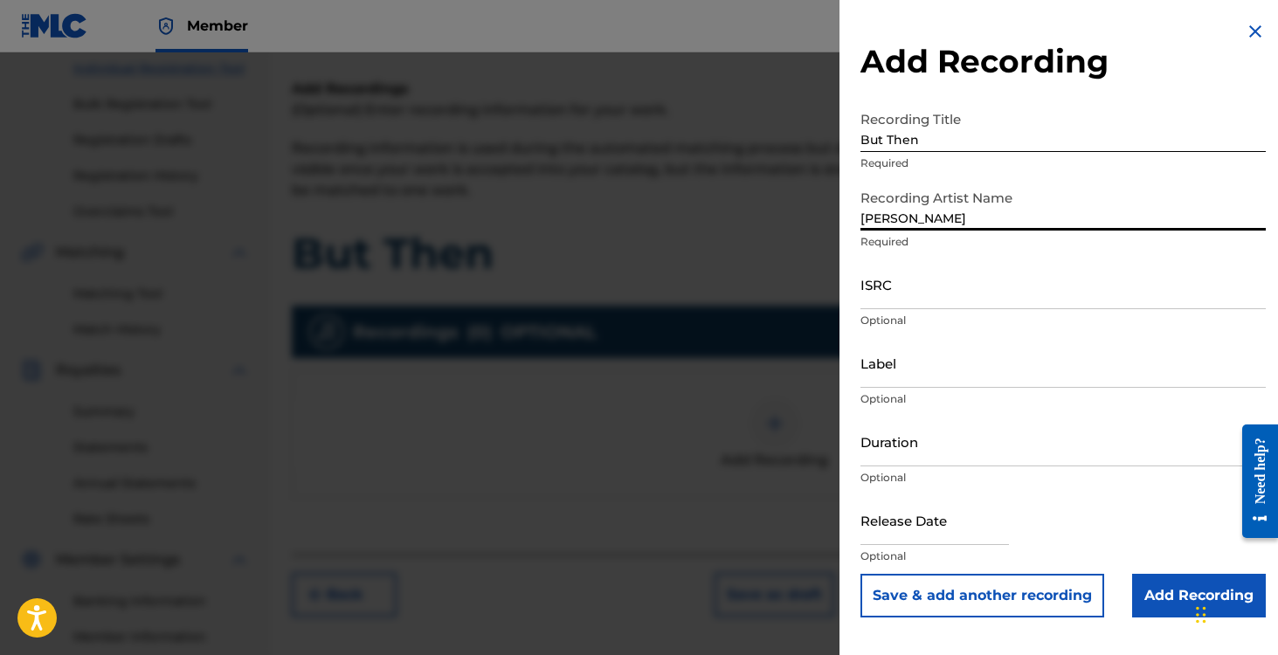
type input "[PERSON_NAME]"
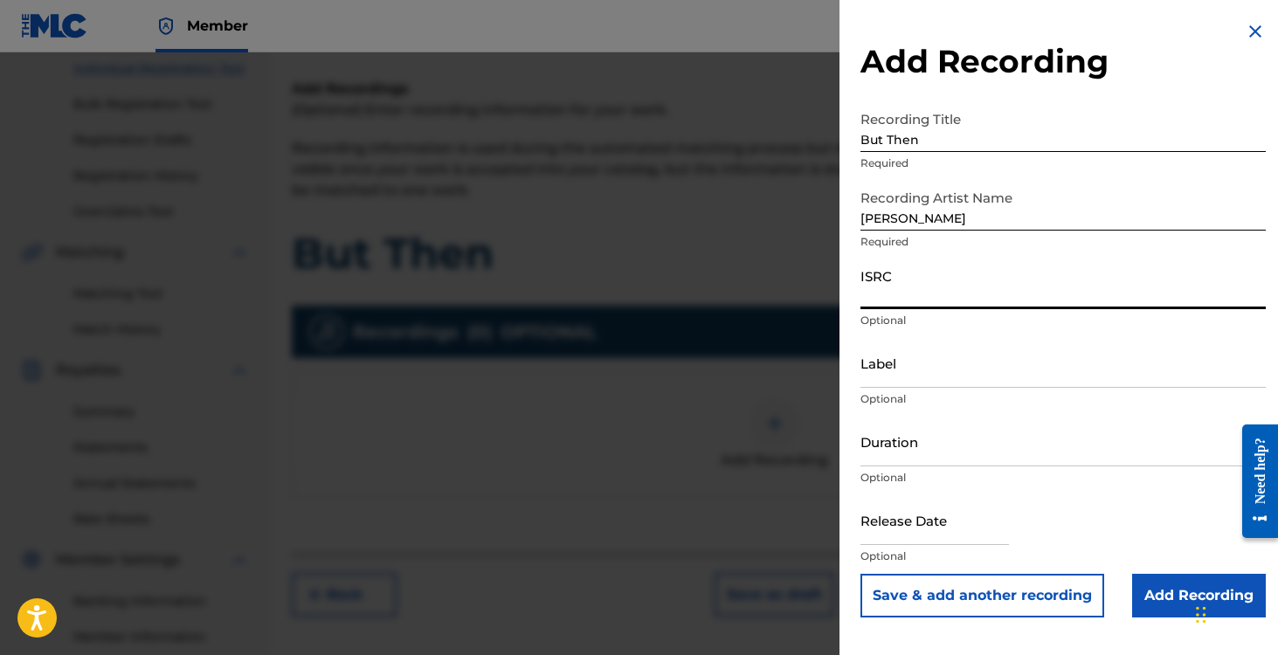
paste input "RUA1H2070947"
type input "RUA1H2070947"
click at [901, 367] on input "Label" at bounding box center [1063, 363] width 405 height 50
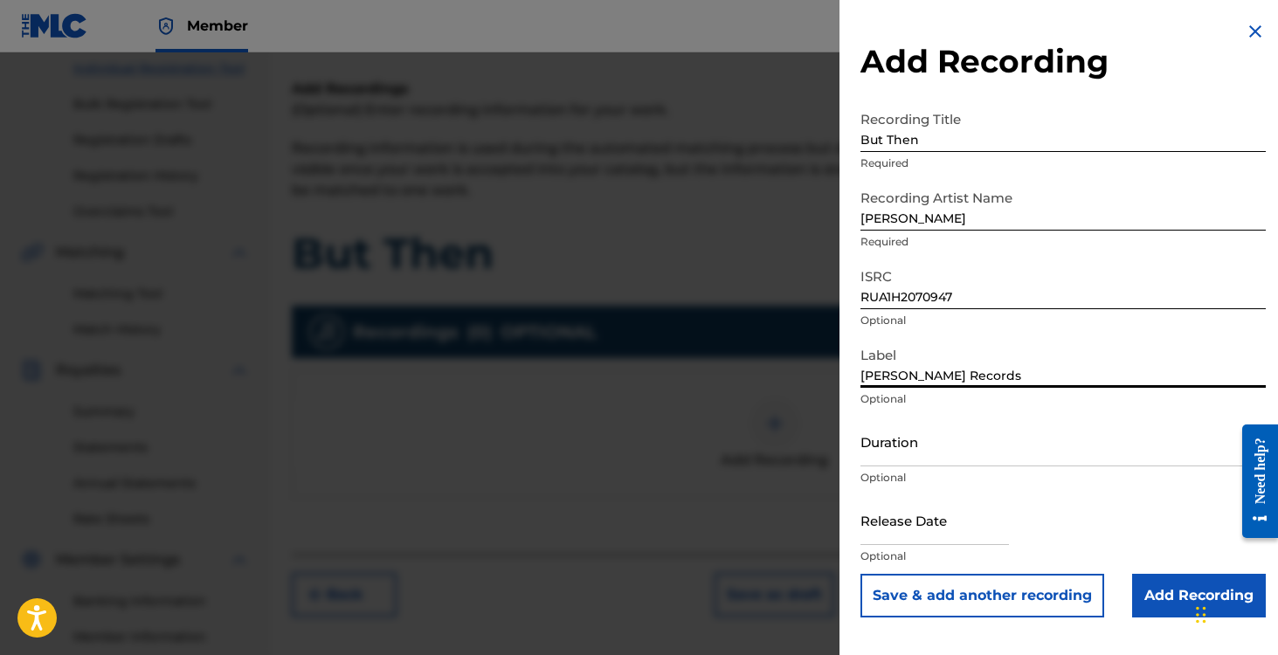
type input "[PERSON_NAME] Records"
click at [946, 451] on input "Duration" at bounding box center [1063, 442] width 405 height 50
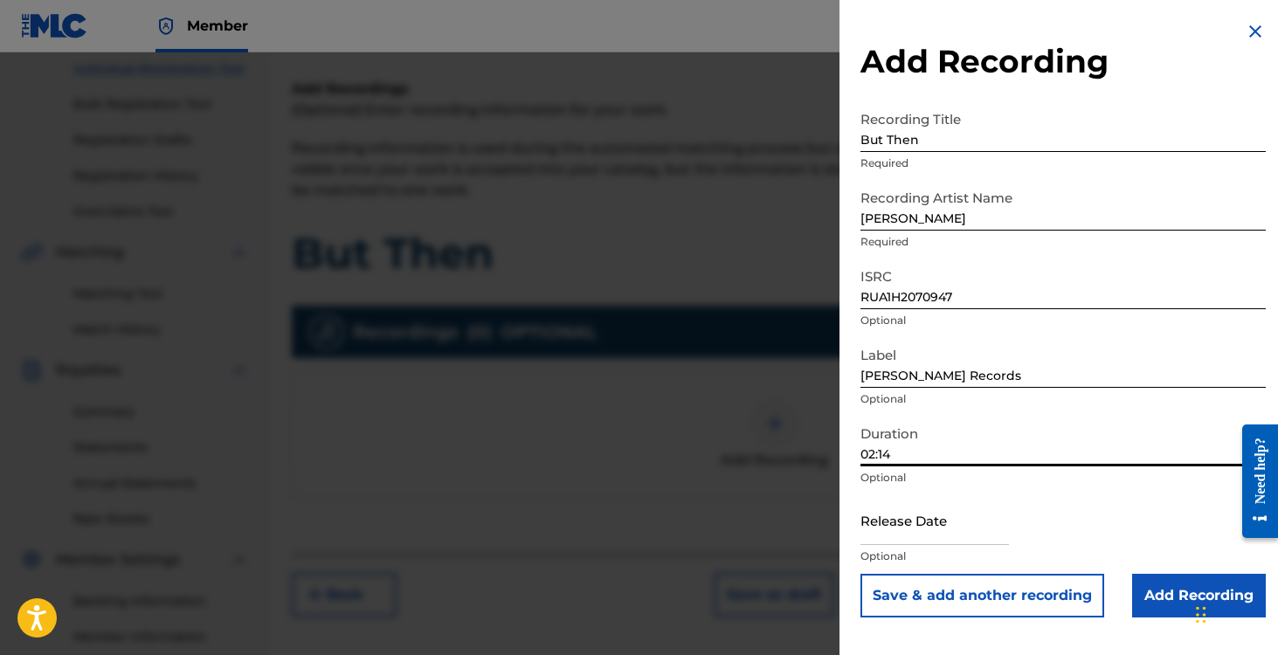
type input "02:14"
click at [952, 517] on input "text" at bounding box center [935, 520] width 149 height 50
select select "7"
select select "2025"
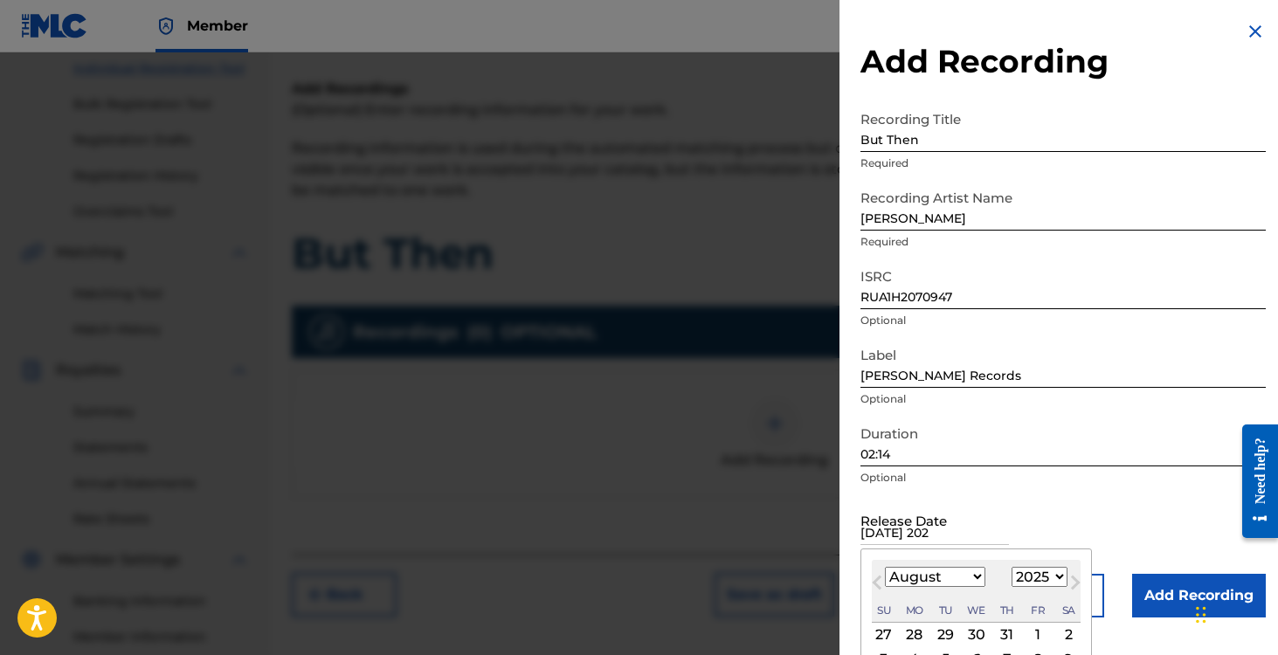
type input "[DATE]"
select select "2"
select select "2020"
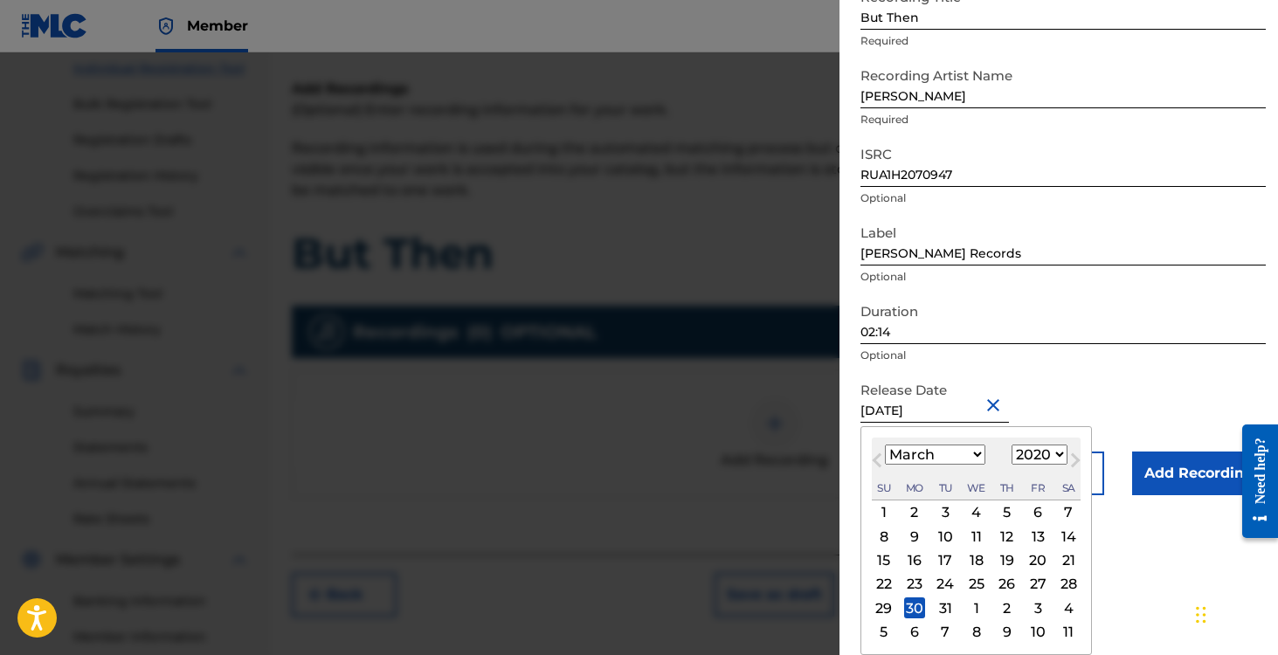
click at [909, 609] on div "30" at bounding box center [914, 608] width 21 height 21
type input "[DATE]"
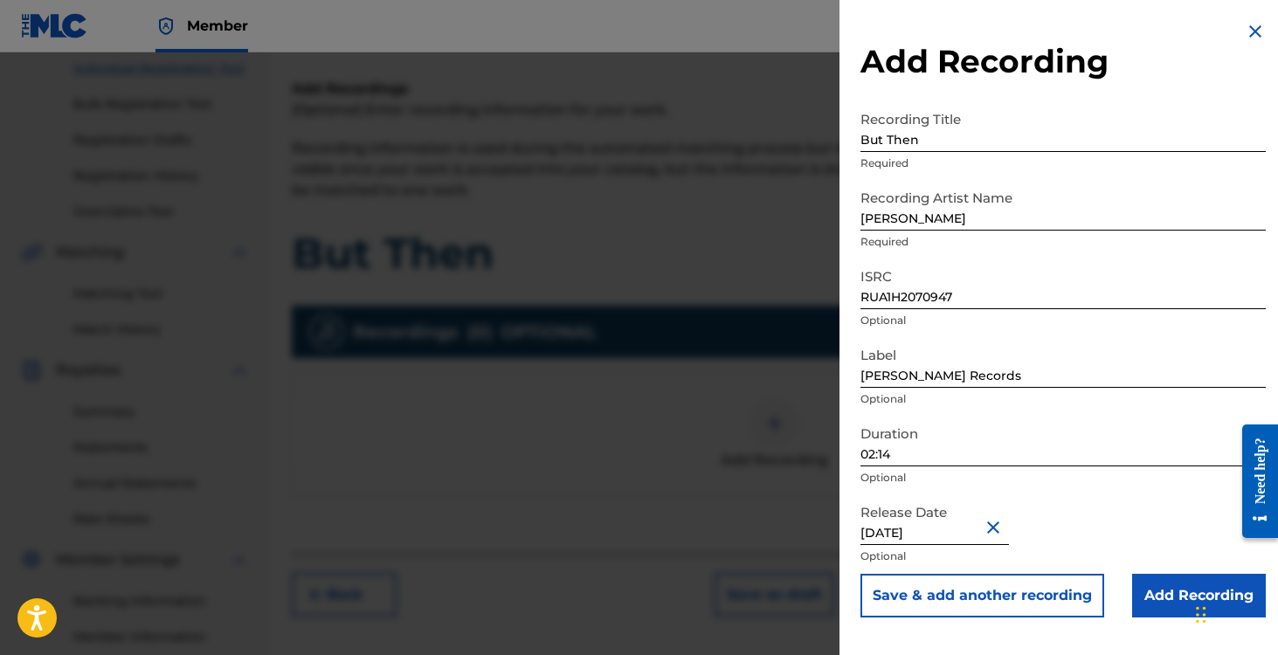
click at [1156, 591] on input "Add Recording" at bounding box center [1199, 596] width 134 height 44
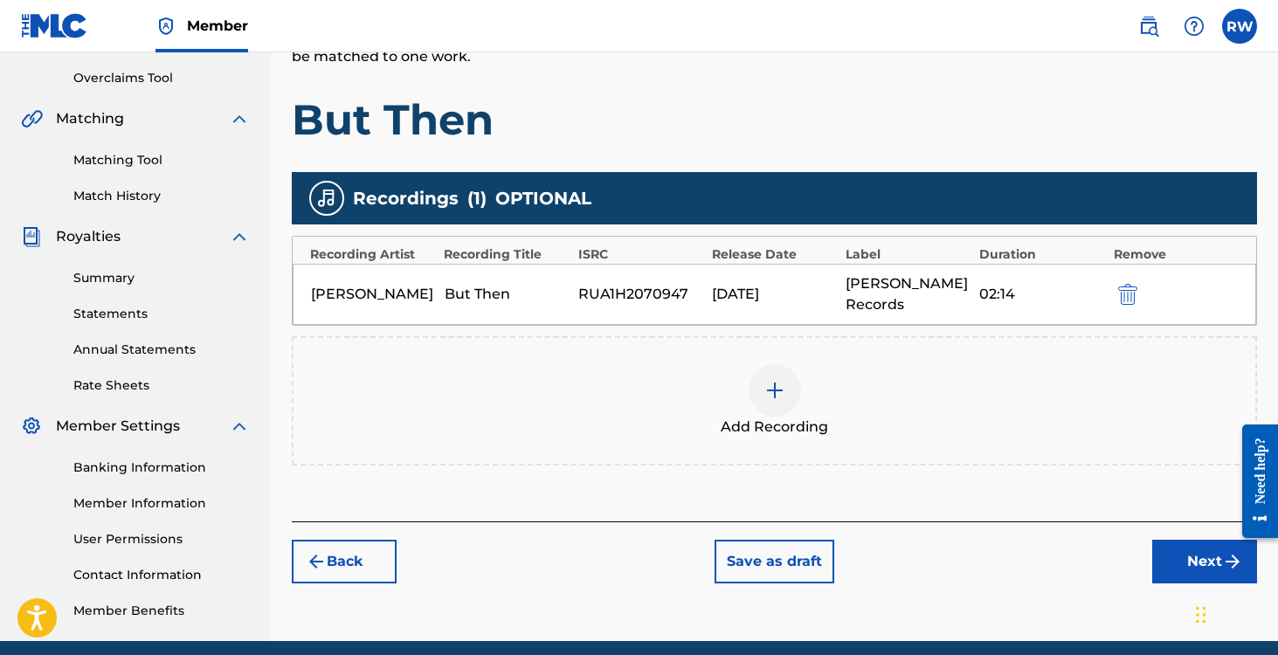
scroll to position [428, 0]
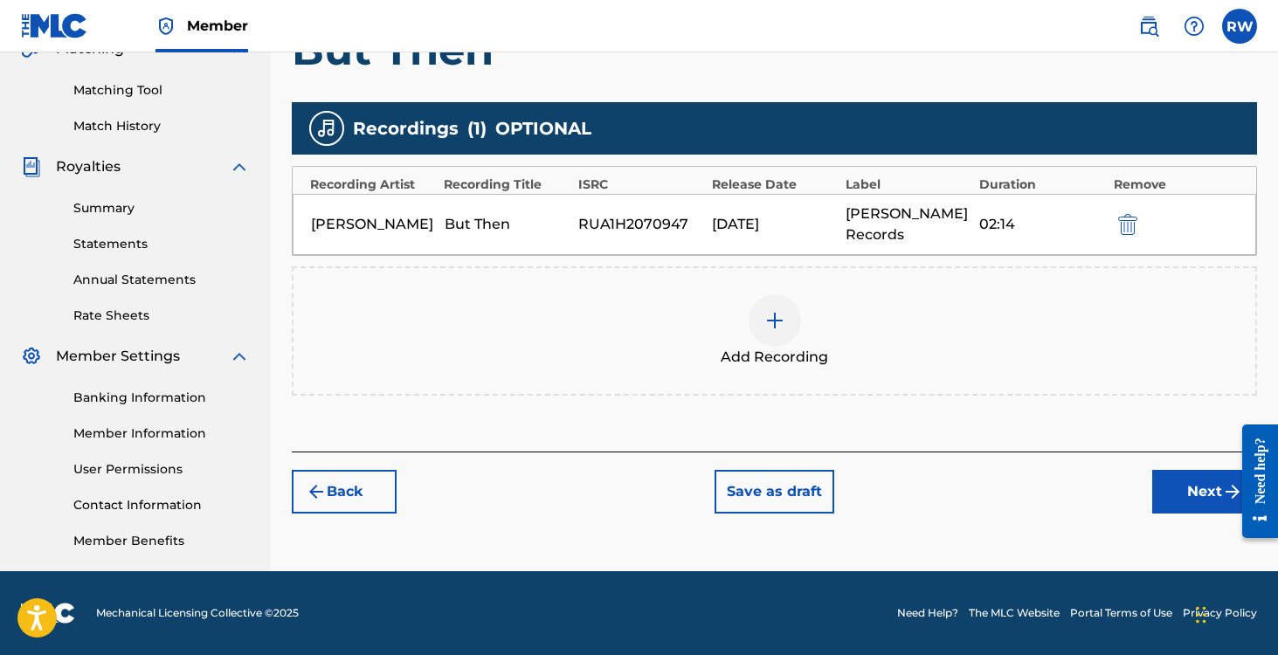
click at [1178, 481] on button "Next" at bounding box center [1204, 492] width 105 height 44
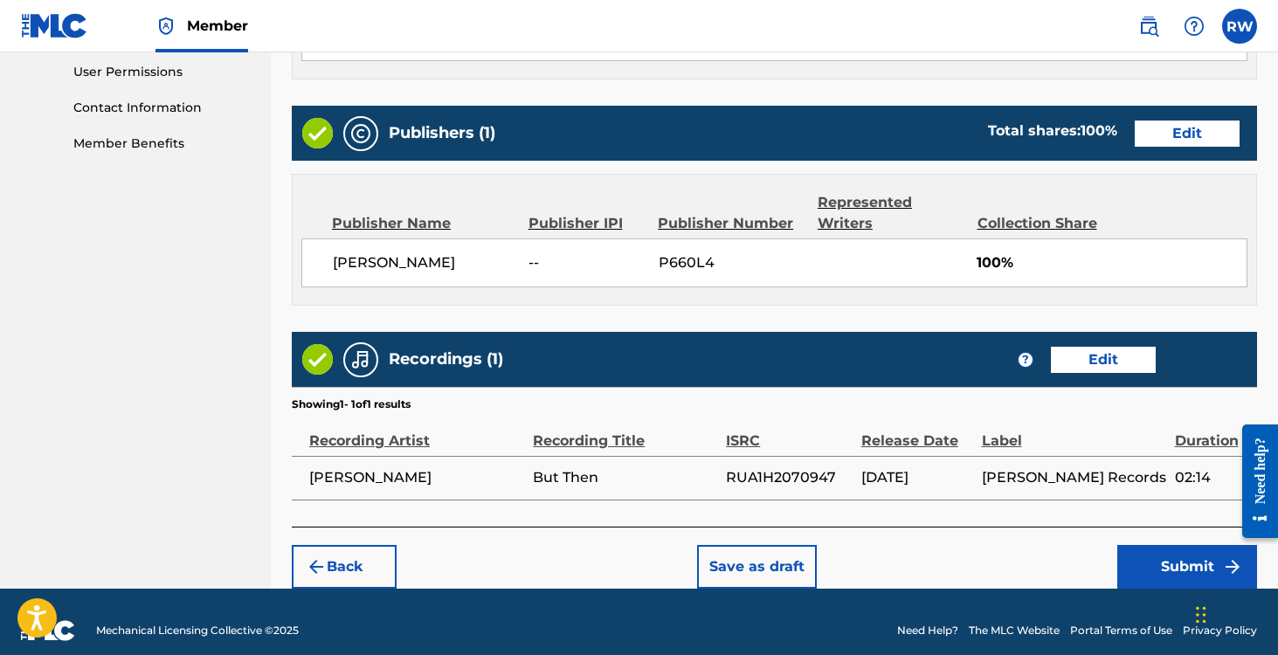
scroll to position [841, 0]
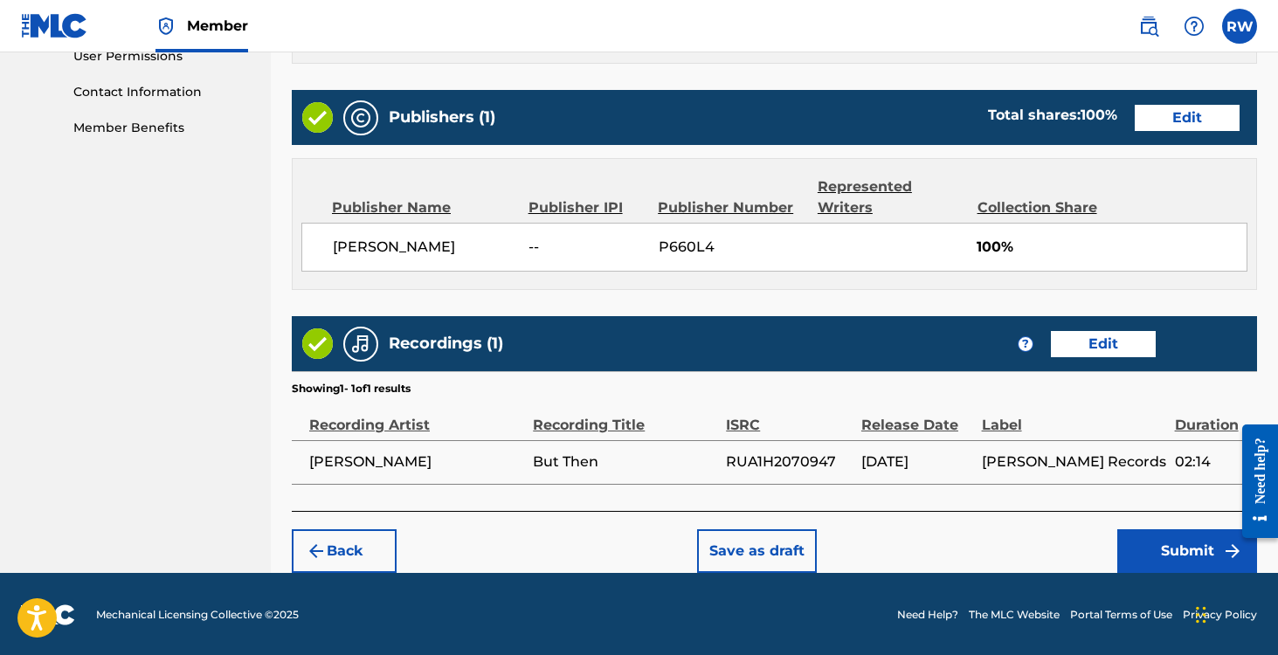
click at [1179, 550] on button "Submit" at bounding box center [1187, 551] width 140 height 44
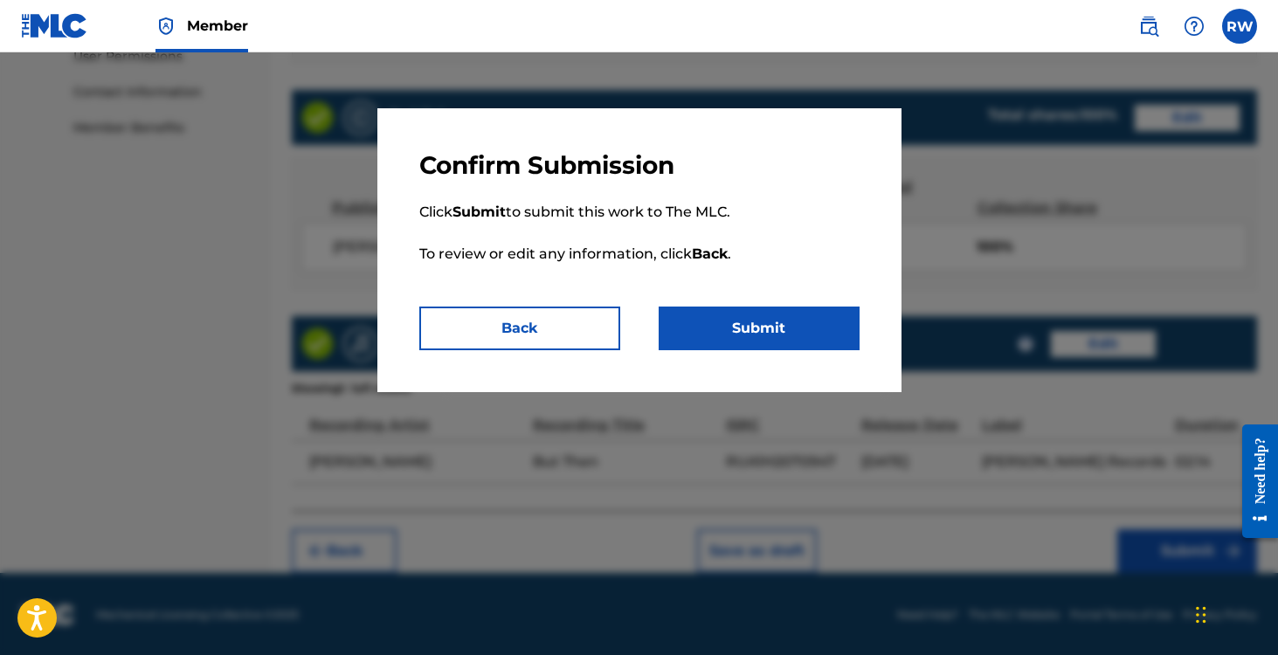
click at [737, 322] on button "Submit" at bounding box center [759, 329] width 201 height 44
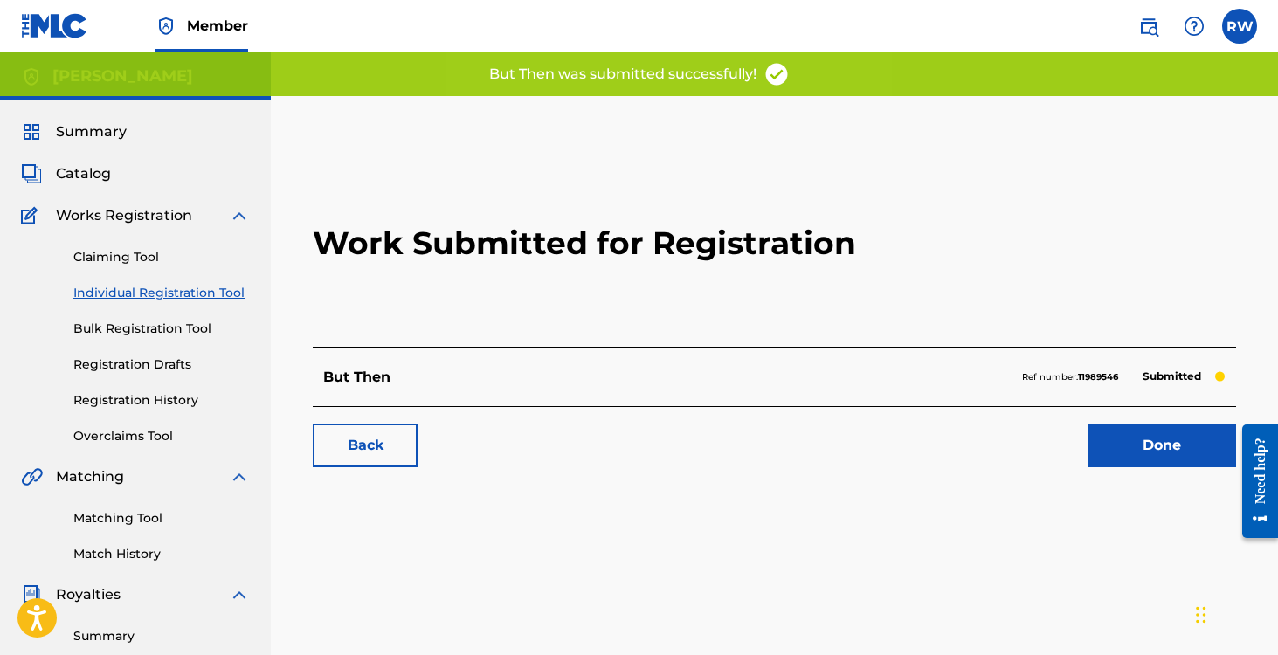
click at [1146, 426] on link "Done" at bounding box center [1162, 446] width 149 height 44
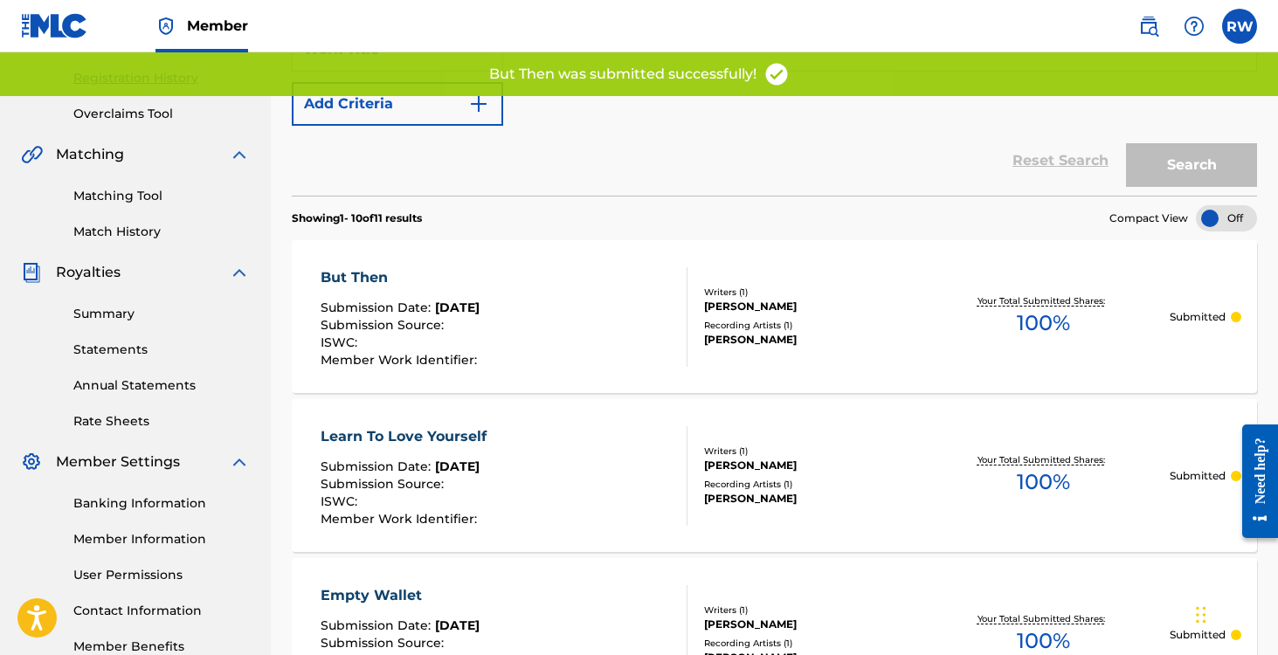
scroll to position [472, 0]
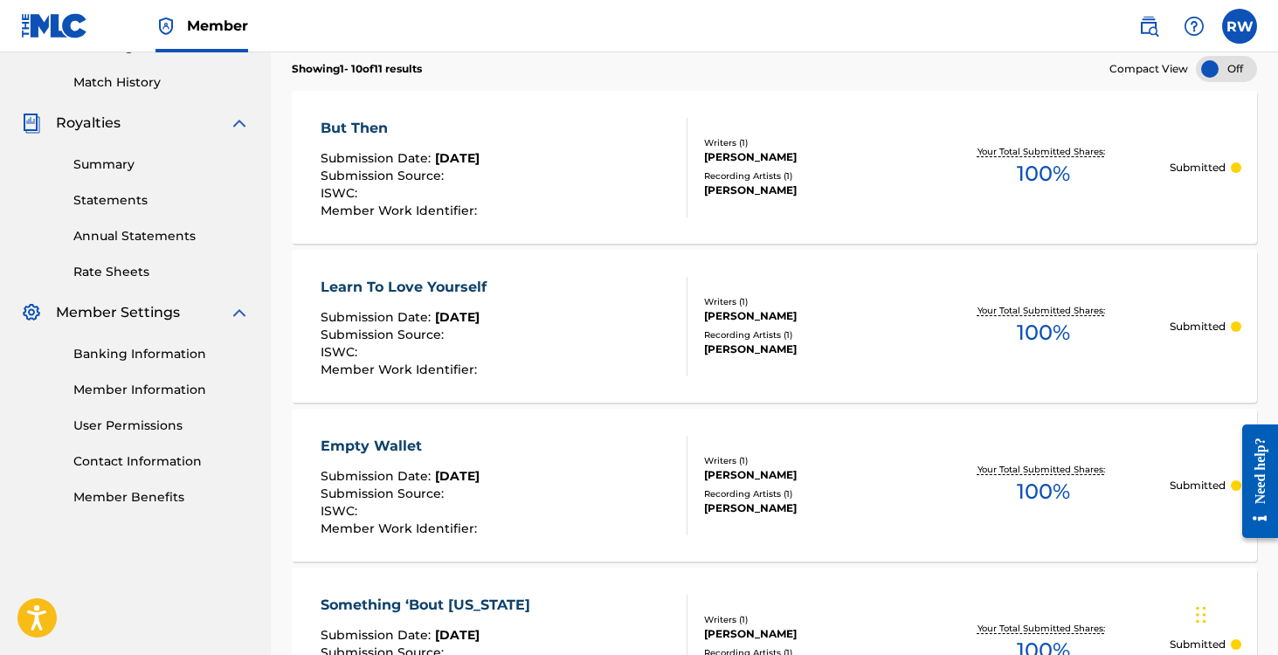
click at [439, 289] on div "Learn To Love Yourself" at bounding box center [408, 287] width 175 height 21
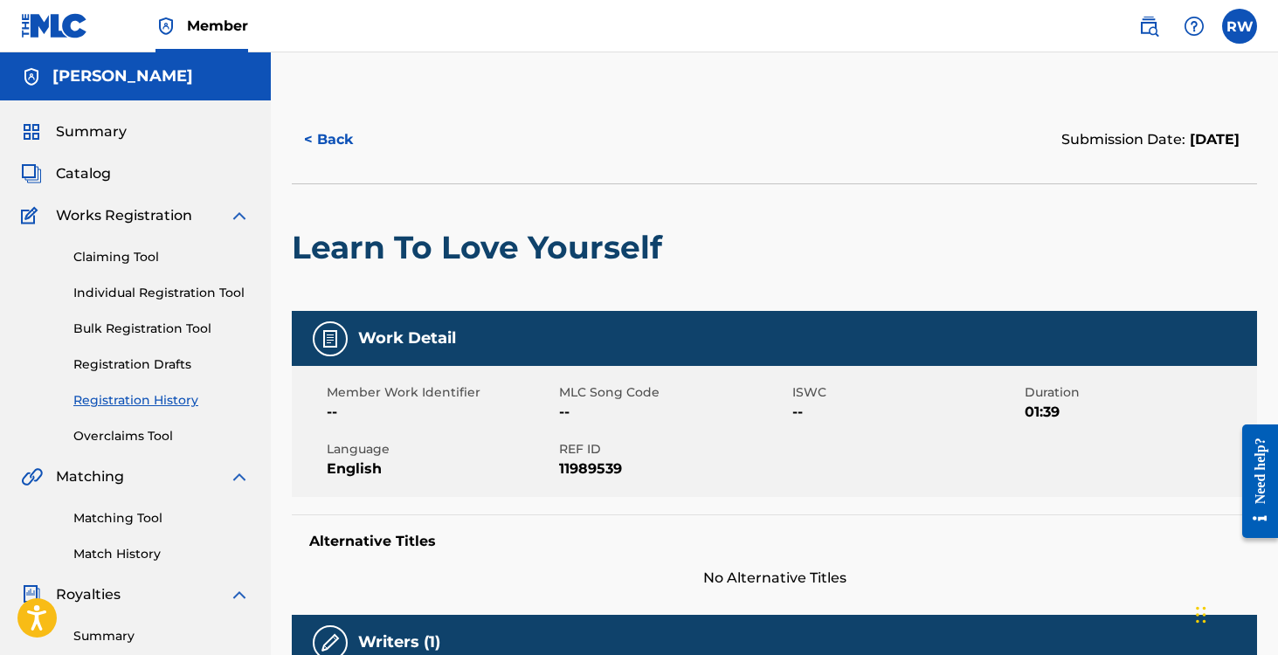
click at [446, 352] on div "Work Detail" at bounding box center [774, 338] width 965 height 55
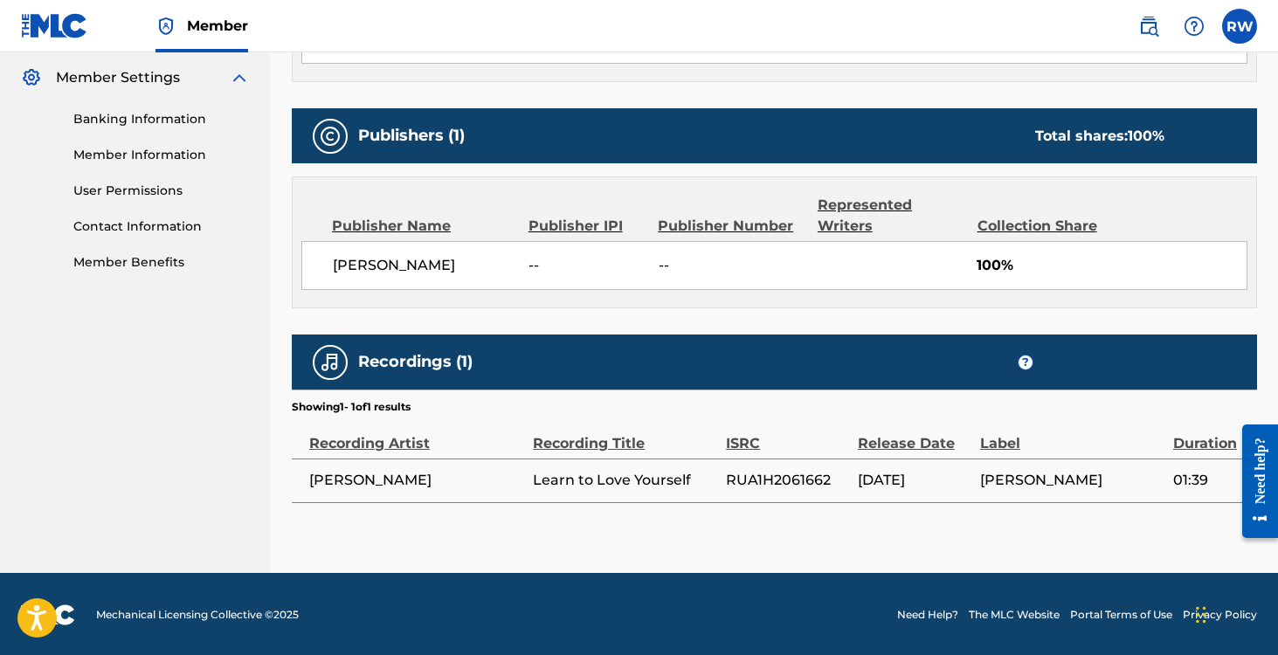
click at [1204, 472] on span "01:39" at bounding box center [1210, 480] width 75 height 21
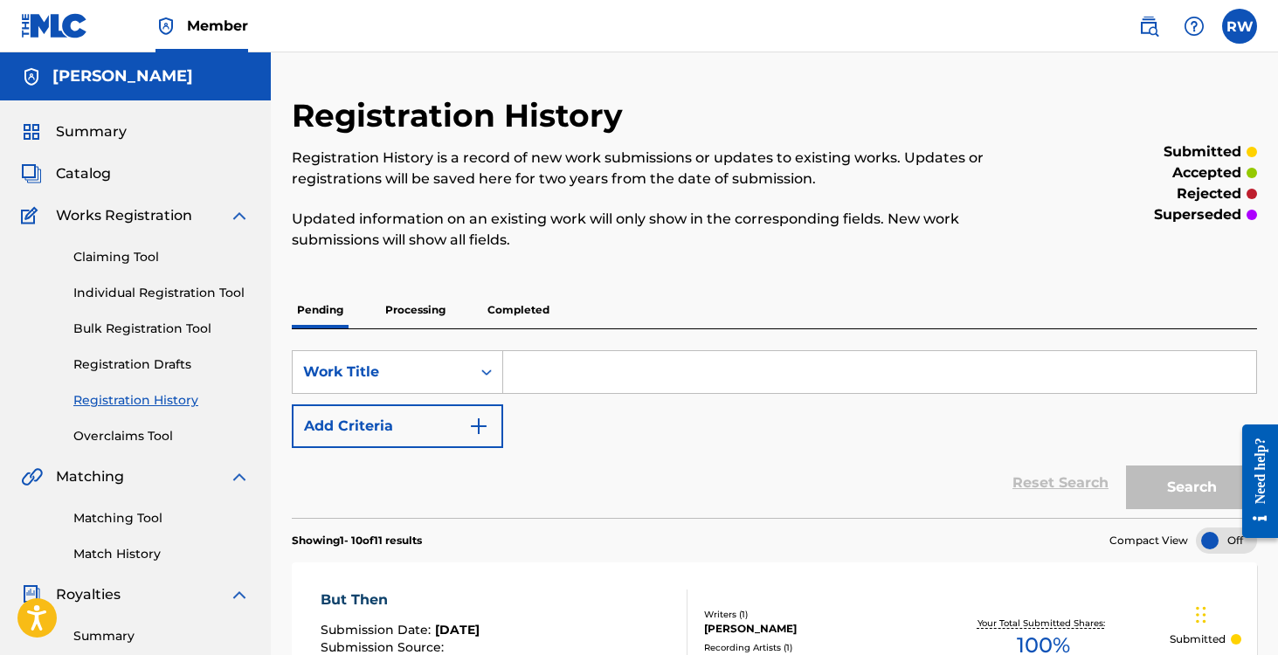
click at [111, 294] on link "Individual Registration Tool" at bounding box center [161, 293] width 176 height 18
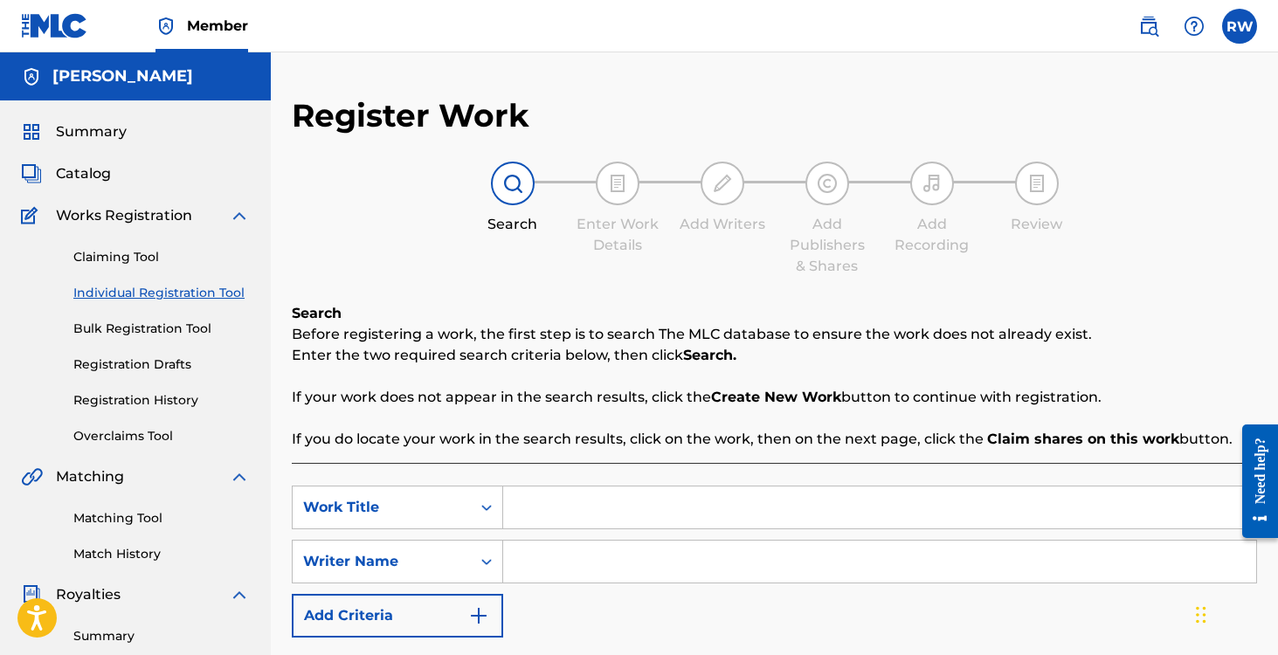
click at [618, 495] on input "Search Form" at bounding box center [879, 508] width 753 height 42
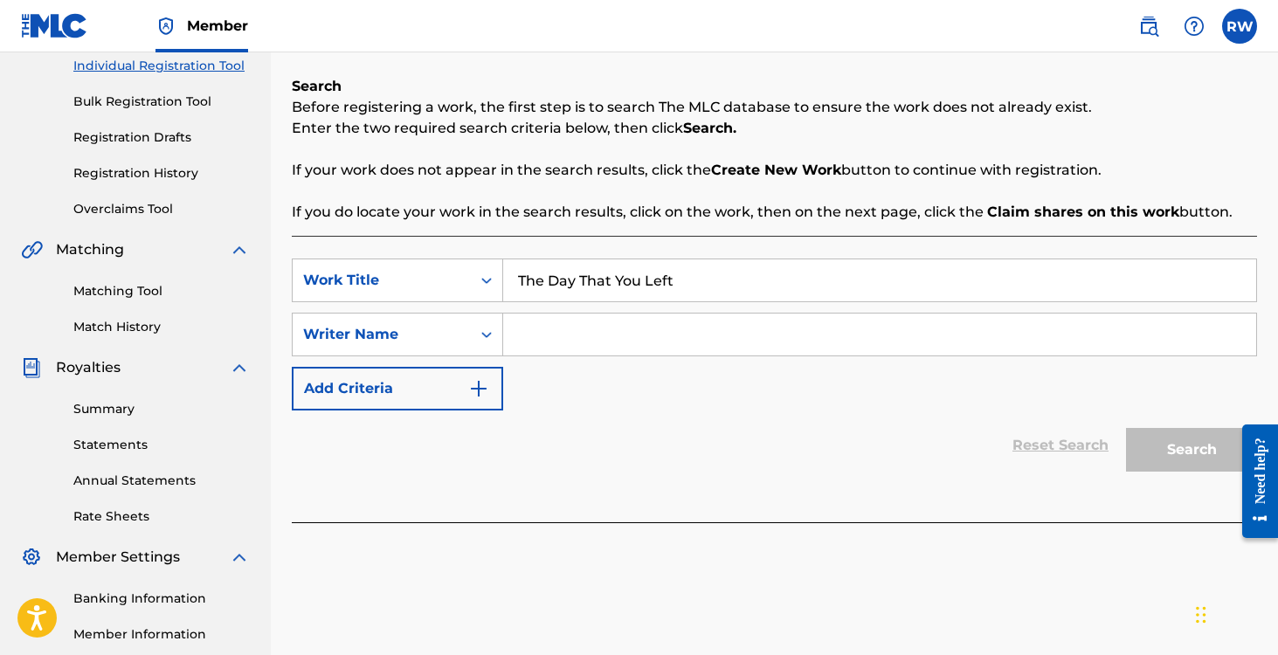
scroll to position [271, 0]
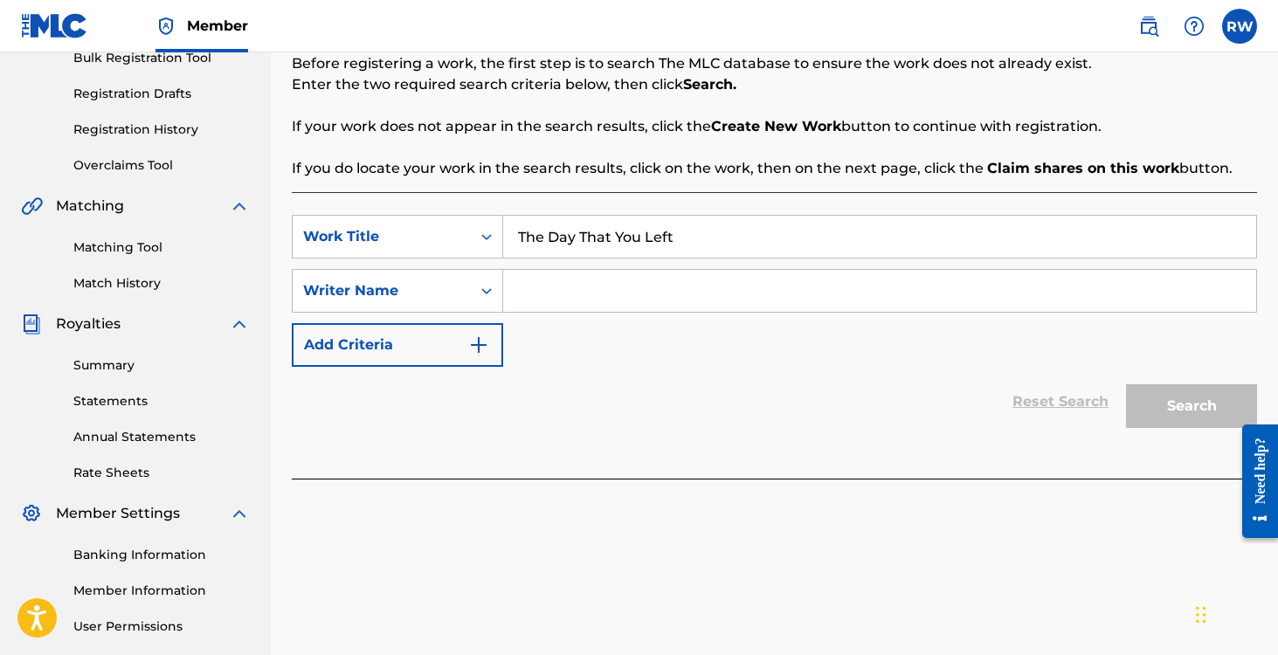
type input "The Day That You Left"
click at [563, 281] on input "Search Form" at bounding box center [879, 291] width 753 height 42
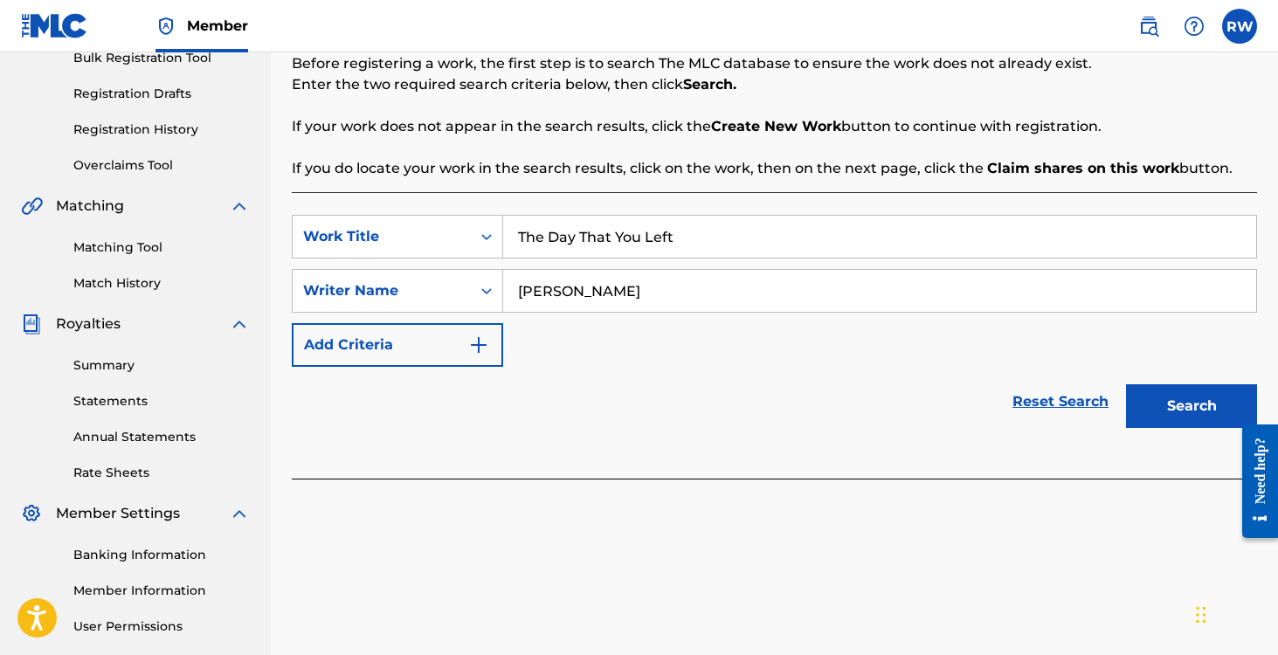
type input "[PERSON_NAME]"
click at [1156, 412] on button "Search" at bounding box center [1191, 406] width 131 height 44
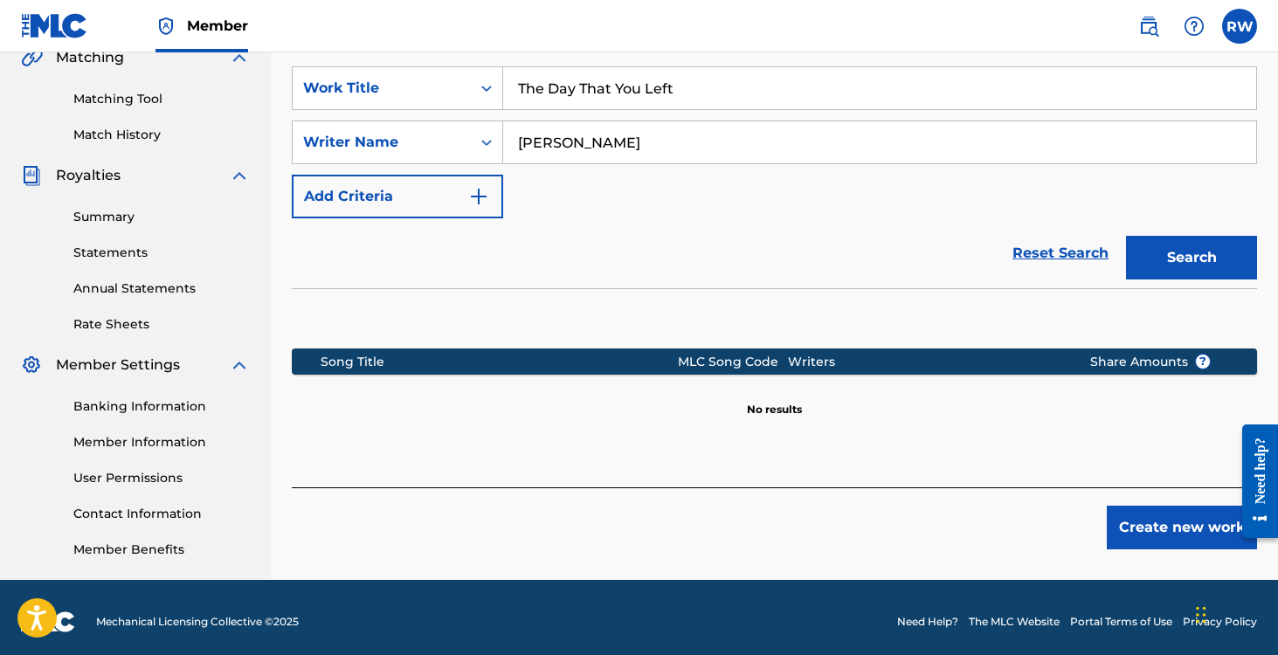
scroll to position [428, 0]
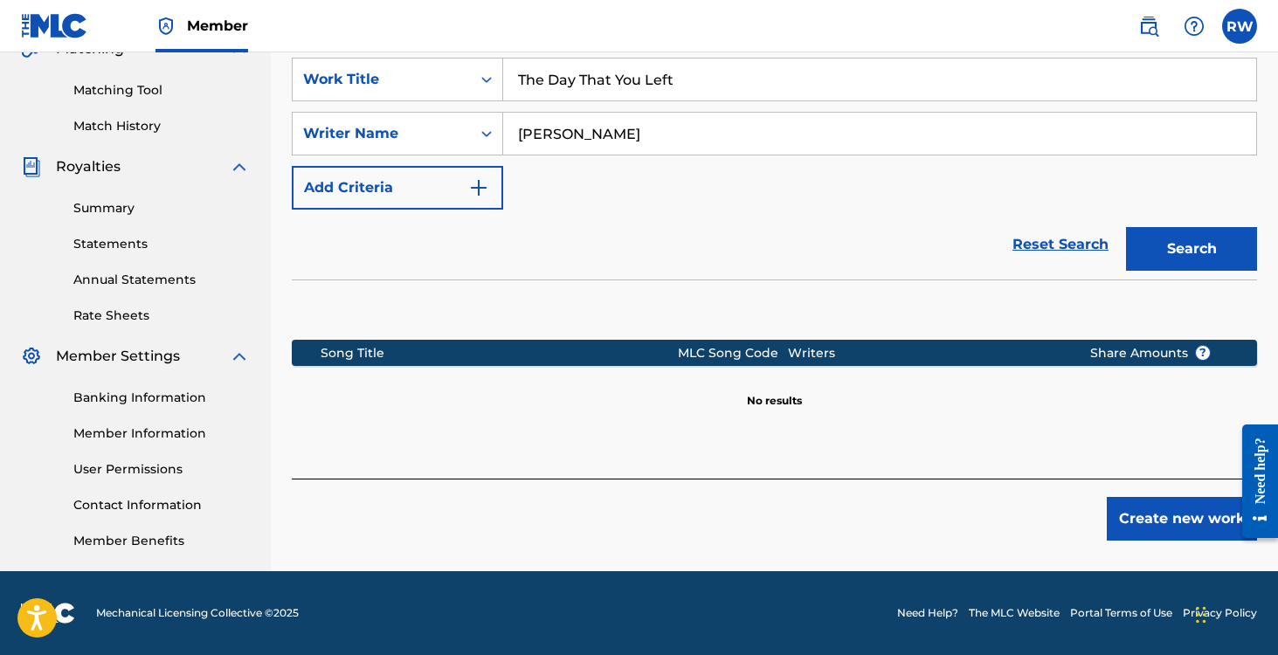
click at [1167, 515] on button "Create new work" at bounding box center [1182, 519] width 150 height 44
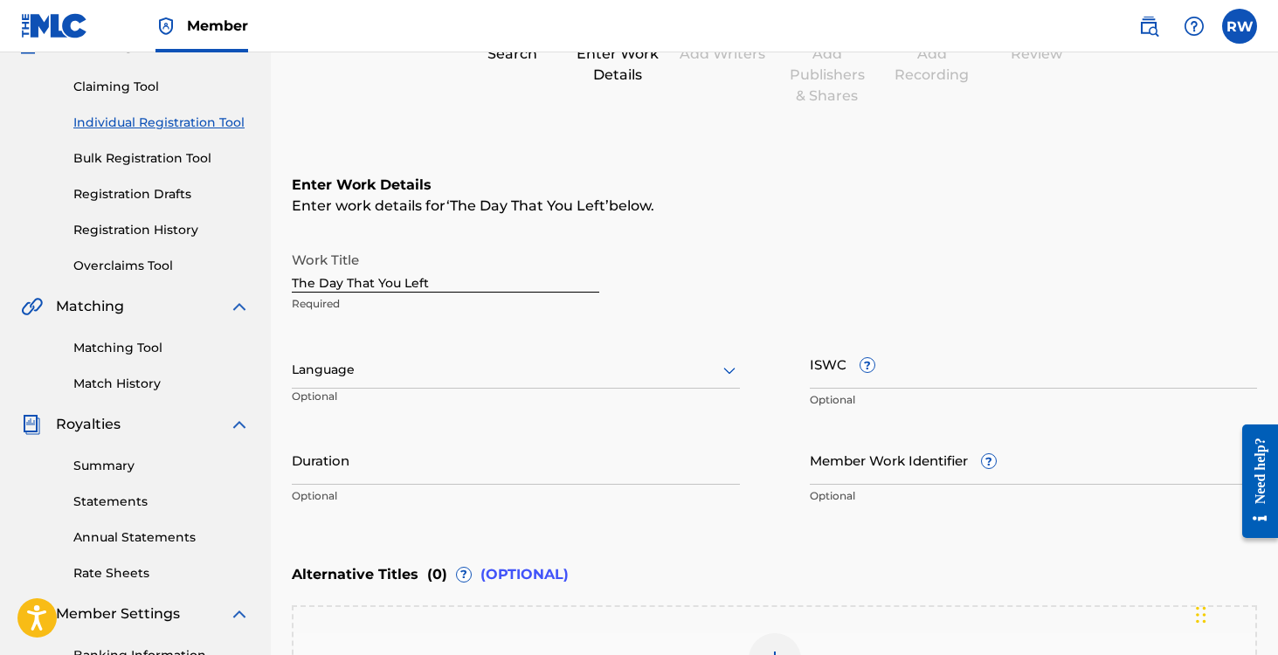
scroll to position [128, 0]
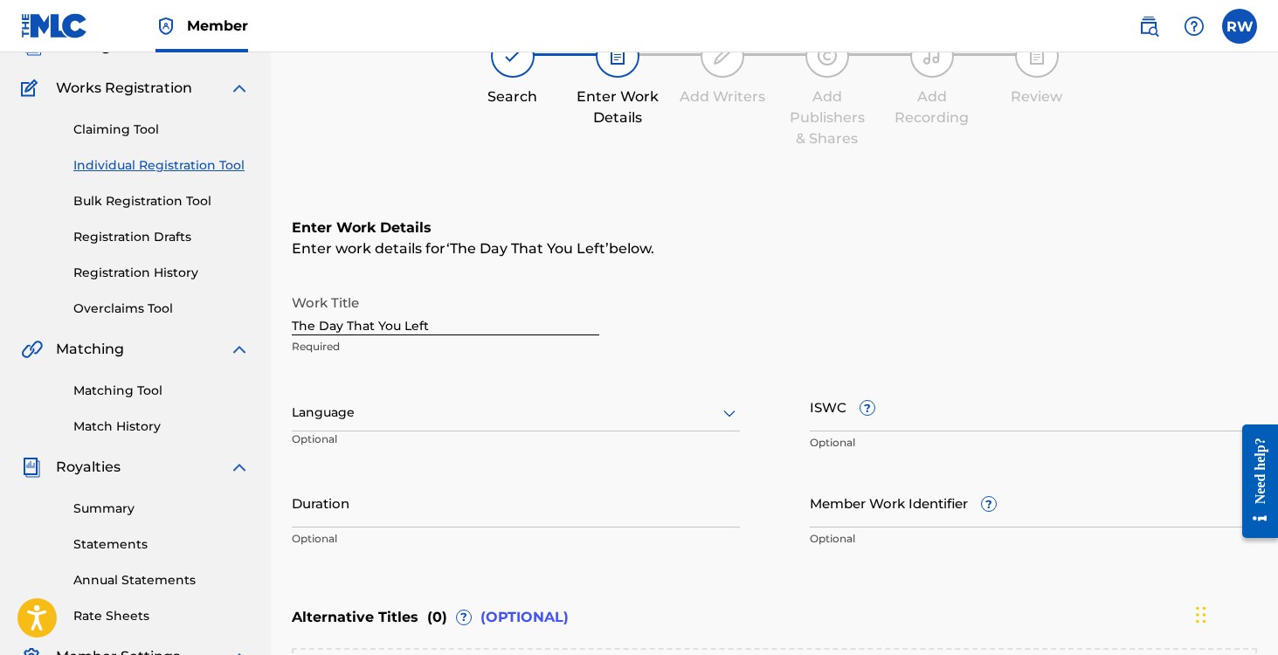
click at [383, 411] on div at bounding box center [516, 413] width 448 height 22
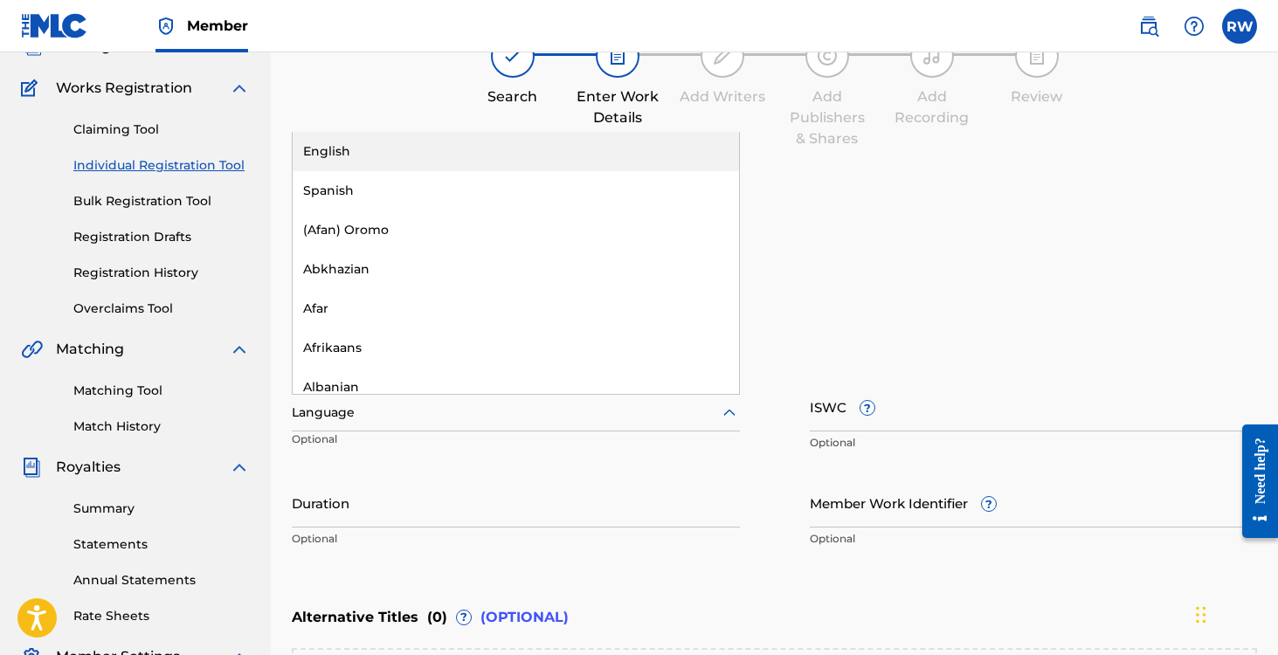
click at [347, 159] on div "English" at bounding box center [516, 151] width 446 height 39
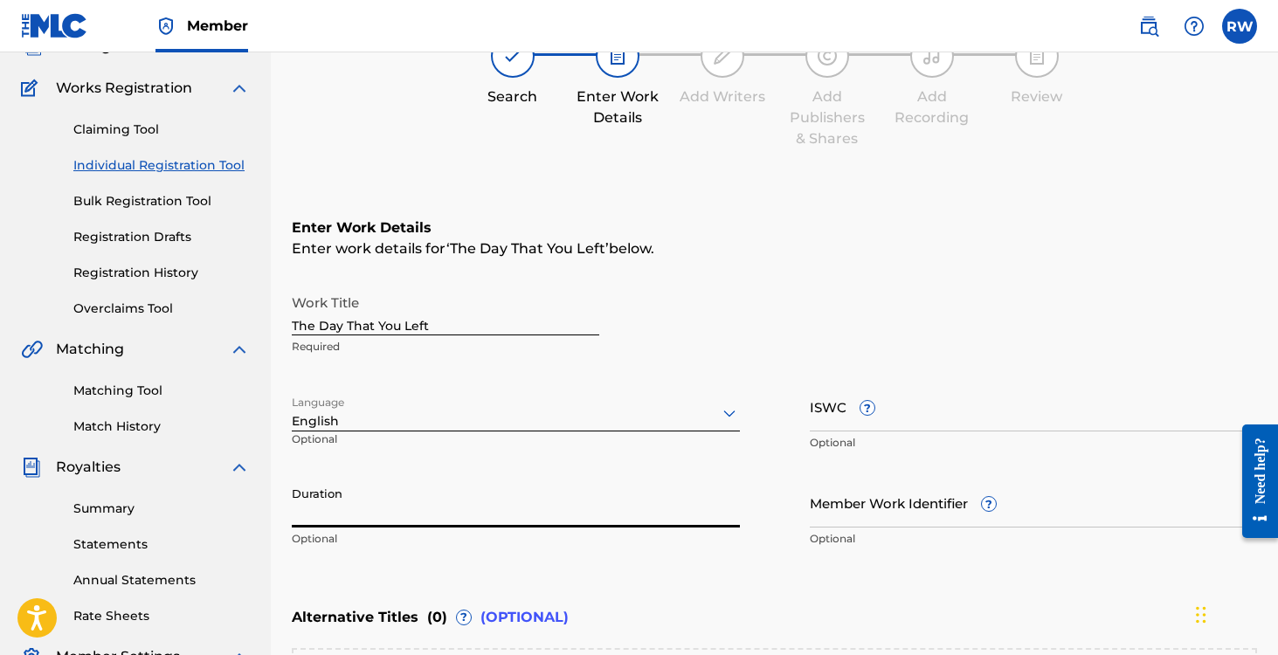
click at [397, 508] on input "Duration" at bounding box center [516, 503] width 448 height 50
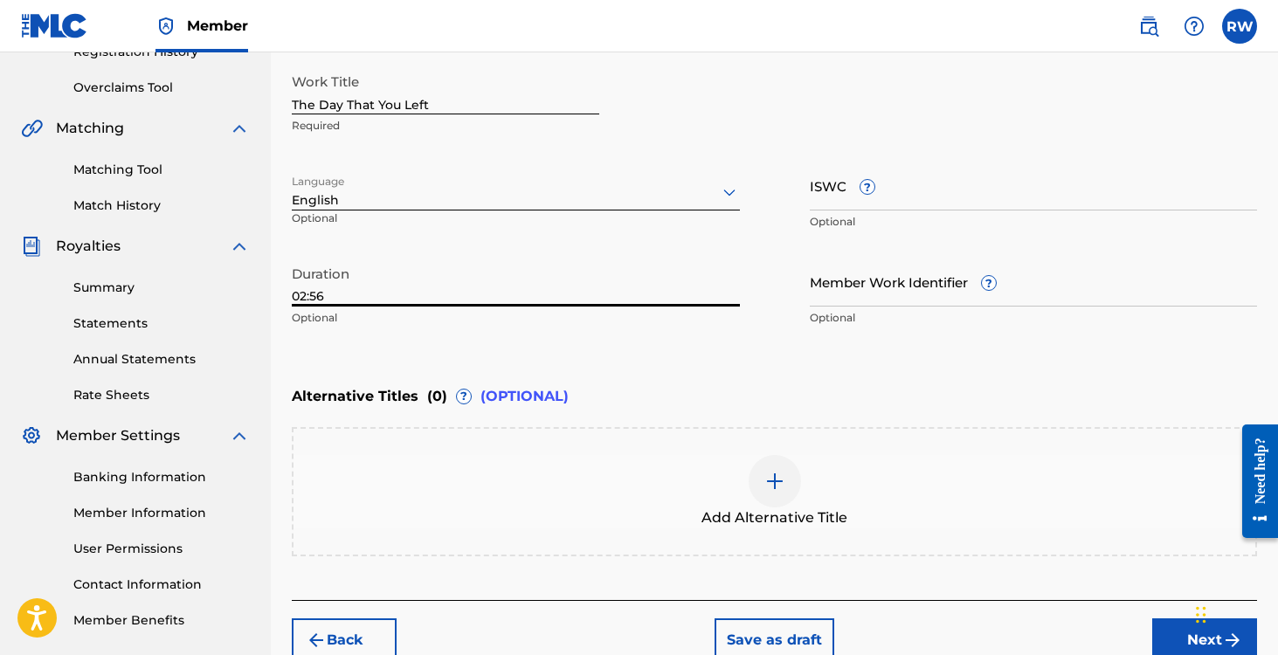
scroll to position [427, 0]
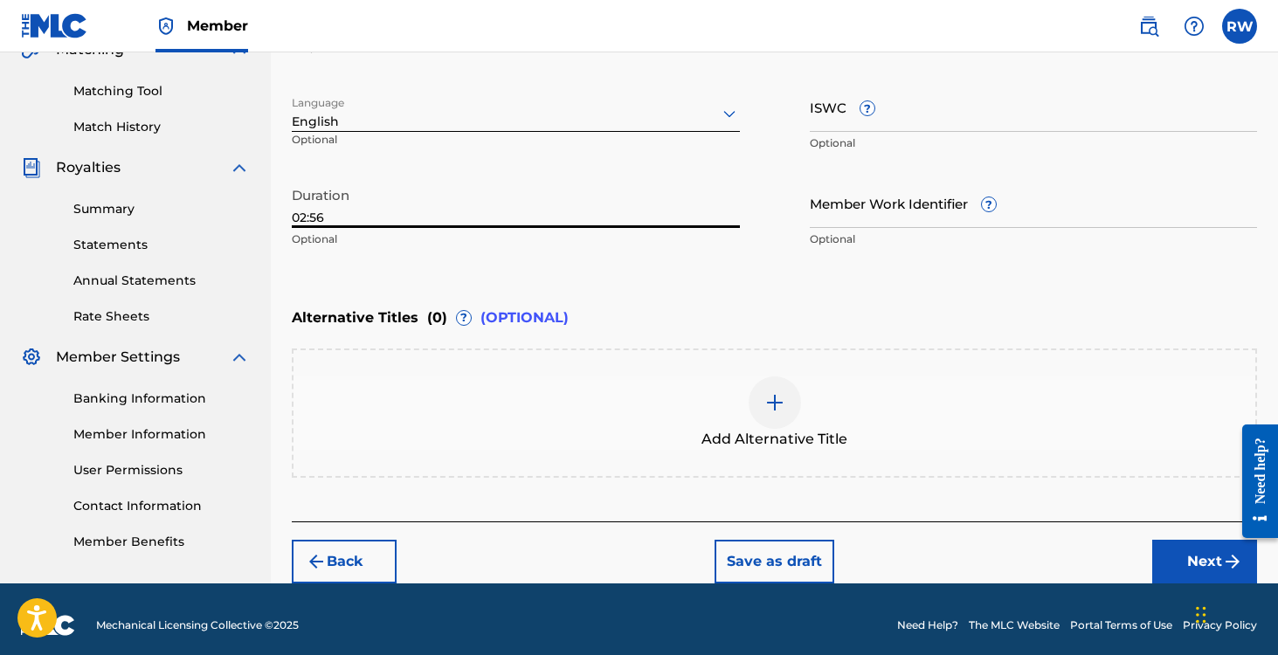
type input "02:56"
click at [1194, 561] on button "Next" at bounding box center [1204, 562] width 105 height 44
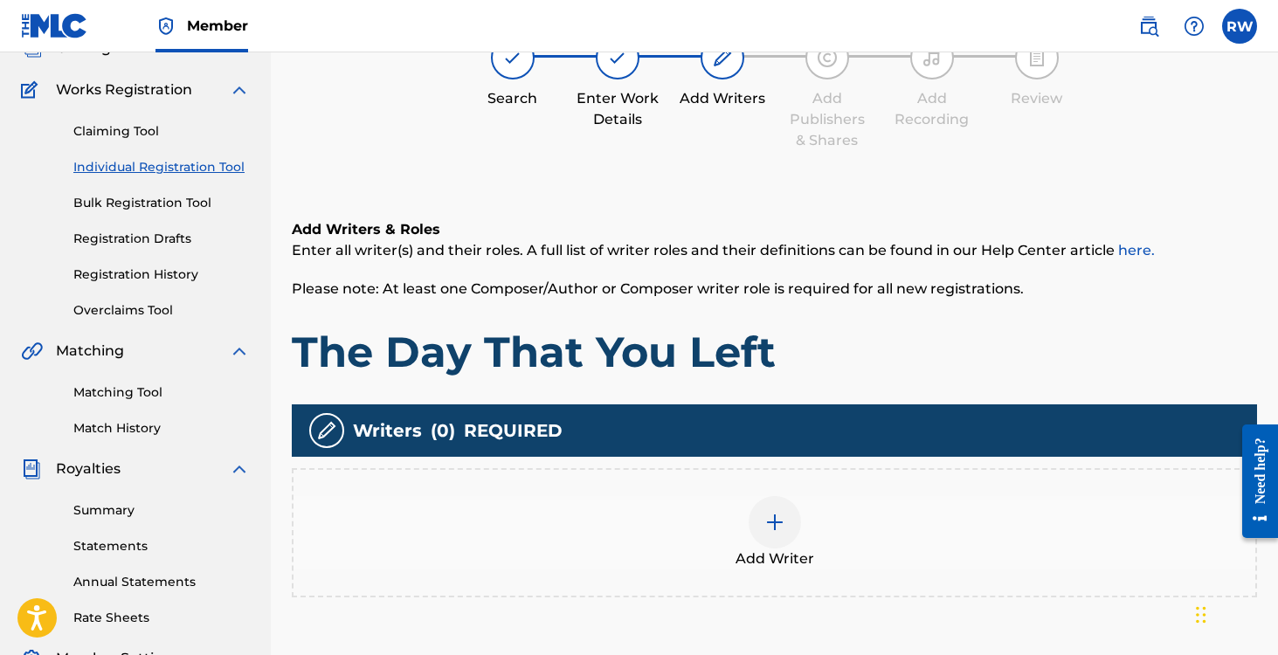
scroll to position [79, 0]
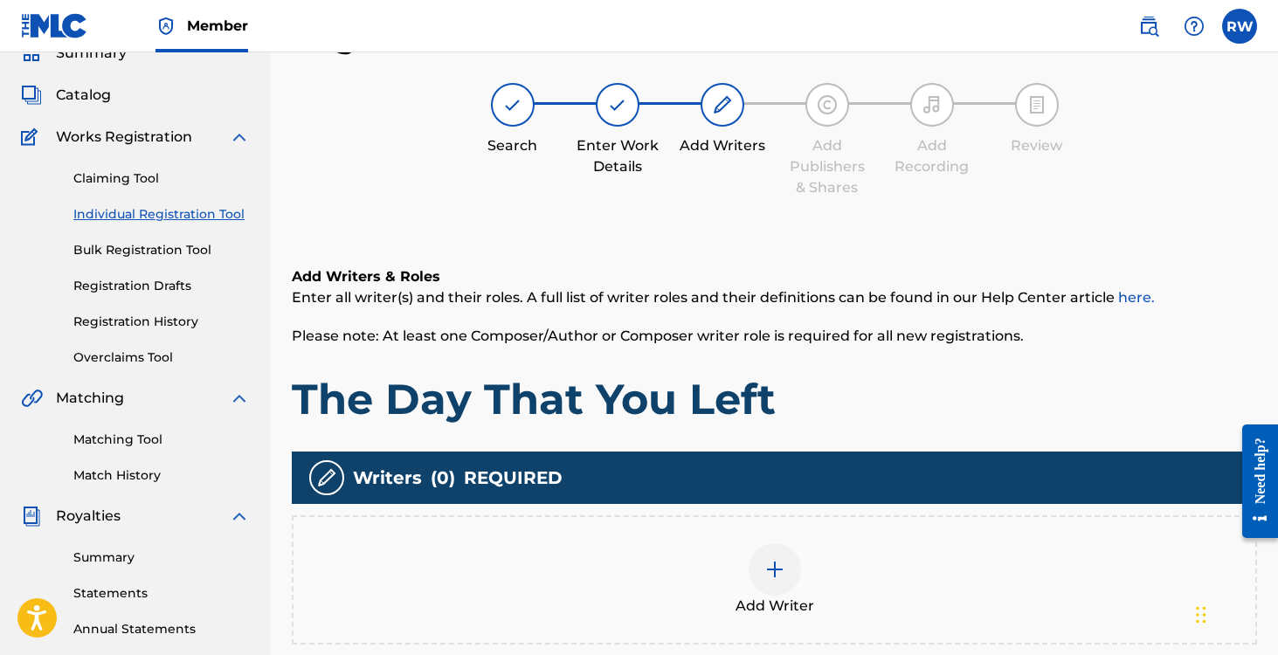
click at [778, 591] on div at bounding box center [775, 569] width 52 height 52
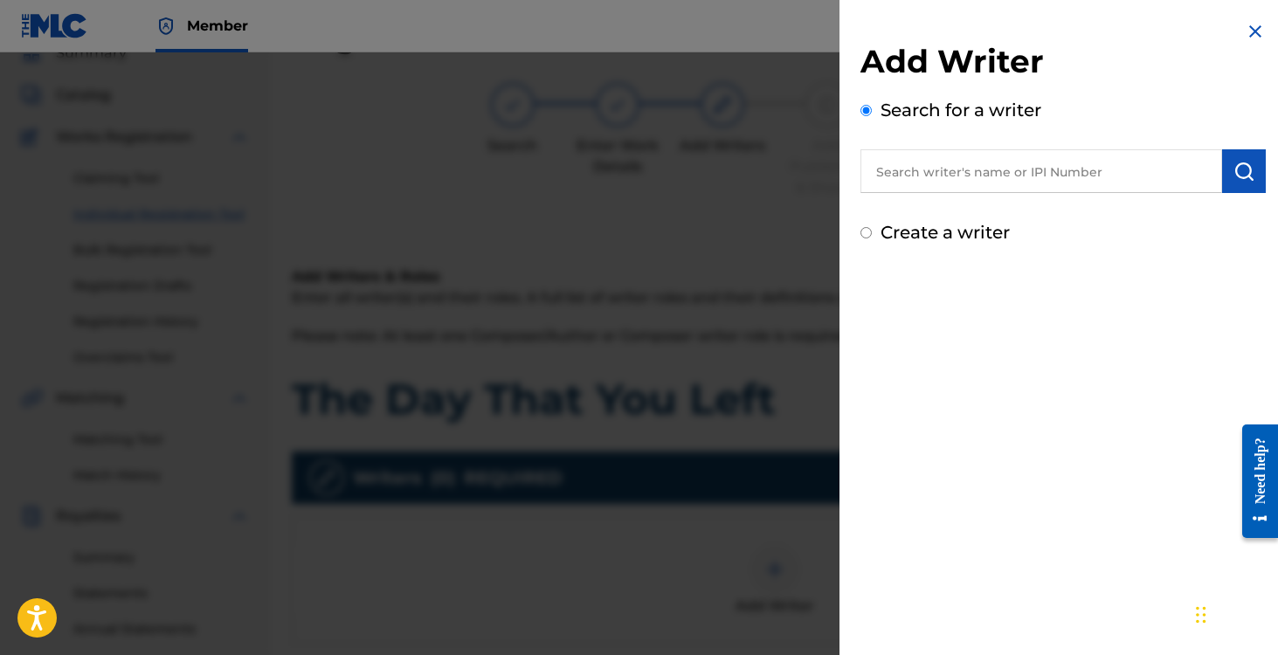
click at [863, 231] on input "Create a writer" at bounding box center [866, 232] width 11 height 11
radio input "false"
radio input "true"
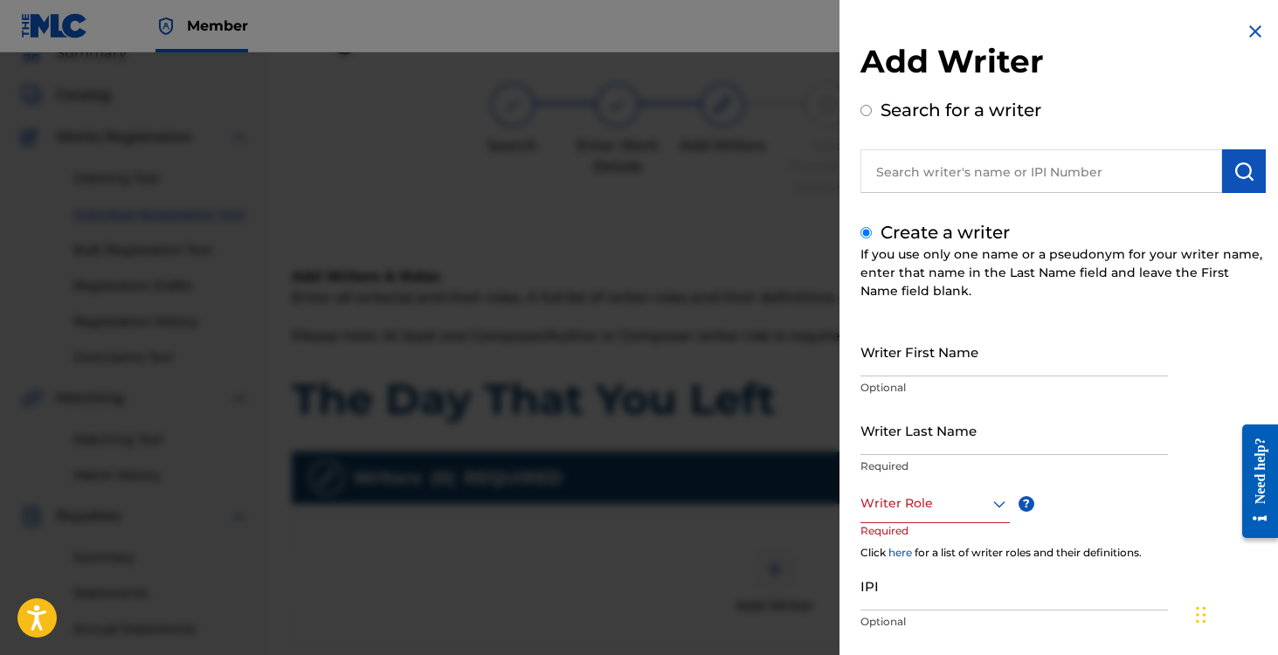
click at [926, 353] on input "Writer First Name" at bounding box center [1015, 352] width 308 height 50
type input "[PERSON_NAME]"
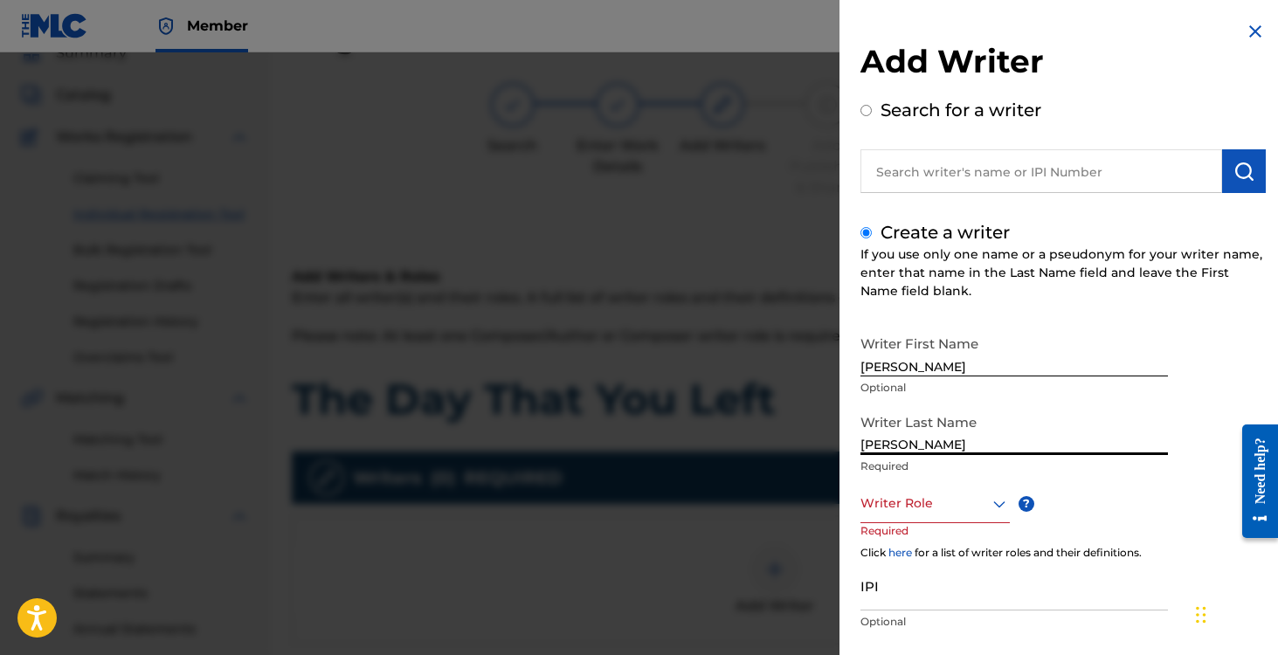
type input "[PERSON_NAME]"
click at [954, 506] on div "Writer Role" at bounding box center [935, 503] width 149 height 39
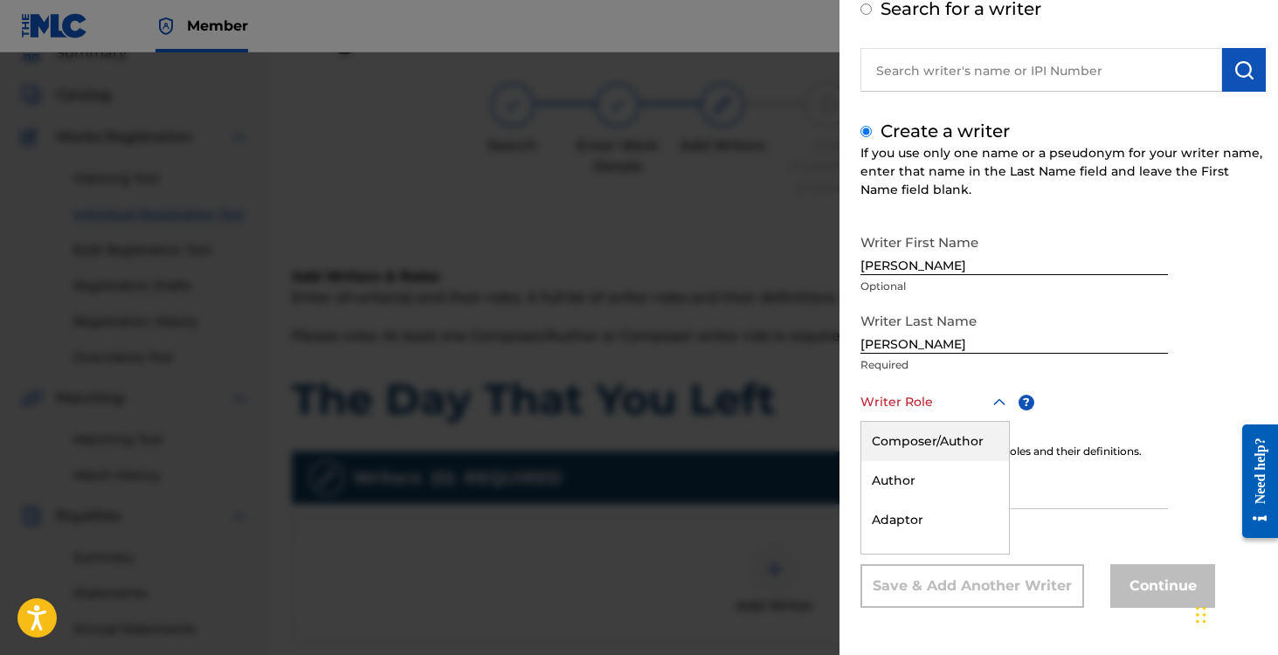
click at [941, 447] on div "Composer/Author" at bounding box center [935, 441] width 148 height 39
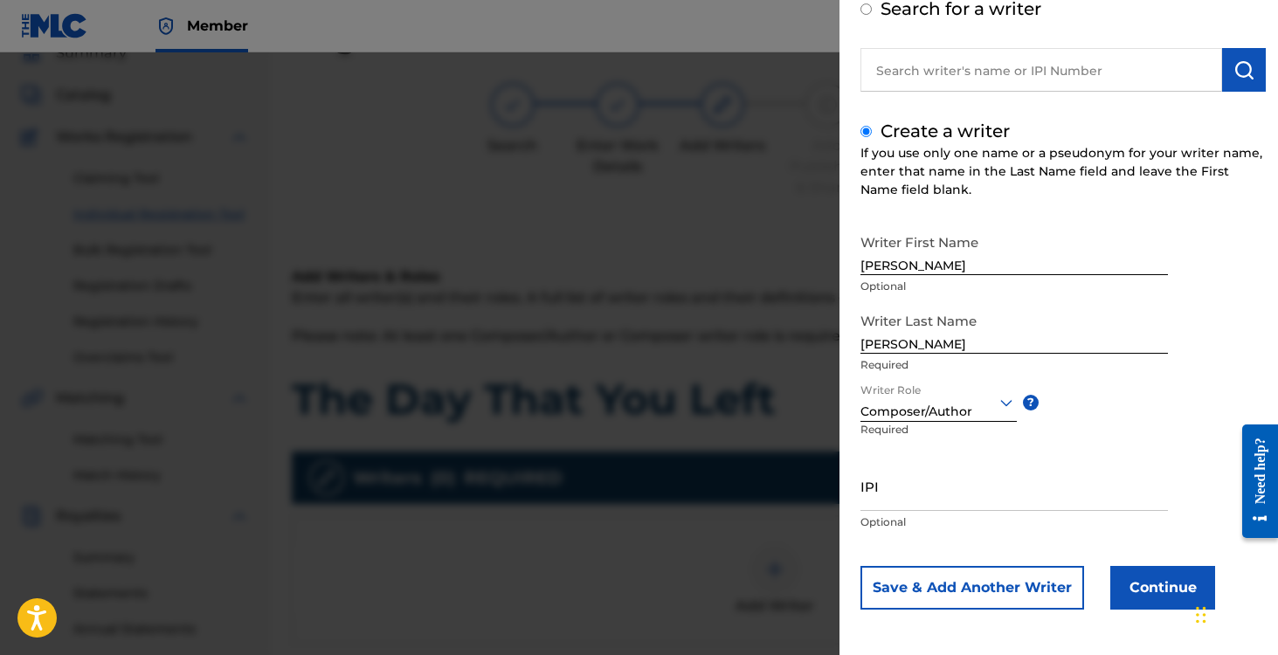
scroll to position [103, 0]
click at [1152, 594] on button "Continue" at bounding box center [1162, 586] width 105 height 44
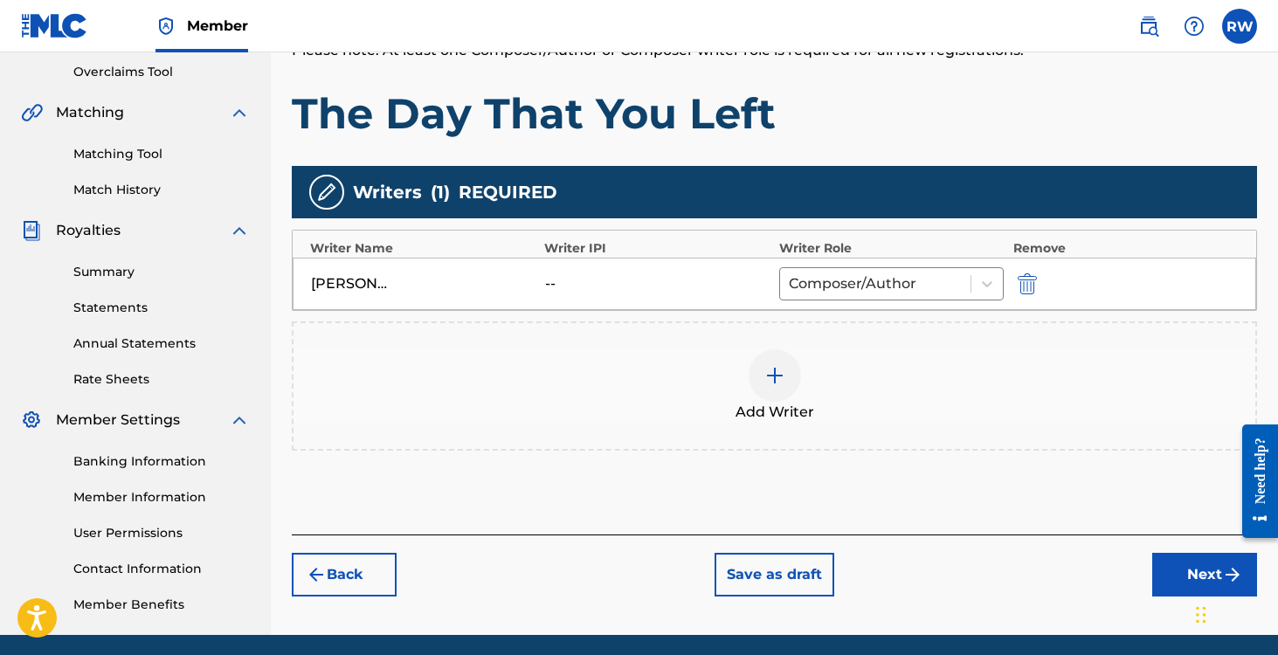
scroll to position [428, 0]
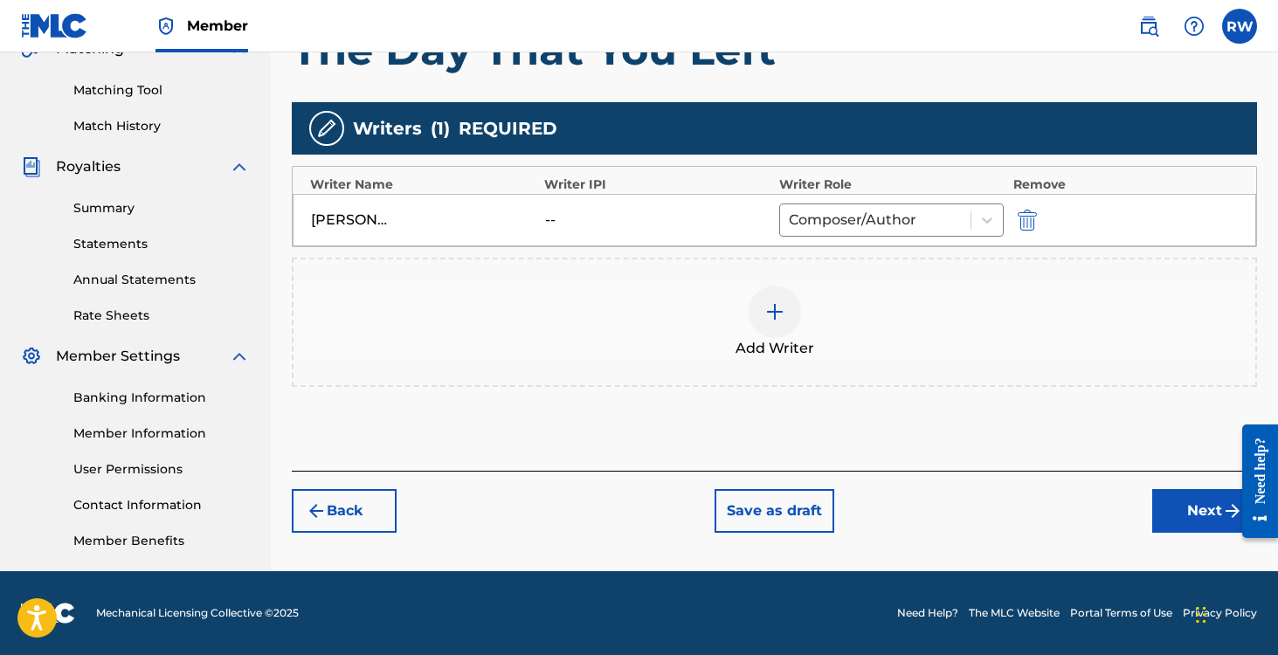
click at [784, 304] on img at bounding box center [774, 311] width 21 height 21
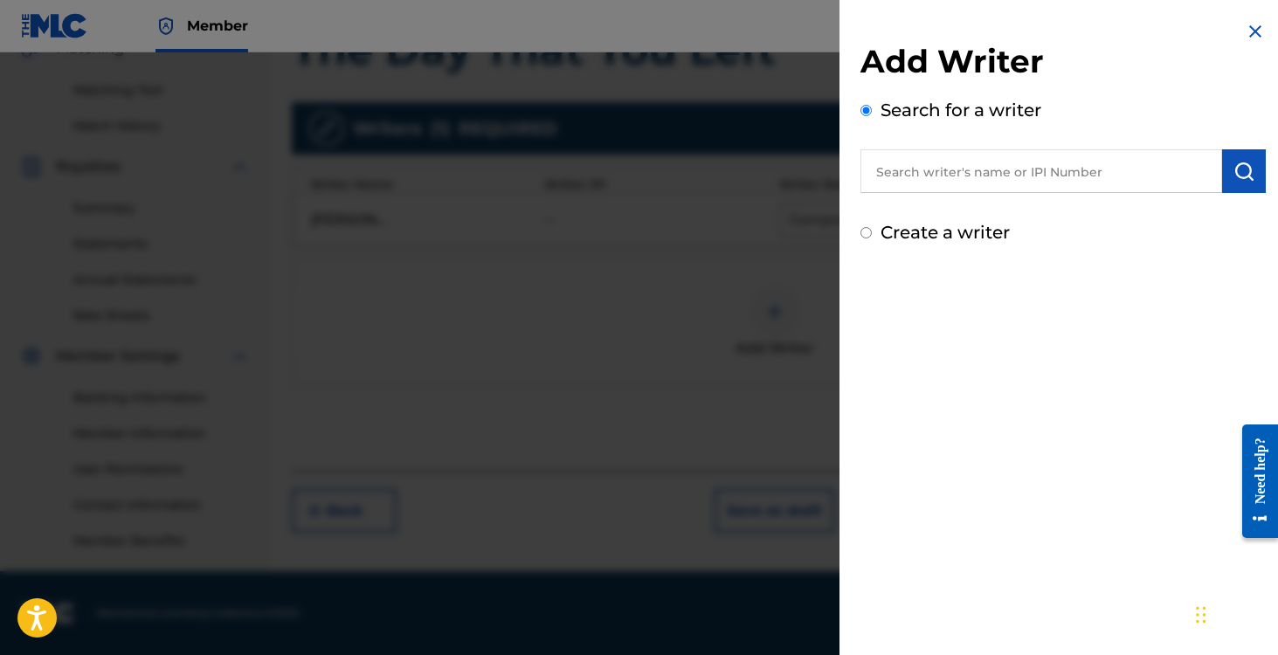
click at [930, 156] on input "text" at bounding box center [1042, 171] width 362 height 44
type input "[PERSON_NAME]"
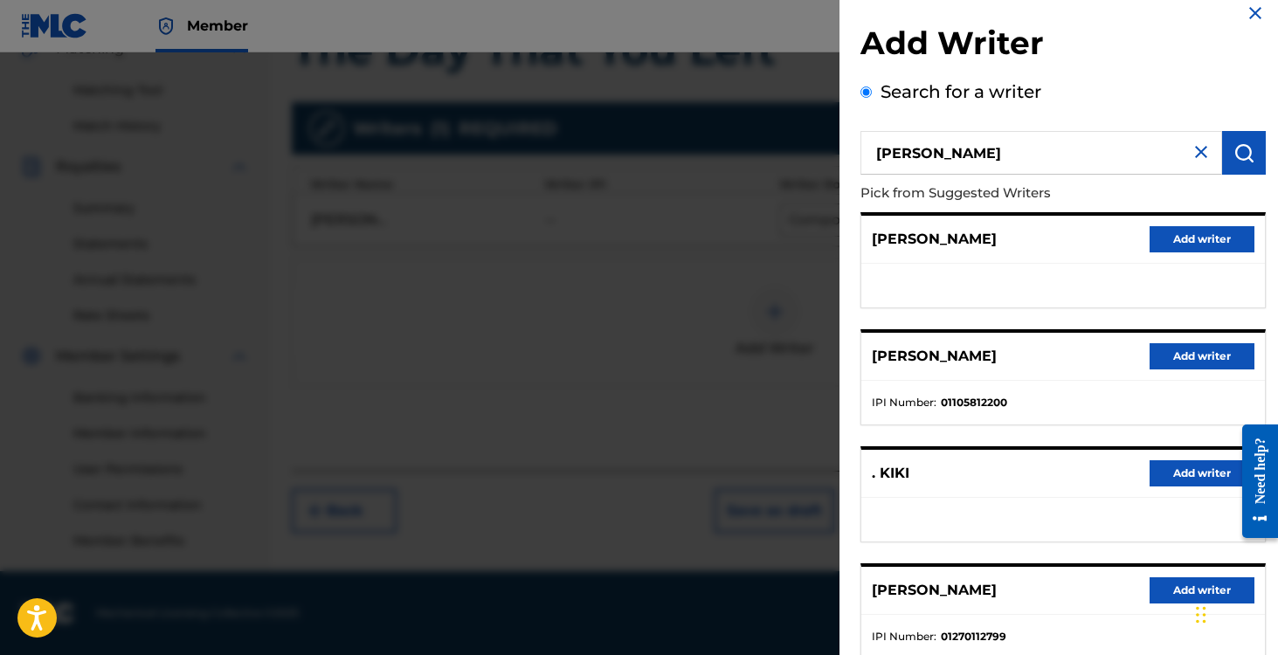
scroll to position [0, 0]
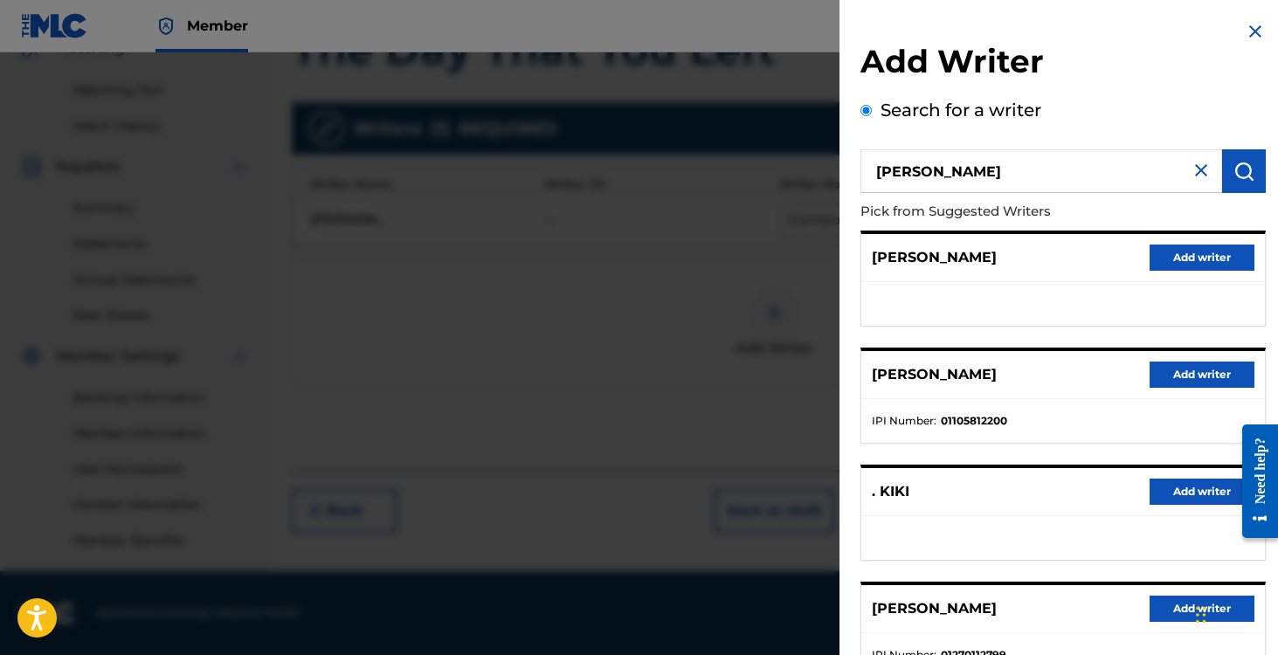
click at [973, 173] on input "[PERSON_NAME]" at bounding box center [1042, 171] width 362 height 44
type input "[PERSON_NAME]"
click at [968, 181] on input "[PERSON_NAME]" at bounding box center [1042, 171] width 362 height 44
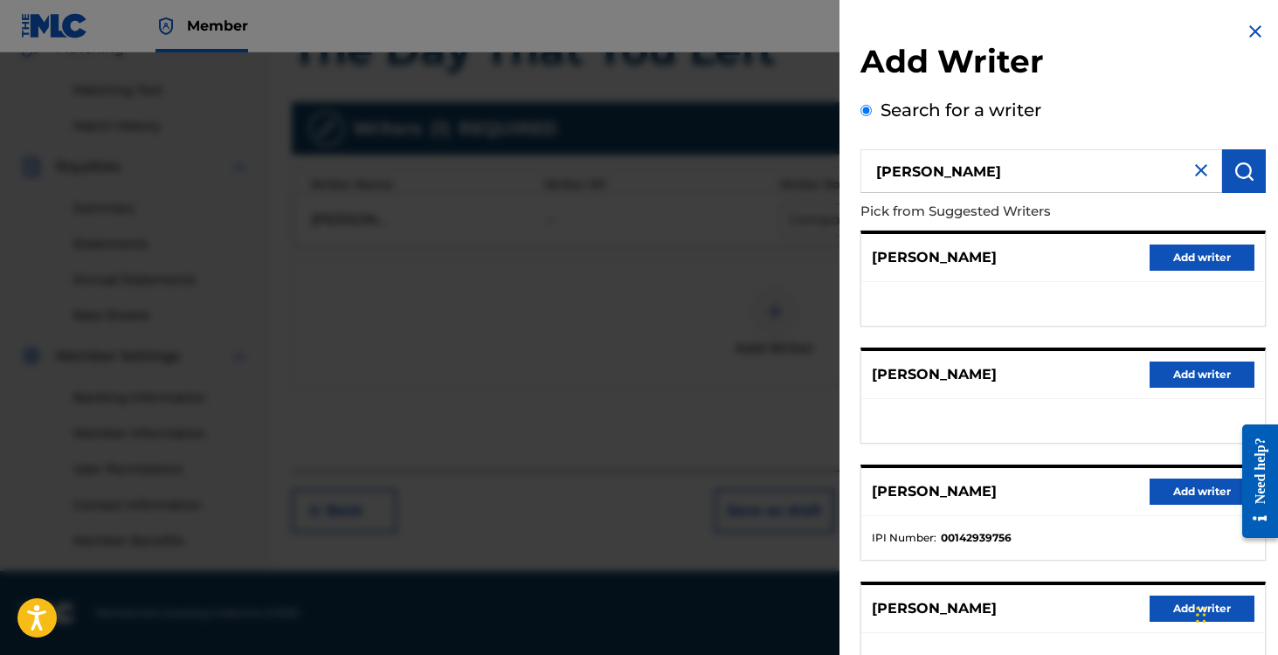
click at [968, 181] on input "[PERSON_NAME]" at bounding box center [1042, 171] width 362 height 44
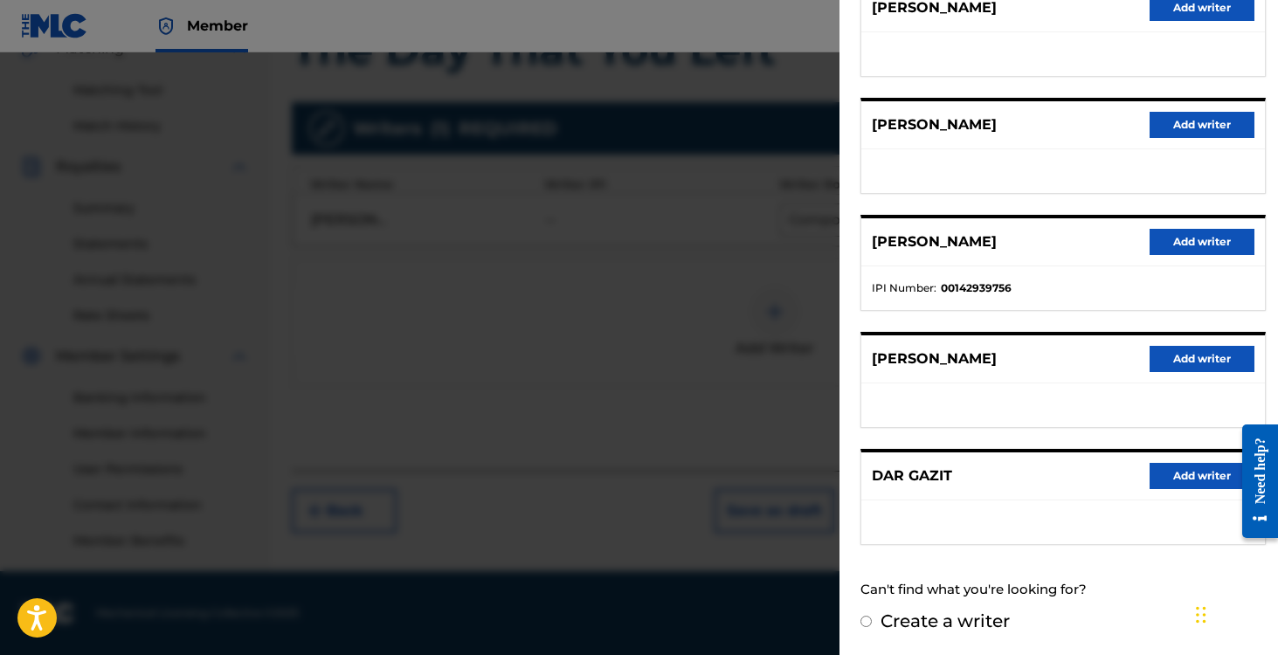
click at [862, 618] on input "Create a writer" at bounding box center [866, 621] width 11 height 11
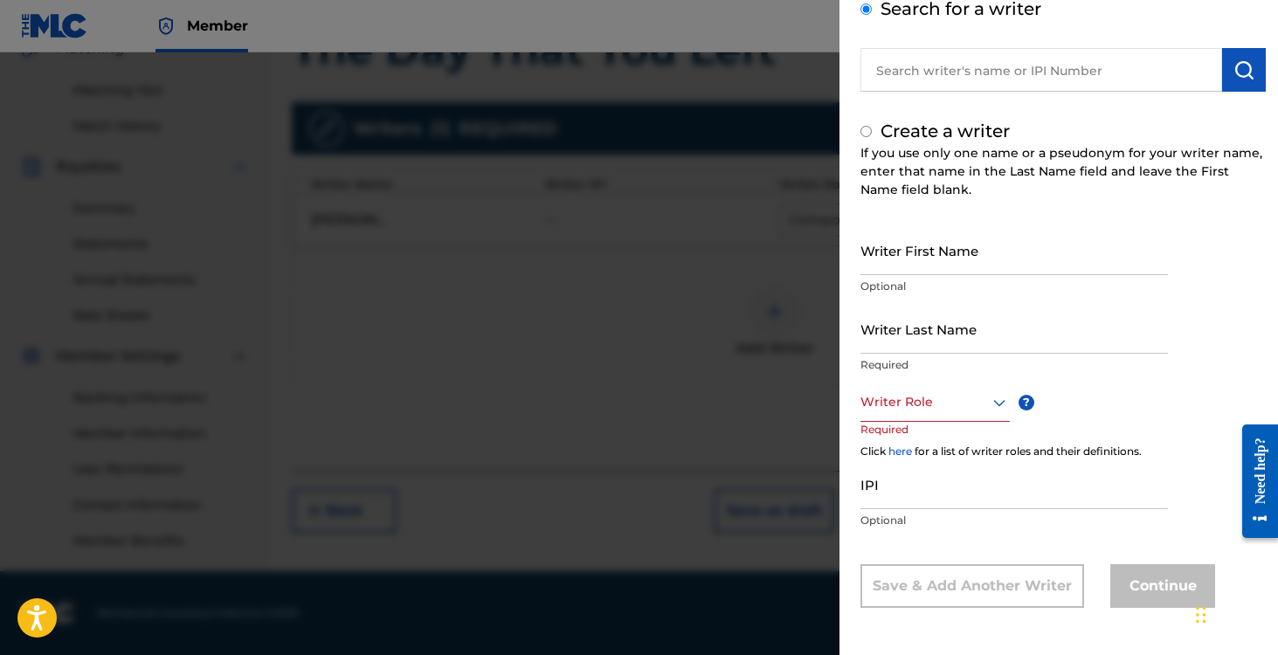
radio input "false"
radio input "true"
click at [882, 252] on input "Writer First Name" at bounding box center [1015, 250] width 308 height 50
type input "Kiki"
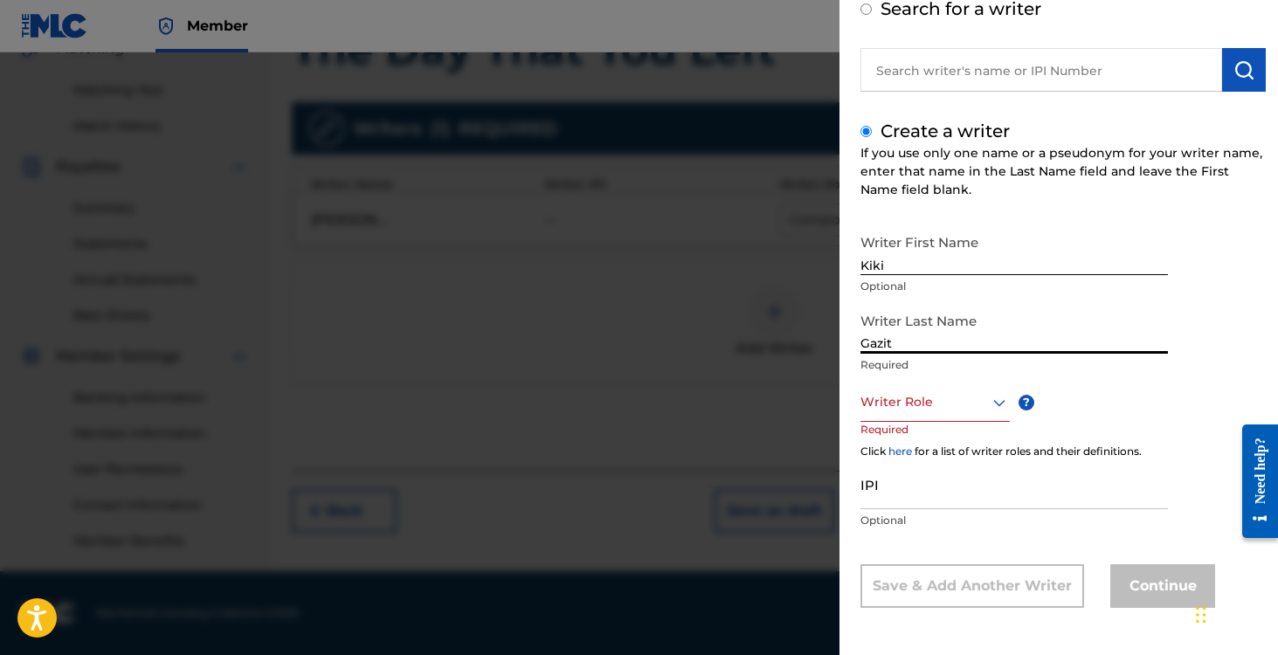
type input "Gazit"
click at [951, 418] on div "Writer Role" at bounding box center [935, 402] width 149 height 39
click at [948, 446] on div "Composer/Author" at bounding box center [935, 441] width 148 height 39
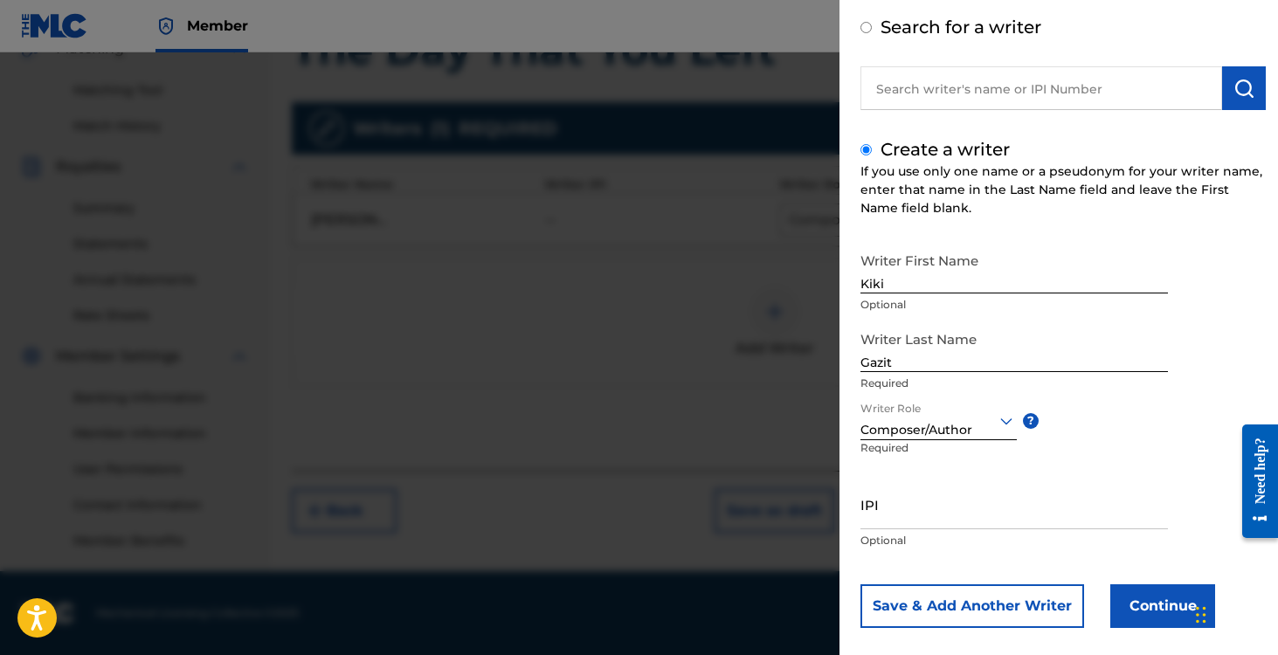
scroll to position [88, 0]
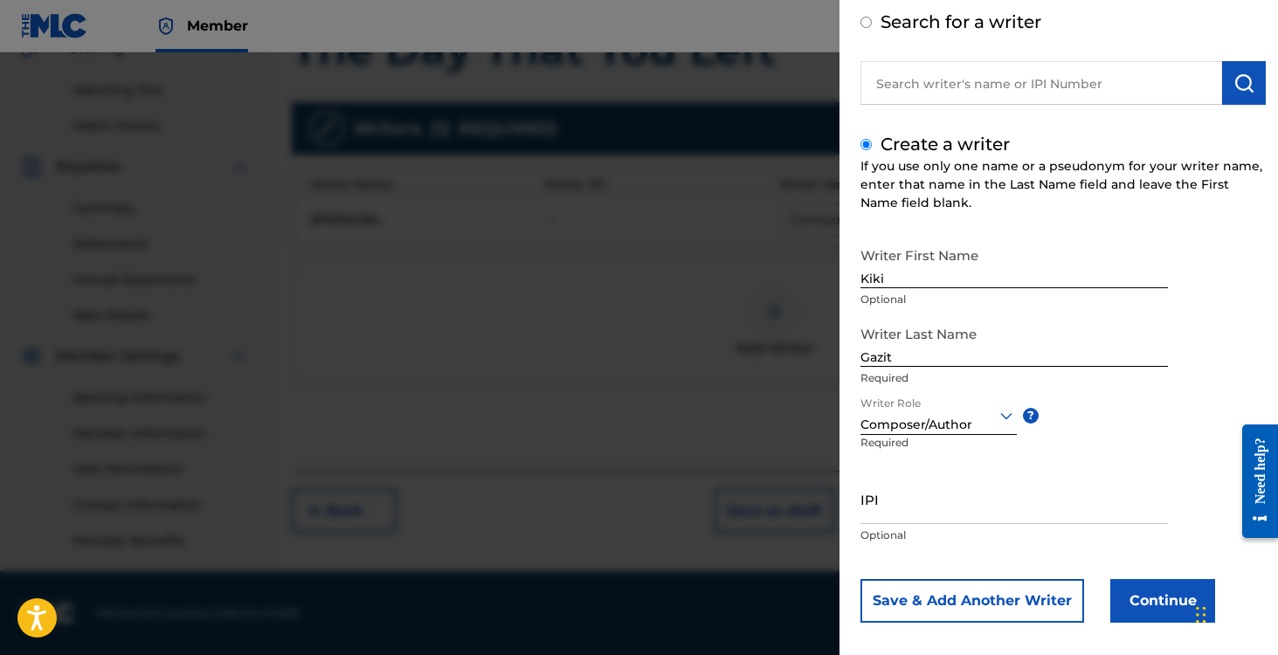
click at [955, 423] on div "option Composer/Author, selected. Composer/Author" at bounding box center [939, 415] width 156 height 39
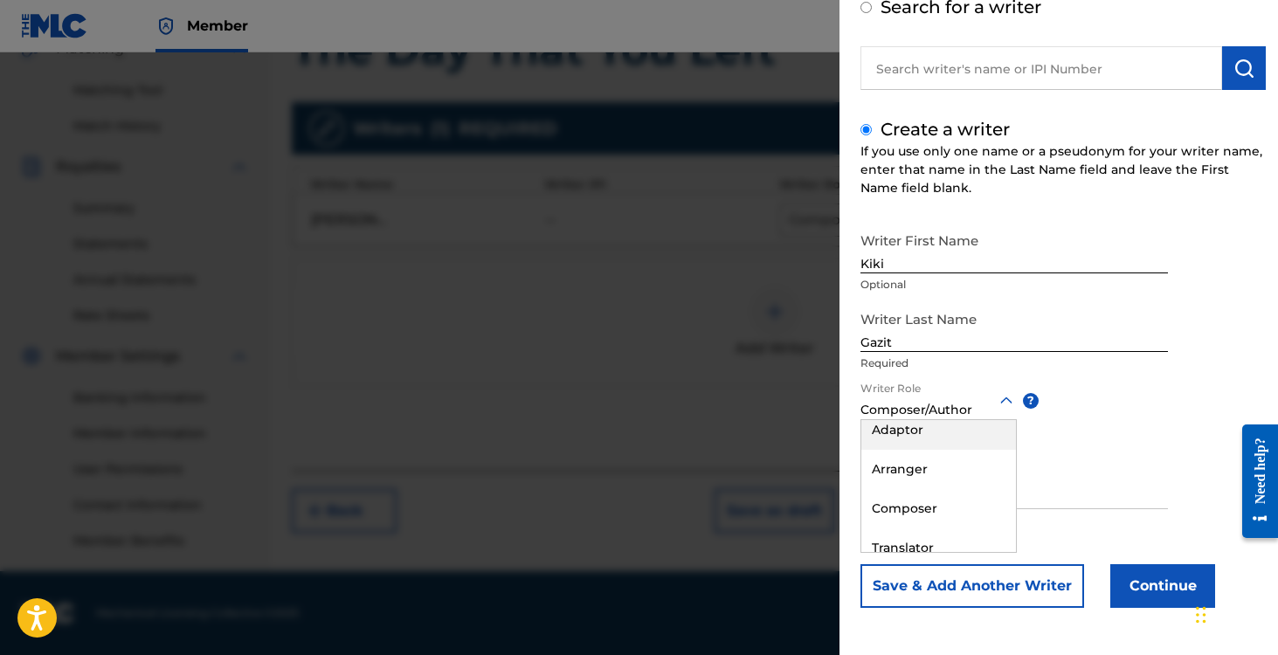
scroll to position [91, 0]
click at [944, 501] on div "Composer" at bounding box center [938, 506] width 155 height 39
click at [1162, 586] on button "Continue" at bounding box center [1162, 586] width 105 height 44
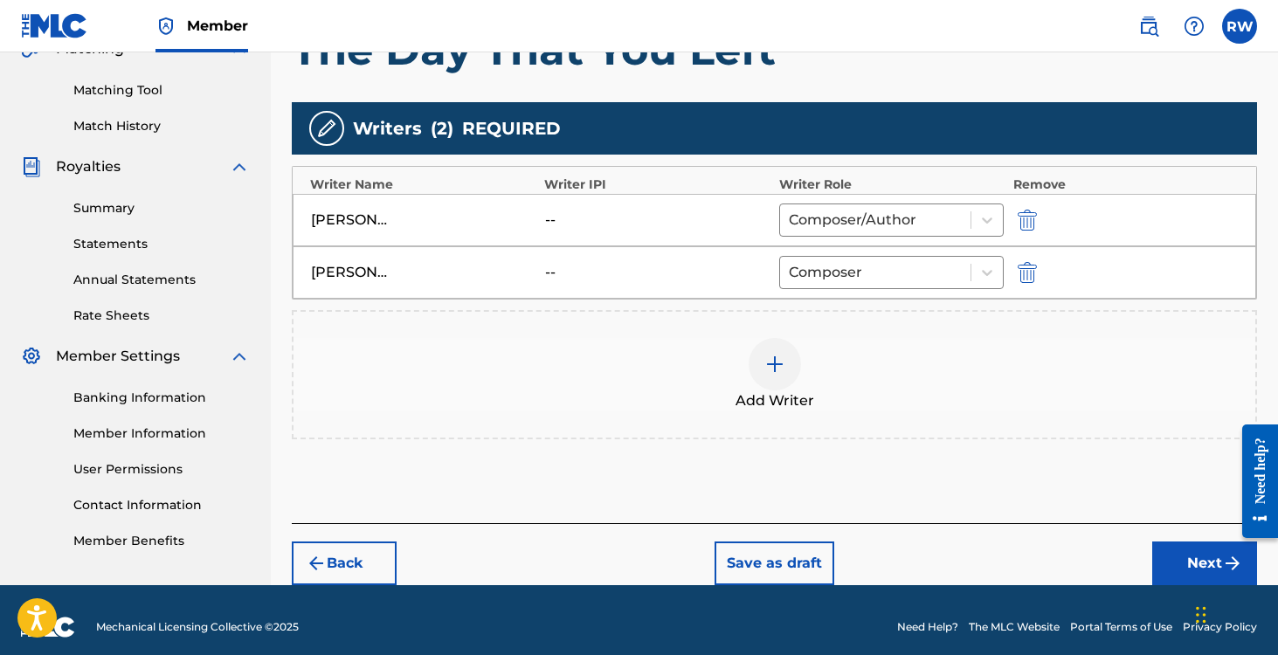
scroll to position [442, 0]
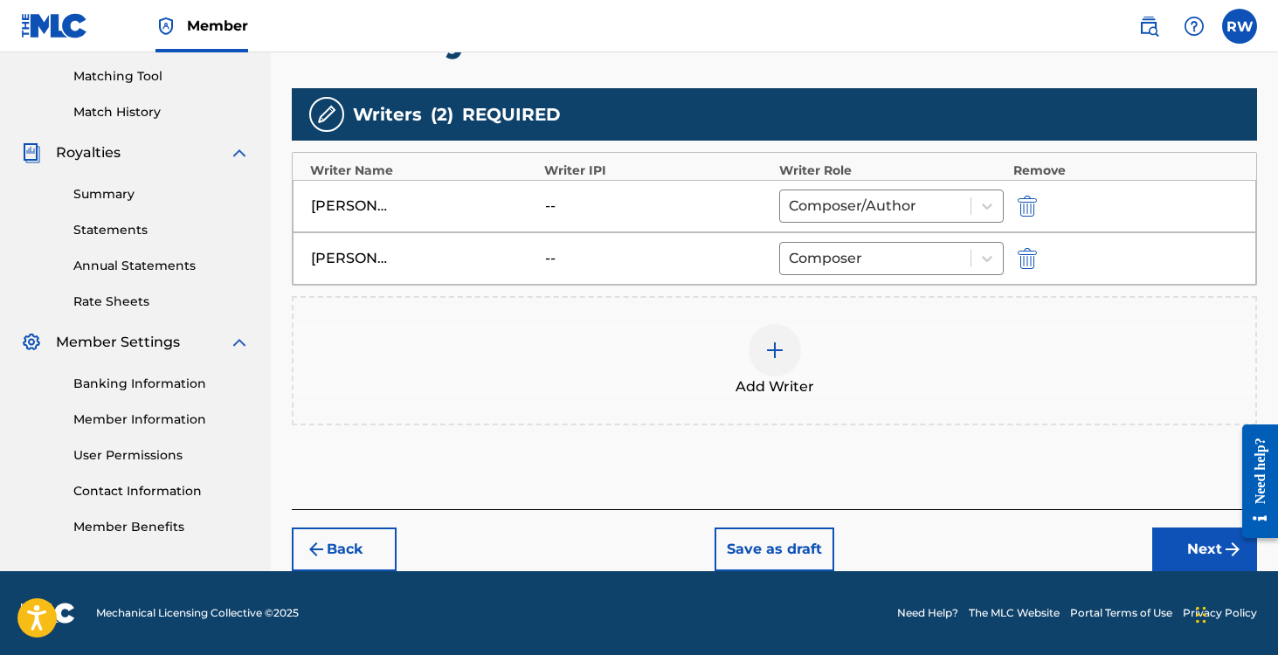
click at [1181, 544] on button "Next" at bounding box center [1204, 550] width 105 height 44
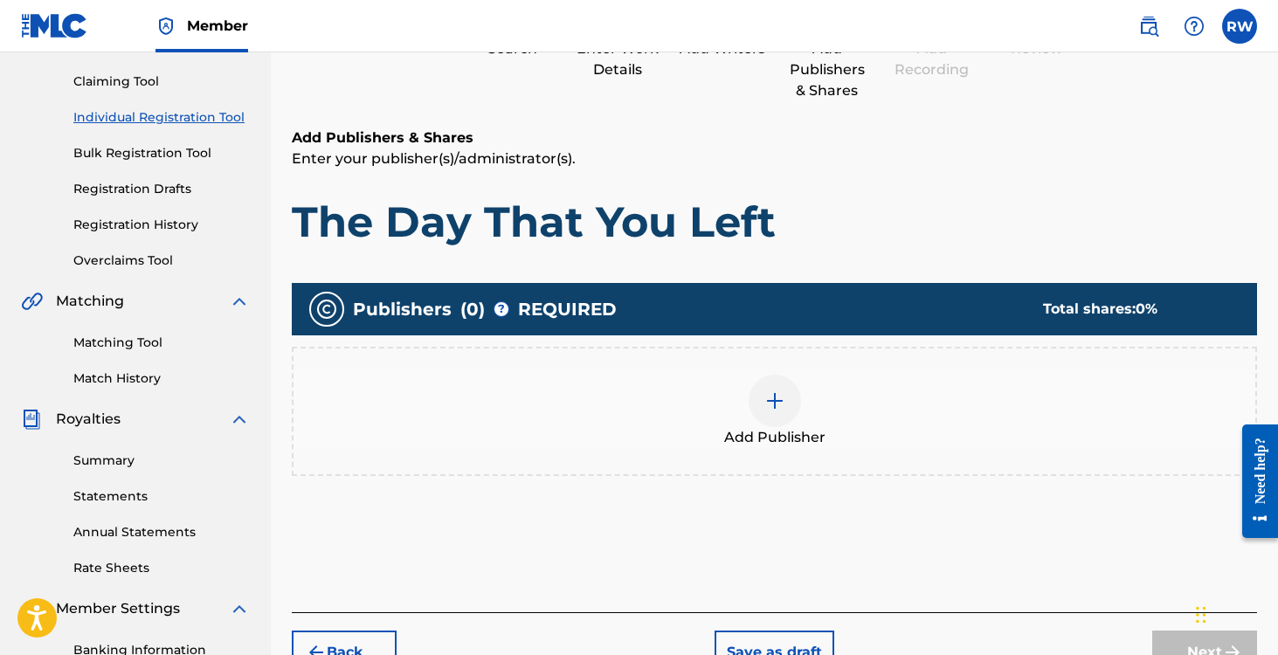
scroll to position [249, 0]
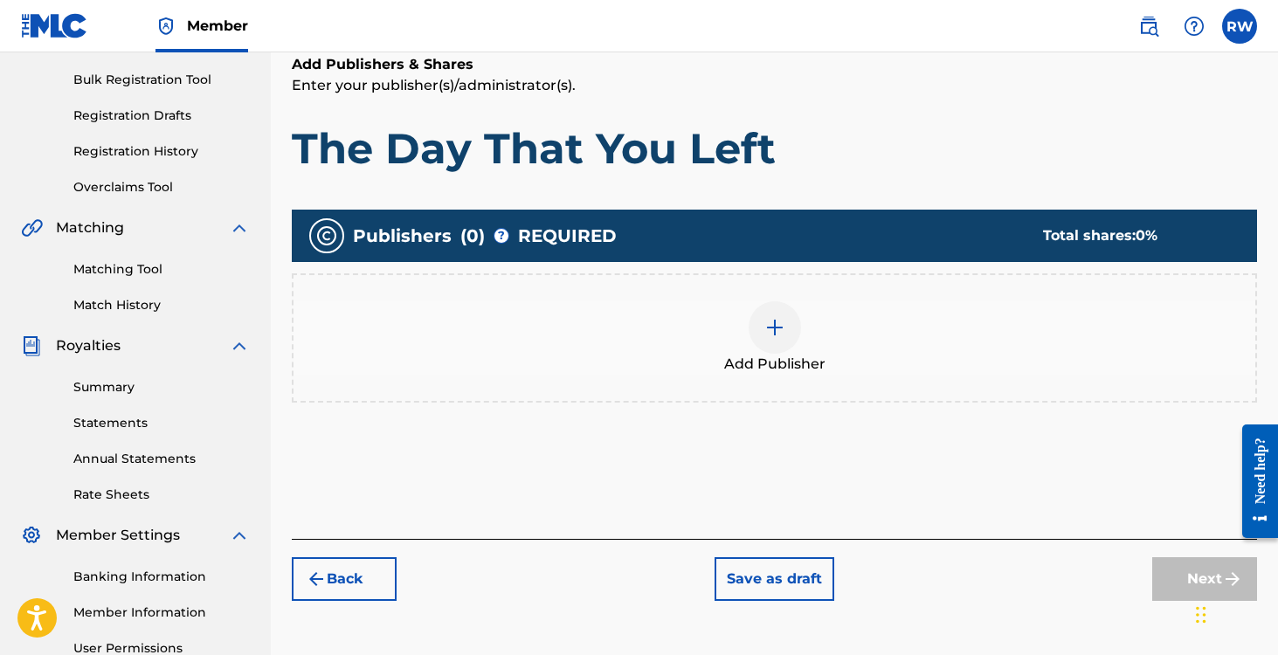
click at [769, 340] on div at bounding box center [775, 327] width 52 height 52
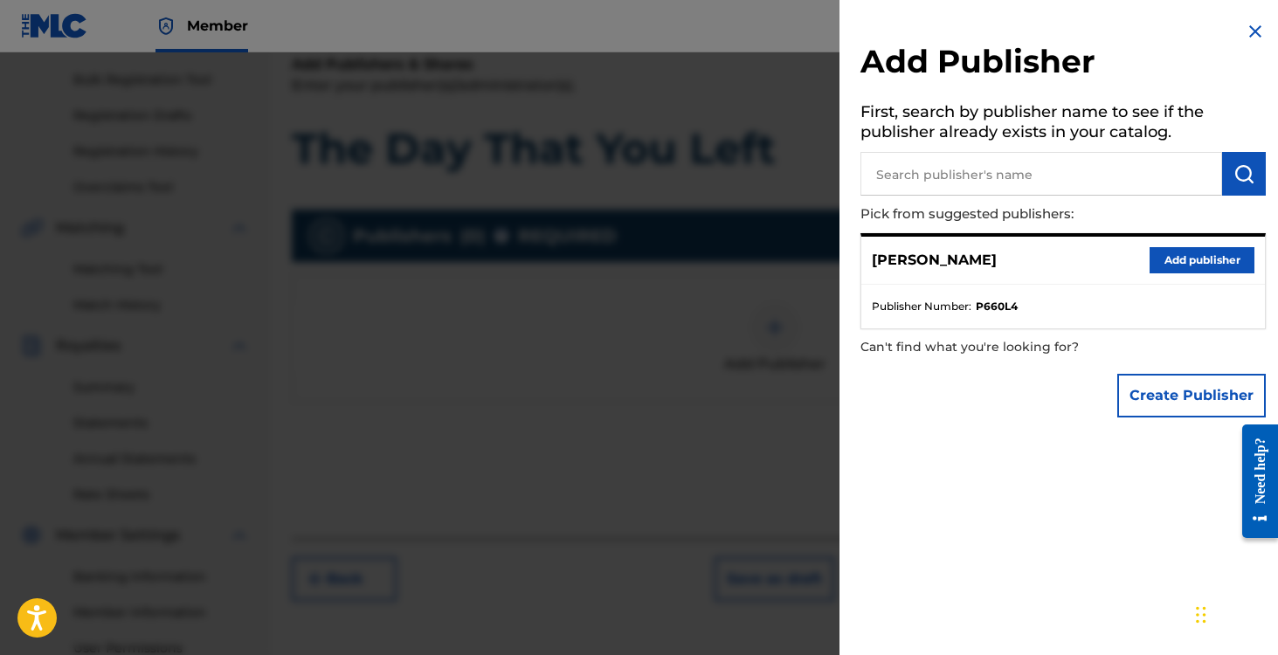
click at [1179, 266] on button "Add publisher" at bounding box center [1202, 260] width 105 height 26
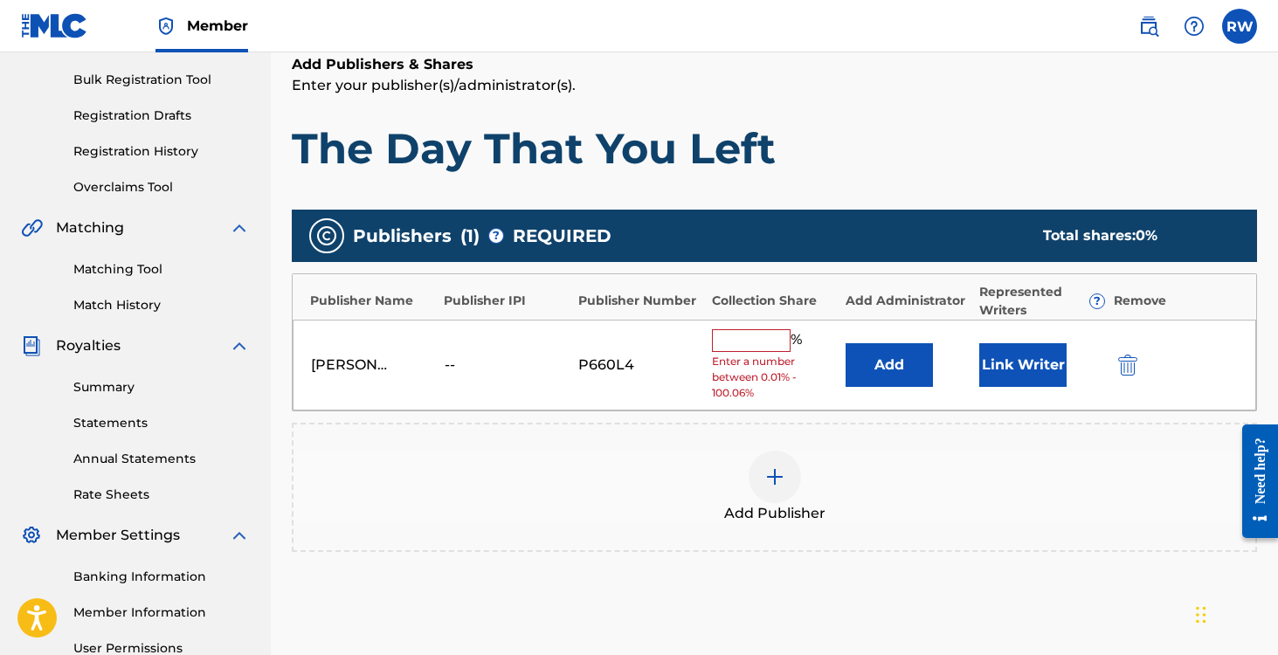
click at [744, 342] on input "text" at bounding box center [751, 340] width 79 height 23
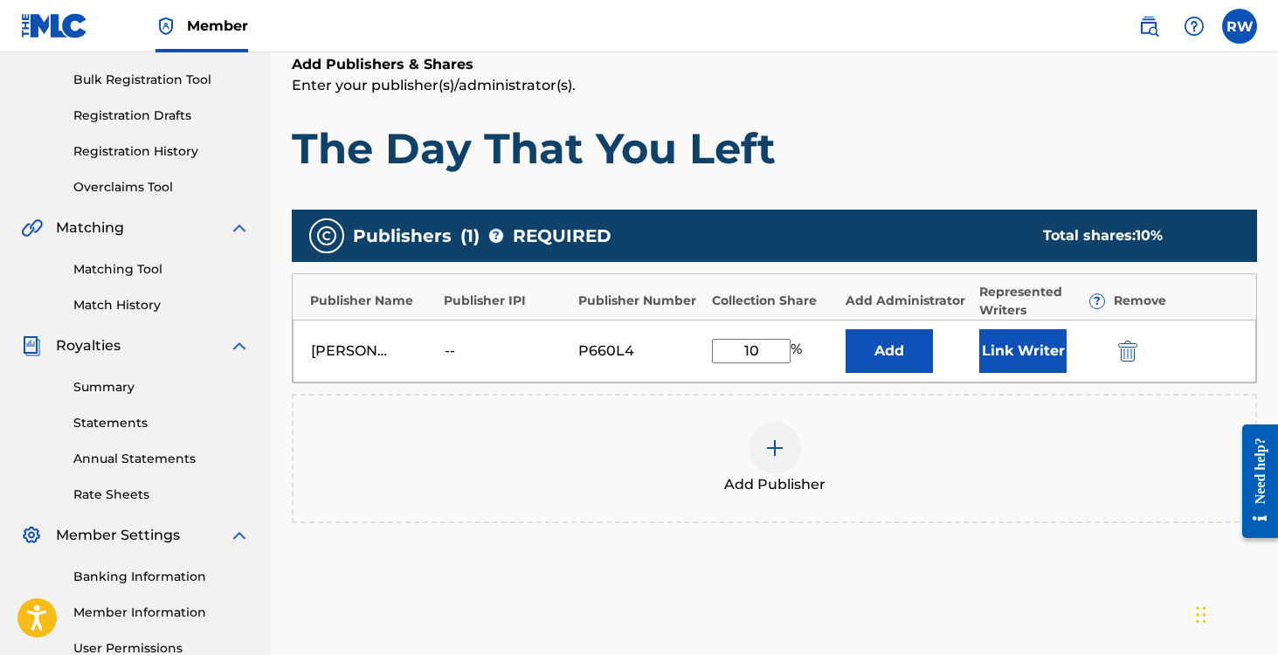
type input "100"
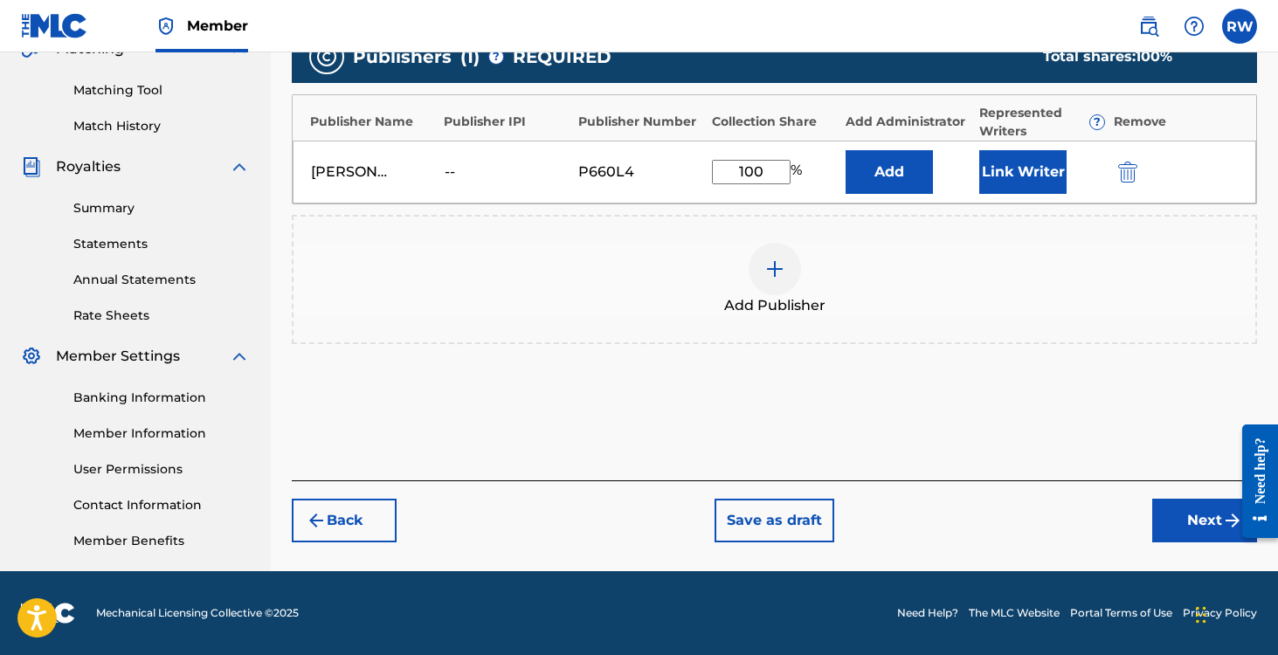
click at [761, 176] on input "100" at bounding box center [751, 172] width 79 height 24
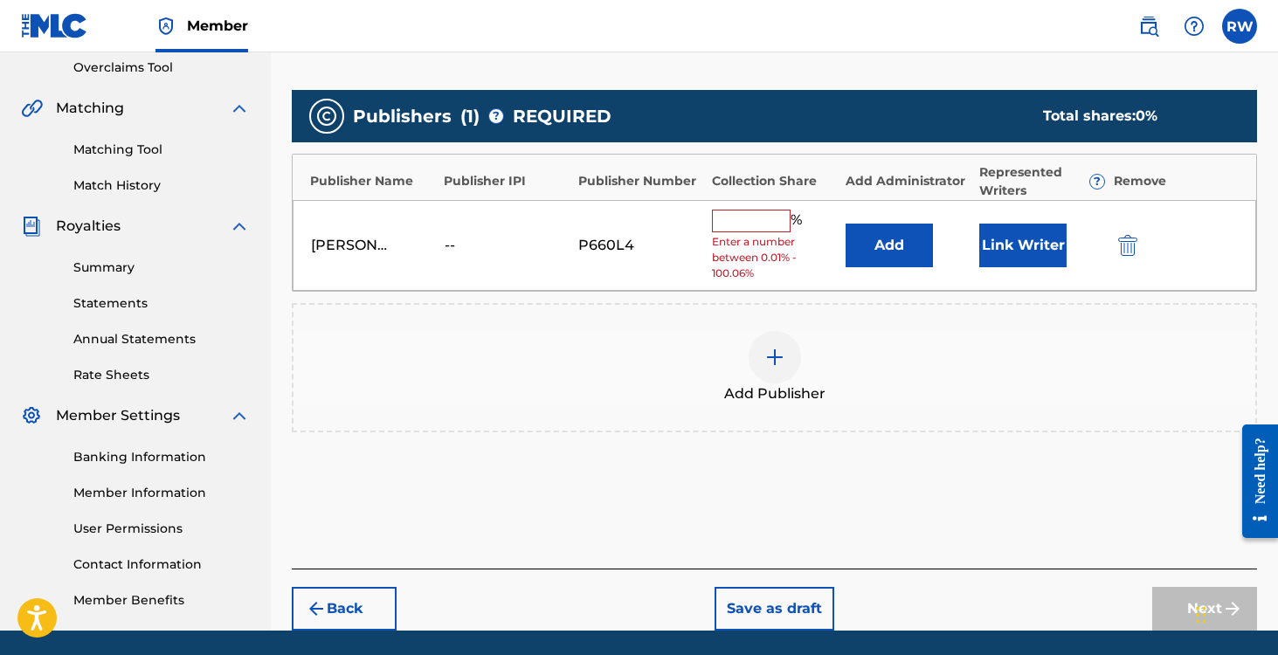
scroll to position [363, 0]
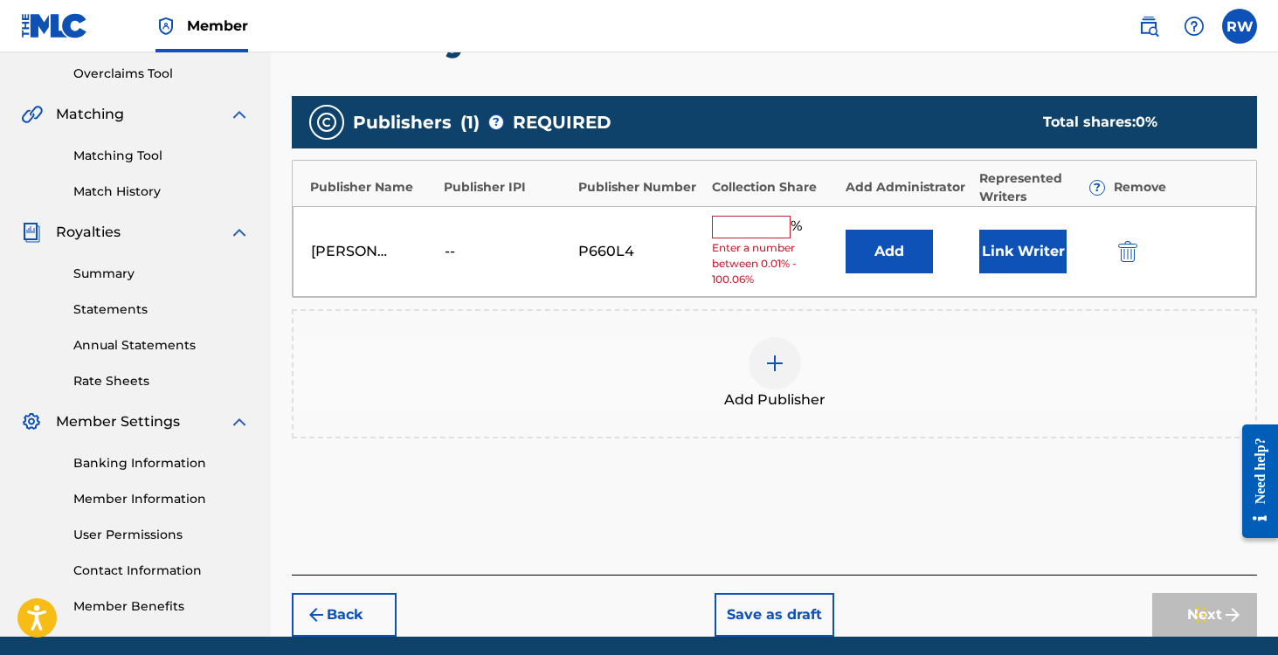
click at [1023, 243] on button "Link Writer" at bounding box center [1022, 252] width 87 height 44
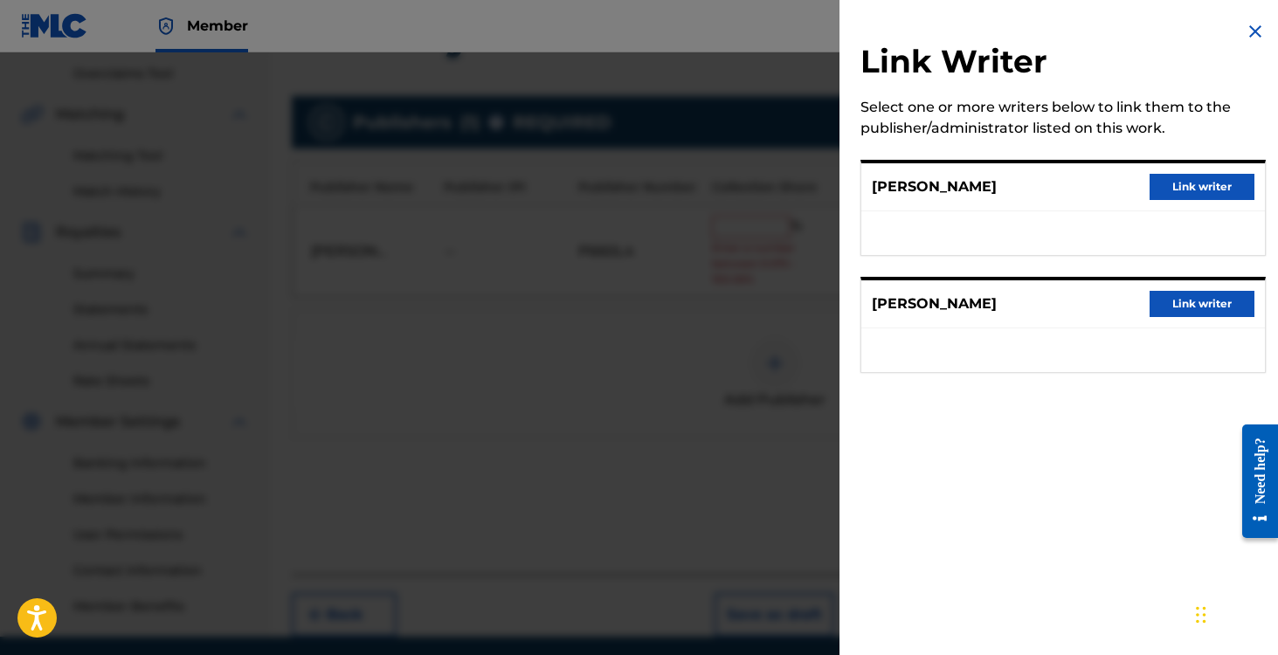
click at [1180, 187] on button "Link writer" at bounding box center [1202, 187] width 105 height 26
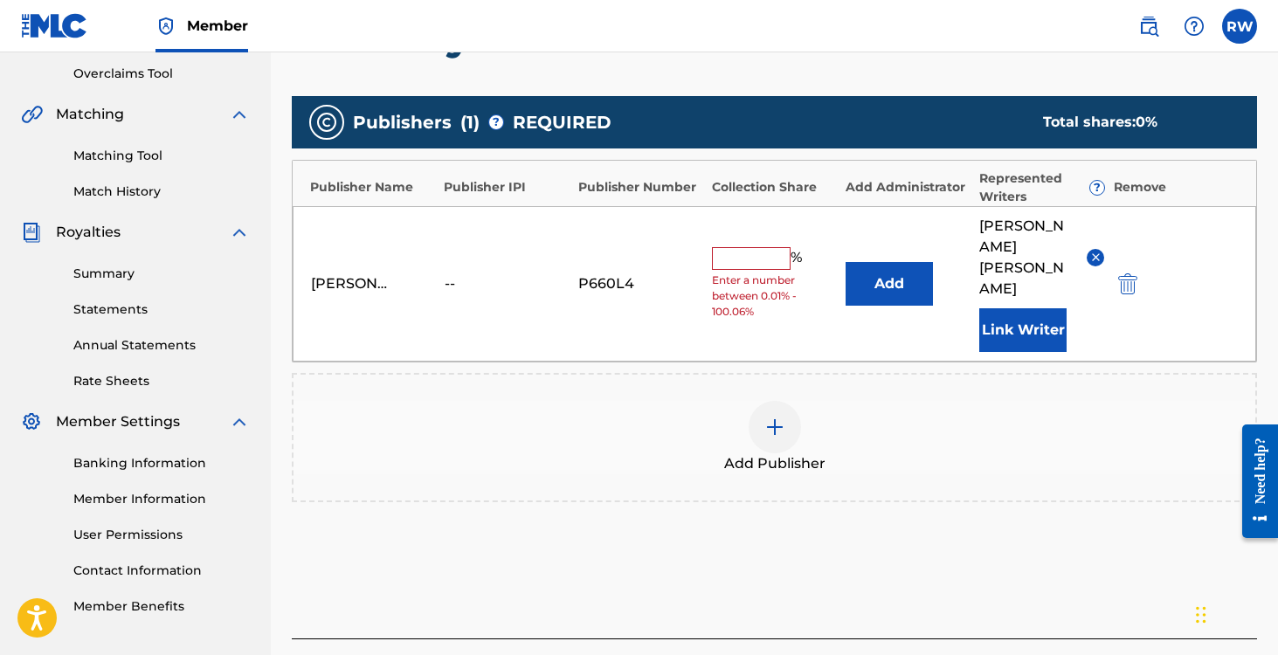
click at [738, 247] on input "text" at bounding box center [751, 258] width 79 height 23
click at [873, 266] on button "Add" at bounding box center [889, 284] width 87 height 44
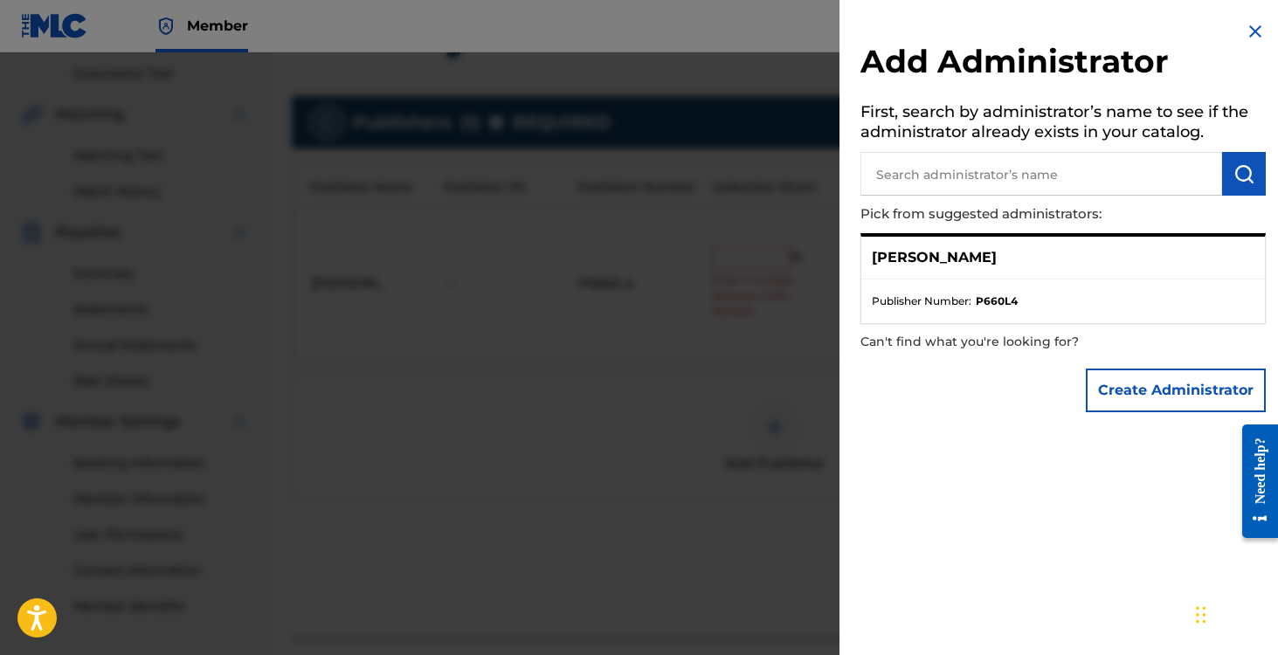
scroll to position [450, 0]
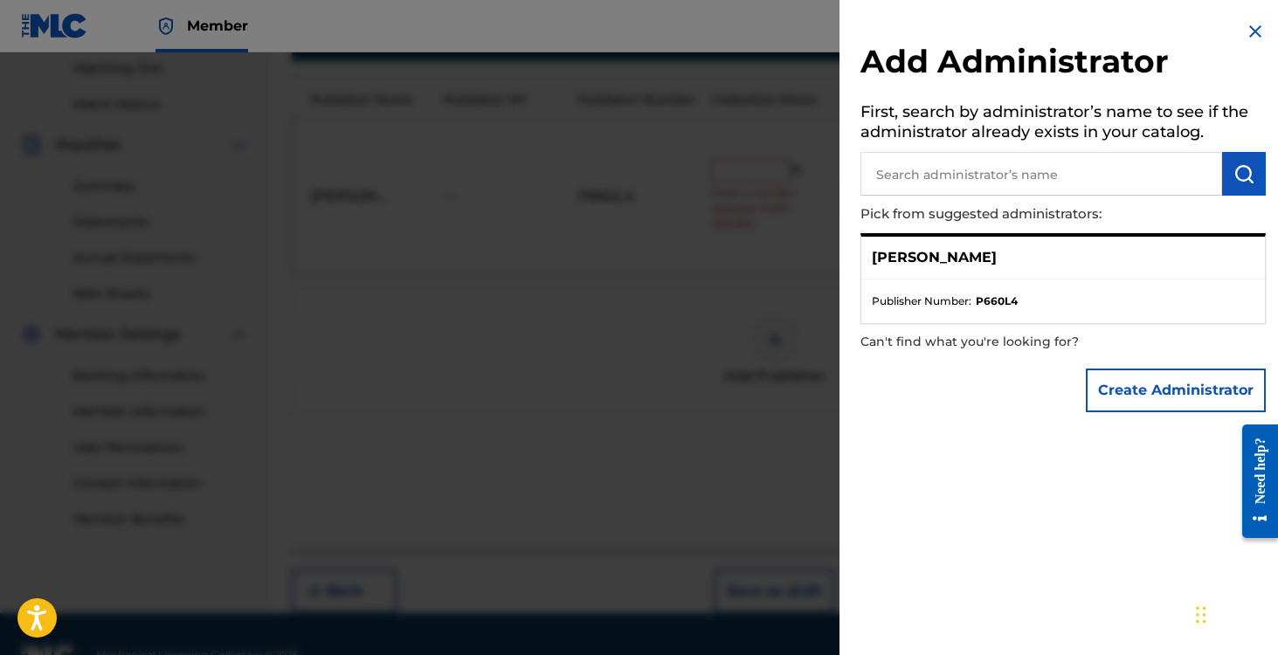
click at [952, 263] on p "[PERSON_NAME]" at bounding box center [934, 257] width 125 height 21
click at [1027, 260] on div "[PERSON_NAME]" at bounding box center [1063, 258] width 404 height 43
click at [1001, 301] on strong "P660L4" at bounding box center [997, 302] width 42 height 16
click at [1255, 26] on img at bounding box center [1255, 31] width 21 height 21
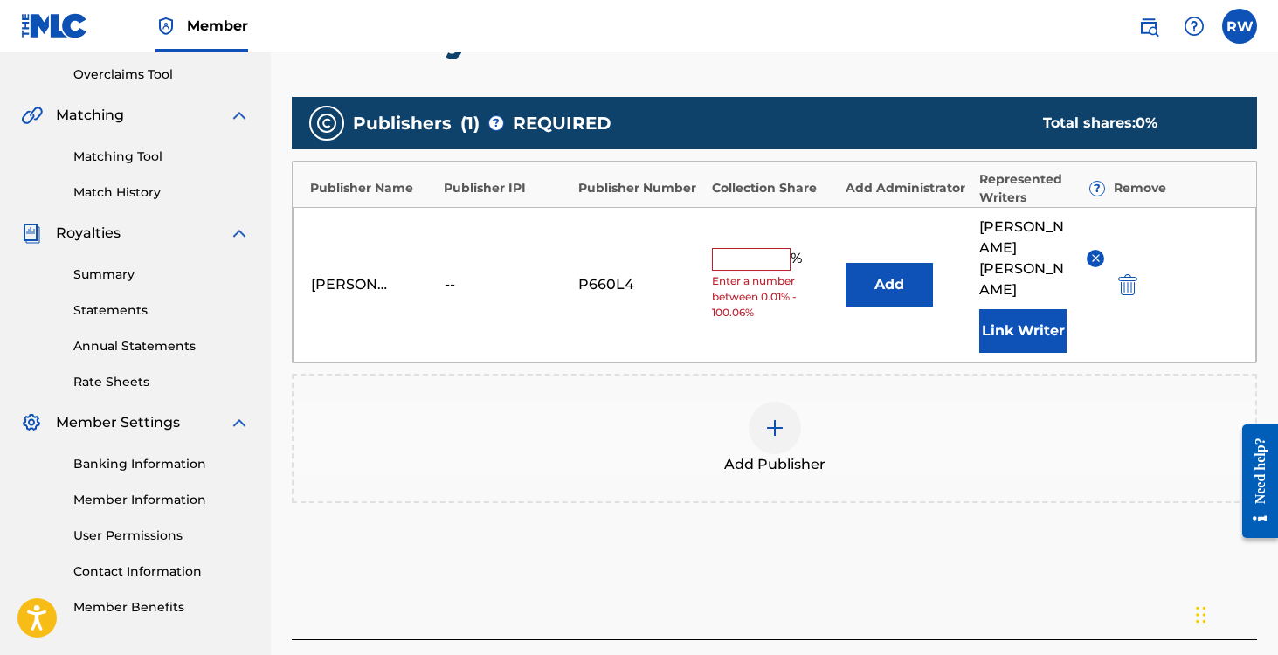
scroll to position [338, 0]
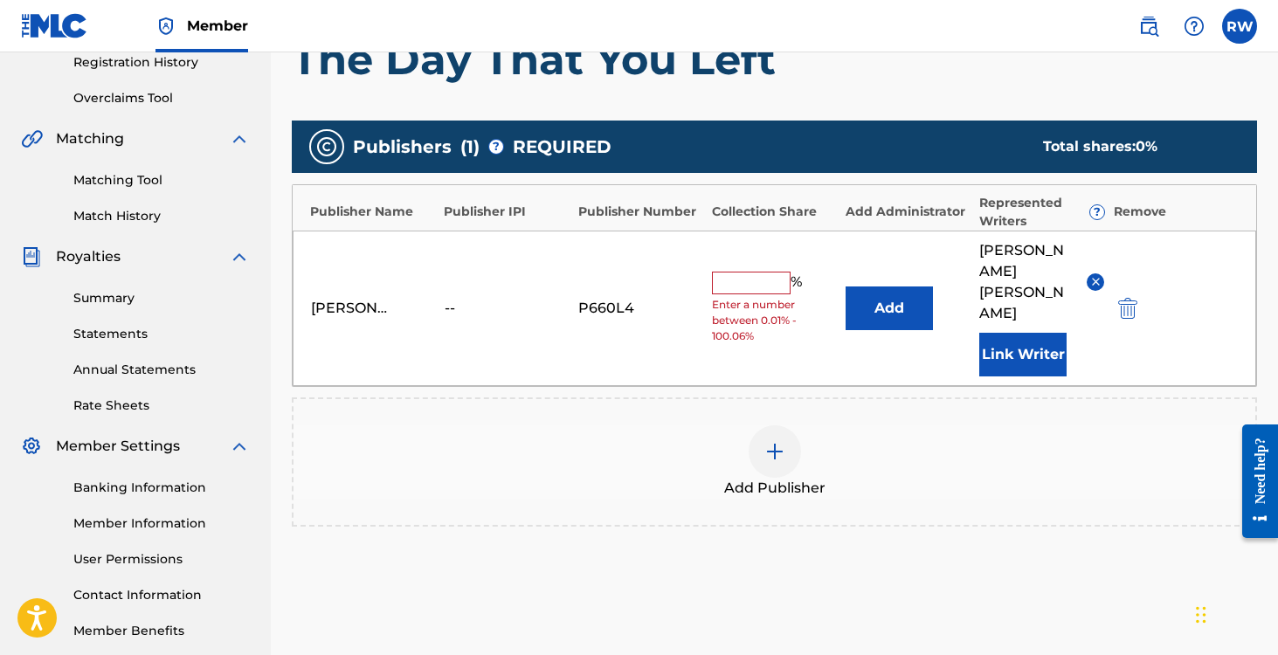
click at [730, 272] on input "text" at bounding box center [751, 283] width 79 height 23
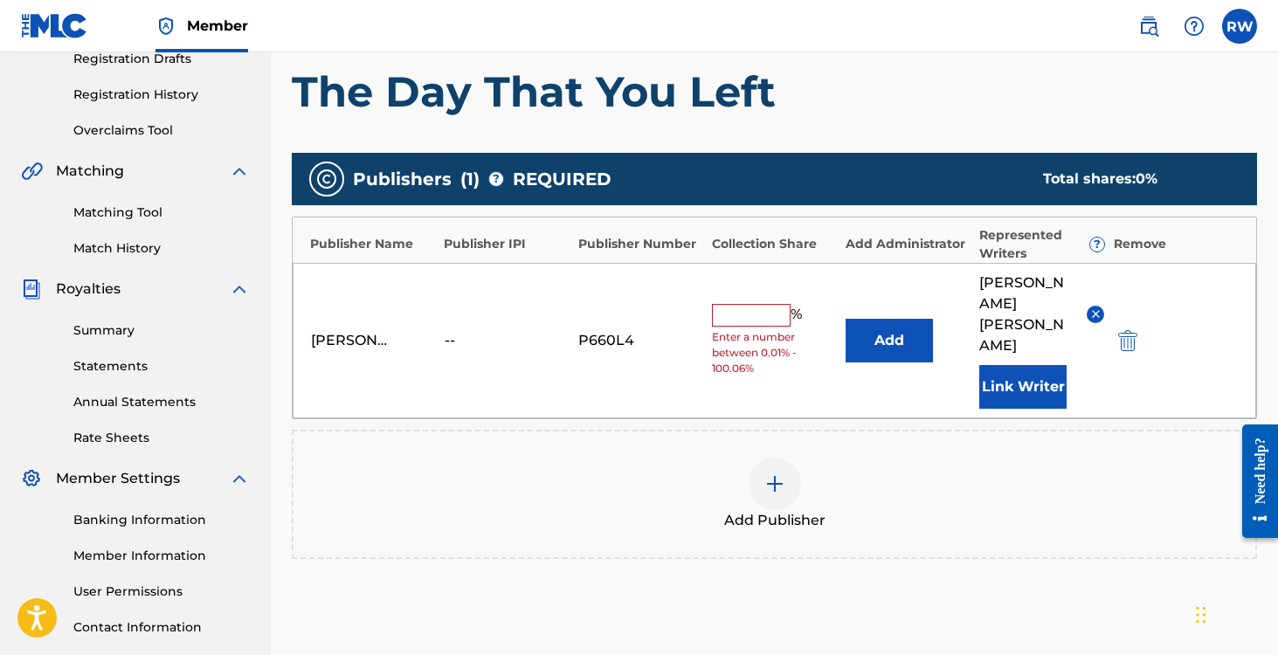
scroll to position [450, 0]
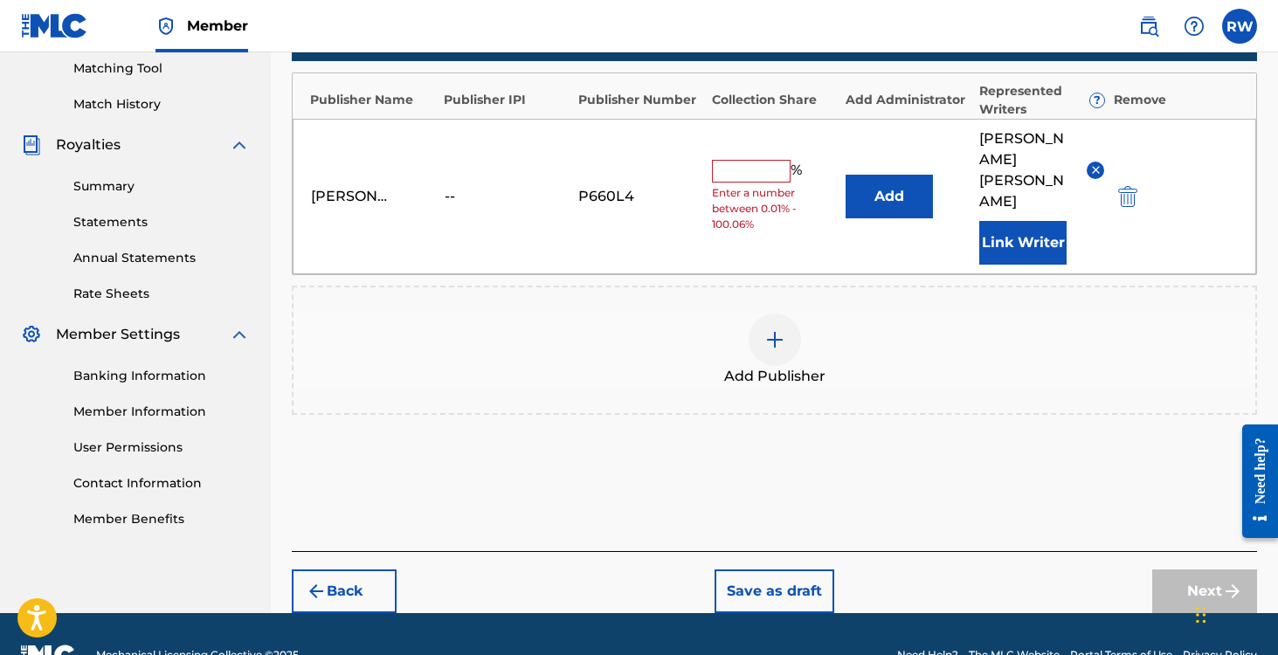
click at [752, 160] on input "text" at bounding box center [751, 171] width 79 height 23
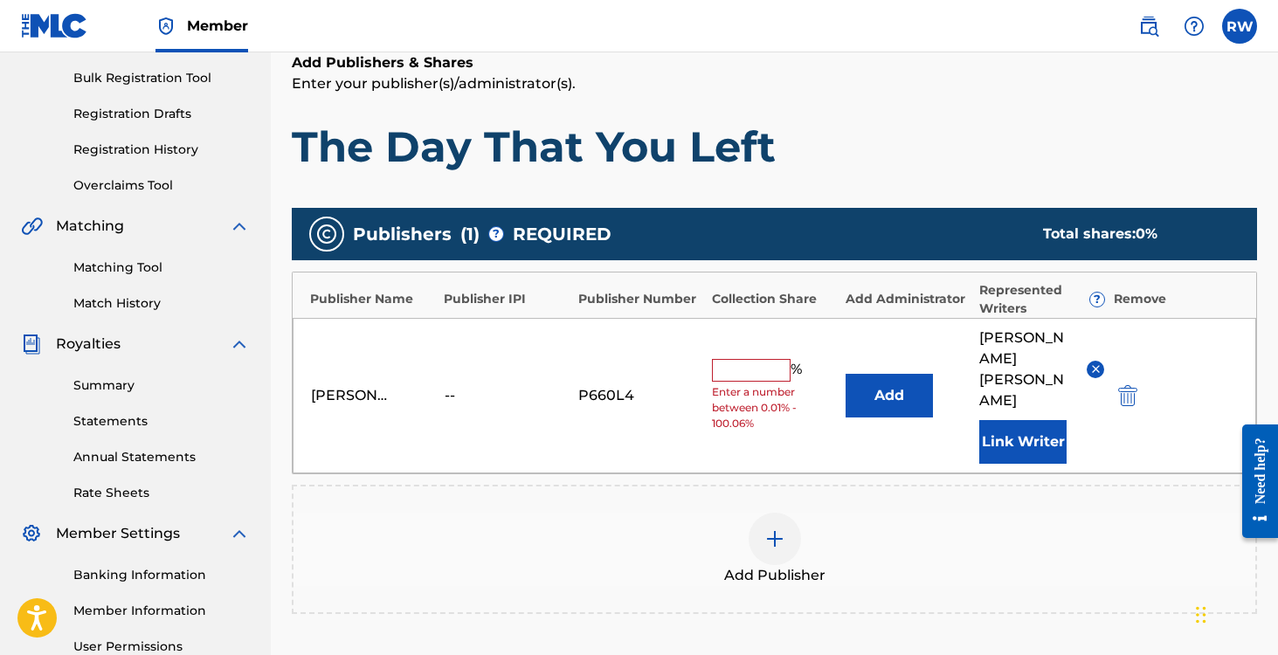
scroll to position [301, 0]
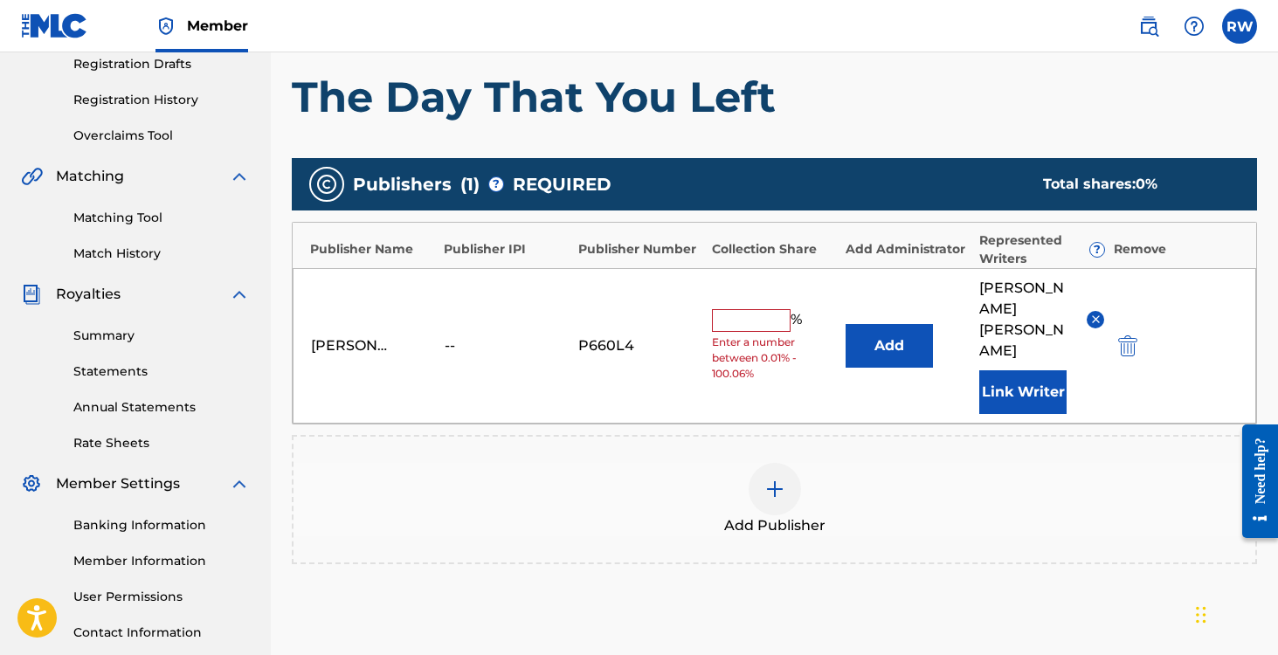
type input "0"
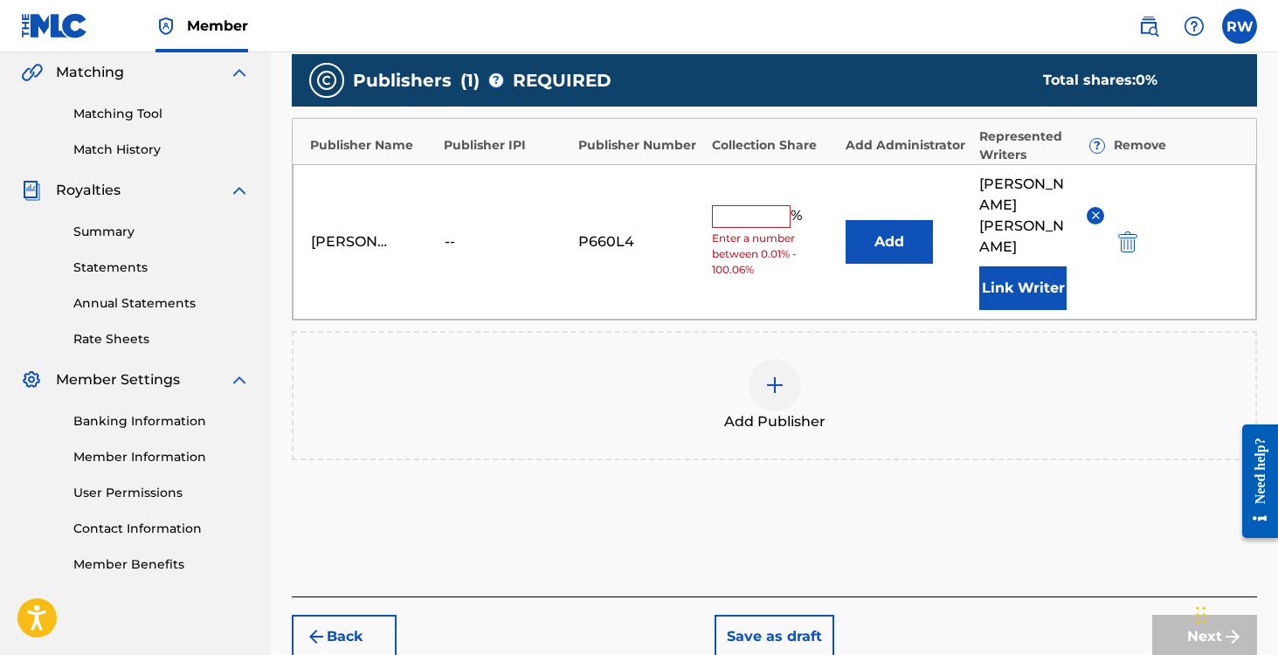
scroll to position [450, 0]
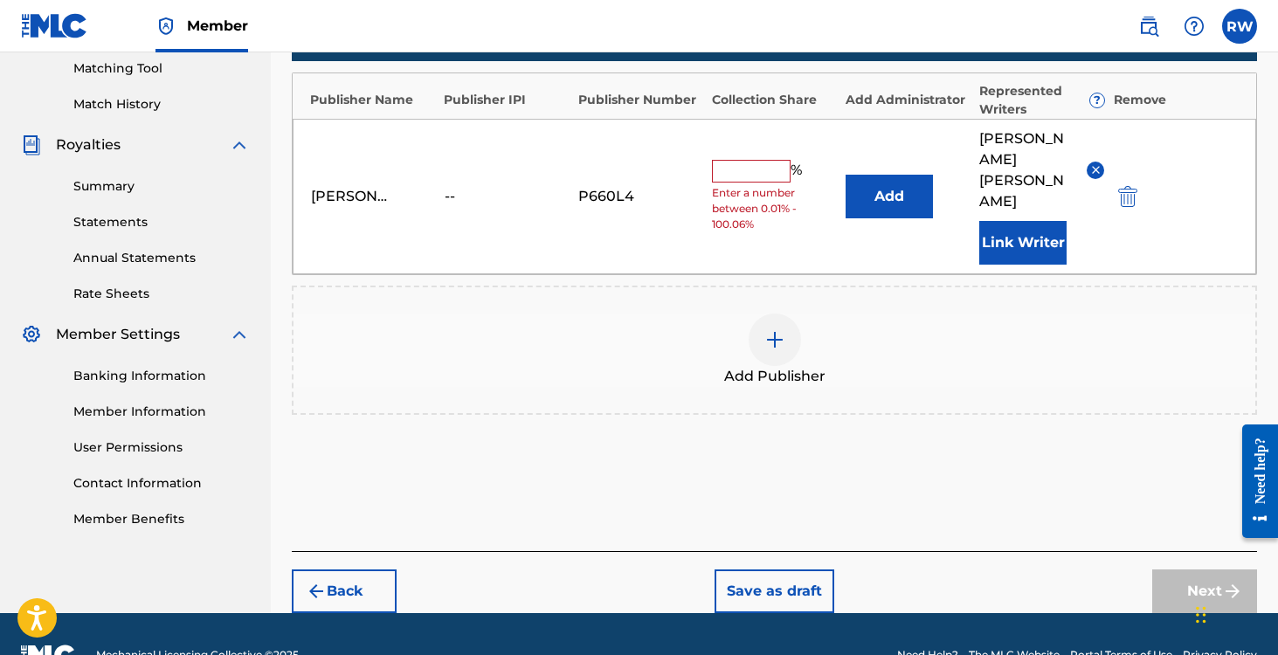
click at [784, 570] on button "Save as draft" at bounding box center [775, 592] width 120 height 44
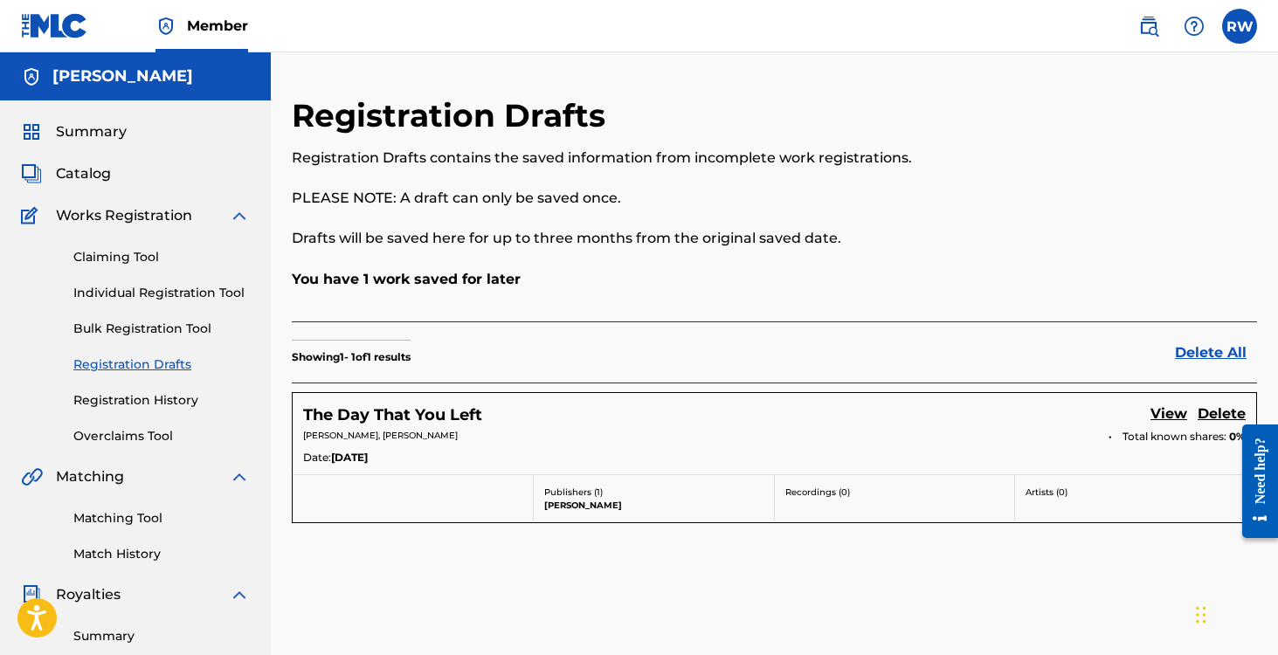
click at [121, 292] on link "Individual Registration Tool" at bounding box center [161, 293] width 176 height 18
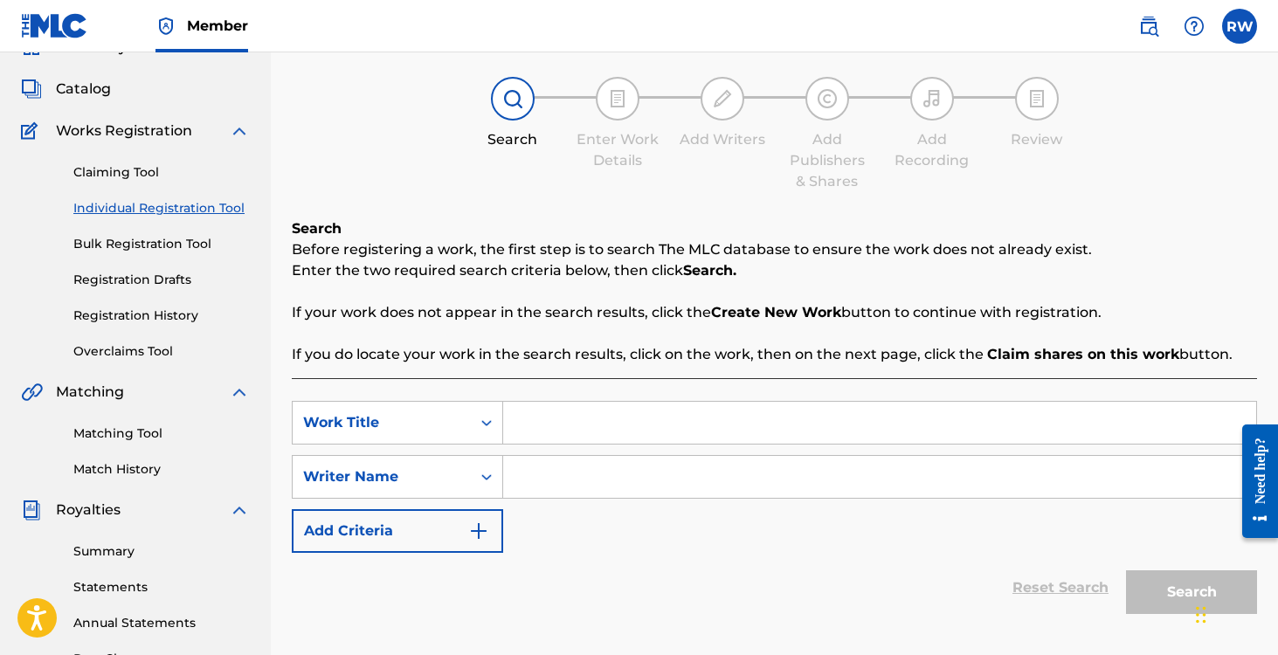
scroll to position [87, 0]
